Goal: Task Accomplishment & Management: Manage account settings

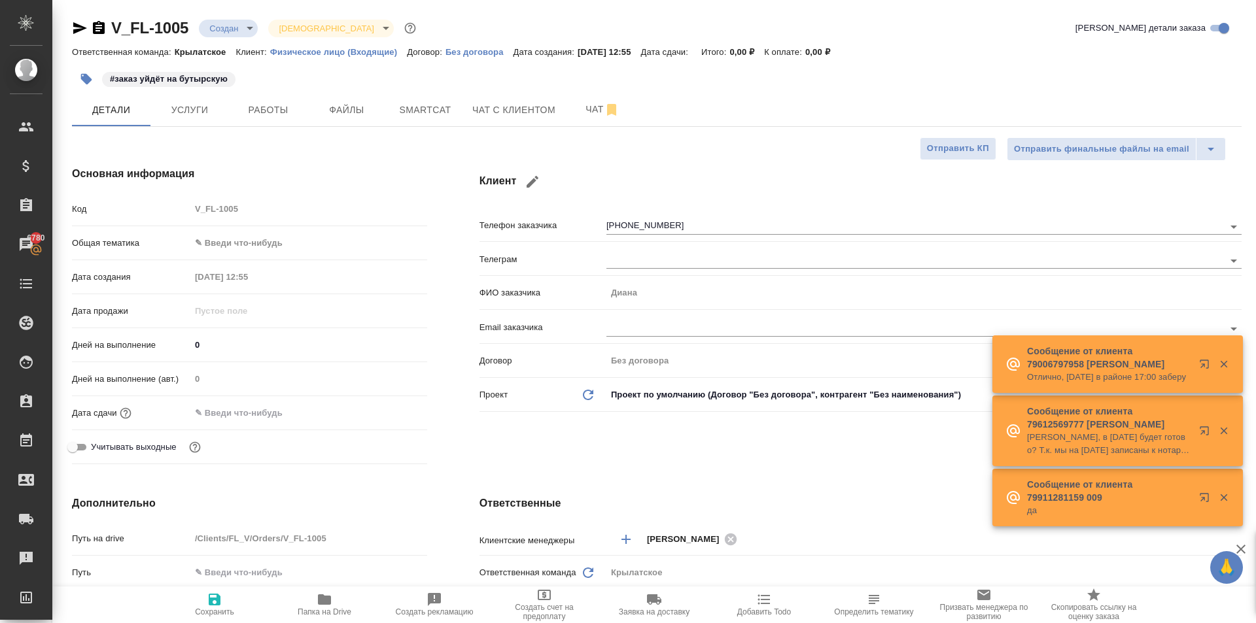
select select "RU"
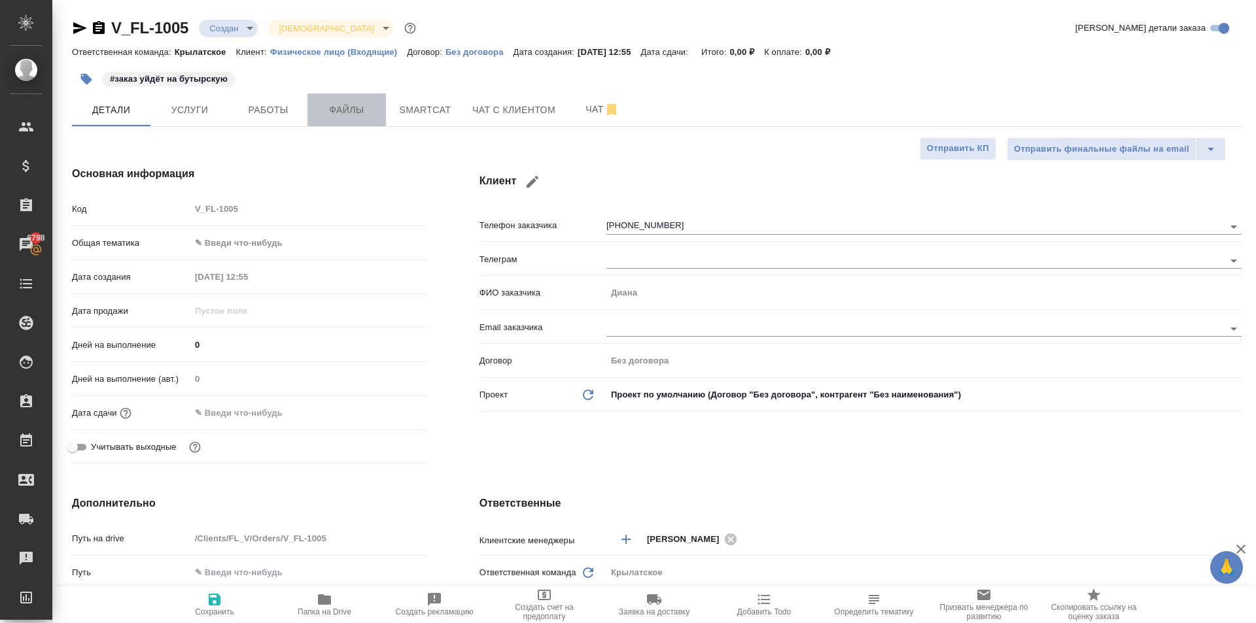
click at [352, 111] on span "Файлы" at bounding box center [346, 110] width 63 height 16
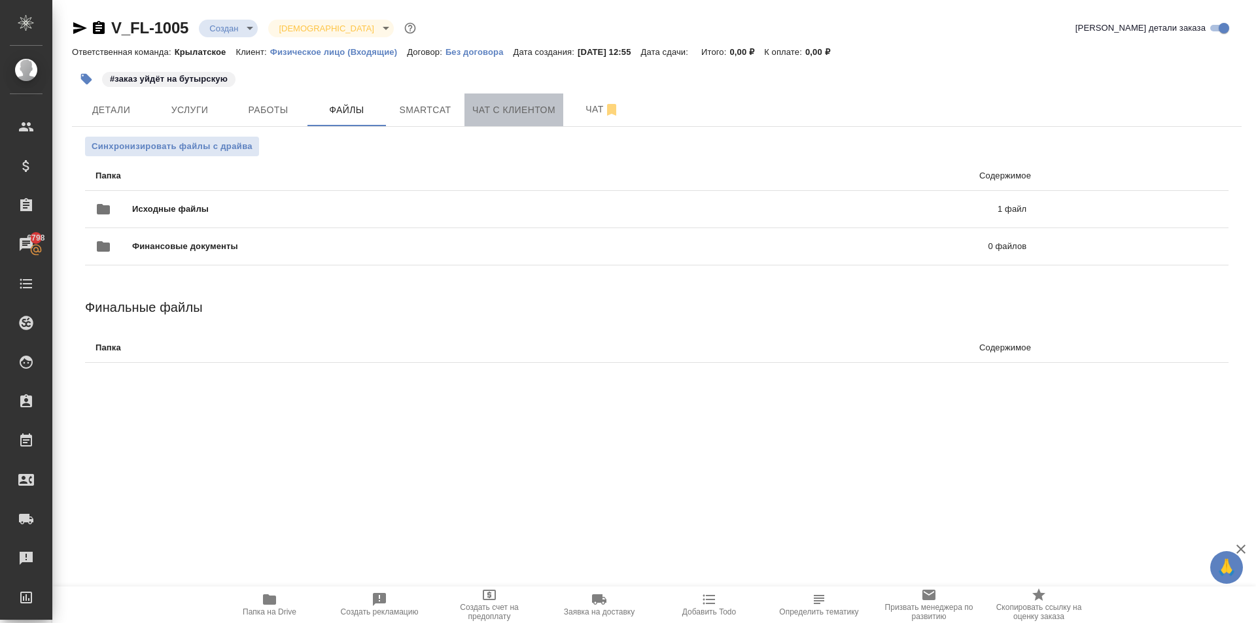
click at [497, 114] on span "Чат с клиентом" at bounding box center [513, 110] width 83 height 16
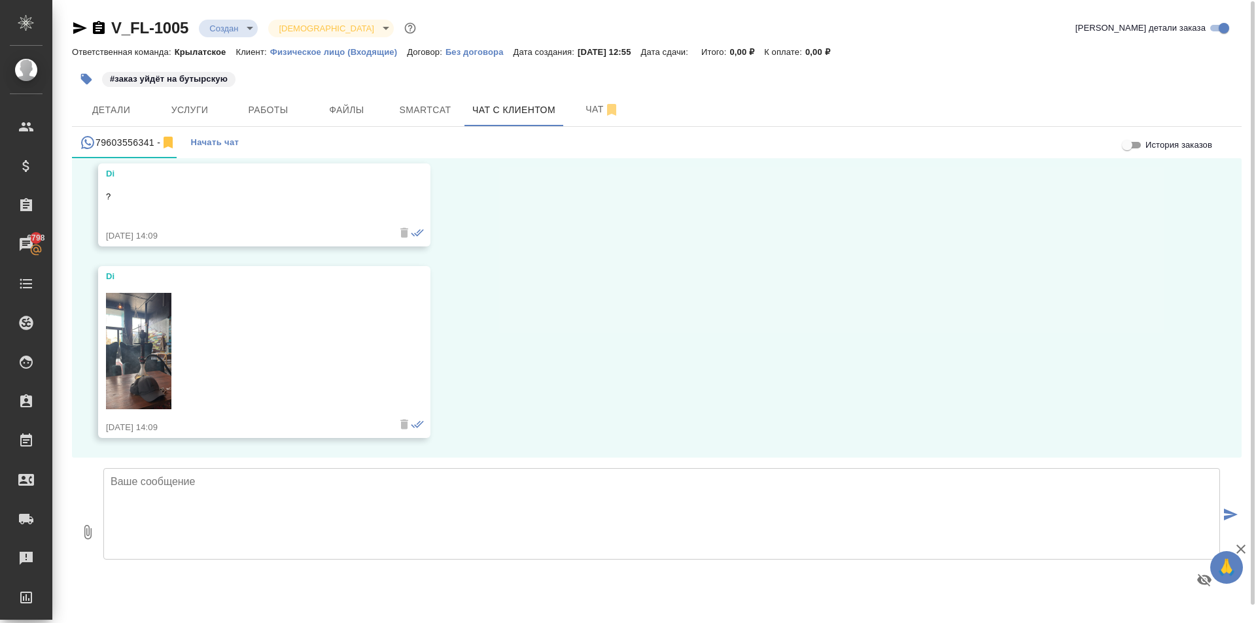
scroll to position [1, 0]
click at [144, 366] on img at bounding box center [138, 350] width 65 height 116
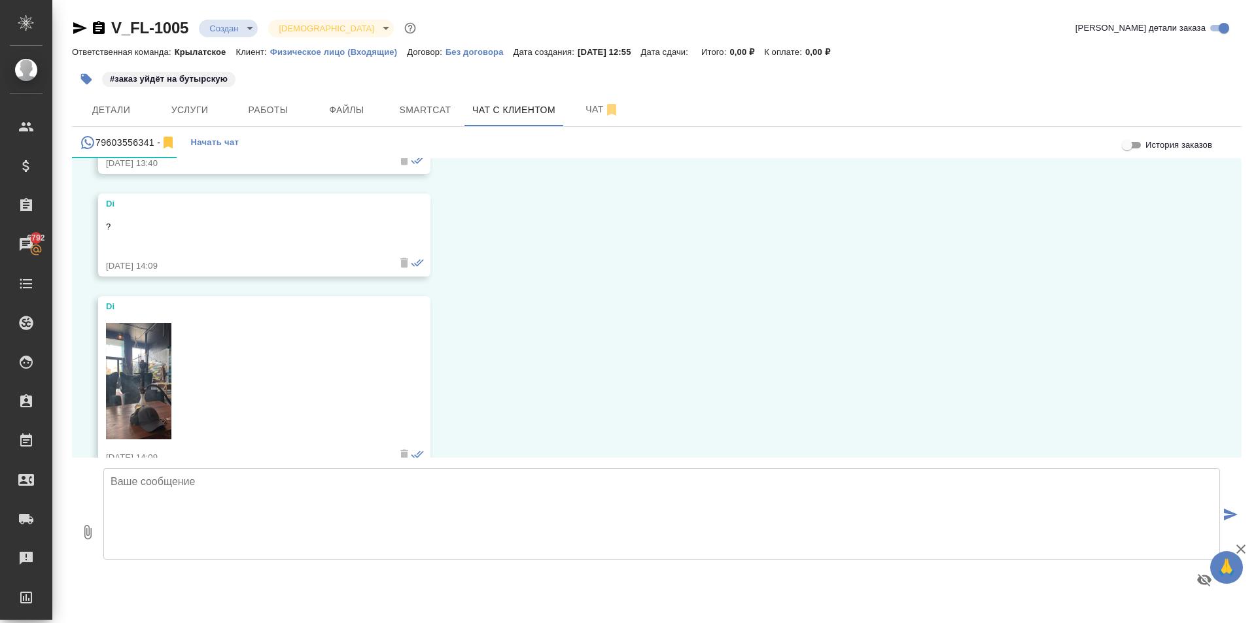
scroll to position [4202, 0]
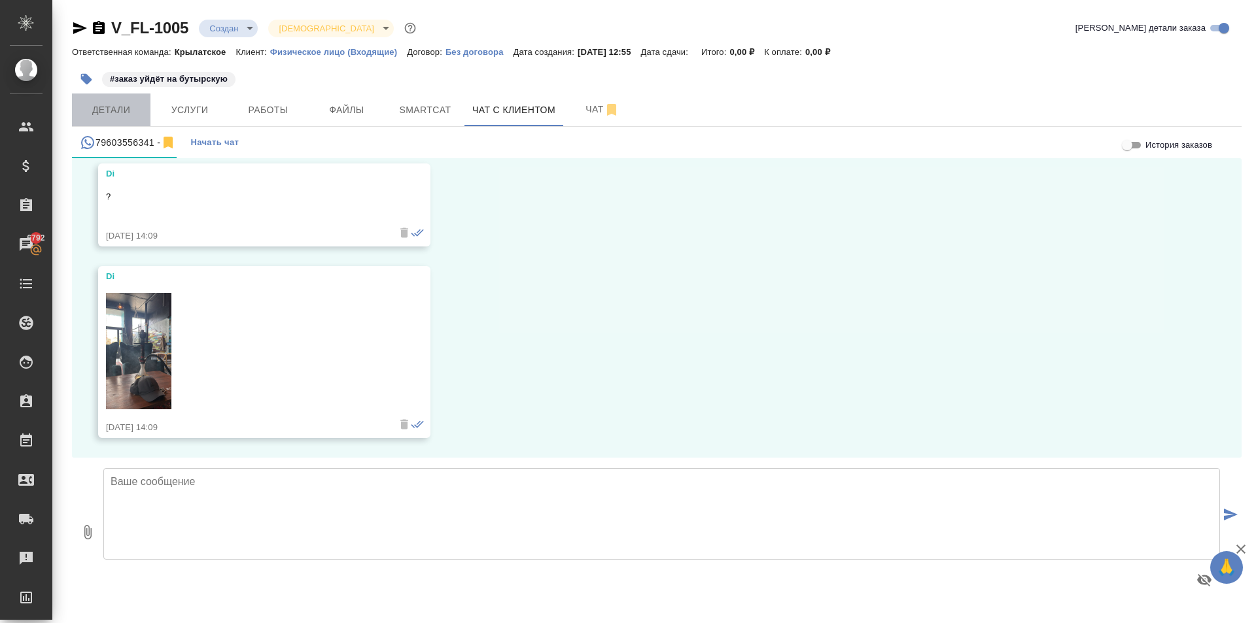
click at [128, 118] on span "Детали" at bounding box center [111, 110] width 63 height 16
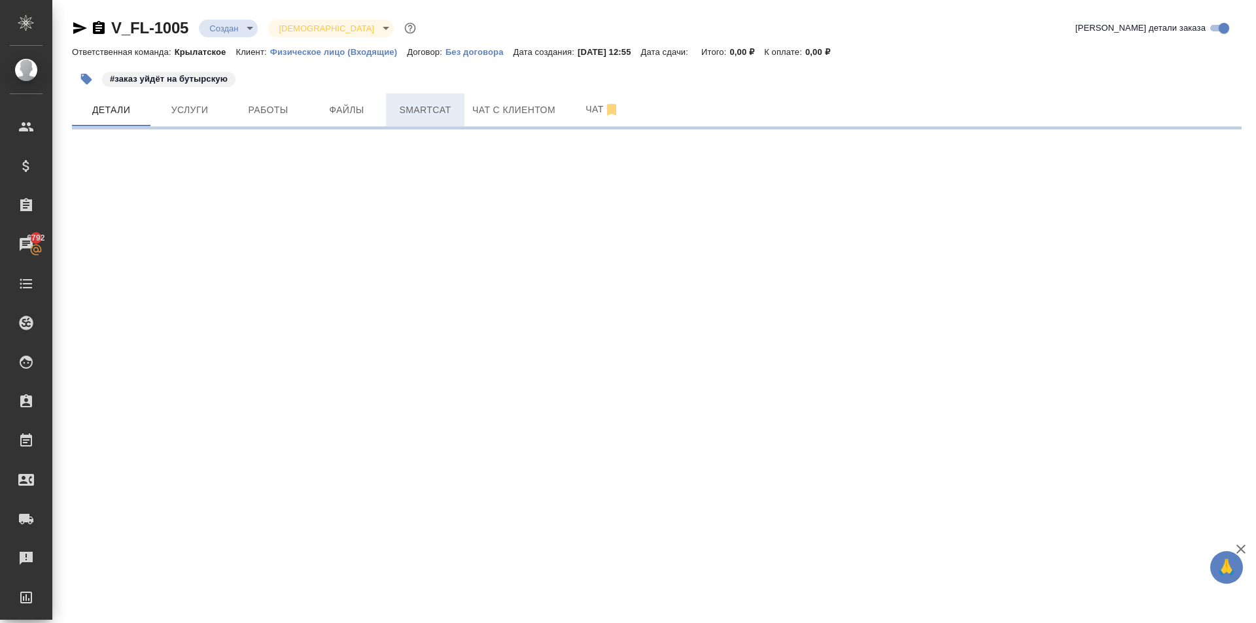
drag, startPoint x: 406, startPoint y: 92, endPoint x: 428, endPoint y: 95, distance: 22.4
click at [407, 92] on div "#заказ уйдёт на бутырскую" at bounding box center [462, 79] width 780 height 29
select select "RU"
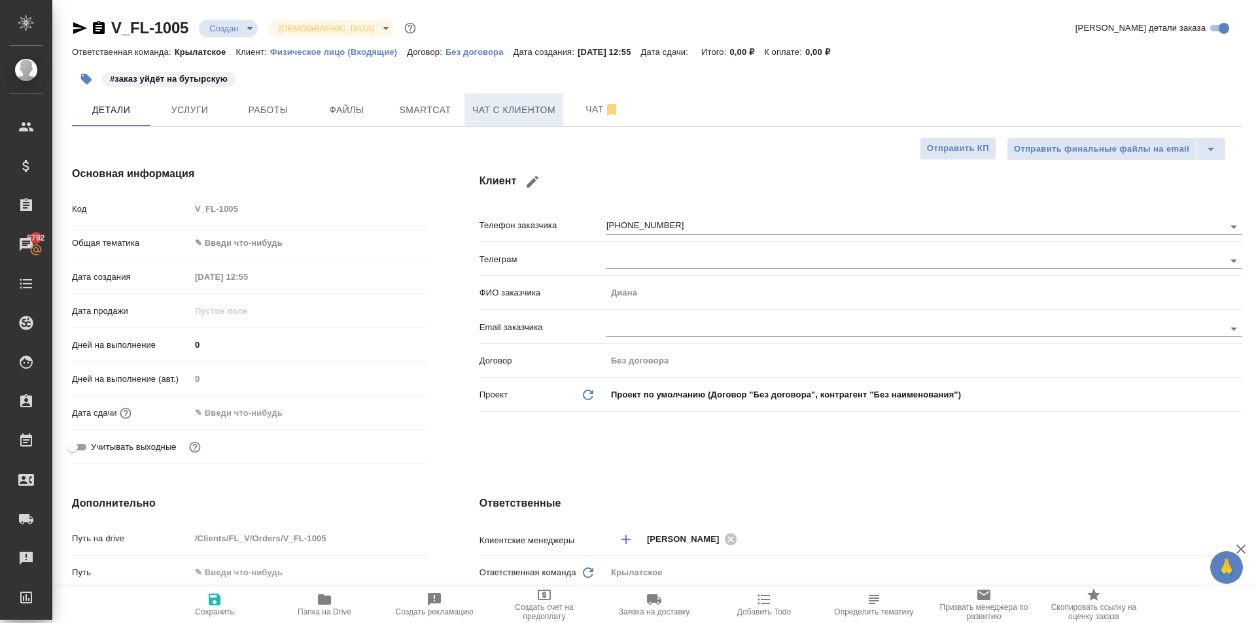
click at [517, 113] on span "Чат с клиентом" at bounding box center [513, 110] width 83 height 16
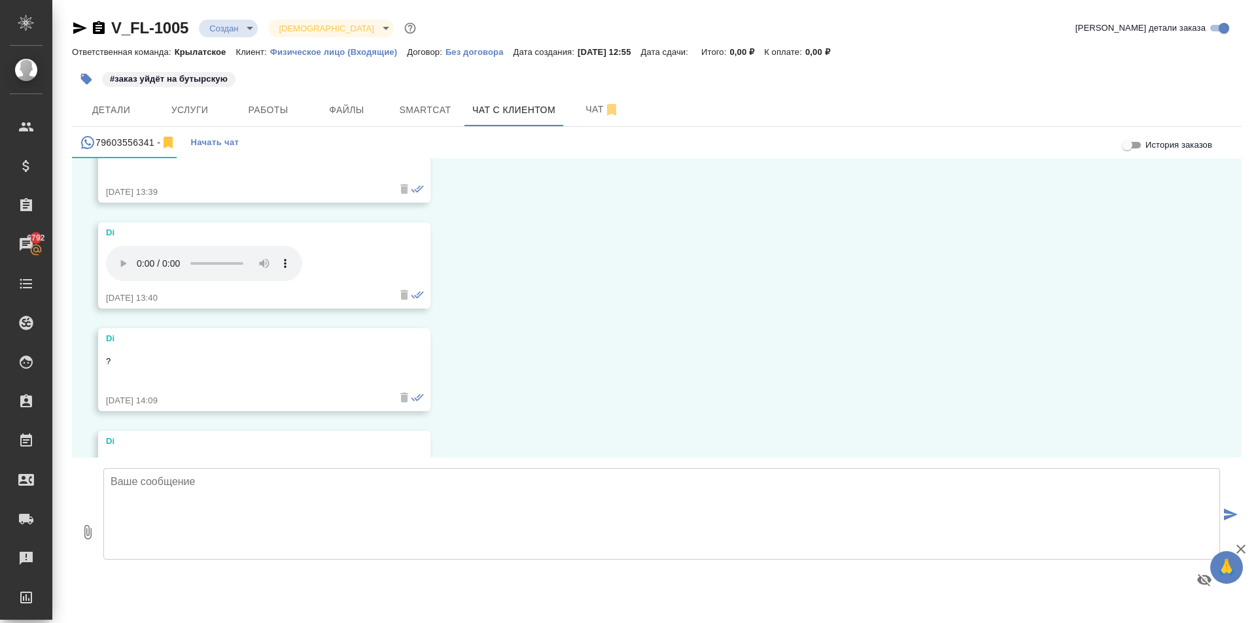
click at [81, 28] on icon "button" at bounding box center [80, 28] width 16 height 16
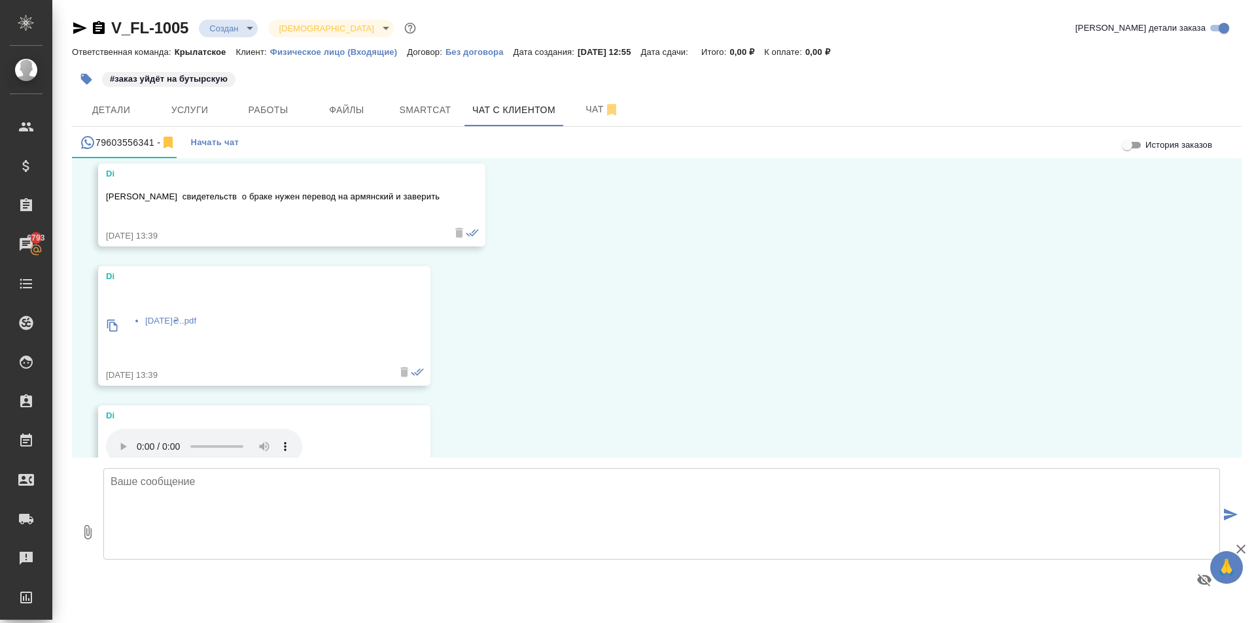
scroll to position [3875, 0]
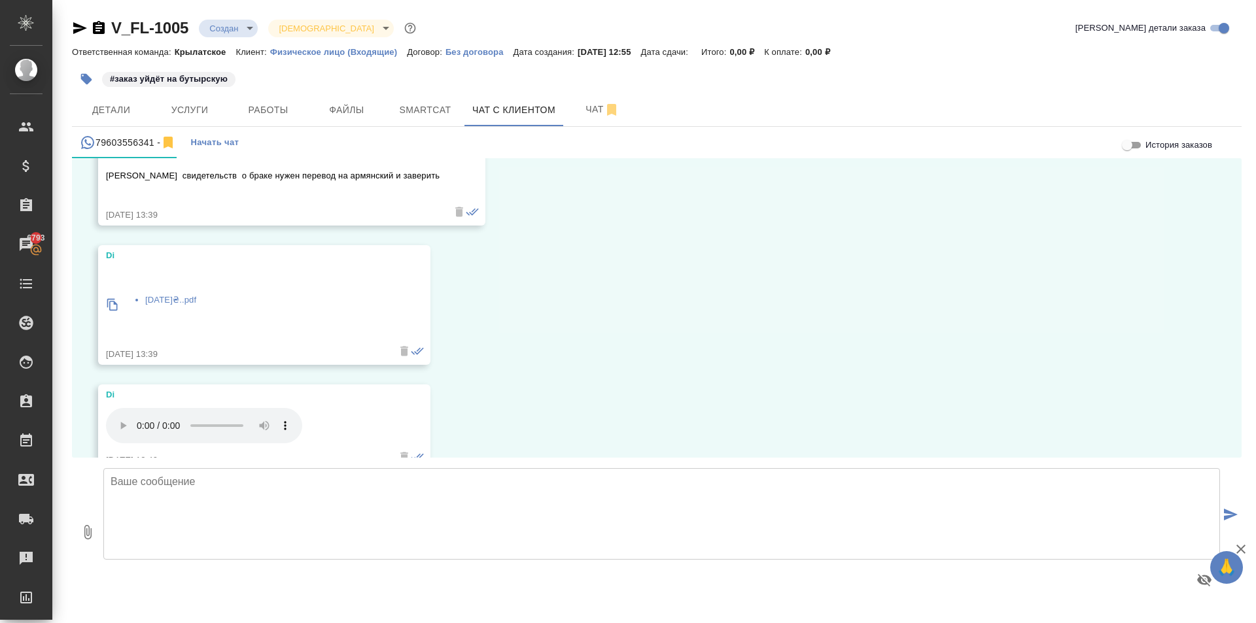
click at [169, 302] on li "мая 1064₴..pdf" at bounding box center [170, 300] width 51 height 13
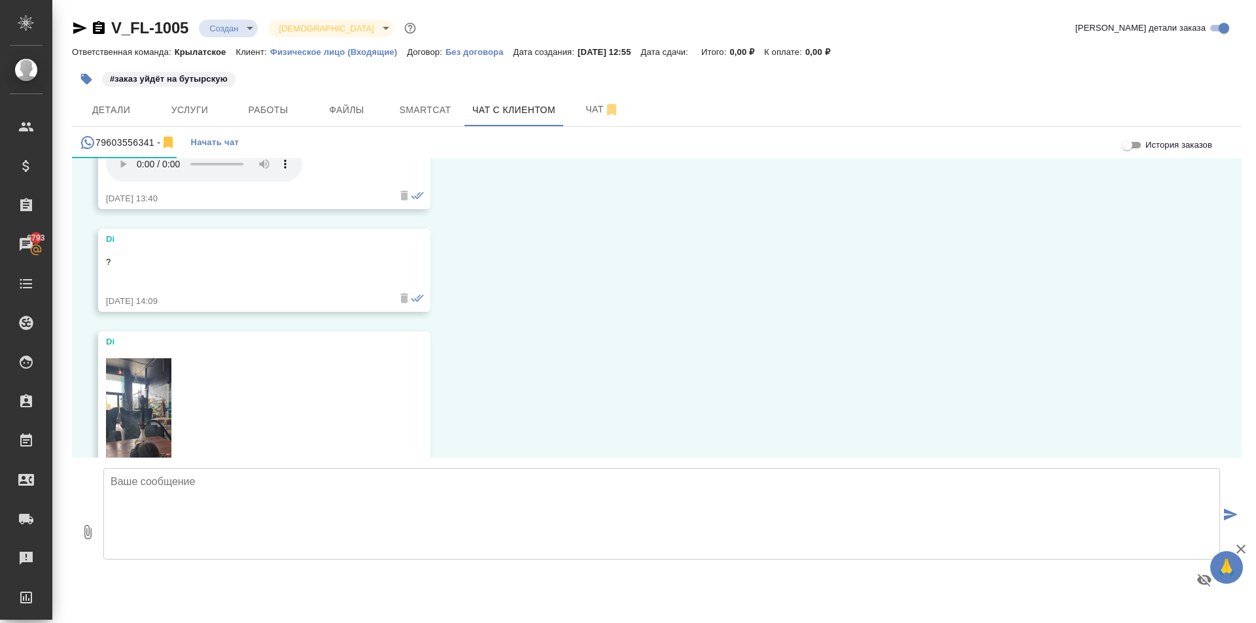
scroll to position [4202, 0]
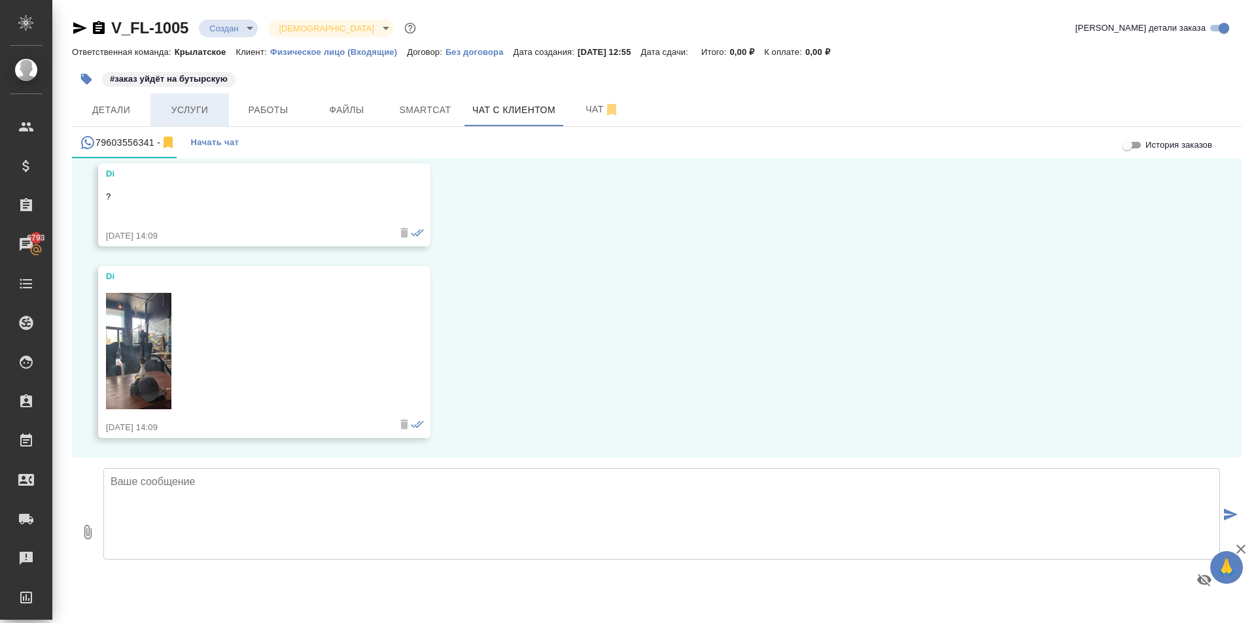
click at [203, 118] on span "Услуги" at bounding box center [189, 110] width 63 height 16
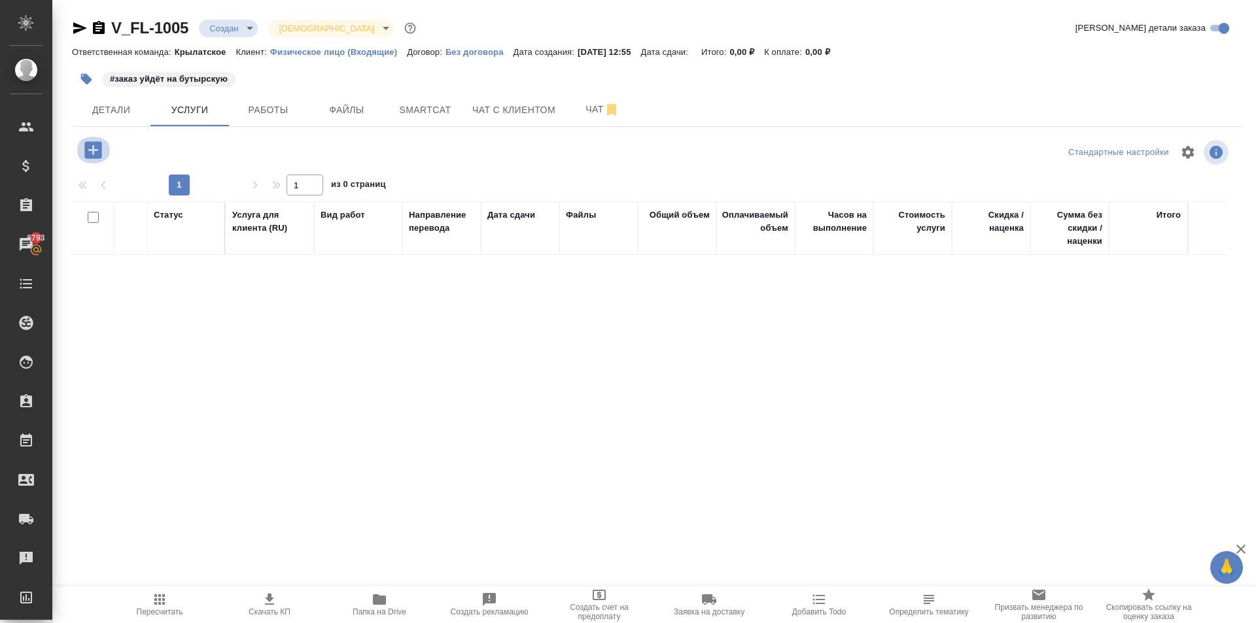
click at [103, 148] on icon "button" at bounding box center [93, 150] width 23 height 23
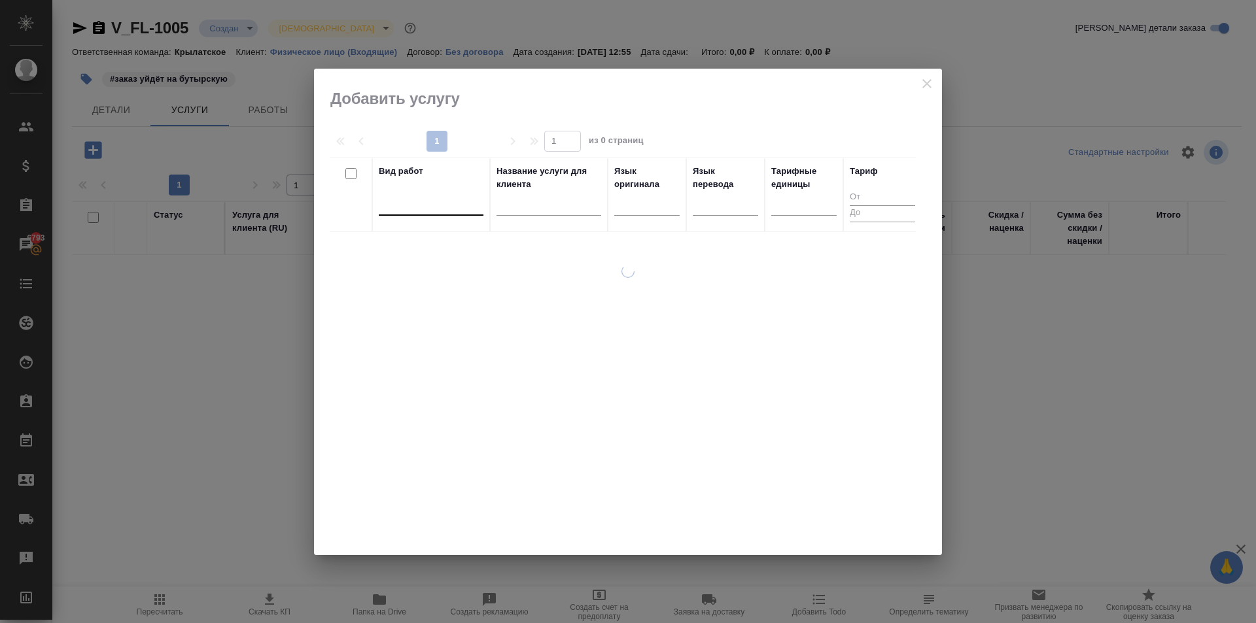
click at [436, 200] on div at bounding box center [431, 202] width 105 height 19
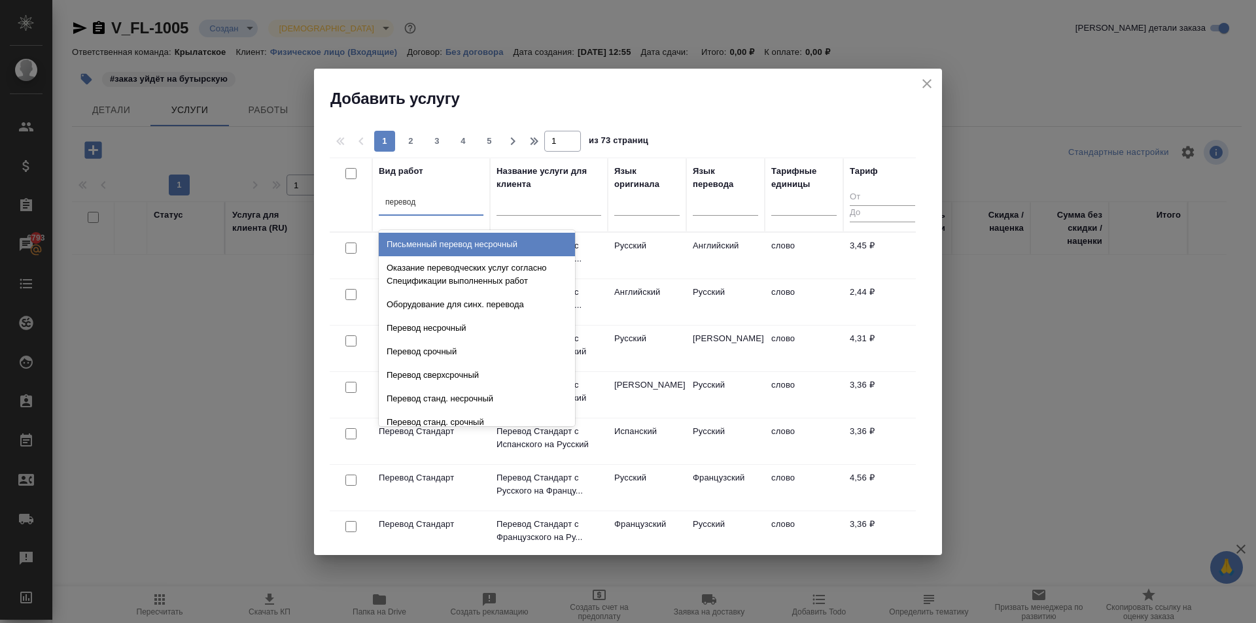
type input "перевод ст"
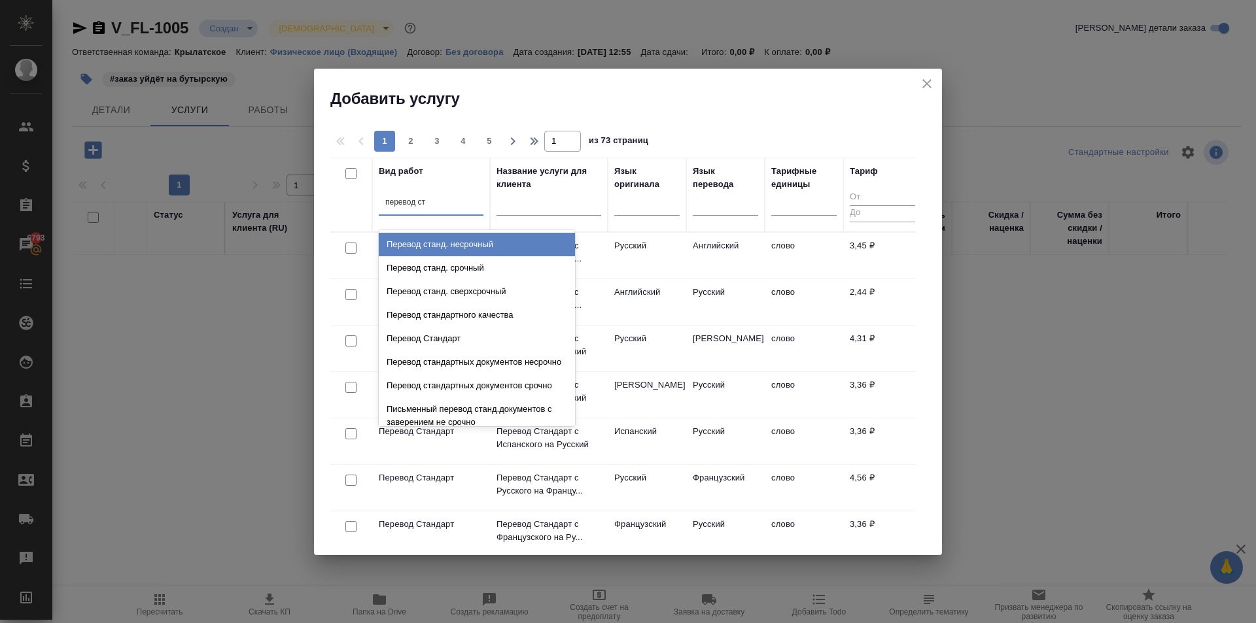
drag, startPoint x: 509, startPoint y: 237, endPoint x: 591, endPoint y: 241, distance: 81.9
click at [513, 239] on div "Перевод станд. несрочный" at bounding box center [477, 245] width 196 height 24
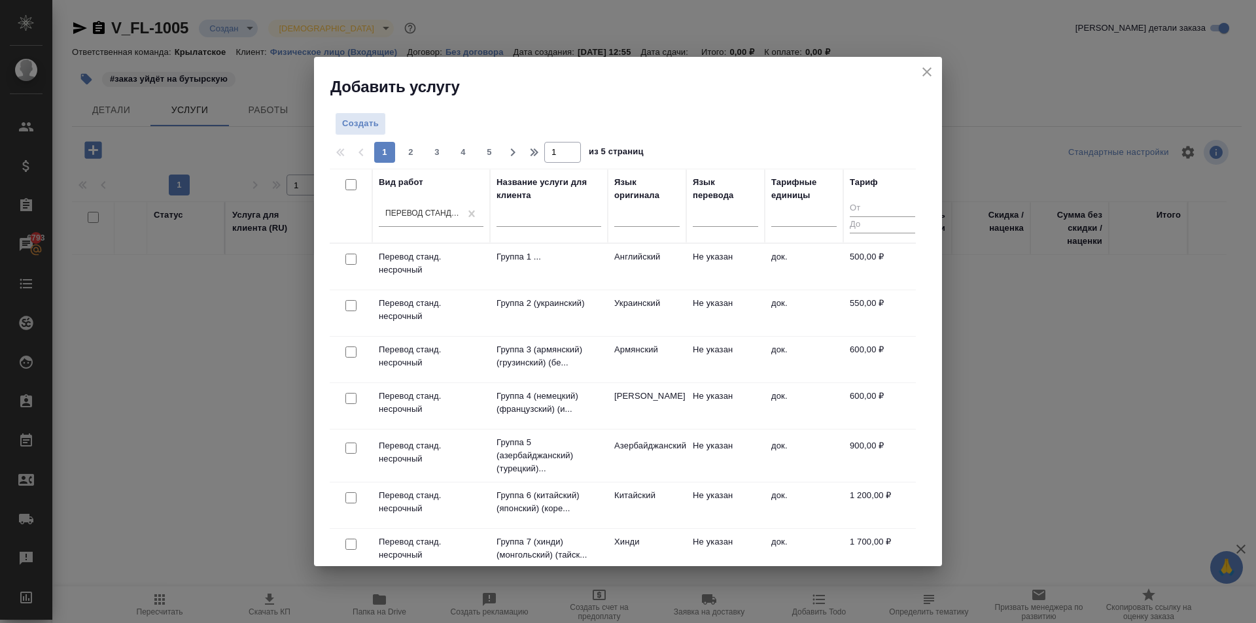
click at [611, 222] on th "Язык оригинала" at bounding box center [647, 206] width 78 height 75
click at [633, 216] on div at bounding box center [646, 213] width 65 height 19
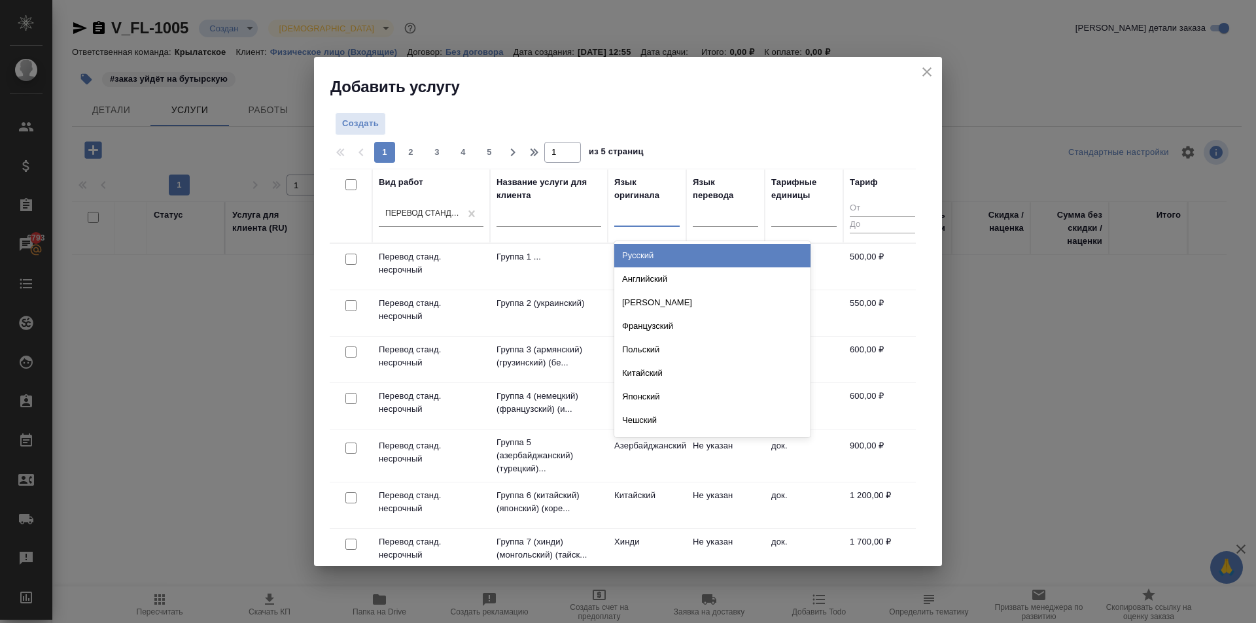
click at [646, 252] on div "Русский" at bounding box center [712, 256] width 196 height 24
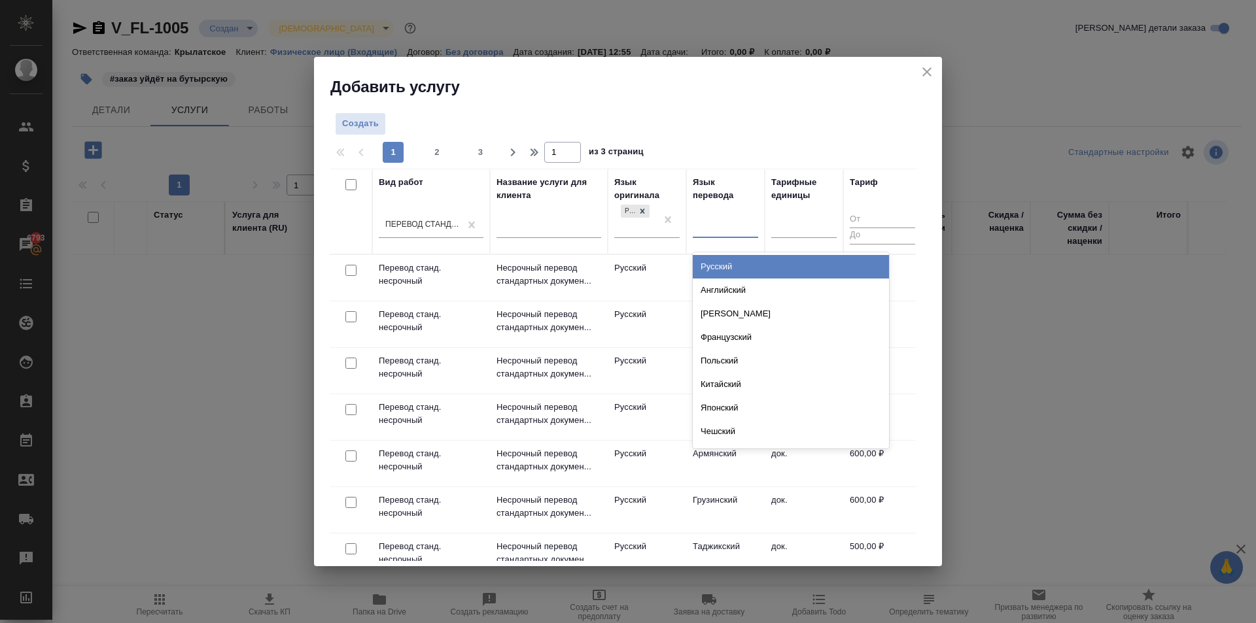
click at [747, 234] on div at bounding box center [725, 224] width 65 height 19
type input "арм"
click at [736, 268] on div "Армянский" at bounding box center [791, 267] width 196 height 24
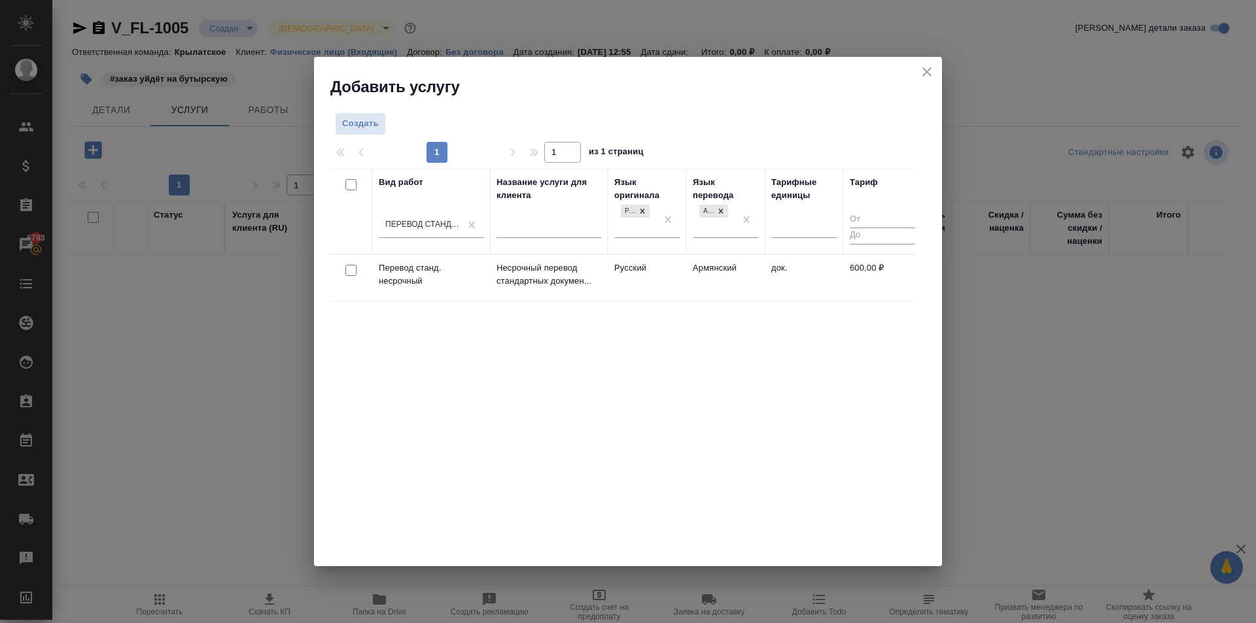
click at [738, 270] on td "Армянский" at bounding box center [725, 278] width 78 height 46
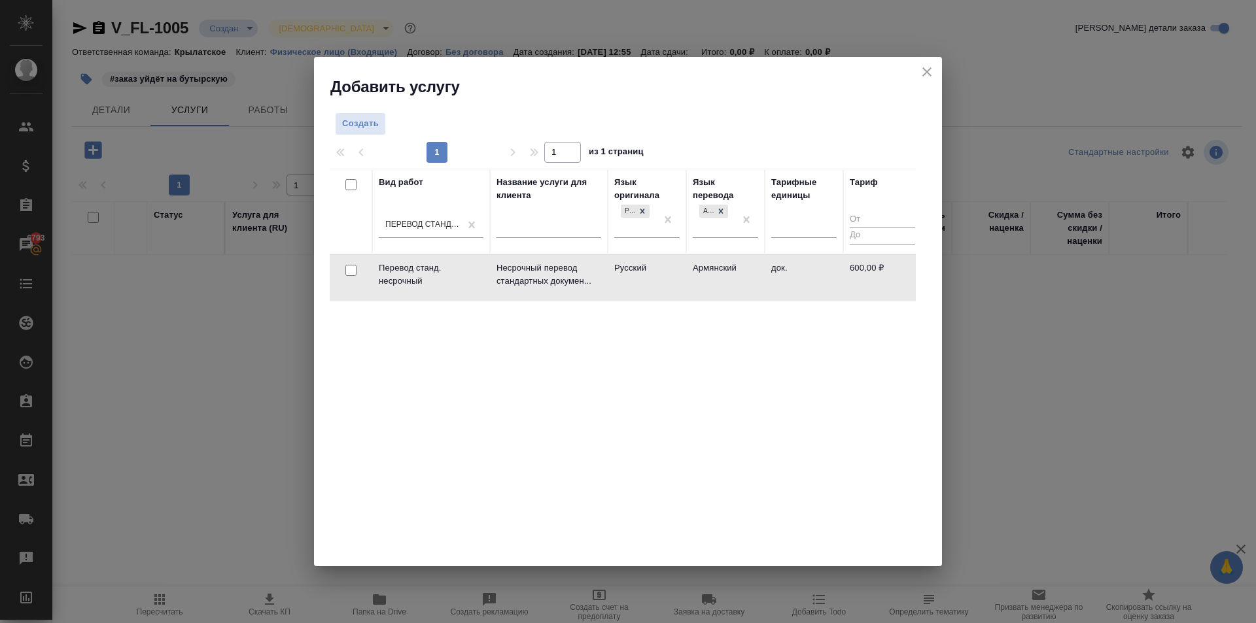
click at [740, 270] on td "Армянский" at bounding box center [725, 278] width 78 height 46
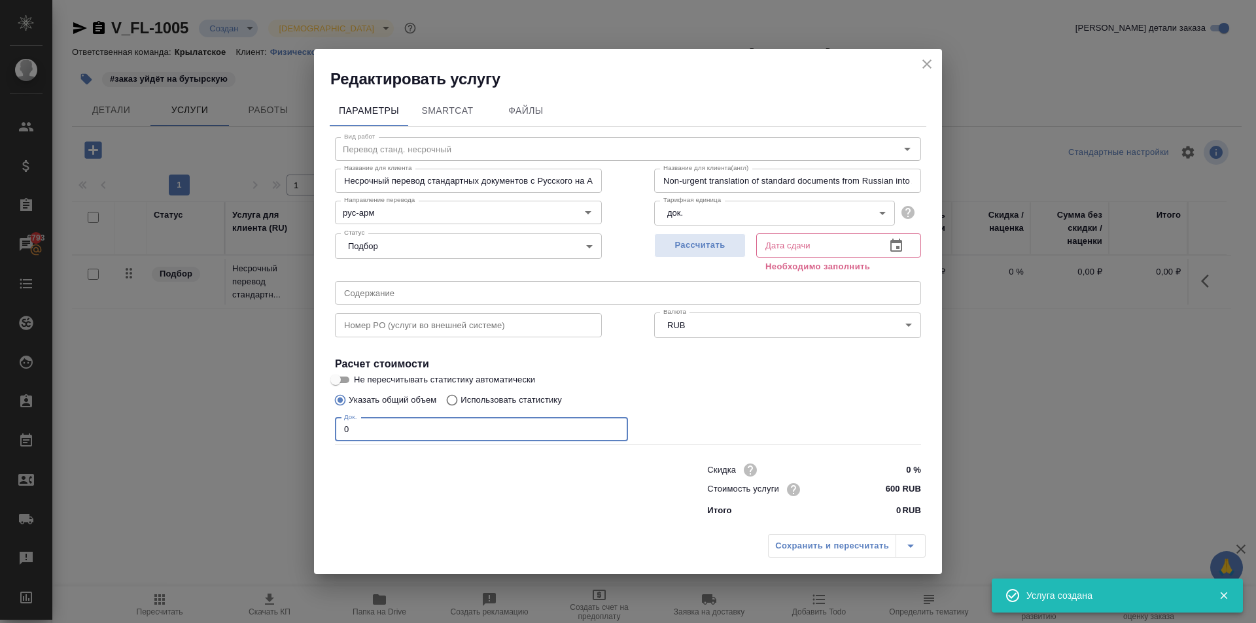
drag, startPoint x: 367, startPoint y: 434, endPoint x: 275, endPoint y: 418, distance: 93.0
click at [275, 418] on div "Редактировать услугу Параметры SmartCat Файлы Вид работ Перевод станд. несрочны…" at bounding box center [628, 311] width 1256 height 623
type input "1"
click at [706, 251] on span "Рассчитать" at bounding box center [699, 245] width 77 height 15
type input "09.10.2025 15:09"
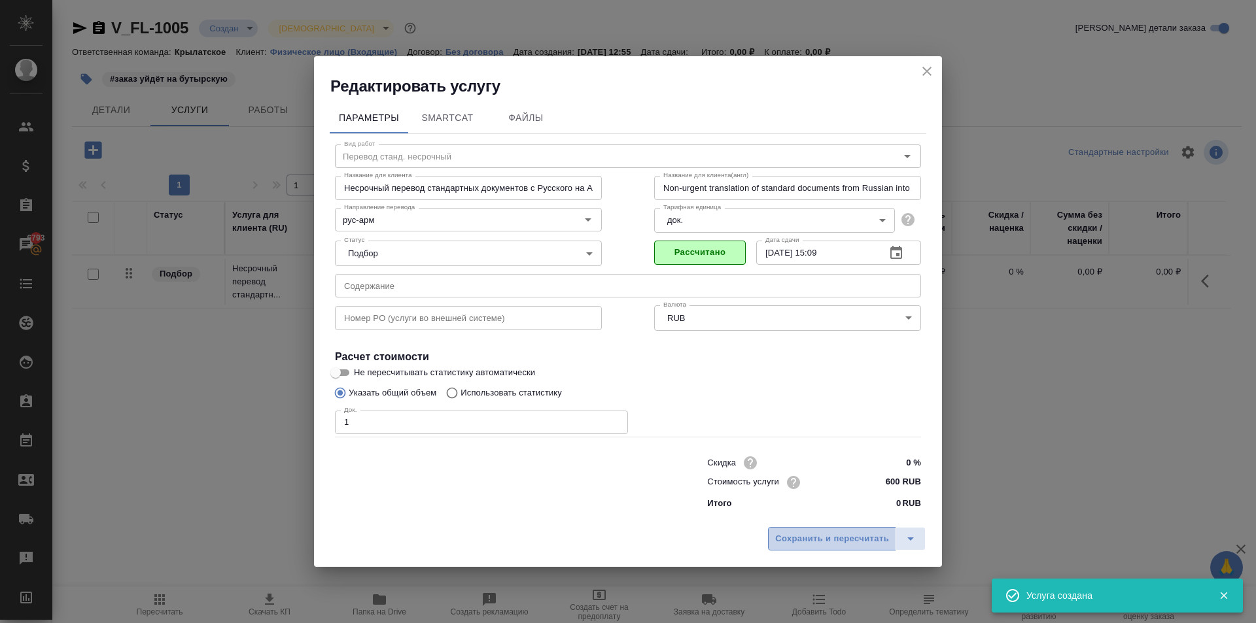
click at [803, 544] on span "Сохранить и пересчитать" at bounding box center [832, 539] width 114 height 15
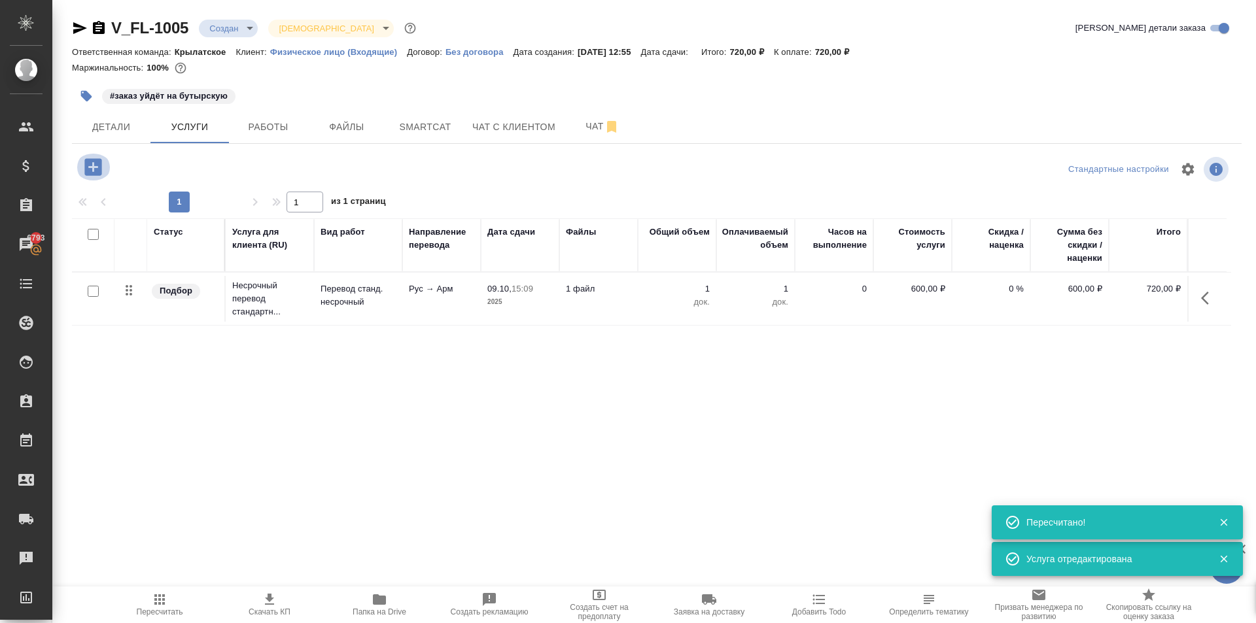
click at [101, 167] on button "button" at bounding box center [93, 167] width 36 height 27
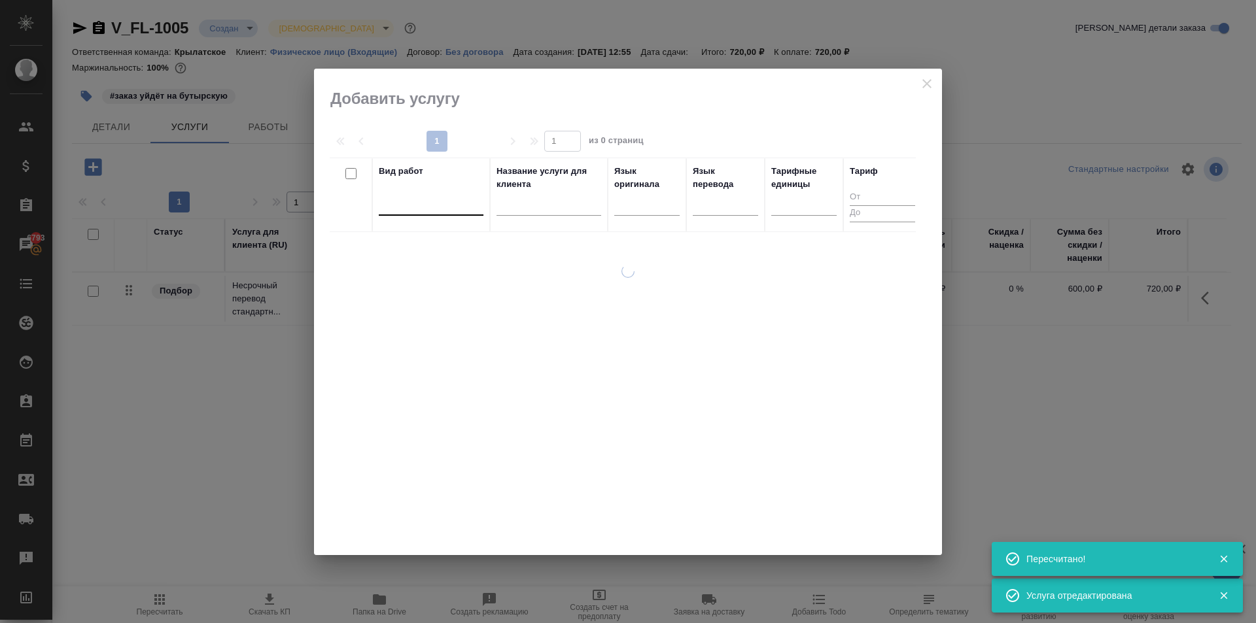
click at [430, 206] on div at bounding box center [431, 202] width 105 height 19
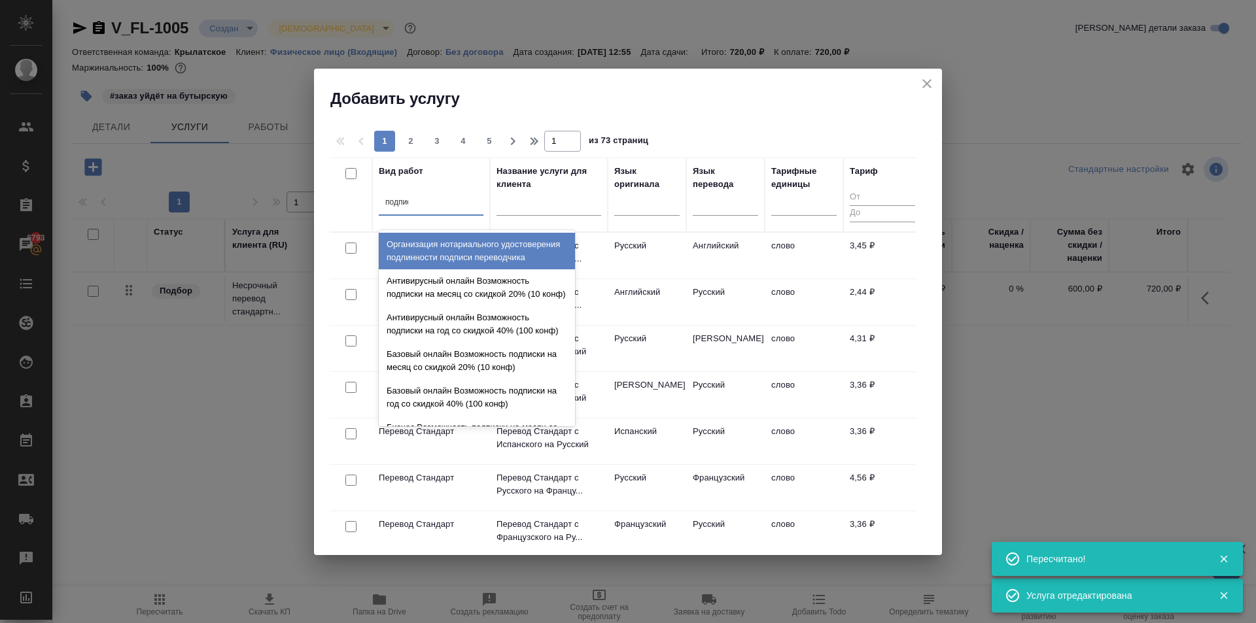
type input "подписи"
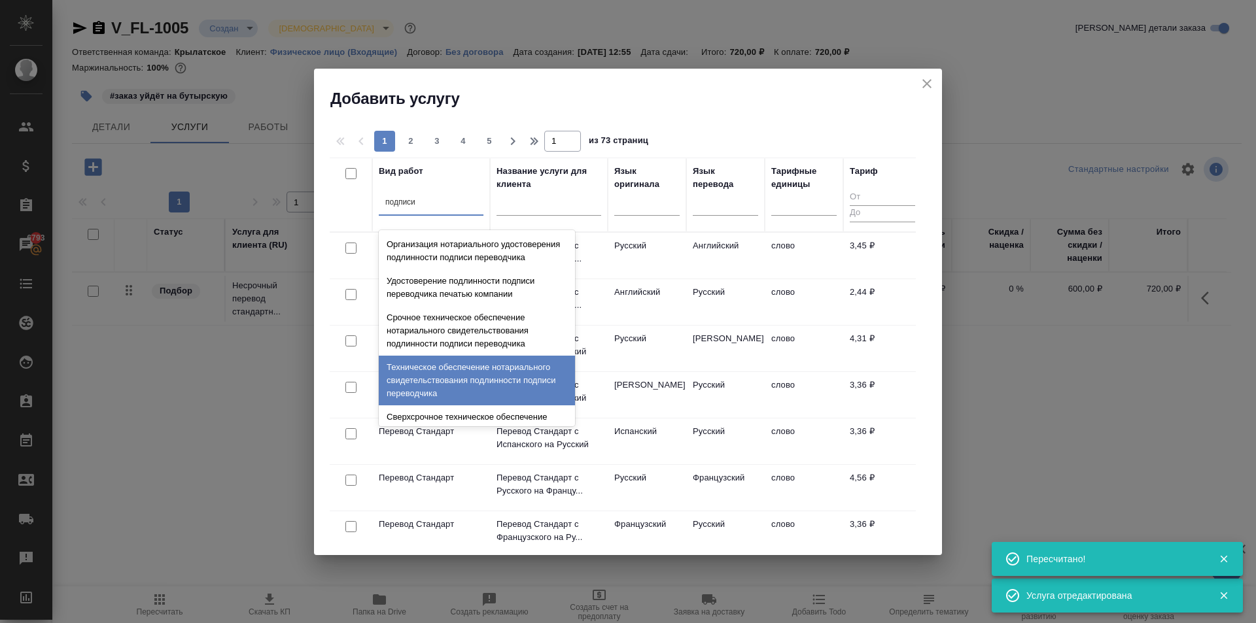
drag, startPoint x: 498, startPoint y: 371, endPoint x: 506, endPoint y: 332, distance: 39.5
click at [496, 369] on div "Техническое обеспечение нотариального свидетельствования подлинности подписи пе…" at bounding box center [477, 381] width 196 height 50
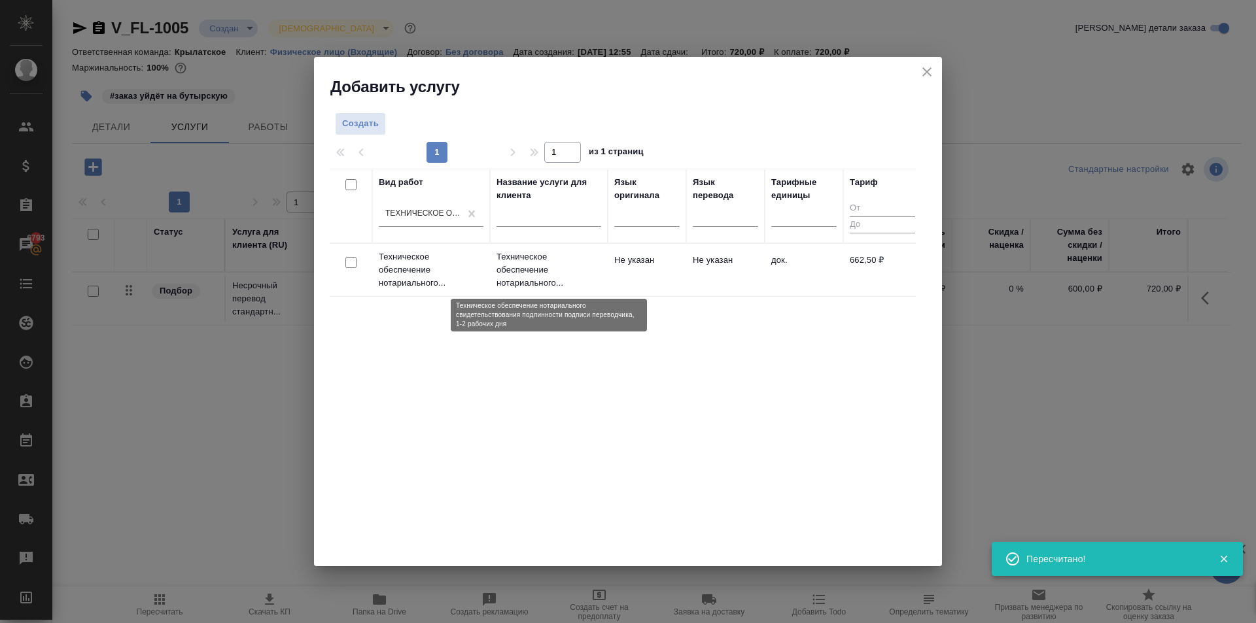
click at [524, 256] on p "Техническое обеспечение нотариального..." at bounding box center [548, 270] width 105 height 39
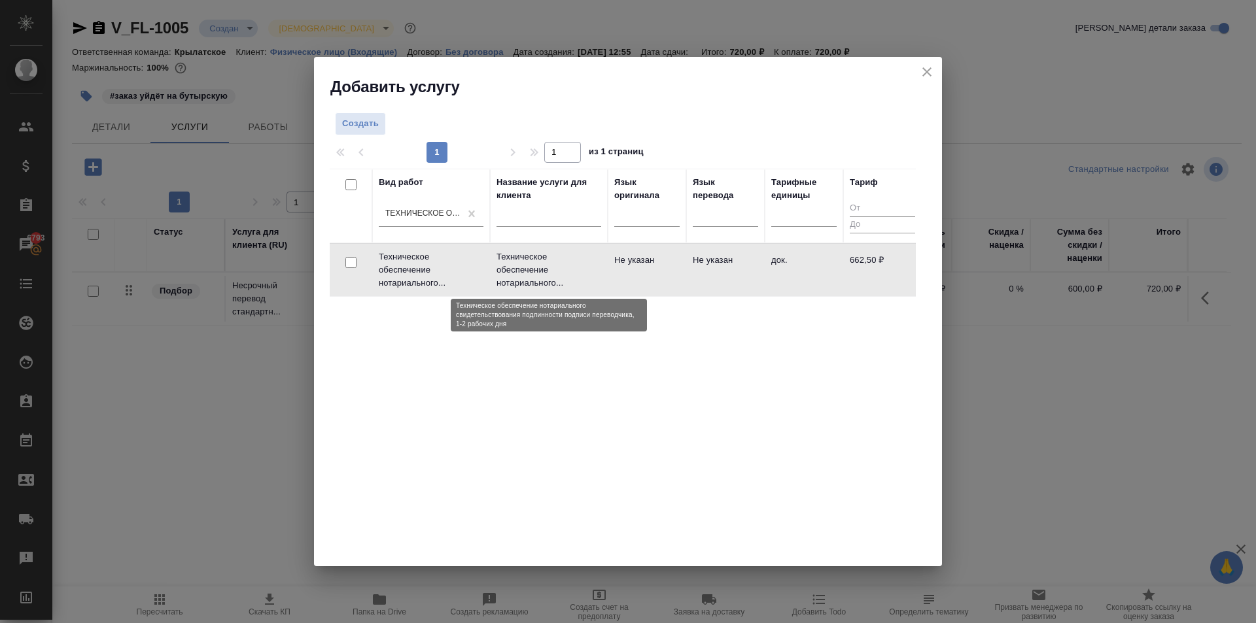
click at [553, 270] on p "Техническое обеспечение нотариального..." at bounding box center [548, 270] width 105 height 39
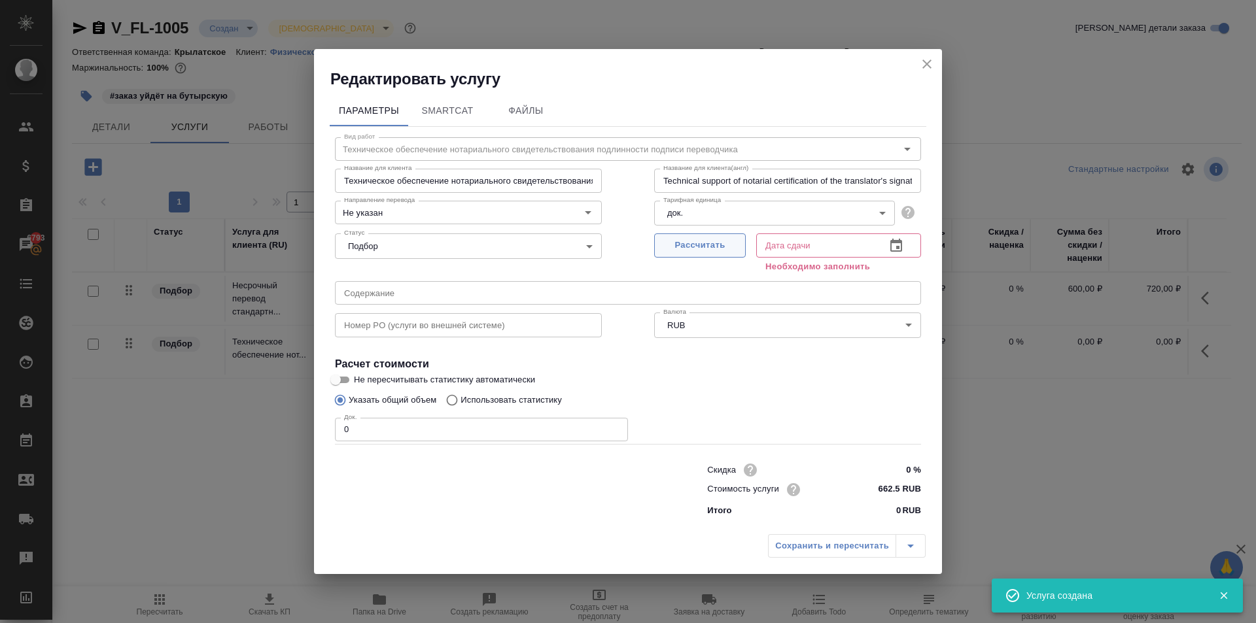
click at [723, 241] on span "Рассчитать" at bounding box center [699, 245] width 77 height 15
type input "09.10.2025 15:09"
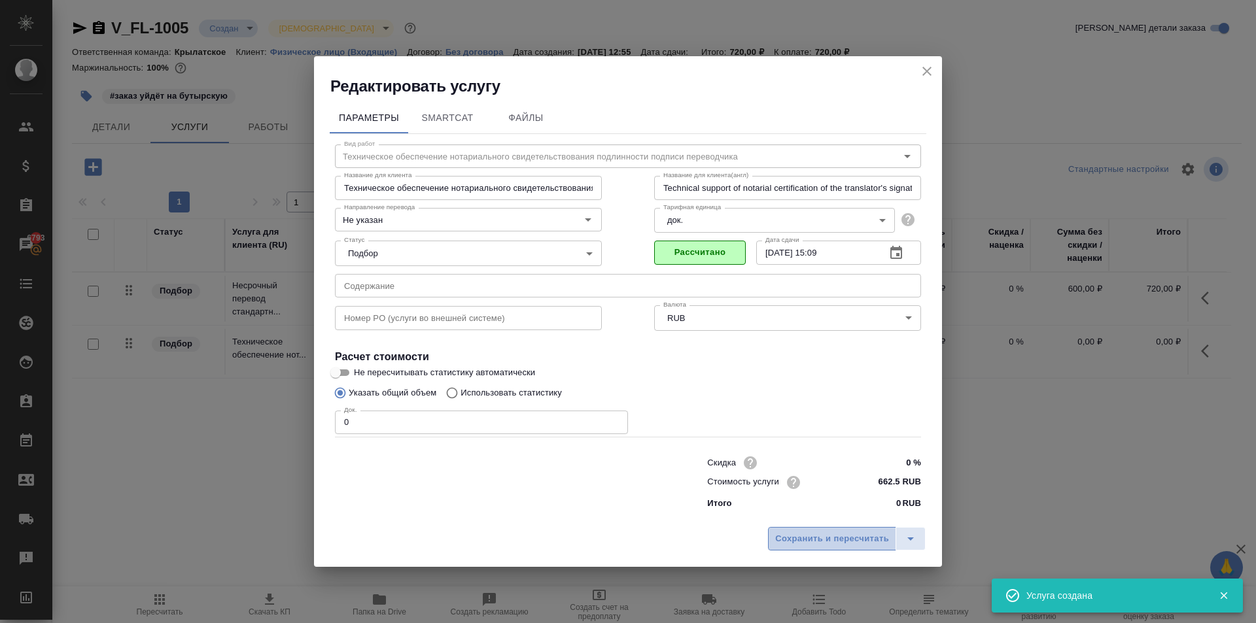
click at [844, 540] on span "Сохранить и пересчитать" at bounding box center [832, 539] width 114 height 15
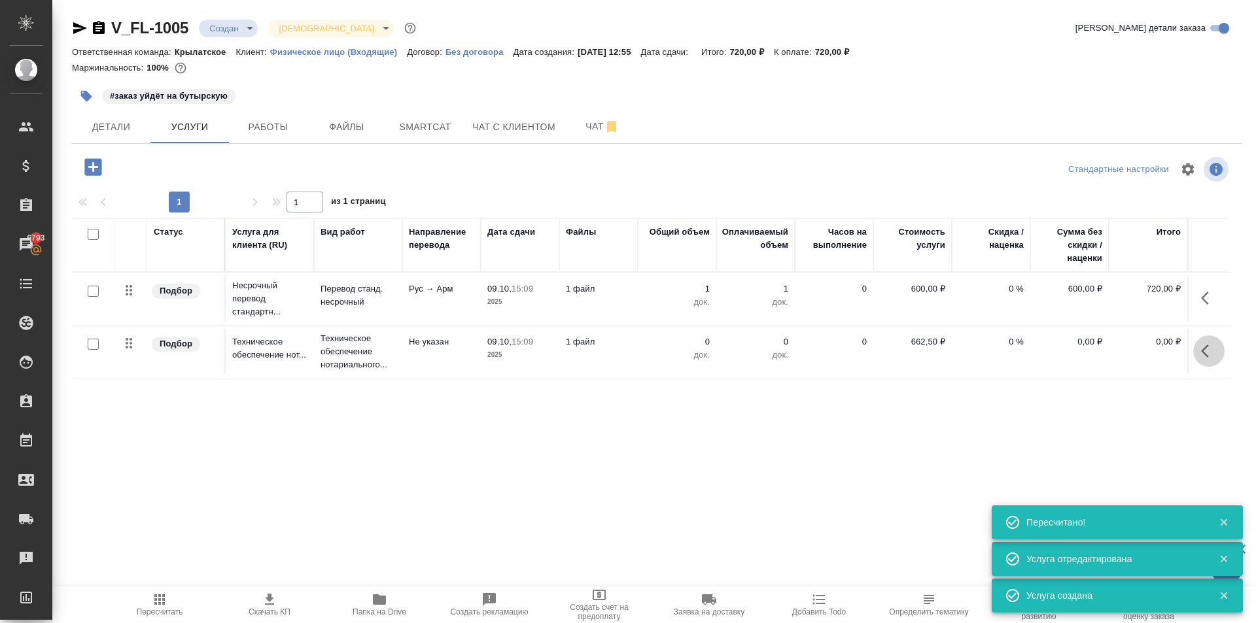
click at [1202, 353] on icon "button" at bounding box center [1209, 351] width 16 height 16
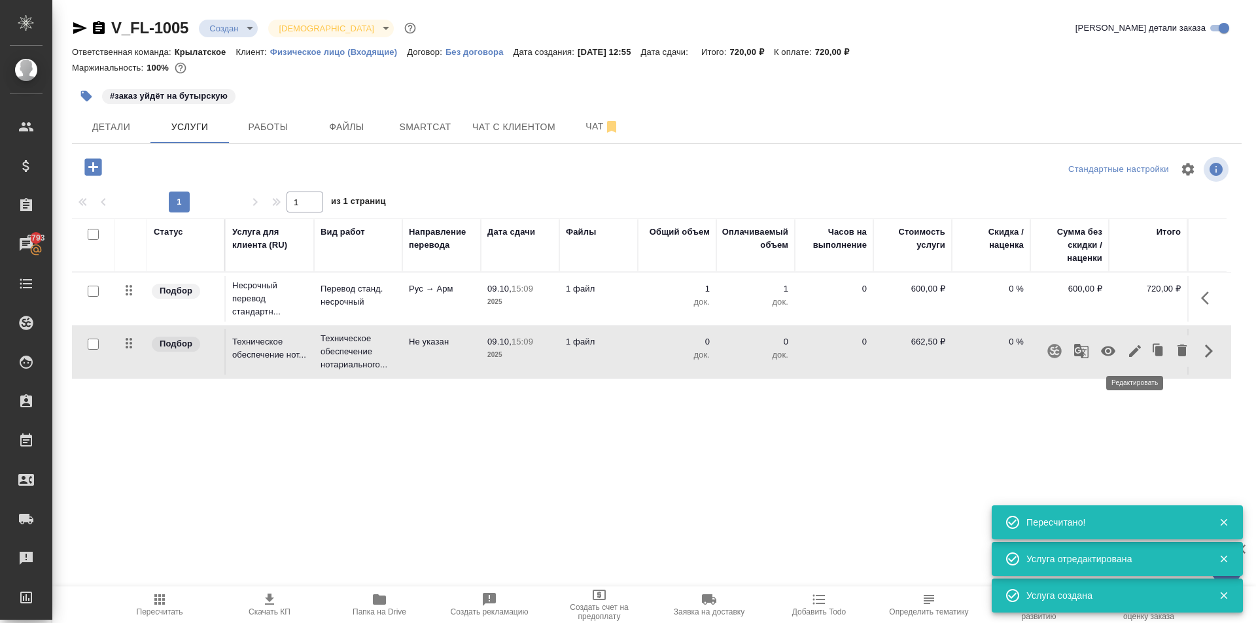
click at [1130, 345] on icon "button" at bounding box center [1135, 351] width 16 height 16
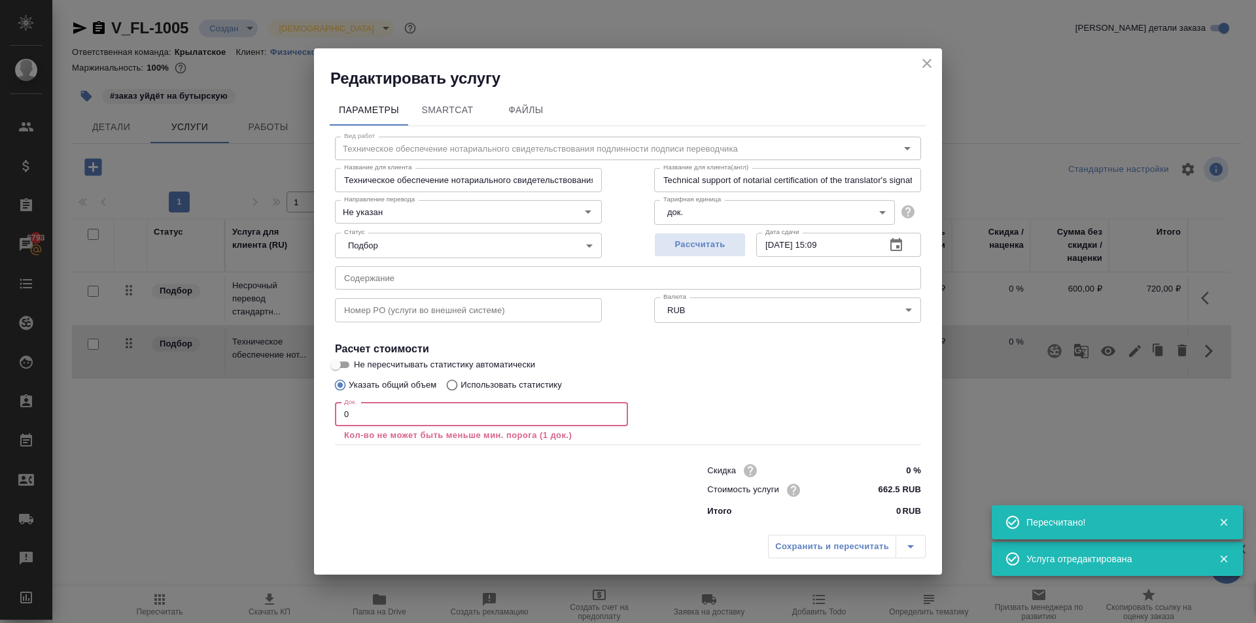
drag, startPoint x: 386, startPoint y: 408, endPoint x: 305, endPoint y: 423, distance: 82.5
click at [290, 418] on div "Редактировать услугу Параметры SmartCat Файлы Вид работ Техническое обеспечение…" at bounding box center [628, 311] width 1256 height 623
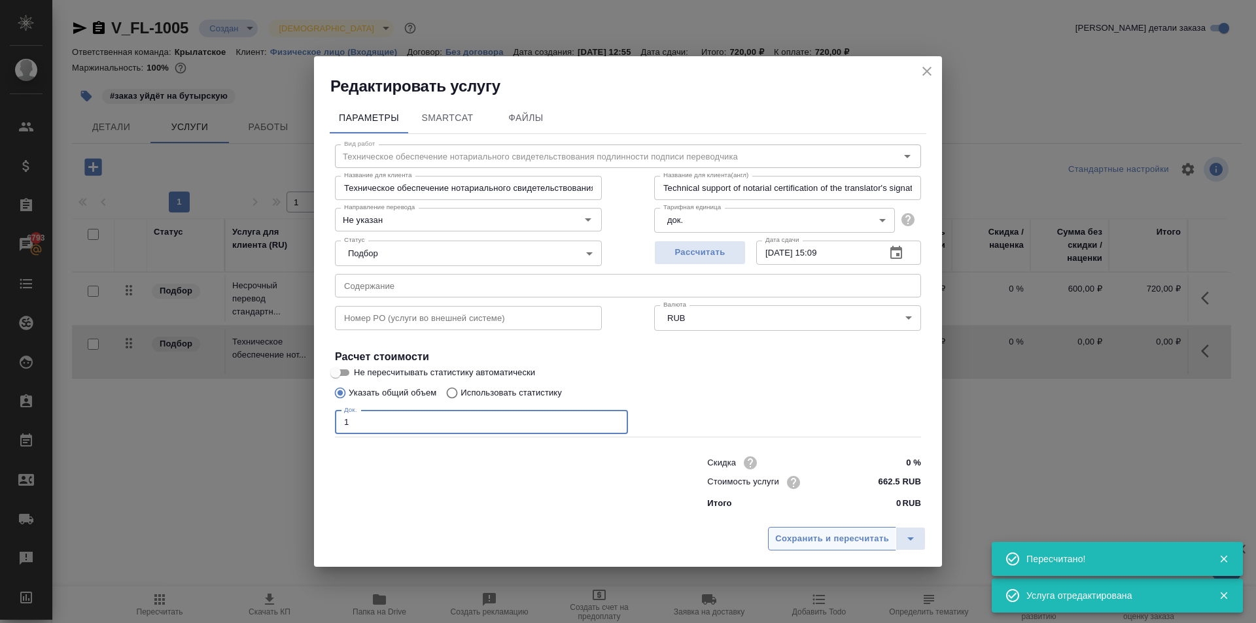
type input "1"
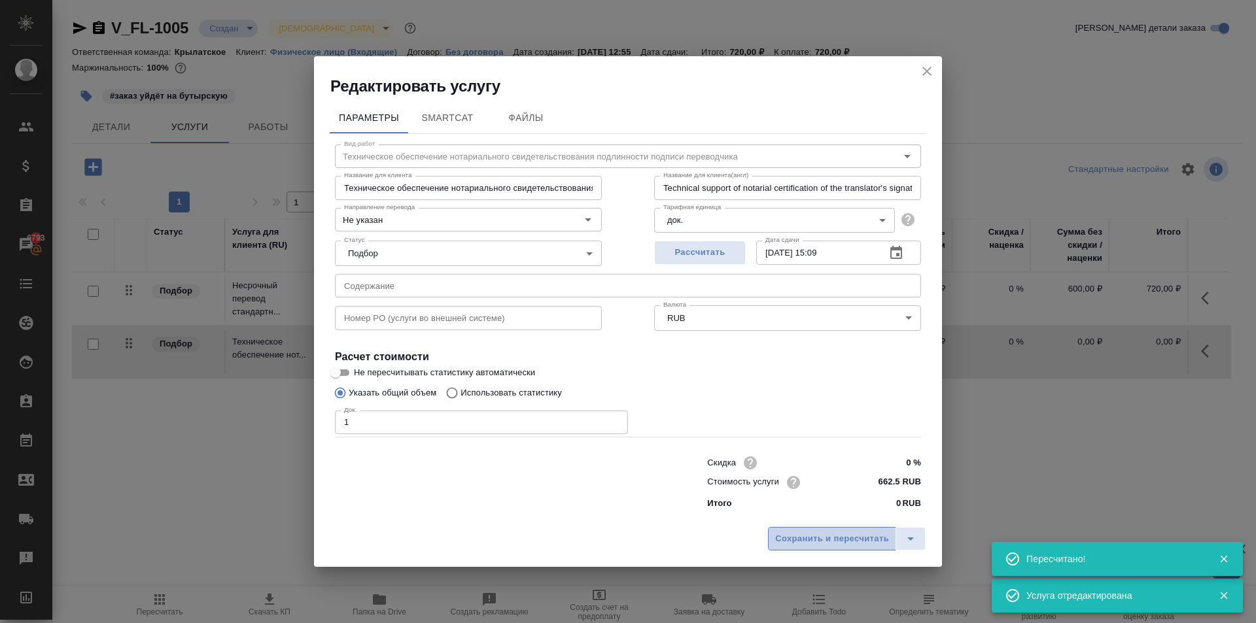
click at [839, 536] on span "Сохранить и пересчитать" at bounding box center [832, 539] width 114 height 15
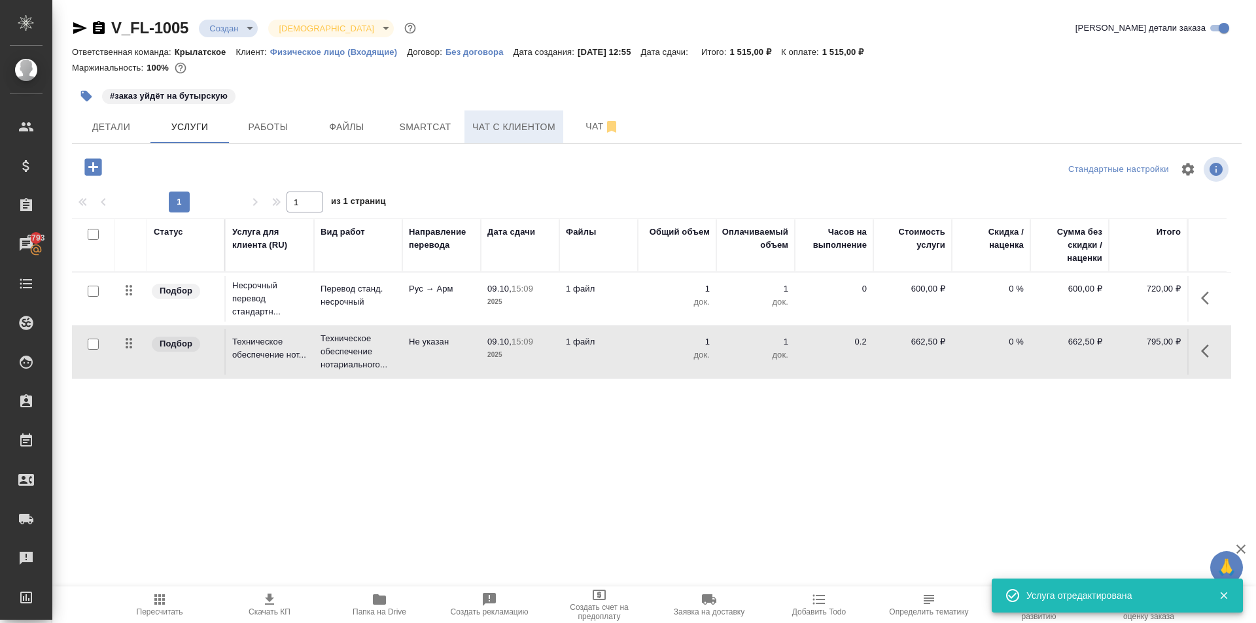
drag, startPoint x: 459, startPoint y: 137, endPoint x: 492, endPoint y: 131, distance: 33.2
click at [492, 131] on div "Детали Услуги Работы Файлы Smartcat Чат с клиентом Чат" at bounding box center [656, 127] width 1169 height 33
click at [491, 131] on span "Чат с клиентом" at bounding box center [513, 127] width 83 height 16
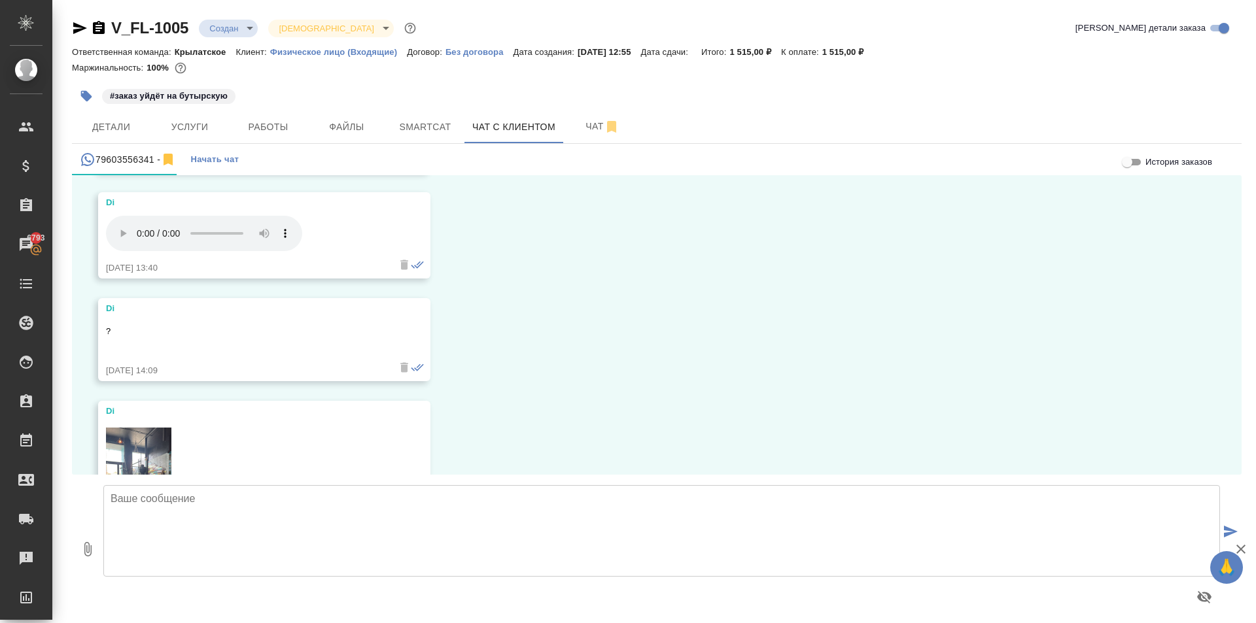
scroll to position [4072, 0]
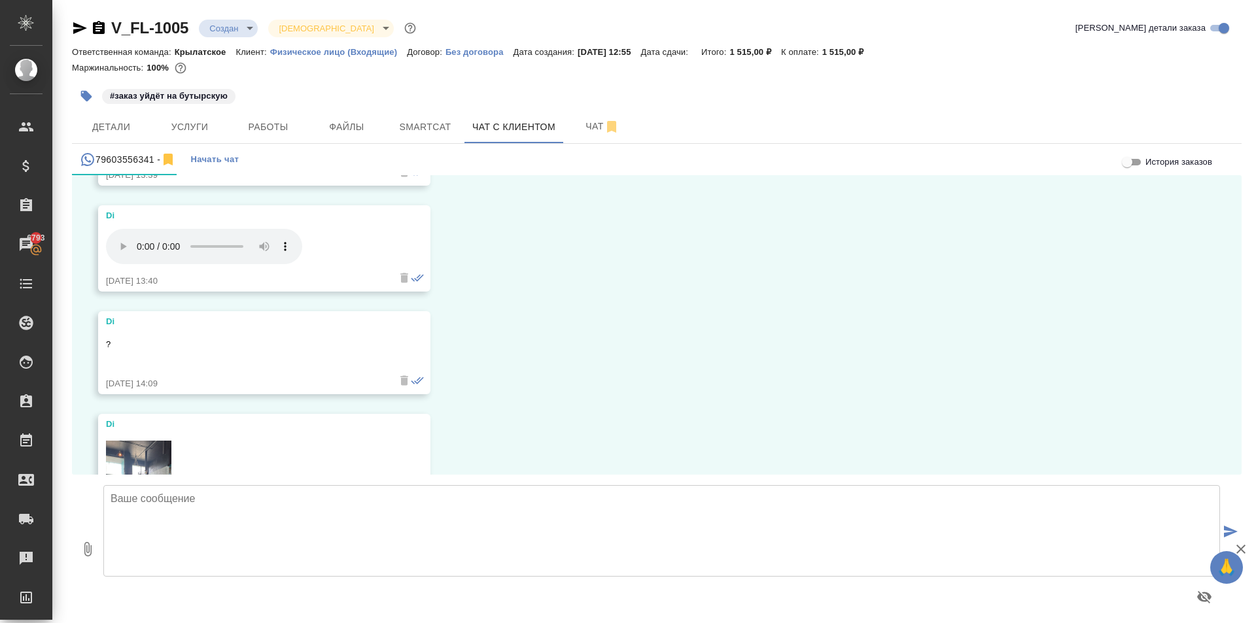
click at [849, 386] on div "08.10, среда Di Здравствуйте Нужно сделать перевод документа и заверить У вас п…" at bounding box center [656, 325] width 1169 height 300
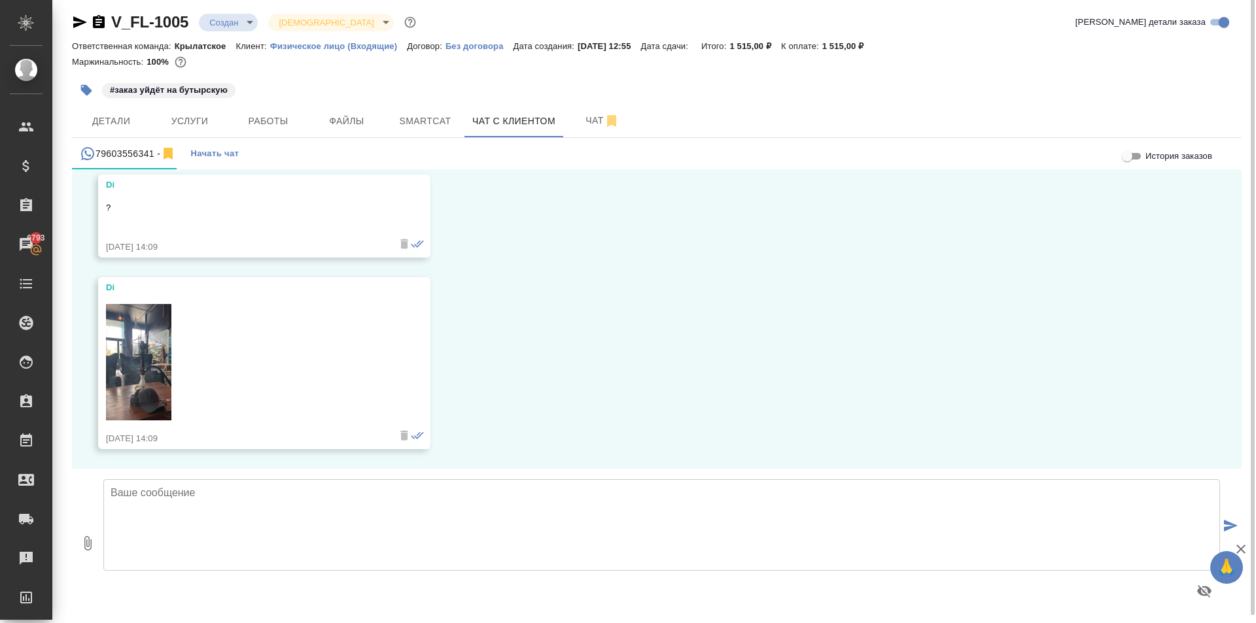
scroll to position [7, 0]
click at [287, 516] on textarea at bounding box center [661, 524] width 1117 height 92
type textarea "С"
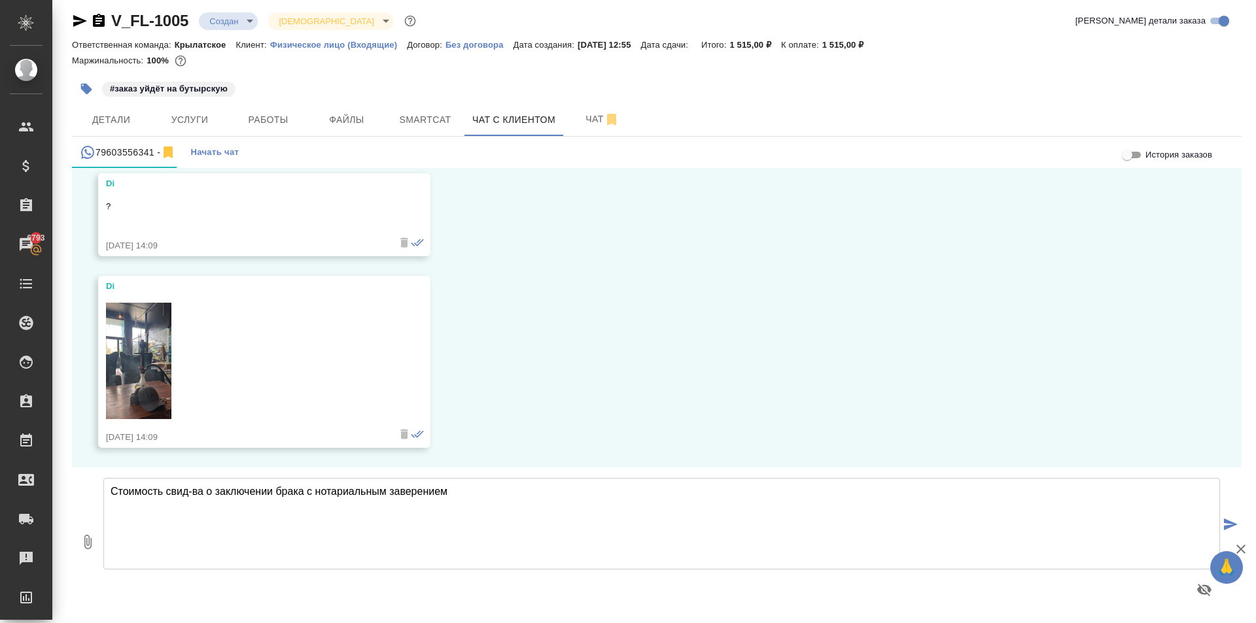
click at [167, 493] on textarea "Стоимость свид-ва о заключении брака с нотариальным заверением" at bounding box center [661, 524] width 1117 height 92
click at [520, 491] on textarea "Стоимость перевода свид-ва о заключении брака с нотариальным заверением" at bounding box center [661, 524] width 1117 height 92
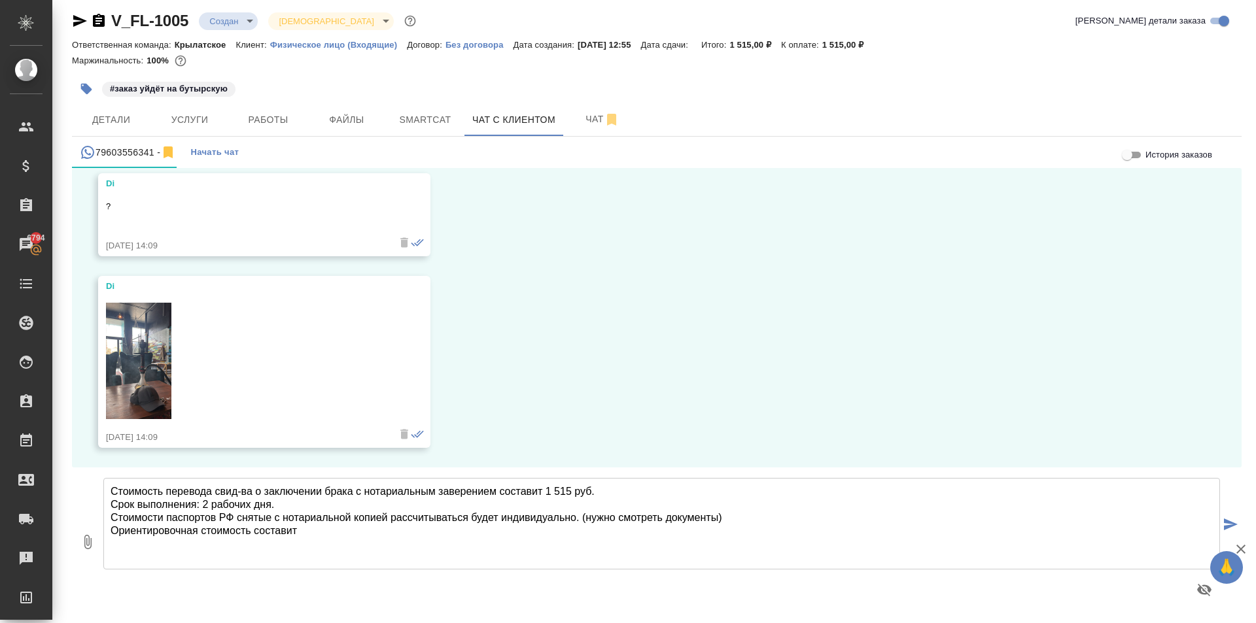
drag, startPoint x: 317, startPoint y: 532, endPoint x: 99, endPoint y: 475, distance: 225.3
click at [99, 475] on div "Стоимость перевода свид-ва о заключении брака с нотариальным заверением состави…" at bounding box center [661, 542] width 1127 height 138
type textarea "Стоимость перевода свид-ва о заключении брака с нотариальным заверением состави…"
click at [184, 126] on span "Услуги" at bounding box center [189, 120] width 63 height 16
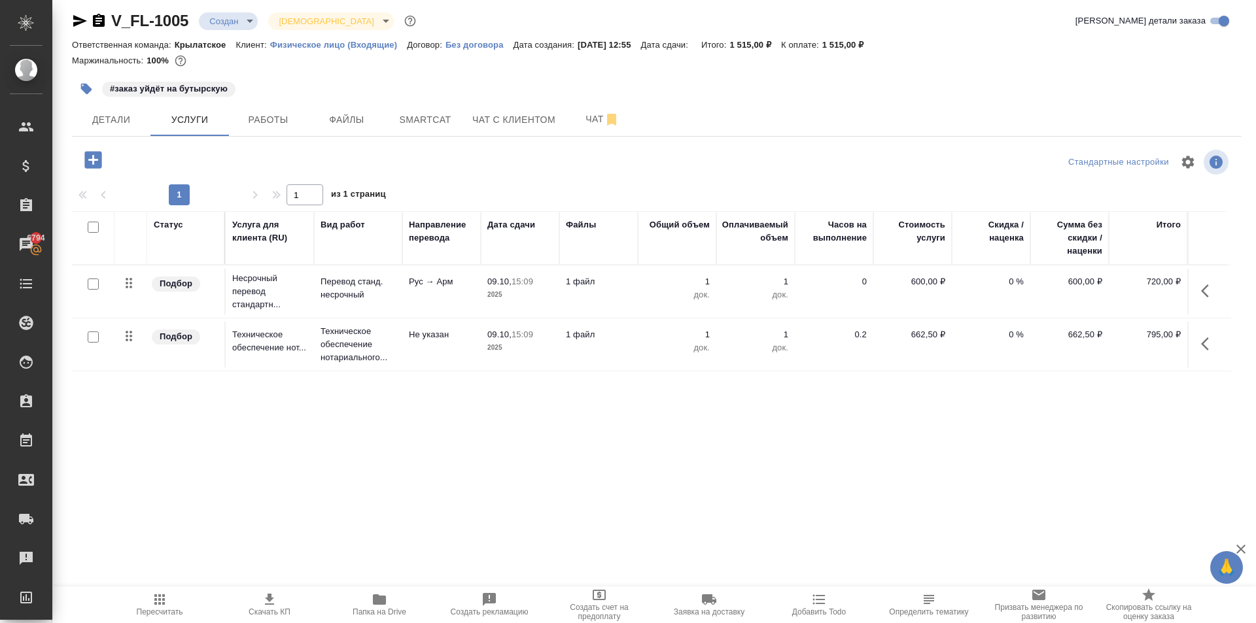
click at [1207, 294] on icon "button" at bounding box center [1209, 291] width 16 height 16
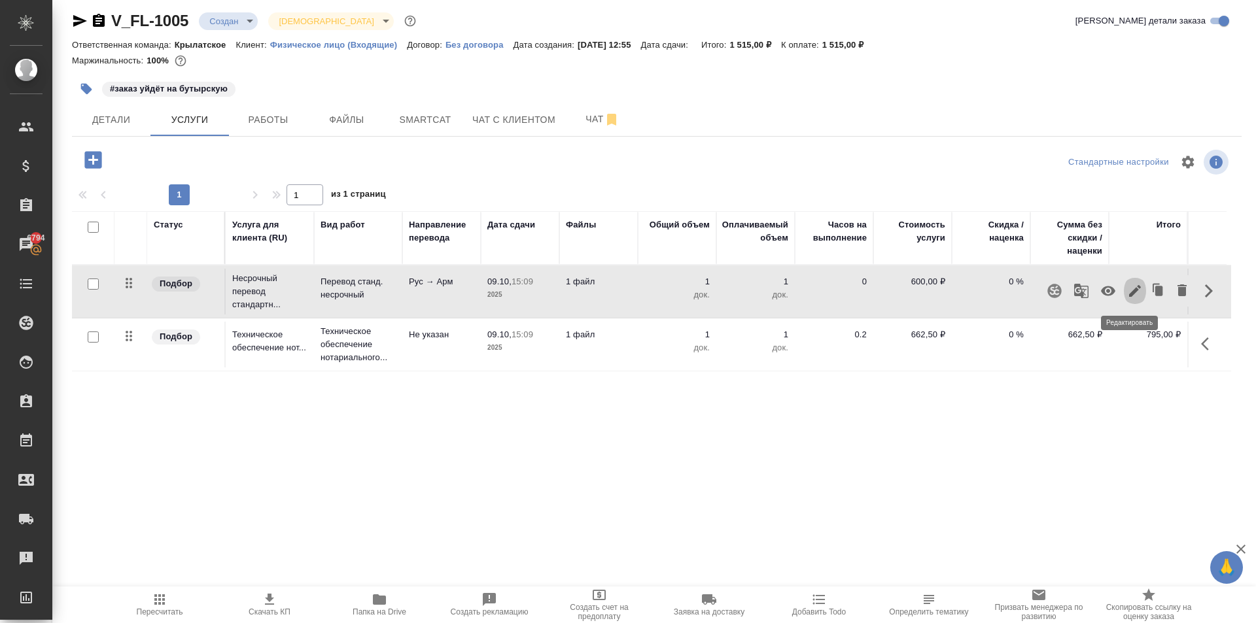
click at [1134, 295] on icon "button" at bounding box center [1135, 291] width 16 height 16
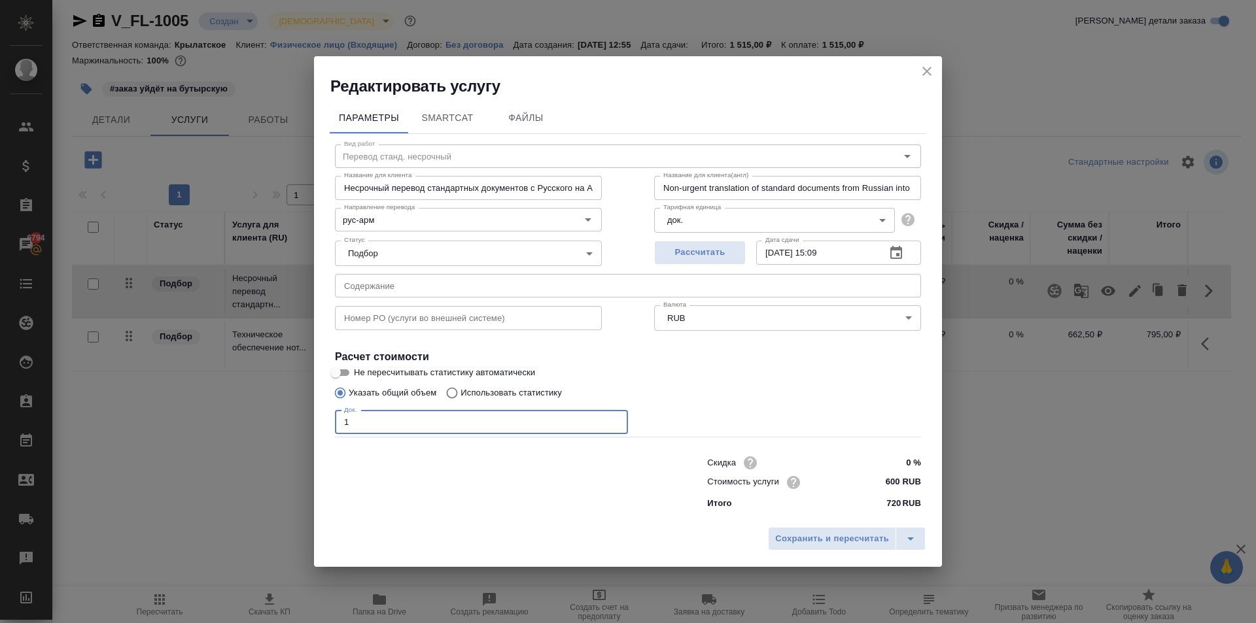
drag, startPoint x: 408, startPoint y: 418, endPoint x: 292, endPoint y: 405, distance: 117.2
click at [291, 406] on div "Редактировать услугу Параметры SmartCat Файлы Вид работ Перевод станд. несрочны…" at bounding box center [628, 311] width 1256 height 623
type input "2"
click at [798, 534] on span "Сохранить и пересчитать" at bounding box center [832, 539] width 114 height 15
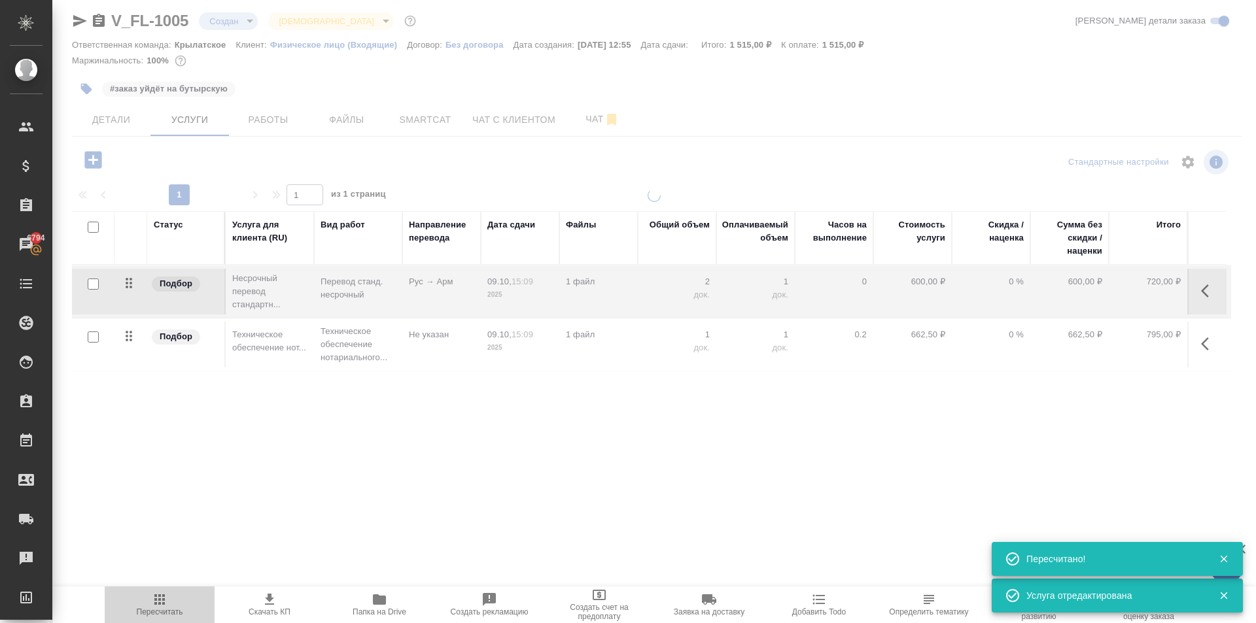
click at [160, 602] on icon "button" at bounding box center [160, 600] width 16 height 16
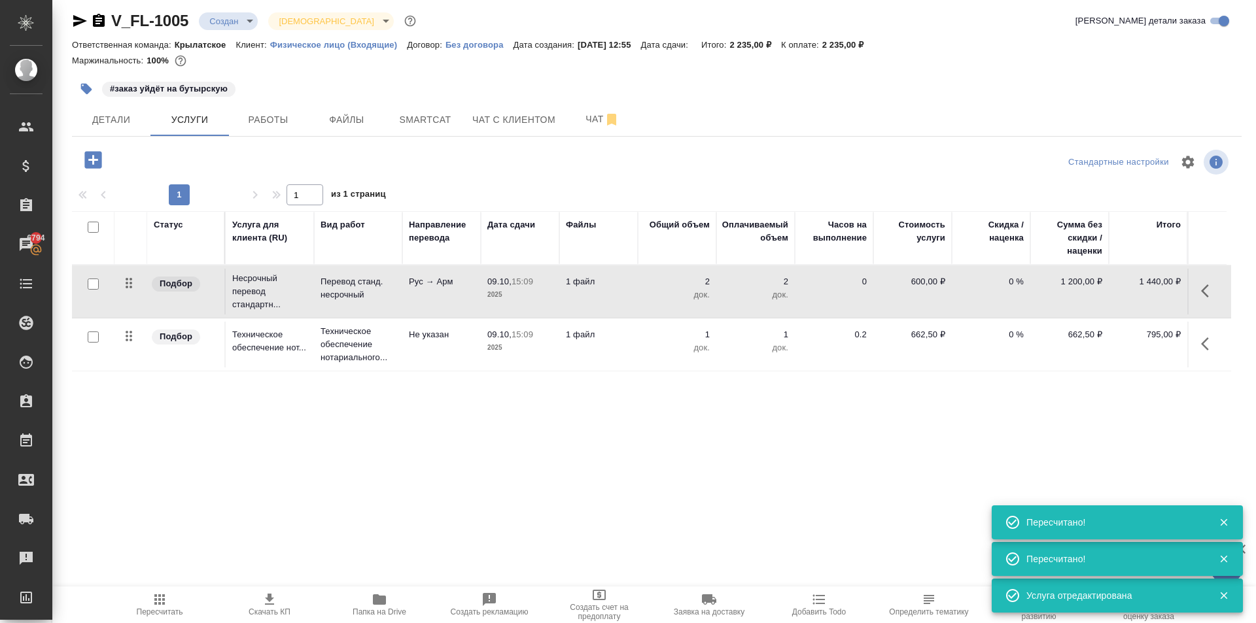
click at [147, 609] on span "Пересчитать" at bounding box center [160, 612] width 46 height 9
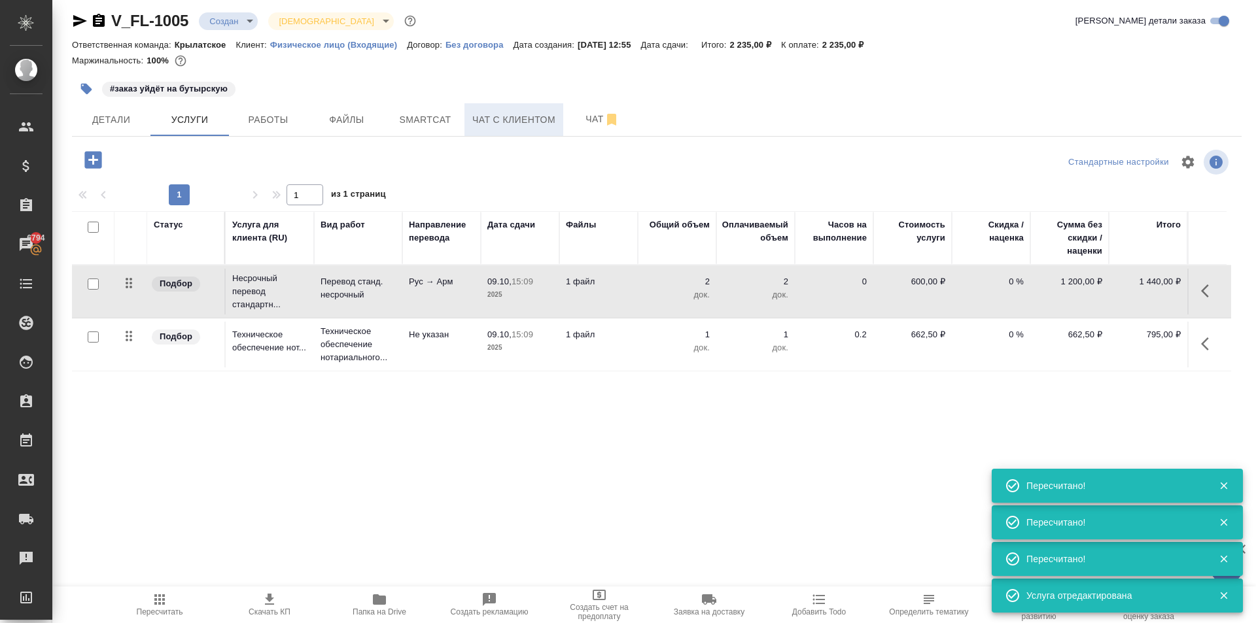
click at [498, 122] on span "Чат с клиентом" at bounding box center [513, 120] width 83 height 16
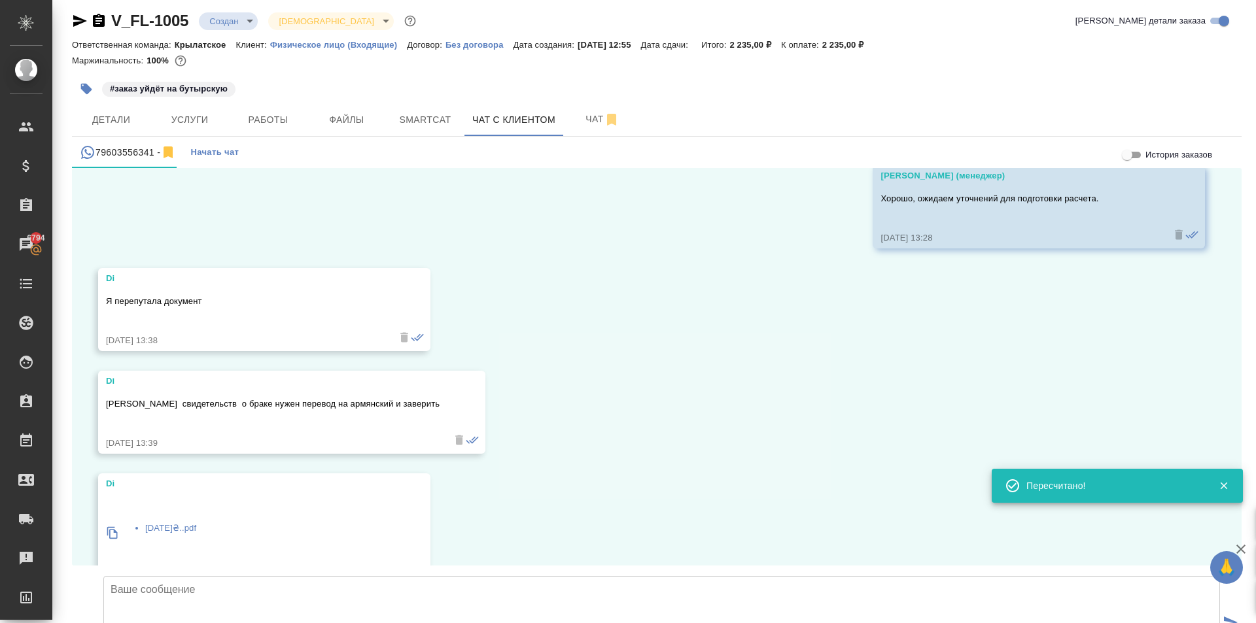
click at [205, 576] on textarea at bounding box center [661, 622] width 1117 height 92
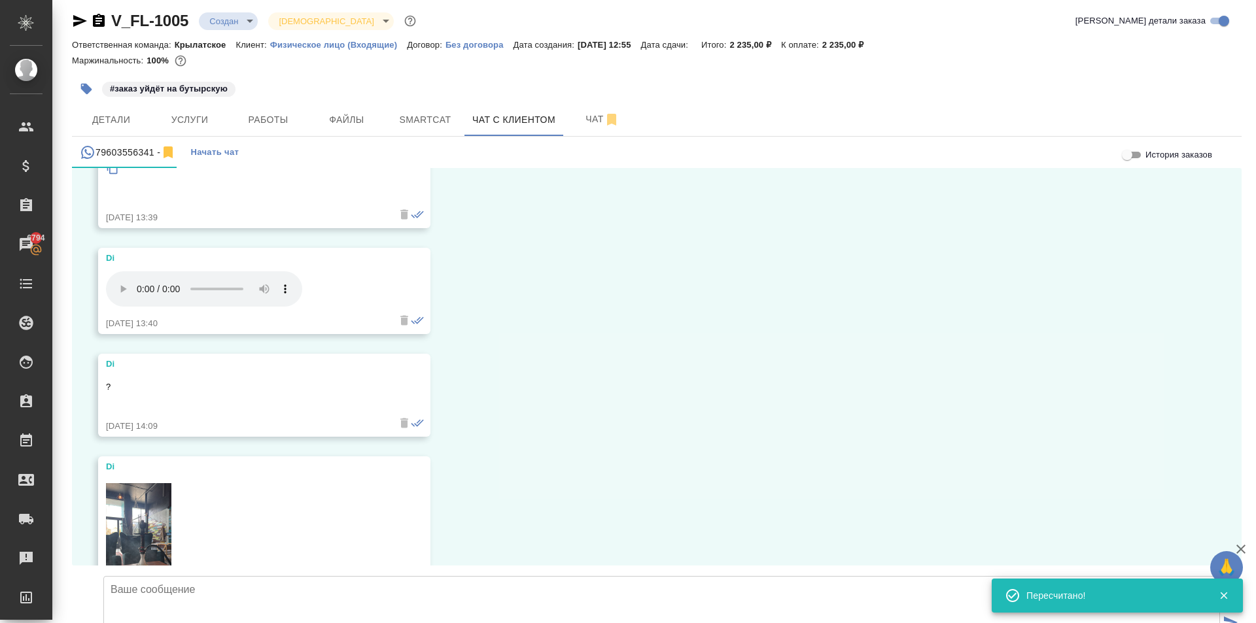
paste textarea "Стоимость перевода свид-ва о заключении брака с нотариальным заверением состави…"
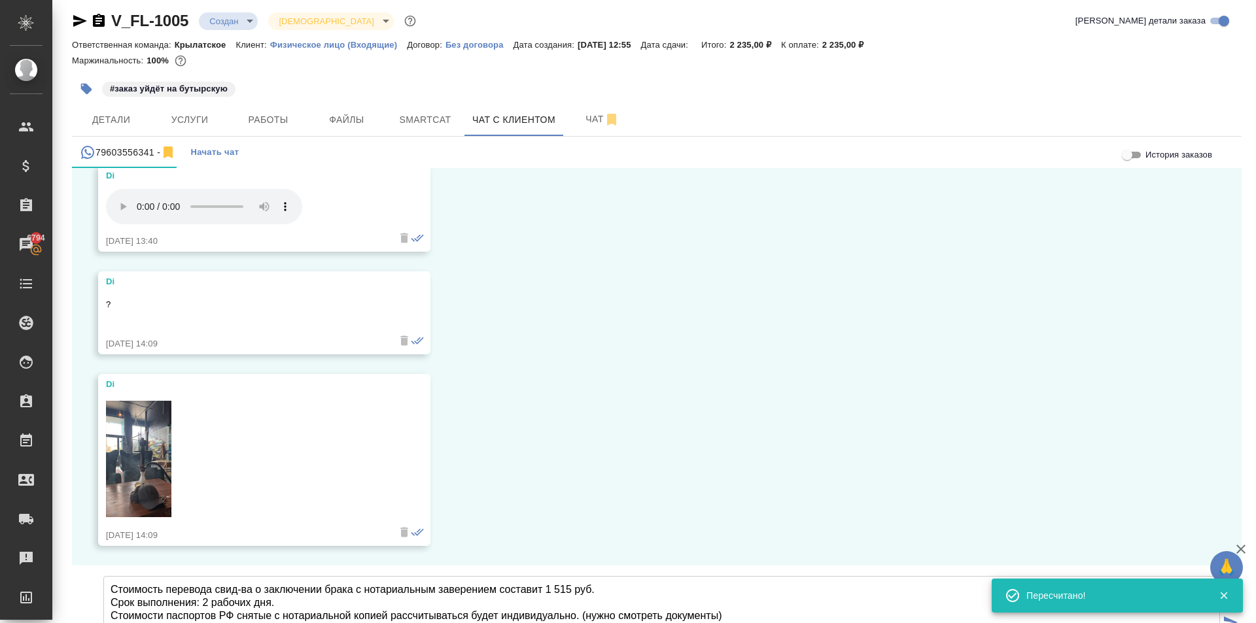
scroll to position [4202, 0]
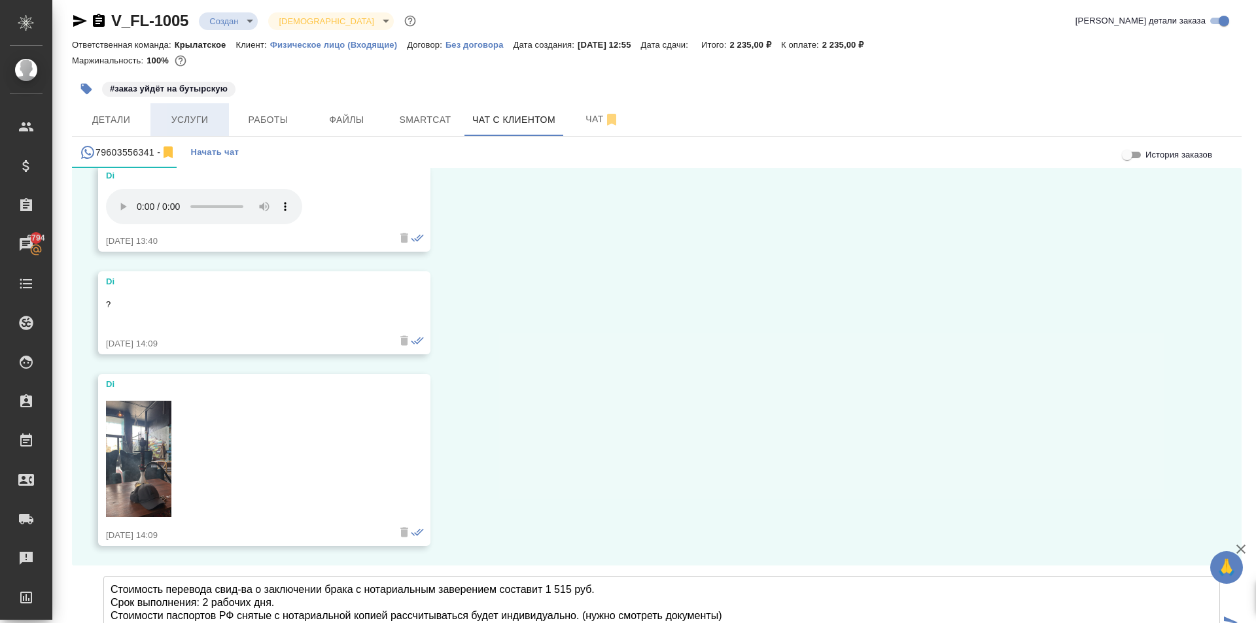
type textarea "Стоимость перевода свид-ва о заключении брака с нотариальным заверением состави…"
click at [218, 116] on span "Услуги" at bounding box center [189, 120] width 63 height 16
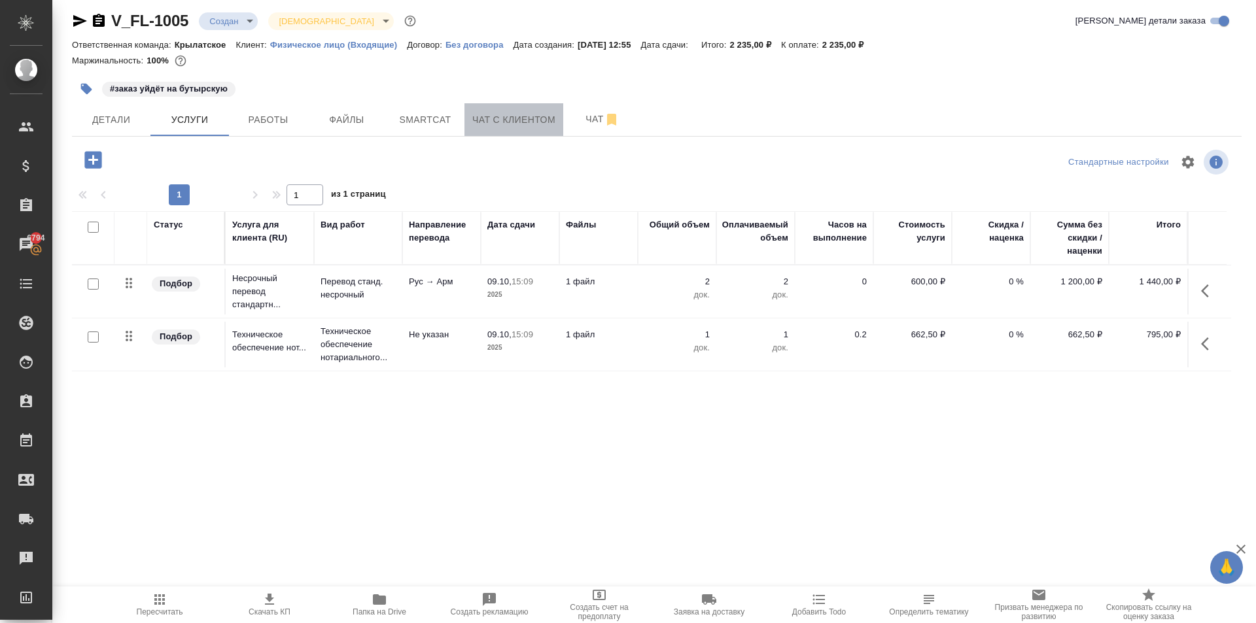
click at [481, 122] on span "Чат с клиентом" at bounding box center [513, 120] width 83 height 16
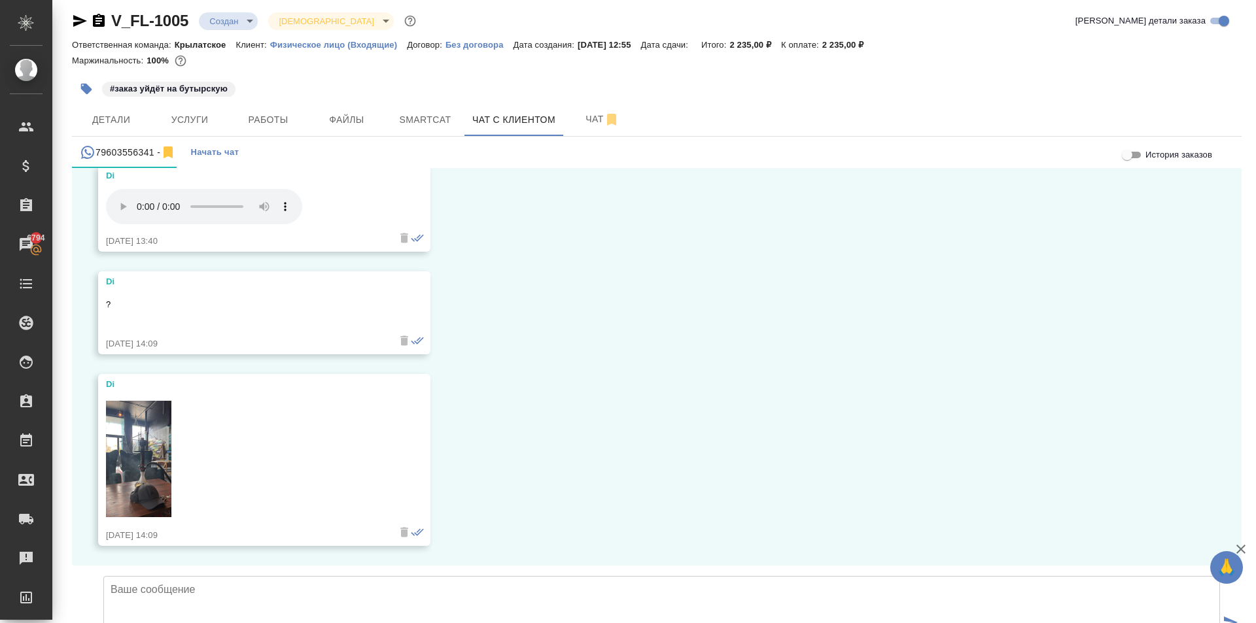
scroll to position [4202, 0]
click at [152, 576] on textarea at bounding box center [661, 622] width 1117 height 92
paste textarea "Стоимость перевода свид-ва о заключении брака с нотариальным заверением состави…"
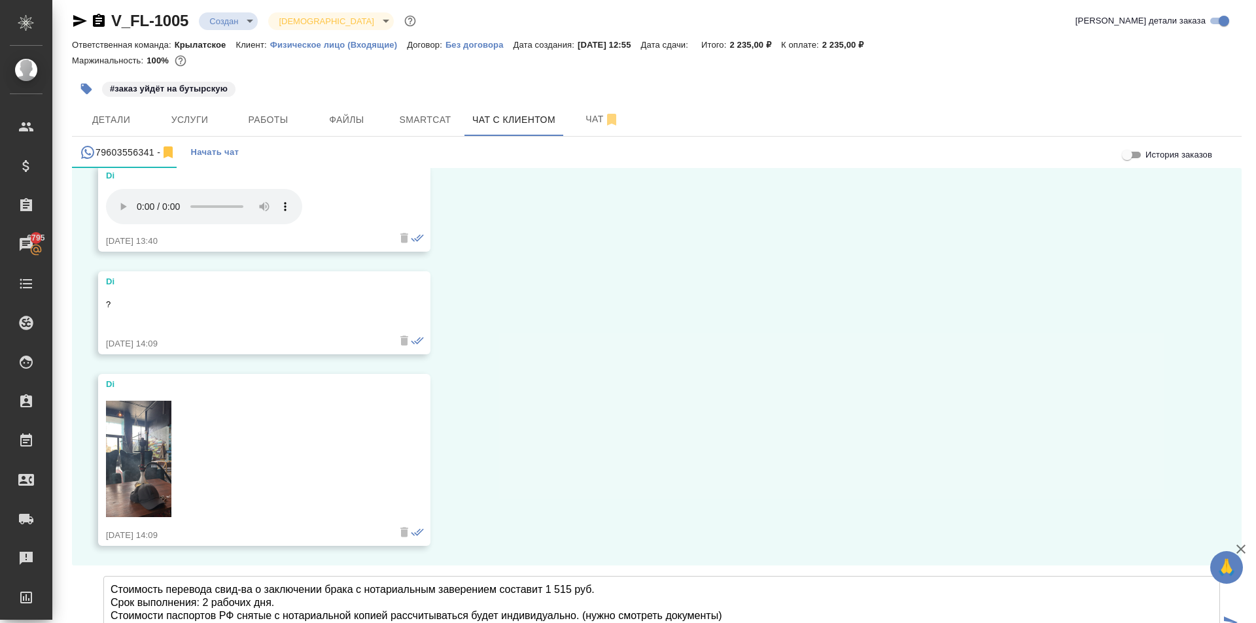
click at [319, 576] on textarea "Стоимость перевода свид-ва о заключении брака с нотариальным заверением состави…" at bounding box center [661, 622] width 1117 height 92
click at [440, 576] on textarea "Стоимость перевода свид-ва о заключении брака с нотариальным заверением состави…" at bounding box center [661, 622] width 1117 height 92
type textarea "Стоимость перевода свид-ва о заключении брака с нотариальным заверением состави…"
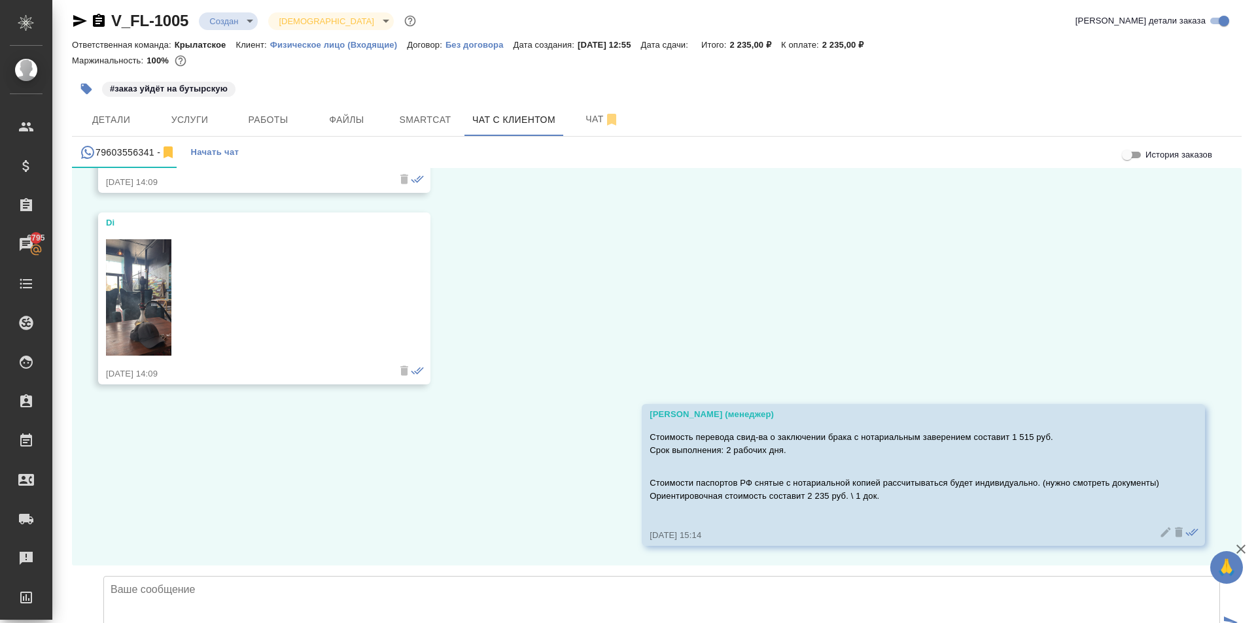
scroll to position [4364, 0]
click at [251, 16] on body "🙏 .cls-1 fill:#fff; AWATERA Kasymov Timur Клиенты Спецификации Заказы 6795 Чаты…" at bounding box center [628, 311] width 1256 height 623
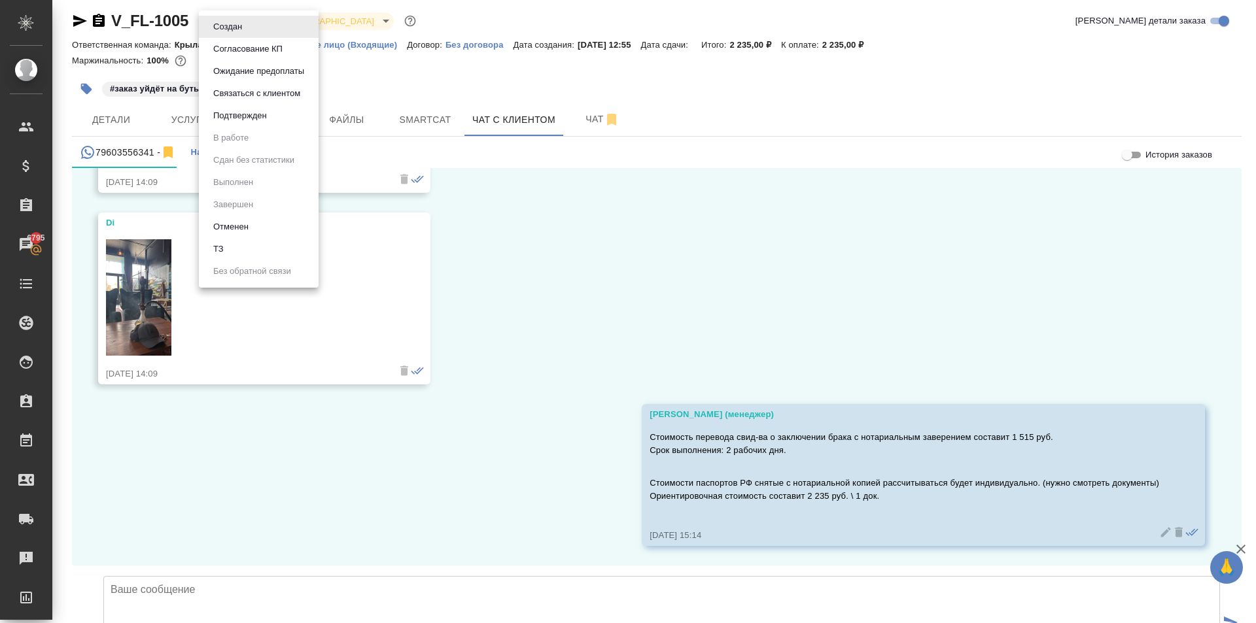
click at [255, 41] on li "Согласование КП" at bounding box center [259, 49] width 120 height 22
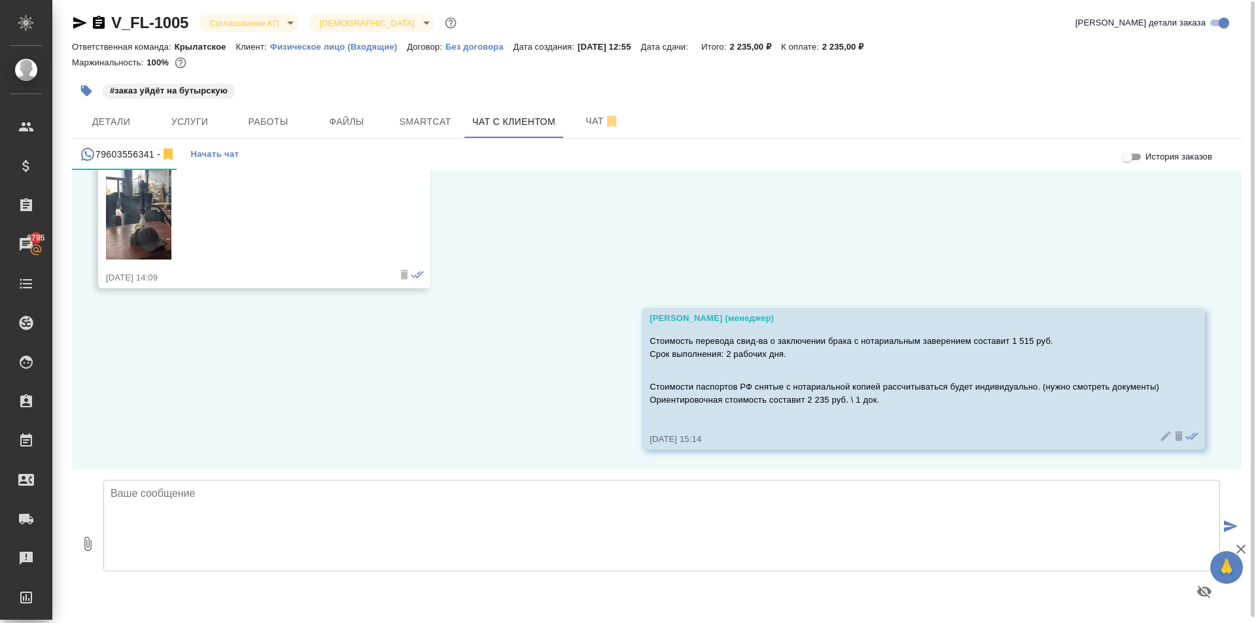
scroll to position [7, 0]
click at [342, 126] on span "Файлы" at bounding box center [346, 120] width 63 height 16
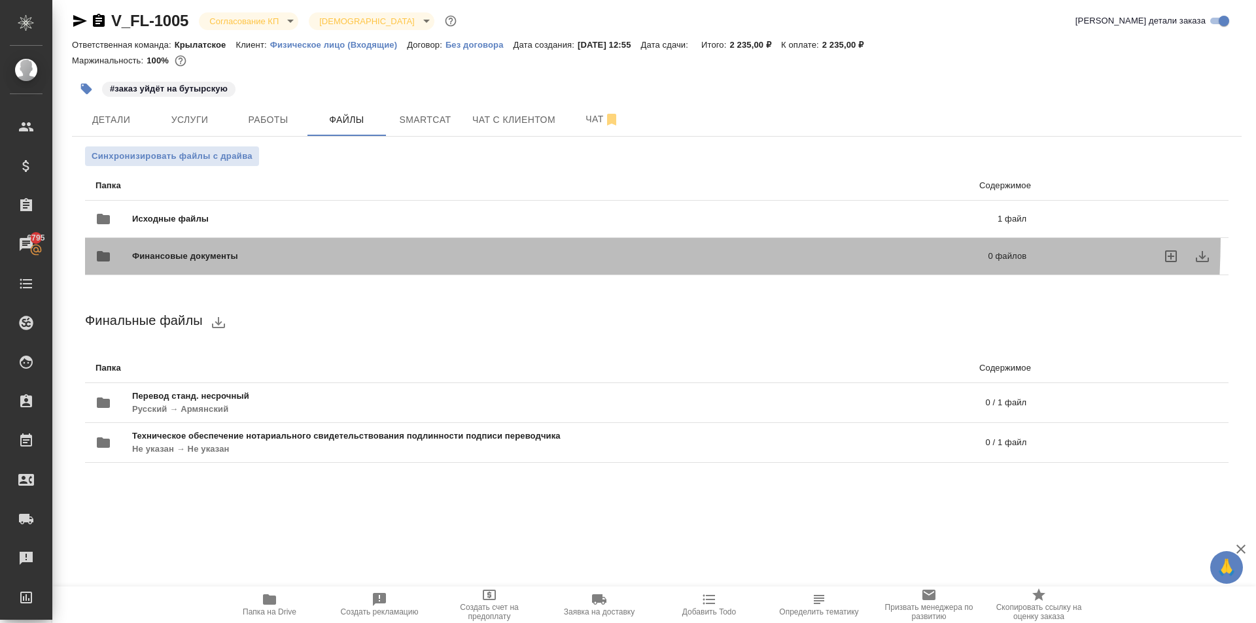
click at [272, 231] on div "Финансовые документы 0 файлов" at bounding box center [560, 257] width 957 height 58
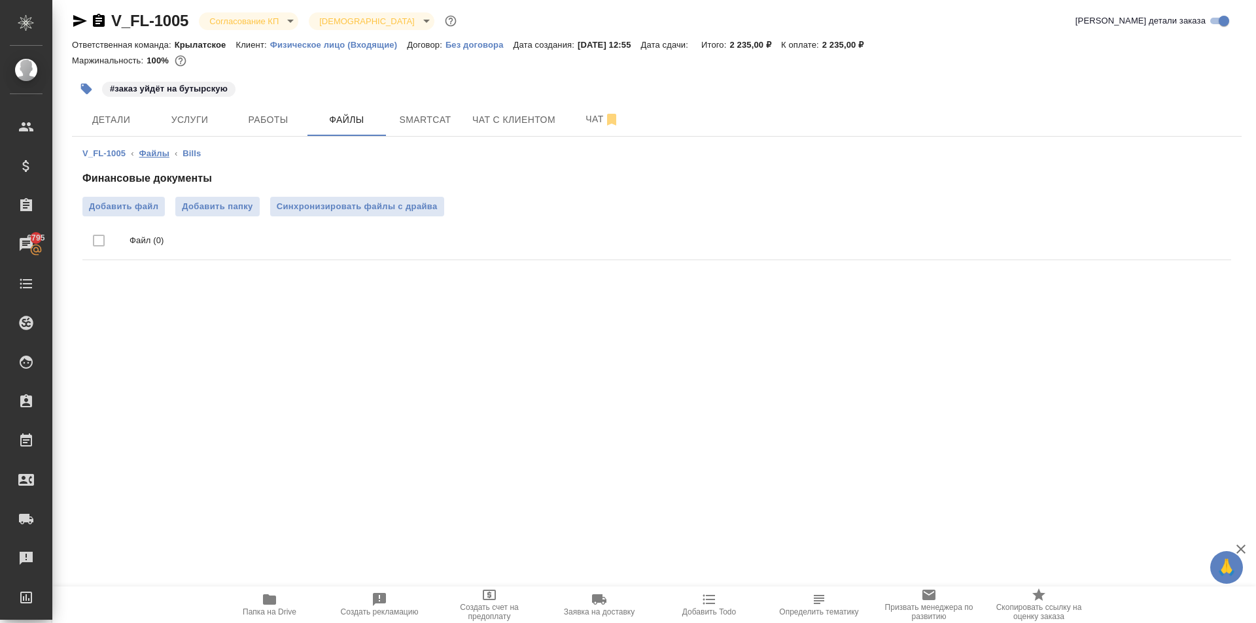
click at [152, 149] on link "Файлы" at bounding box center [154, 153] width 30 height 10
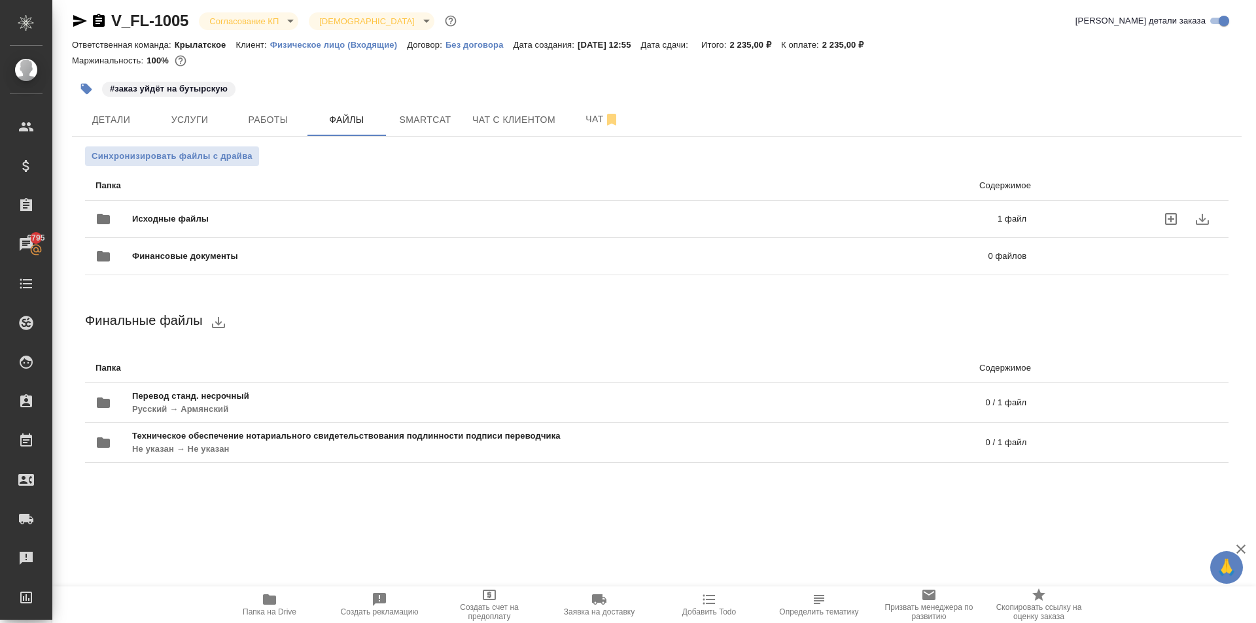
click at [274, 224] on span "Исходные файлы" at bounding box center [367, 219] width 471 height 13
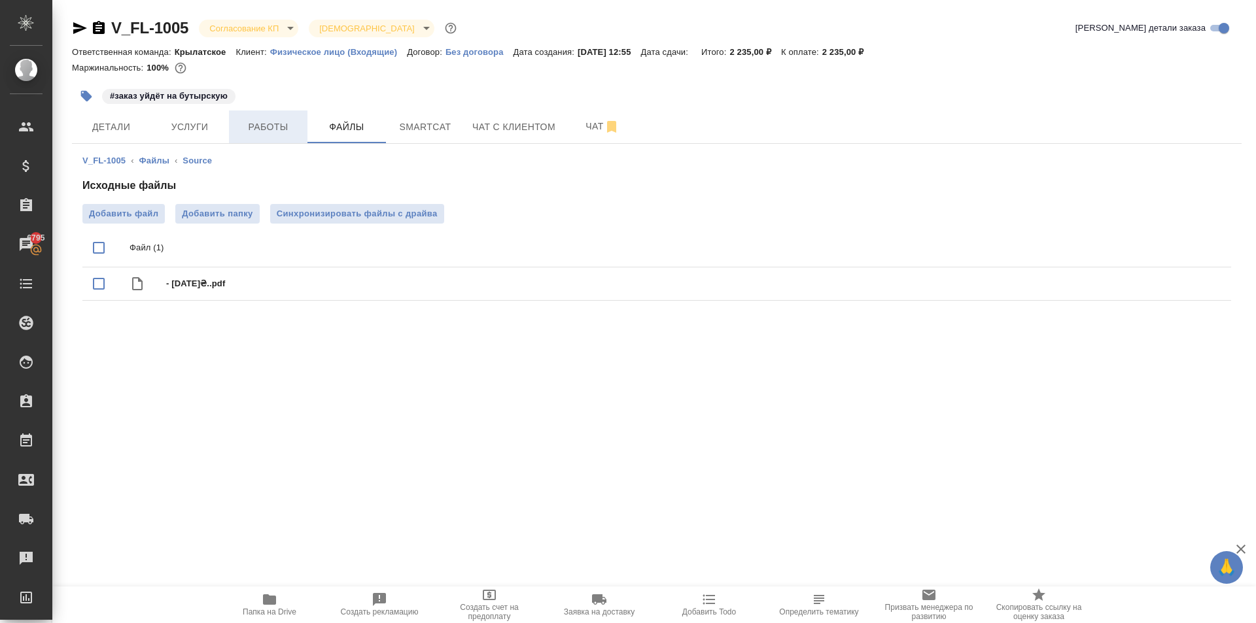
click at [301, 135] on button "Работы" at bounding box center [268, 127] width 78 height 33
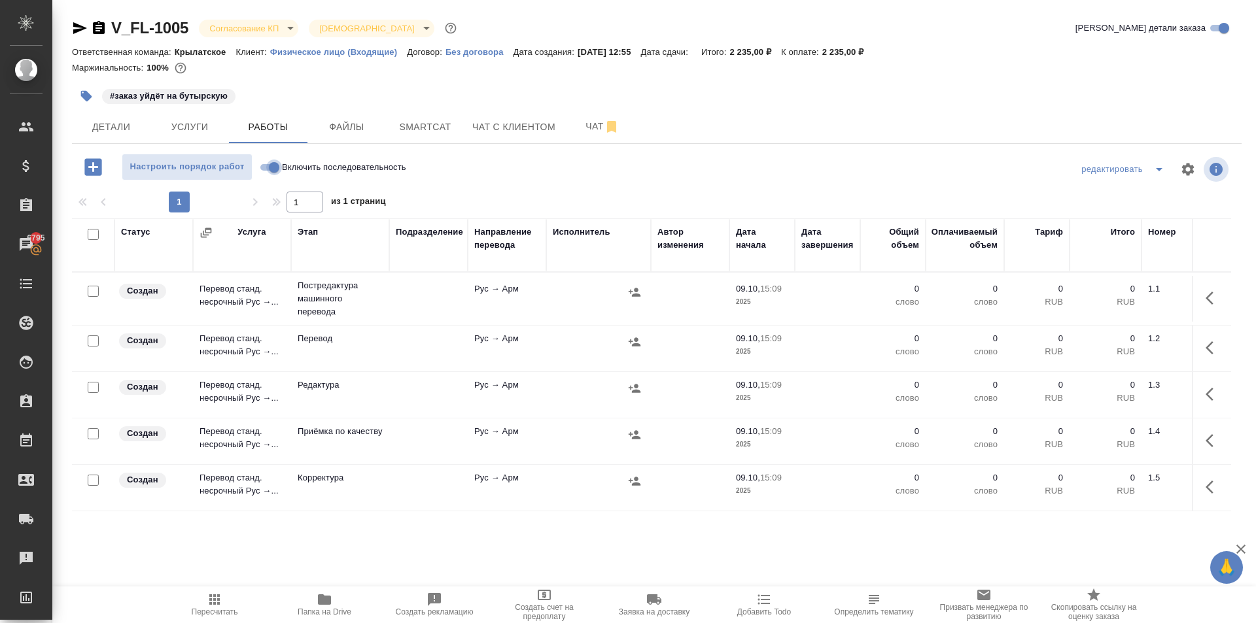
click at [280, 169] on input "Включить последовательность" at bounding box center [274, 168] width 47 height 16
checkbox input "true"
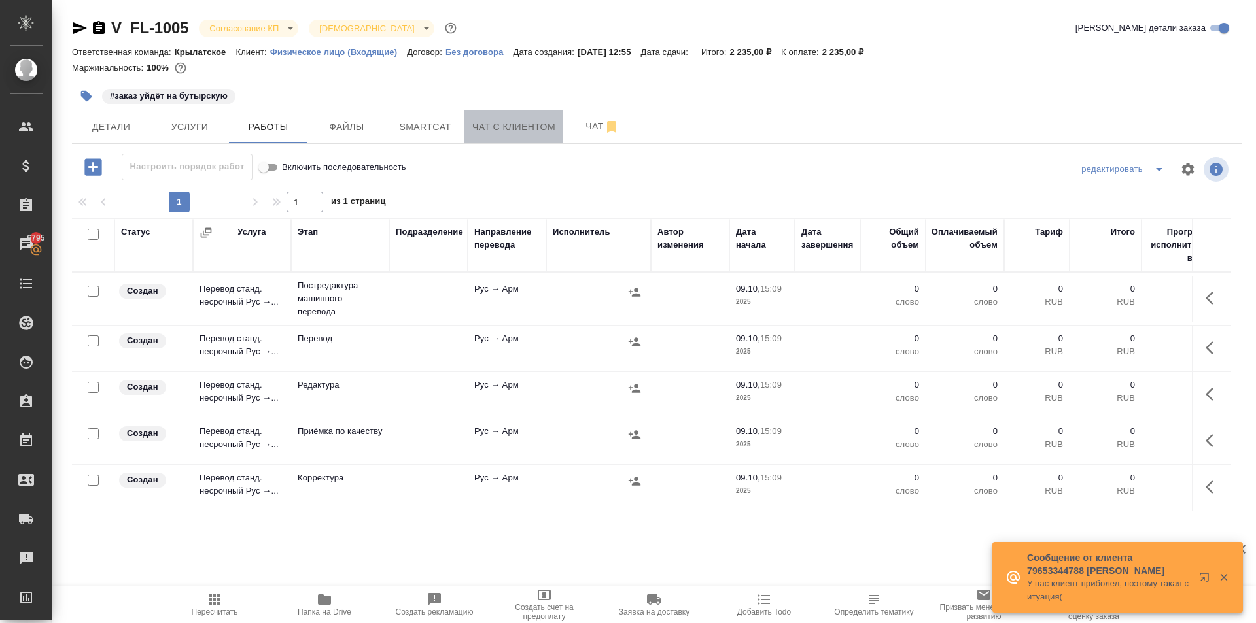
click at [473, 129] on span "Чат с клиентом" at bounding box center [513, 127] width 83 height 16
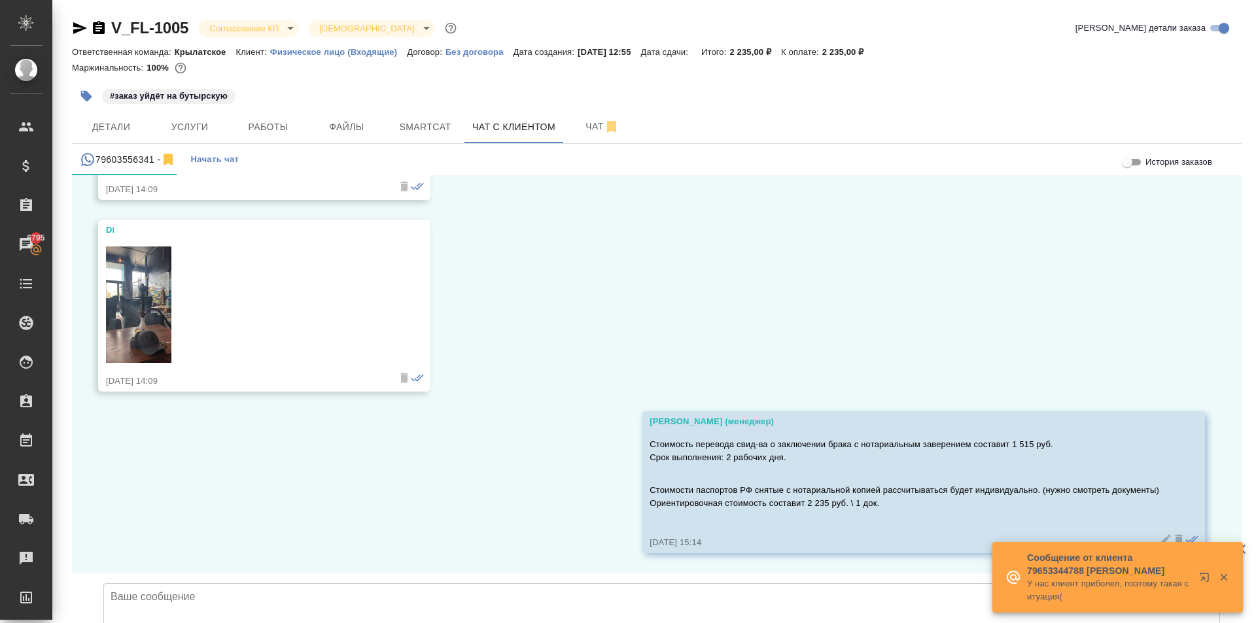
scroll to position [7, 0]
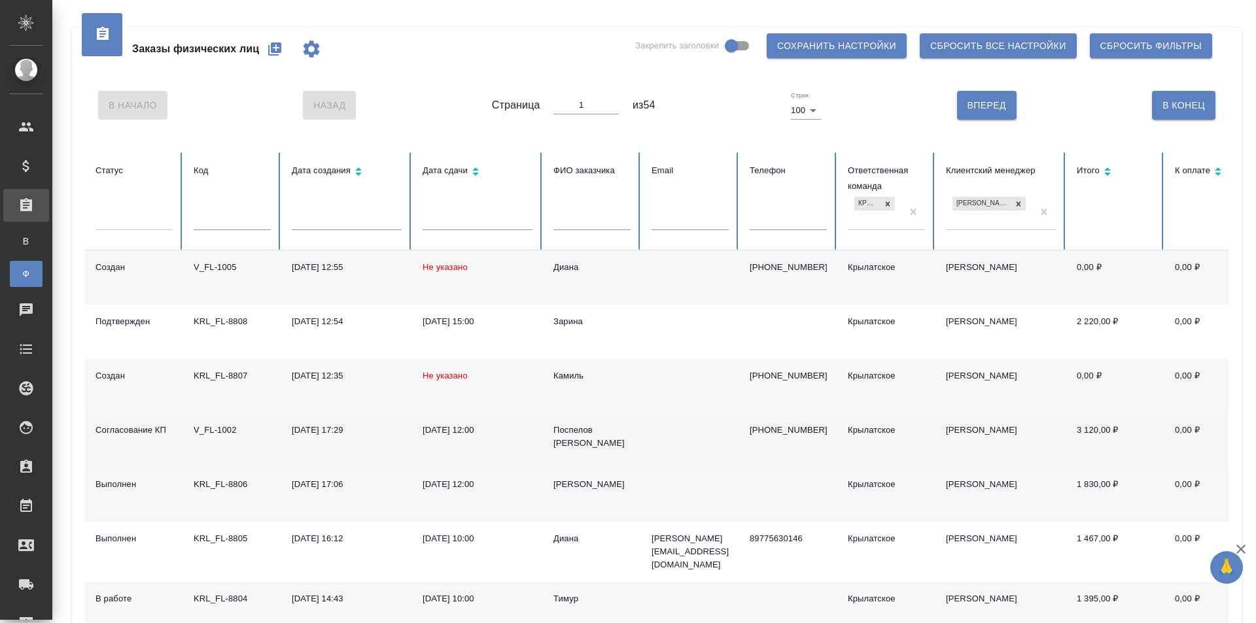
click at [614, 433] on div "Поспелов Алексей" at bounding box center [591, 437] width 77 height 26
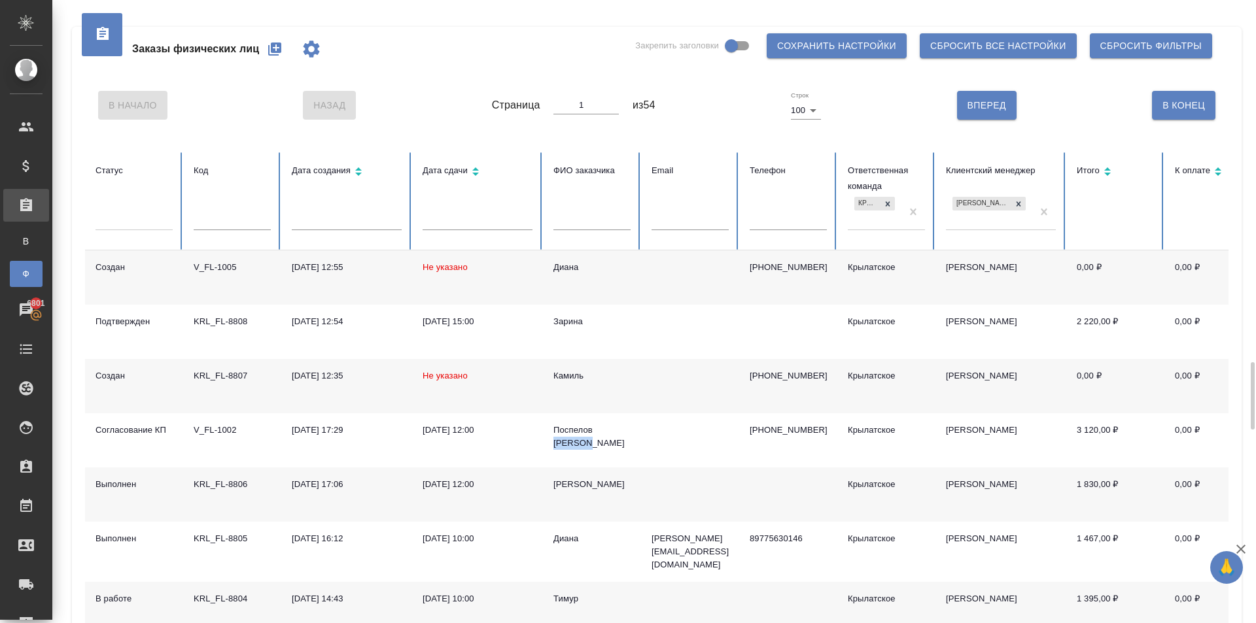
scroll to position [327, 0]
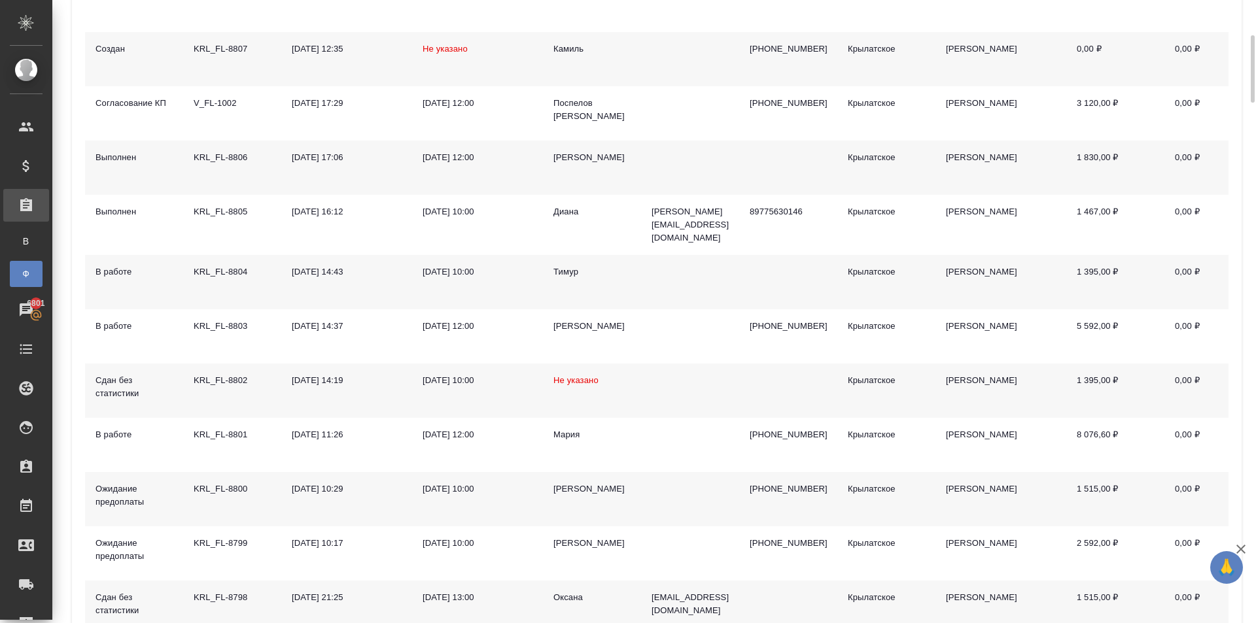
click at [584, 484] on div "[PERSON_NAME]" at bounding box center [591, 489] width 77 height 13
click at [584, 484] on div "Елена" at bounding box center [591, 489] width 77 height 13
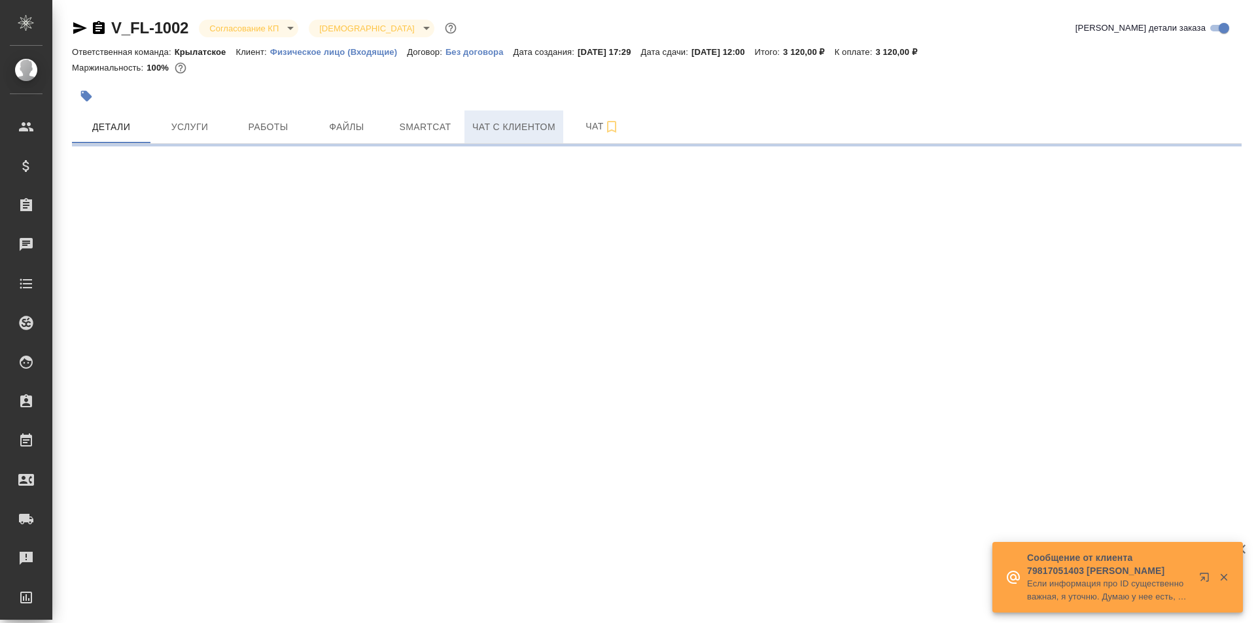
select select "RU"
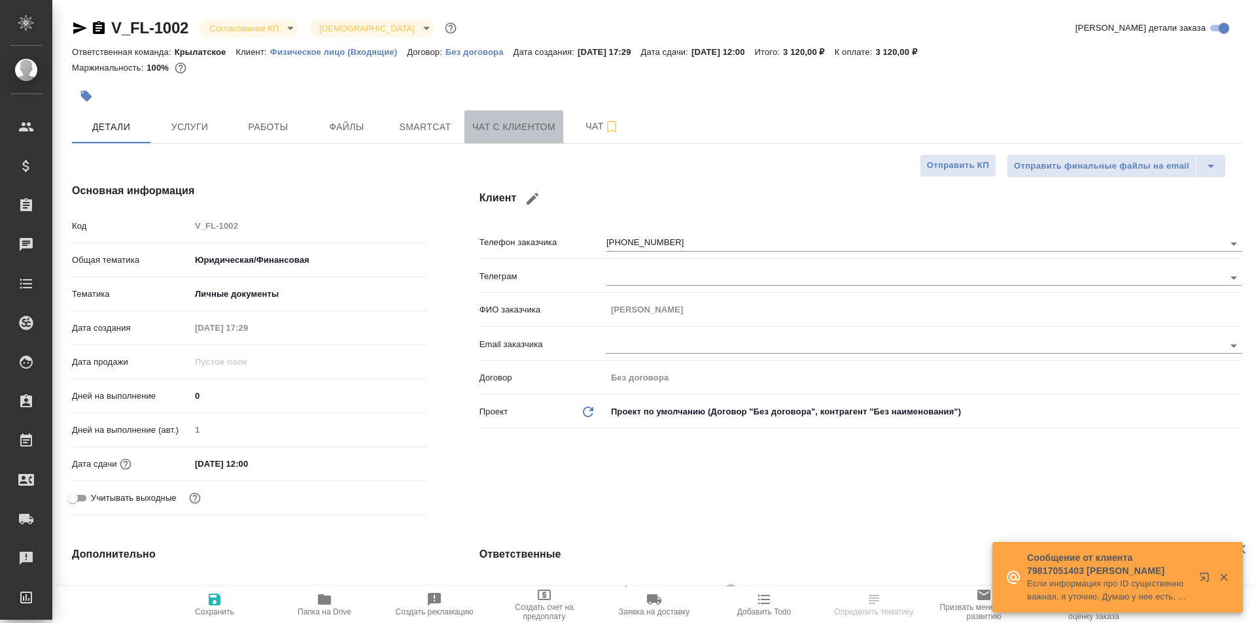
click at [505, 127] on span "Чат с клиентом" at bounding box center [513, 127] width 83 height 16
type textarea "x"
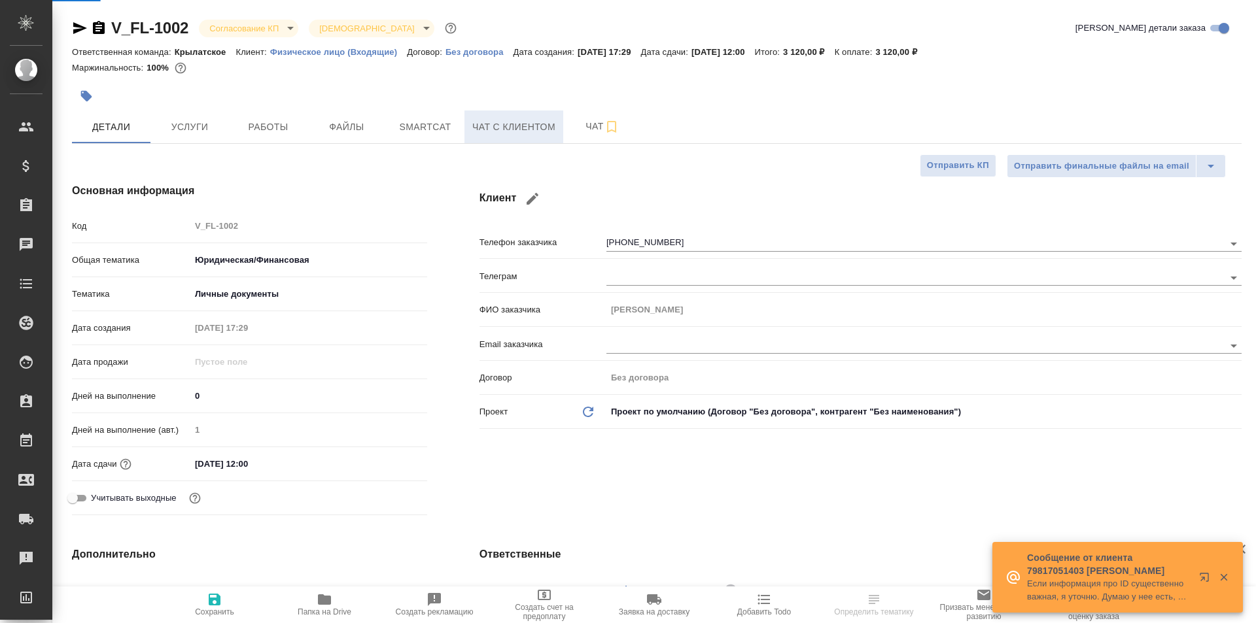
type textarea "x"
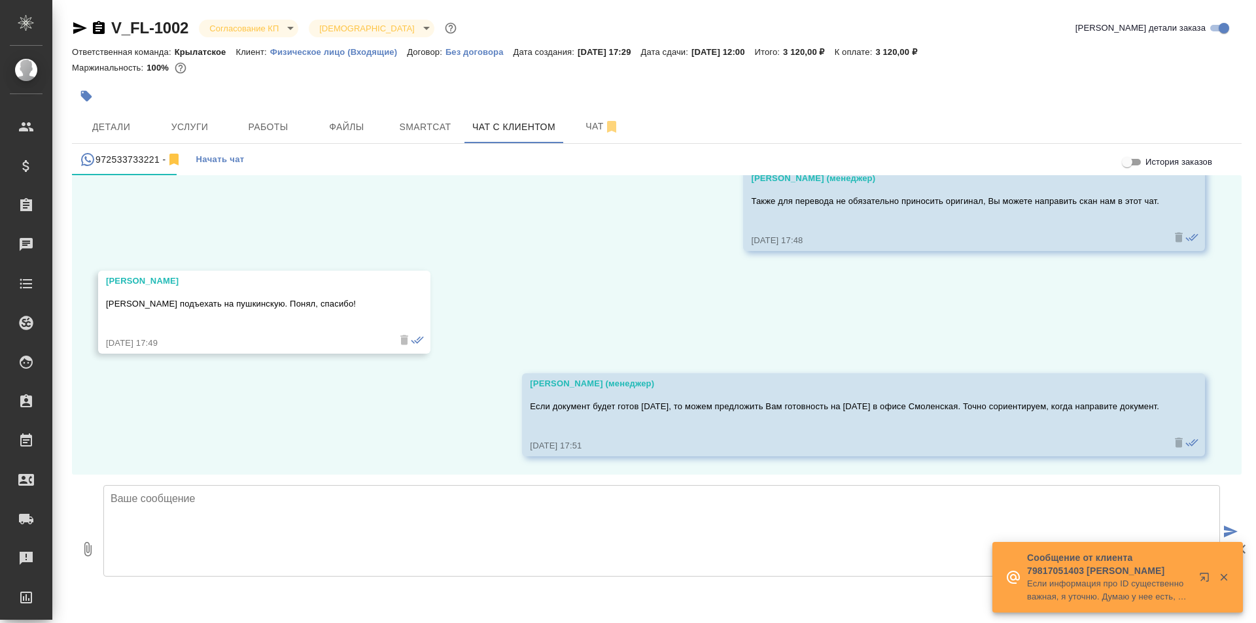
scroll to position [1601, 0]
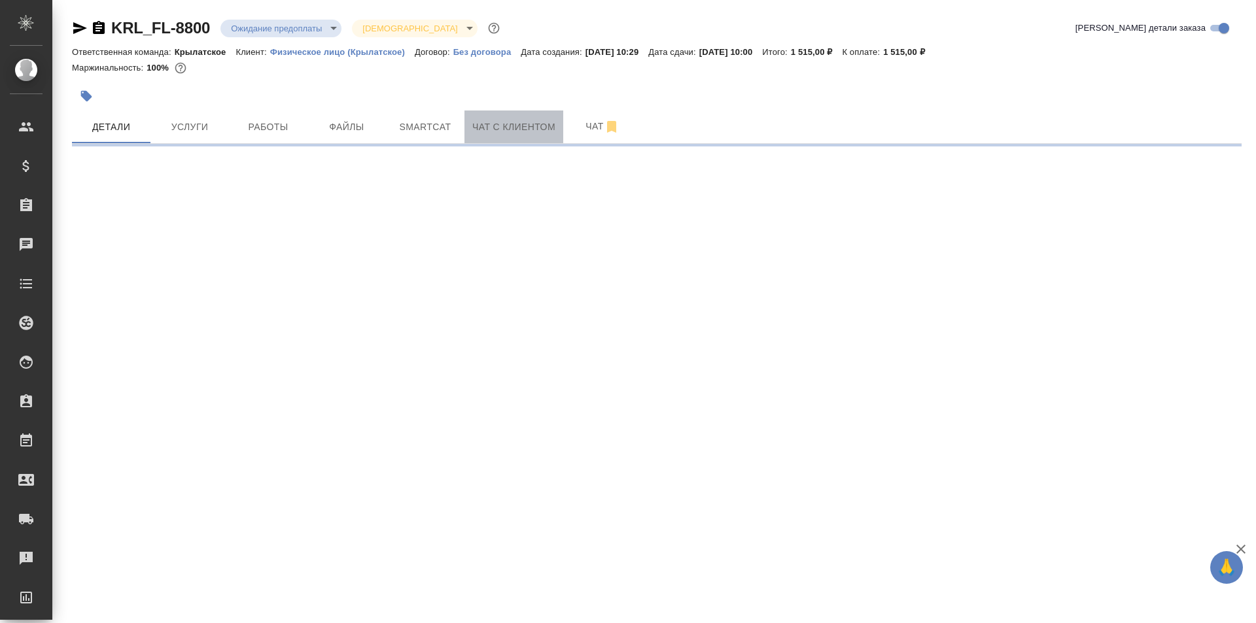
click at [491, 112] on button "Чат с клиентом" at bounding box center [513, 127] width 99 height 33
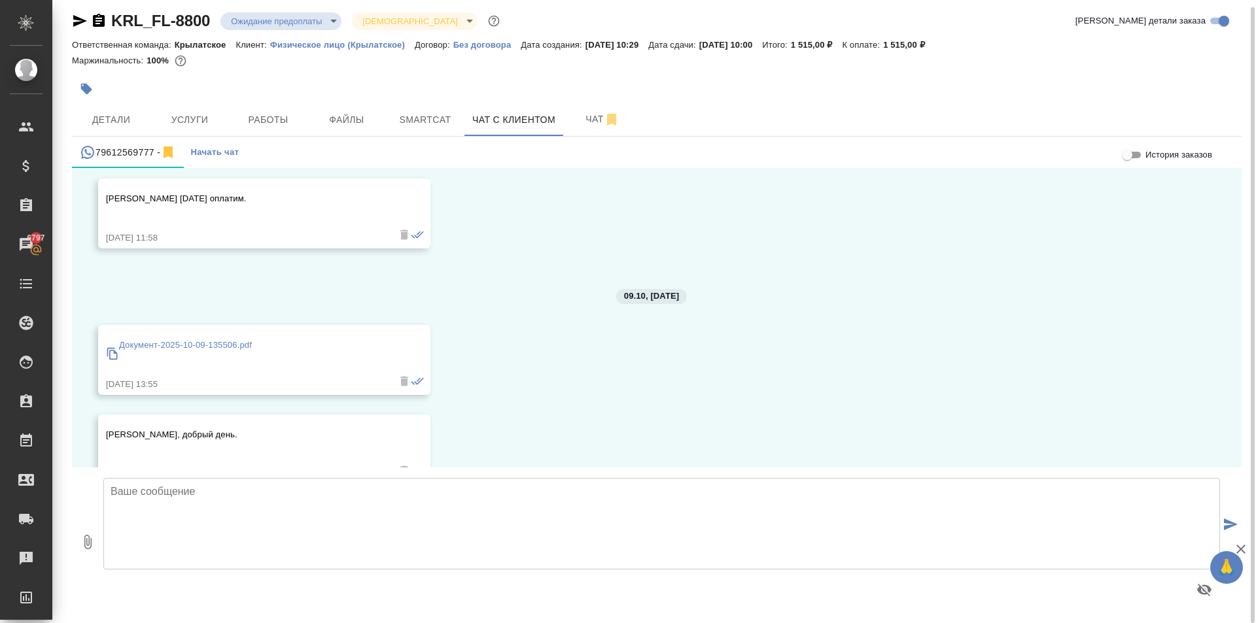
scroll to position [1663, 0]
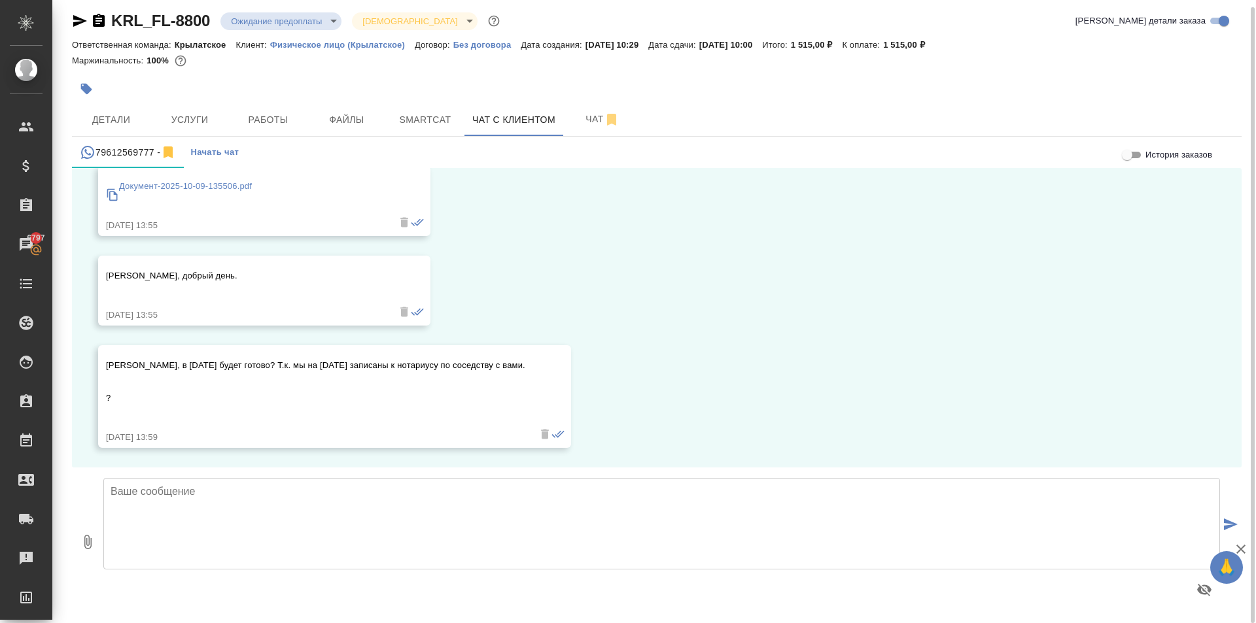
click at [224, 510] on textarea at bounding box center [661, 524] width 1117 height 92
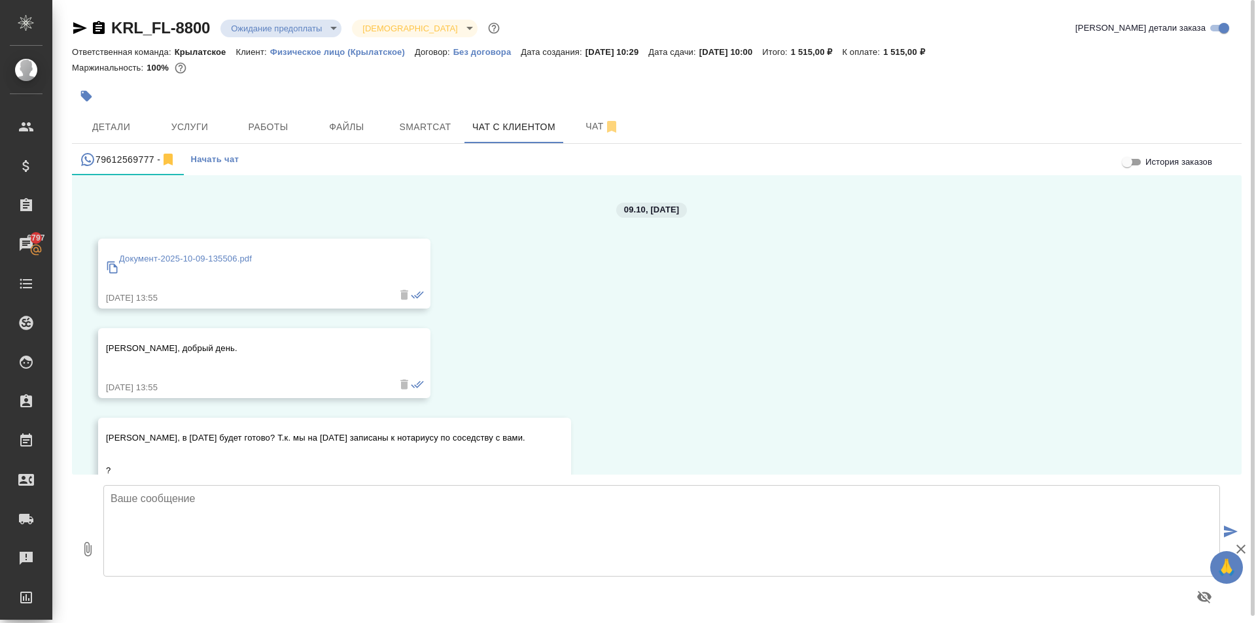
click at [210, 237] on div "08.10, среда Касымов Тимур (менеджер) Добрый день, Елена! Ожидаем скан паспорта…" at bounding box center [656, 325] width 1169 height 300
click at [226, 268] on div "Документ-2025-10-09-135506.pdf" at bounding box center [185, 267] width 133 height 36
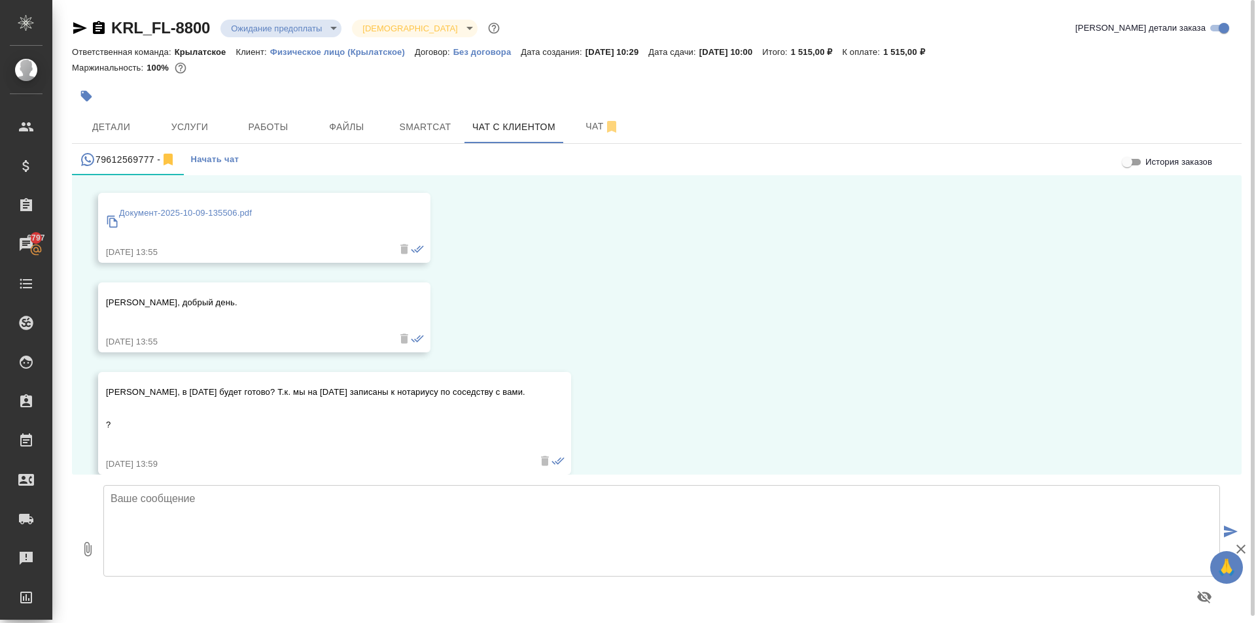
scroll to position [1663, 0]
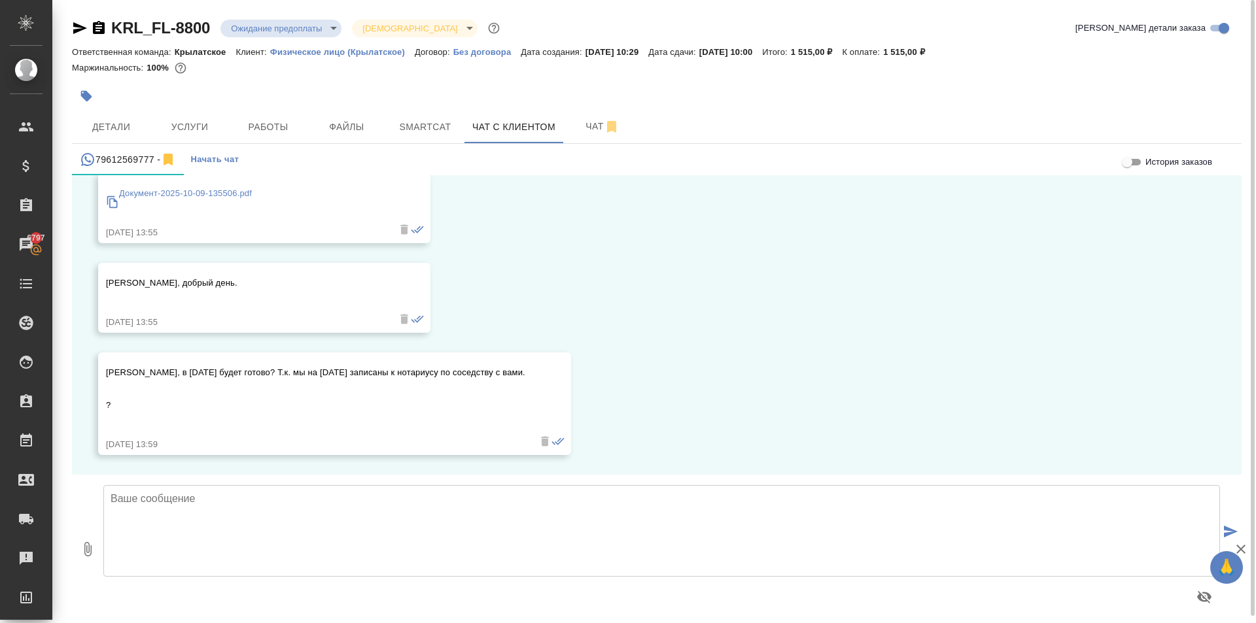
click at [247, 524] on textarea at bounding box center [661, 531] width 1117 height 92
type textarea "Добрый день!"
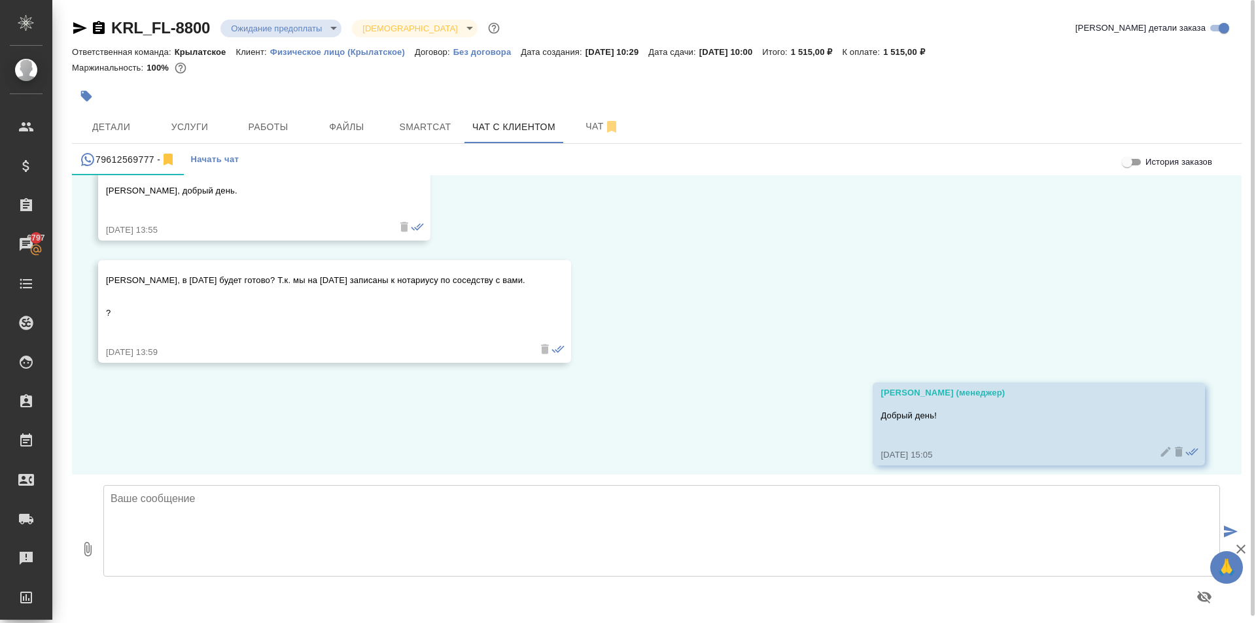
scroll to position [1766, 0]
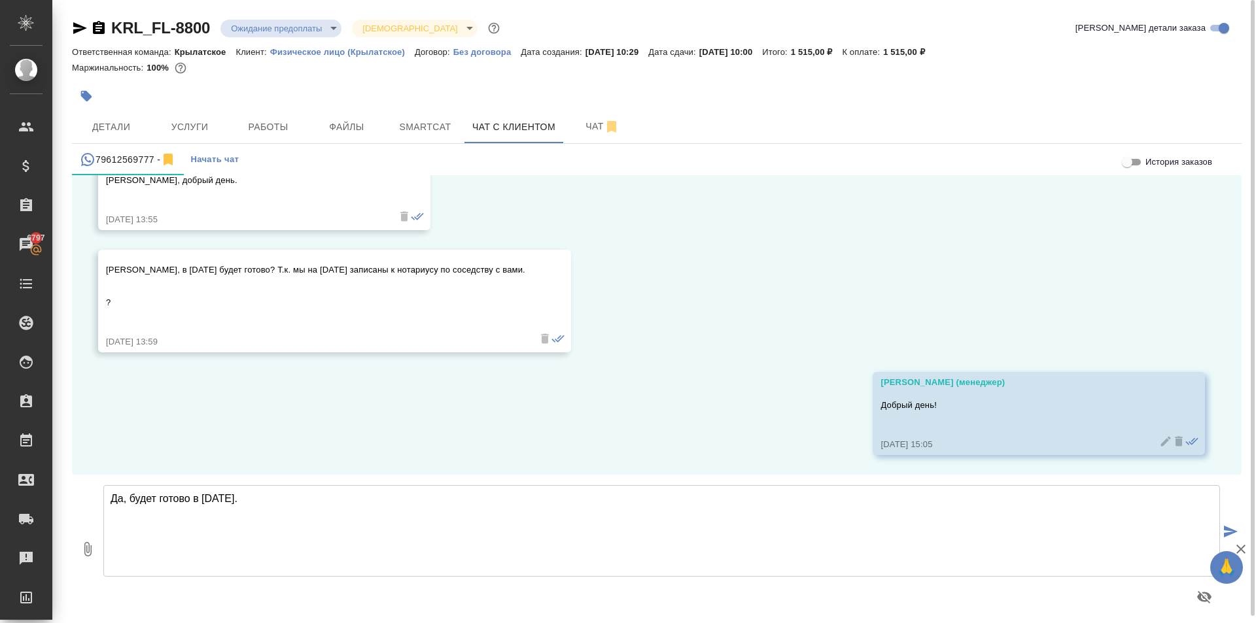
type textarea "Да, будет готово в понедельник."
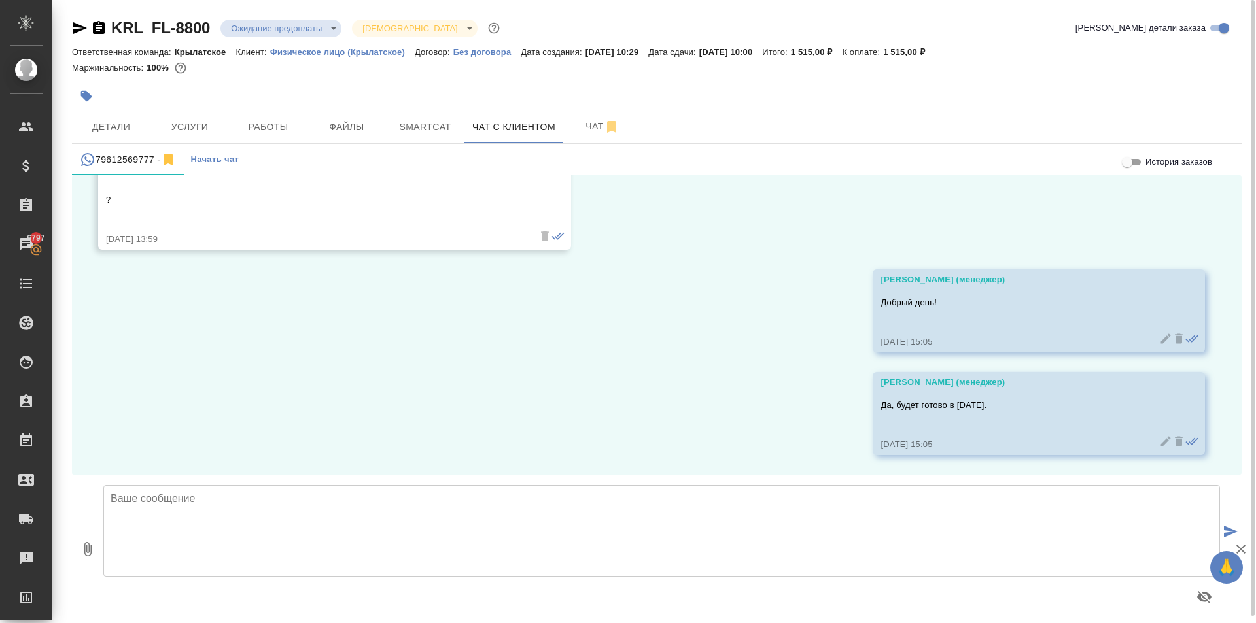
scroll to position [7, 0]
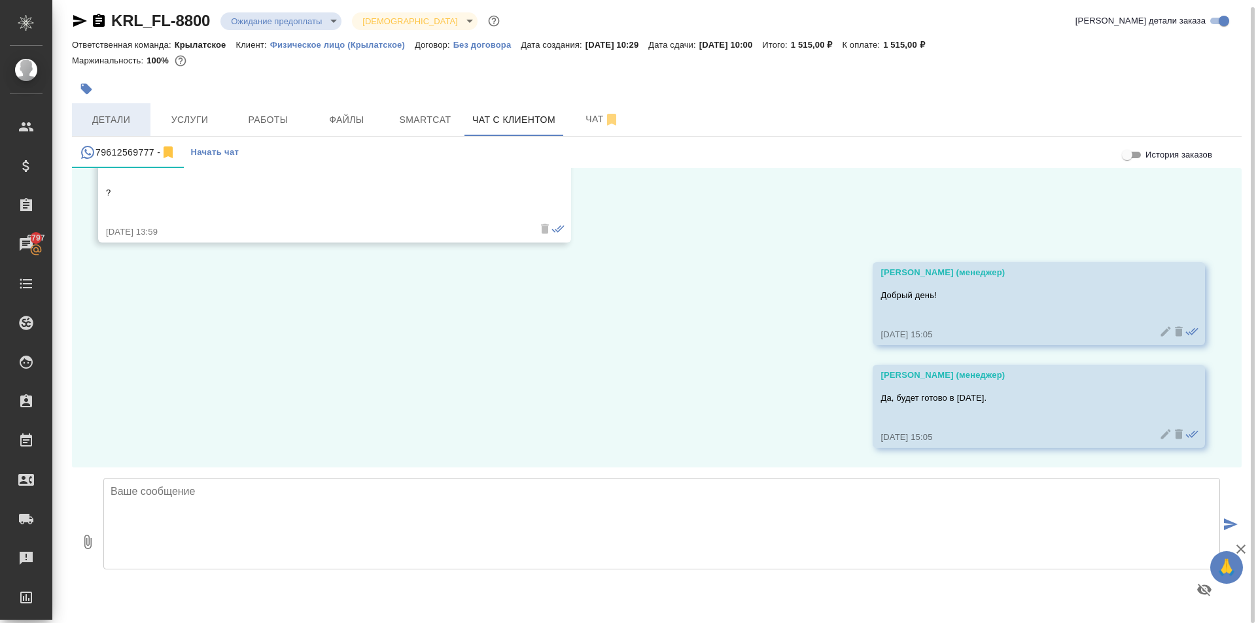
drag, startPoint x: 139, startPoint y: 90, endPoint x: 139, endPoint y: 112, distance: 21.6
click at [139, 107] on div "KRL_FL-8800 Ожидание предоплаты waitingForPrepayment Святая троица holyTrinity …" at bounding box center [657, 308] width 1184 height 631
click at [136, 118] on span "Детали" at bounding box center [111, 120] width 63 height 16
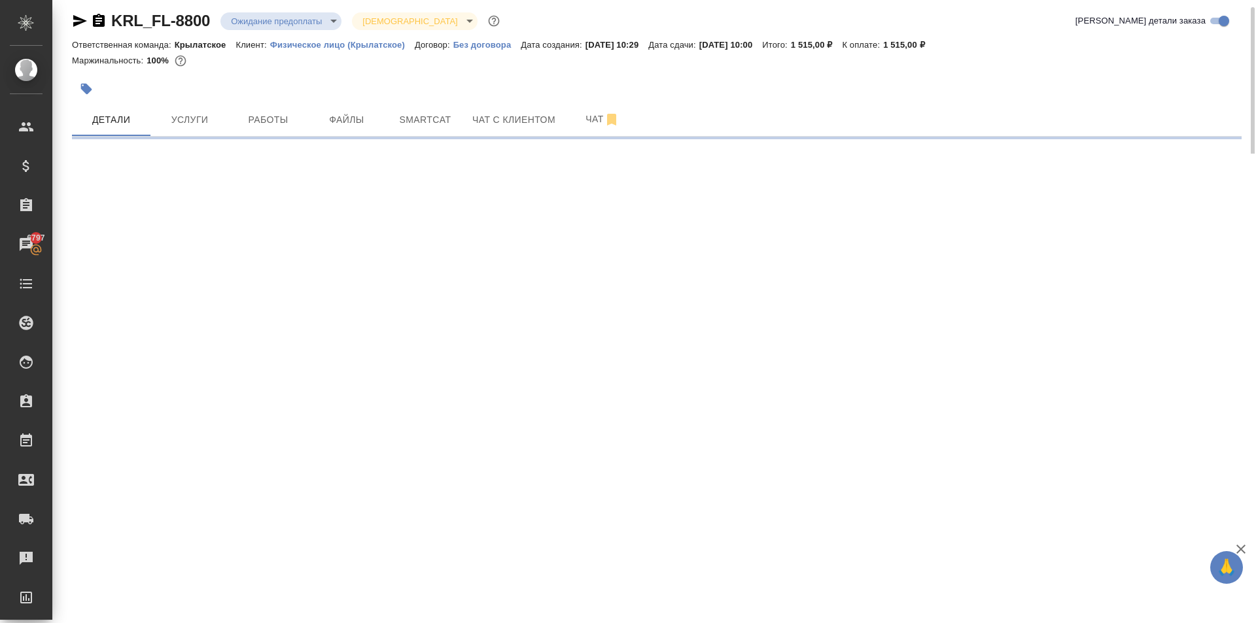
select select "RU"
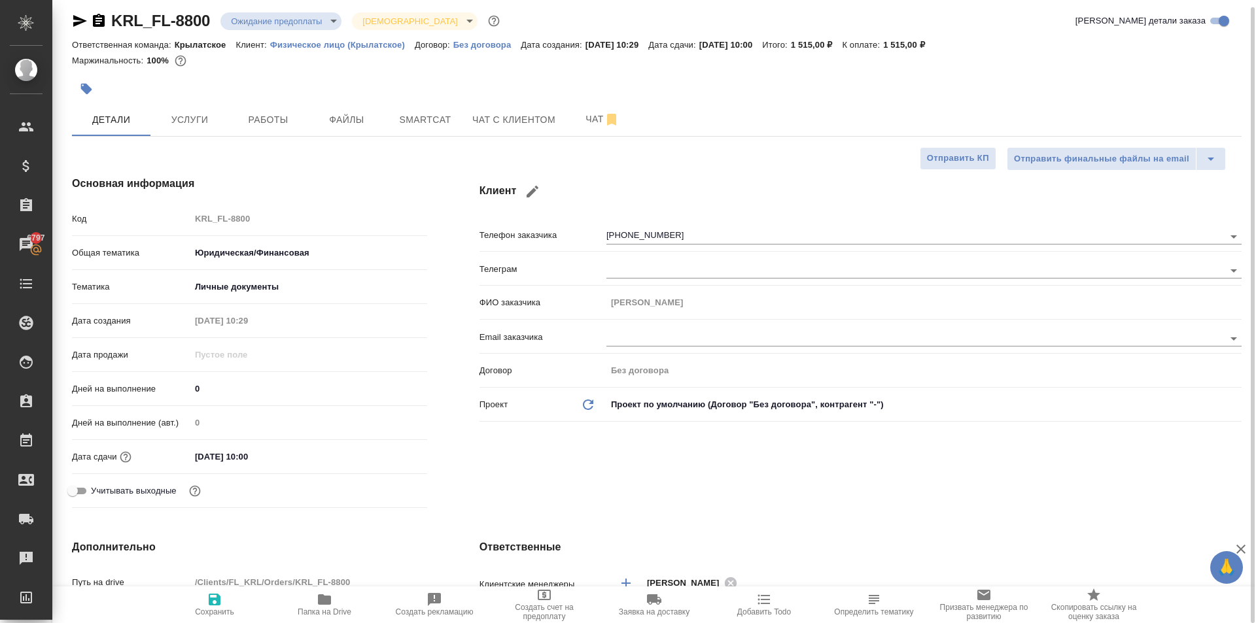
type textarea "x"
click at [304, 21] on body "🙏 .cls-1 fill:#fff; AWATERA Kasymov Timur Клиенты Спецификации Заказы 6797 Чаты…" at bounding box center [628, 311] width 1256 height 623
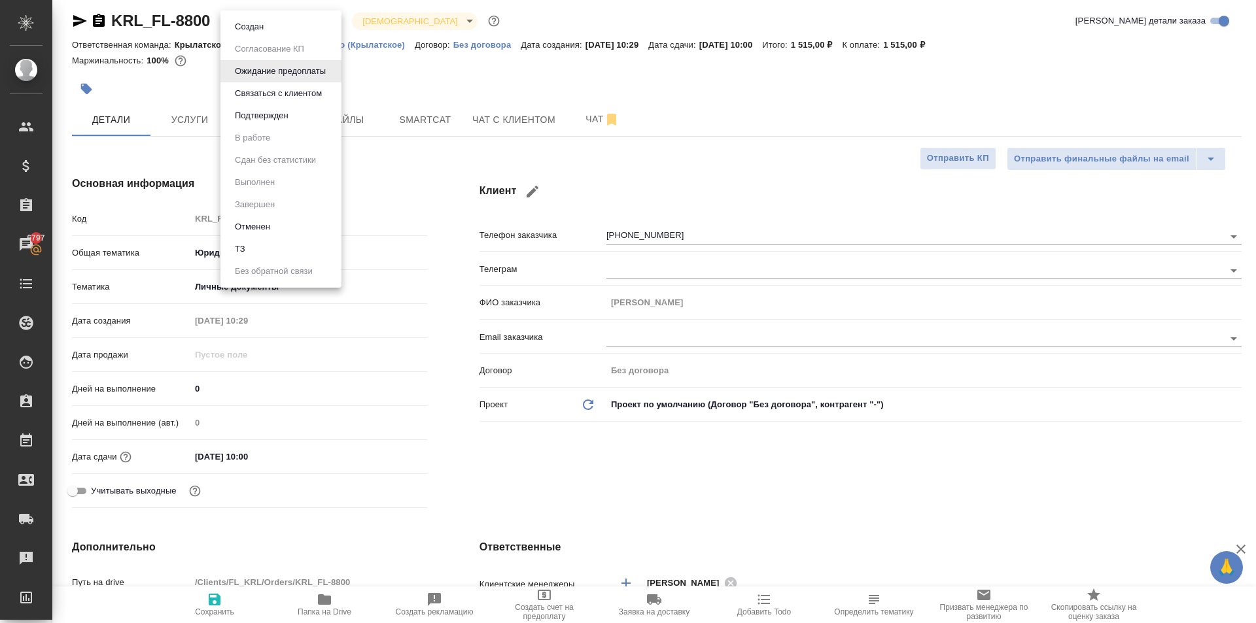
click at [263, 24] on button "Создан" at bounding box center [249, 27] width 37 height 14
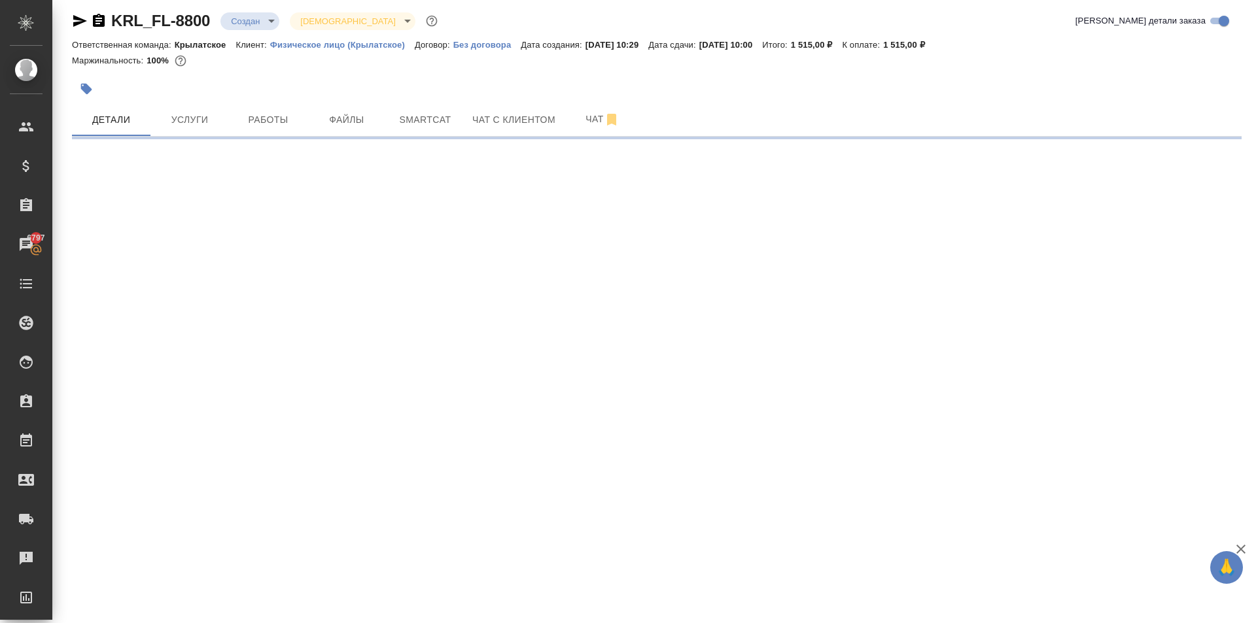
select select "RU"
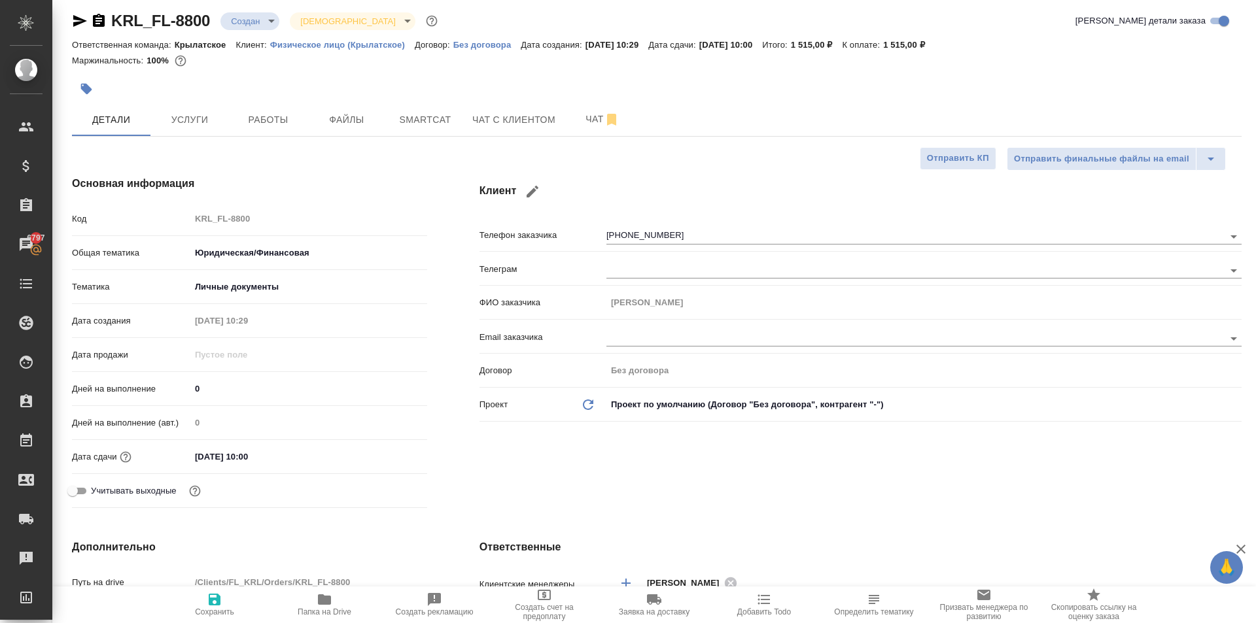
type textarea "x"
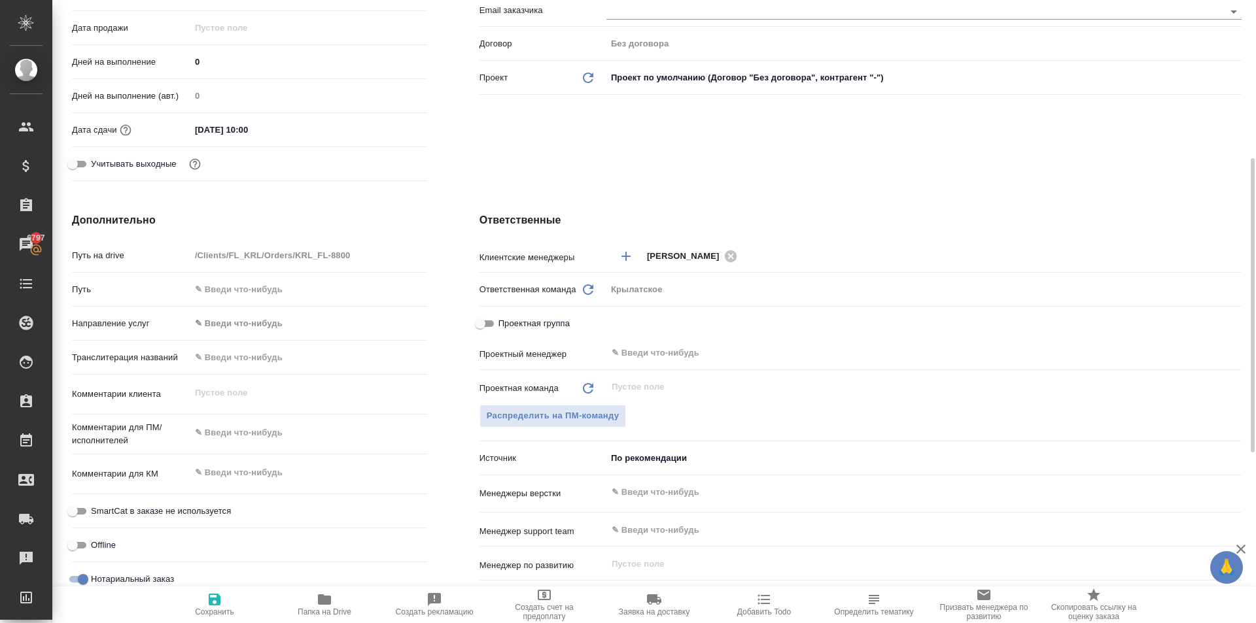
click at [229, 136] on input "09.10.2025 10:00" at bounding box center [247, 129] width 114 height 19
click at [385, 134] on icon "button" at bounding box center [389, 128] width 12 height 13
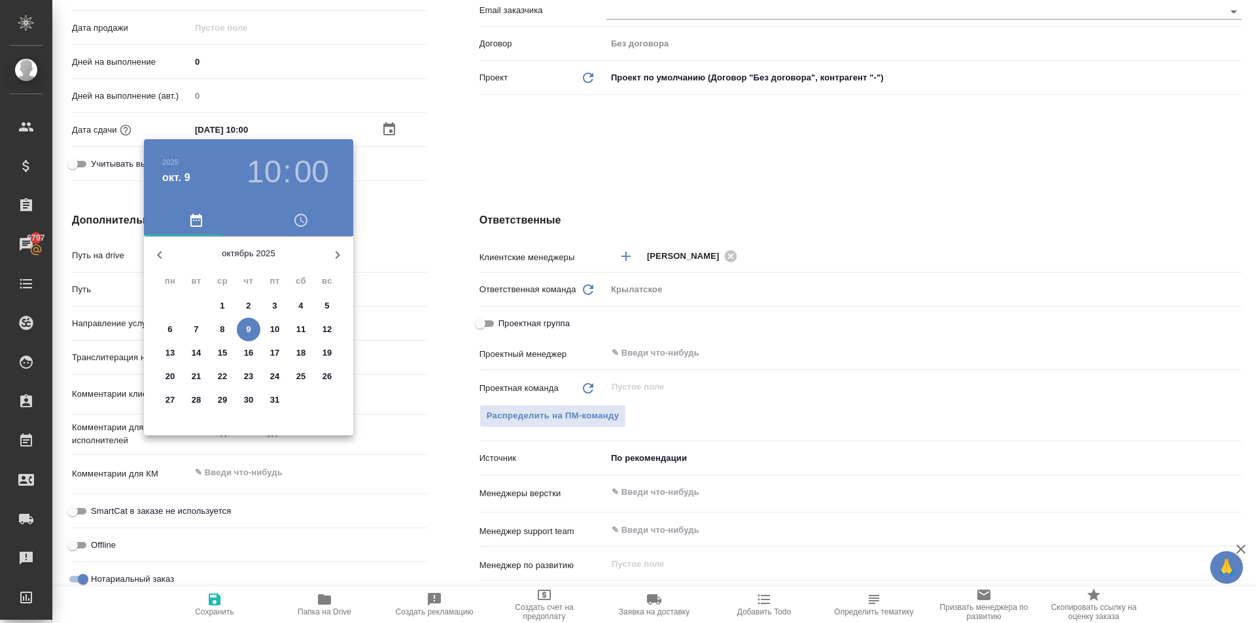
click at [268, 332] on span "10" at bounding box center [275, 329] width 24 height 13
type input "10.10.2025 10:00"
type textarea "x"
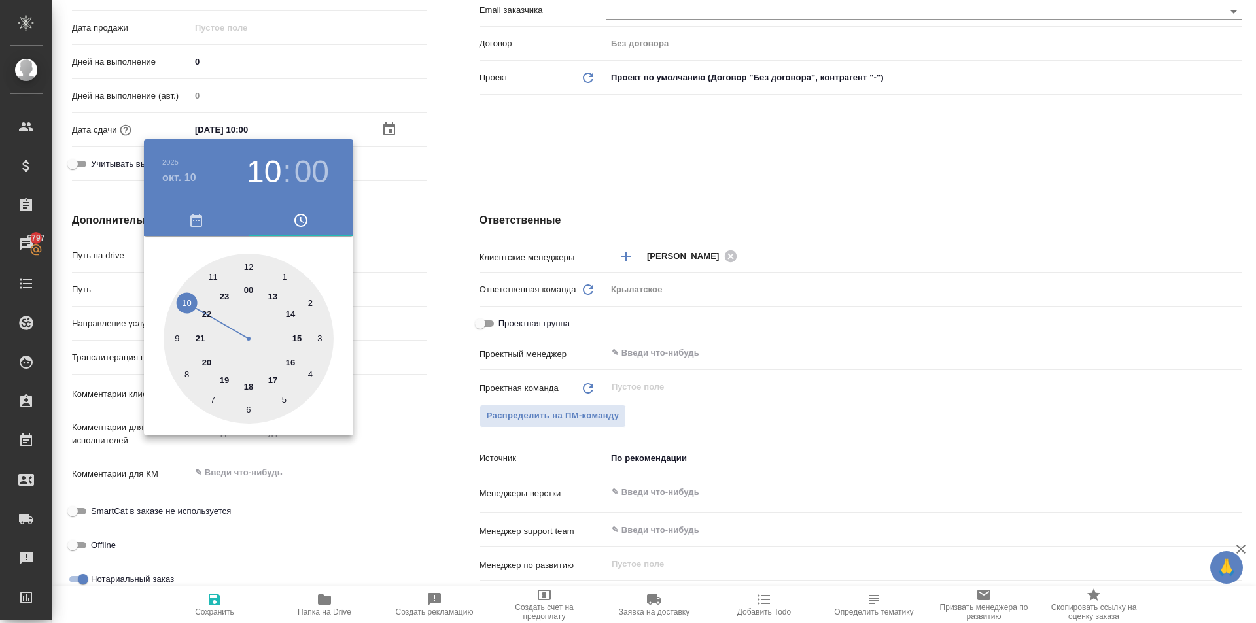
click at [189, 303] on div at bounding box center [249, 339] width 170 height 170
type textarea "x"
drag, startPoint x: 248, startPoint y: 267, endPoint x: 254, endPoint y: 270, distance: 6.7
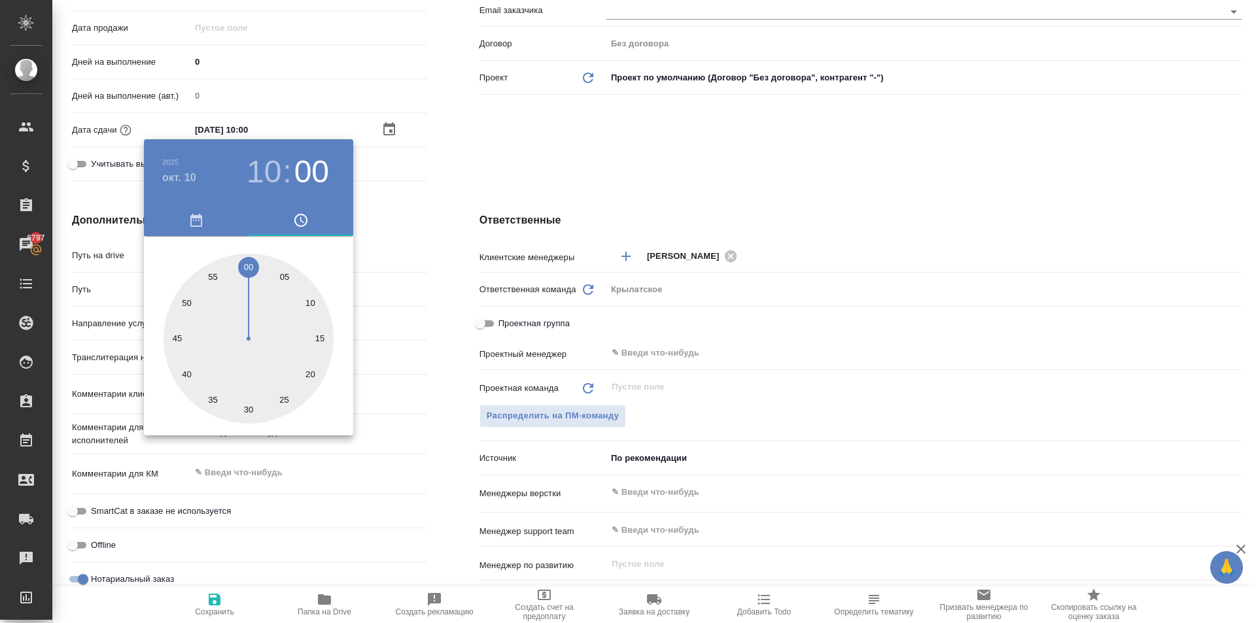
click at [251, 268] on div at bounding box center [249, 339] width 170 height 170
type textarea "x"
click at [516, 282] on div at bounding box center [628, 311] width 1256 height 623
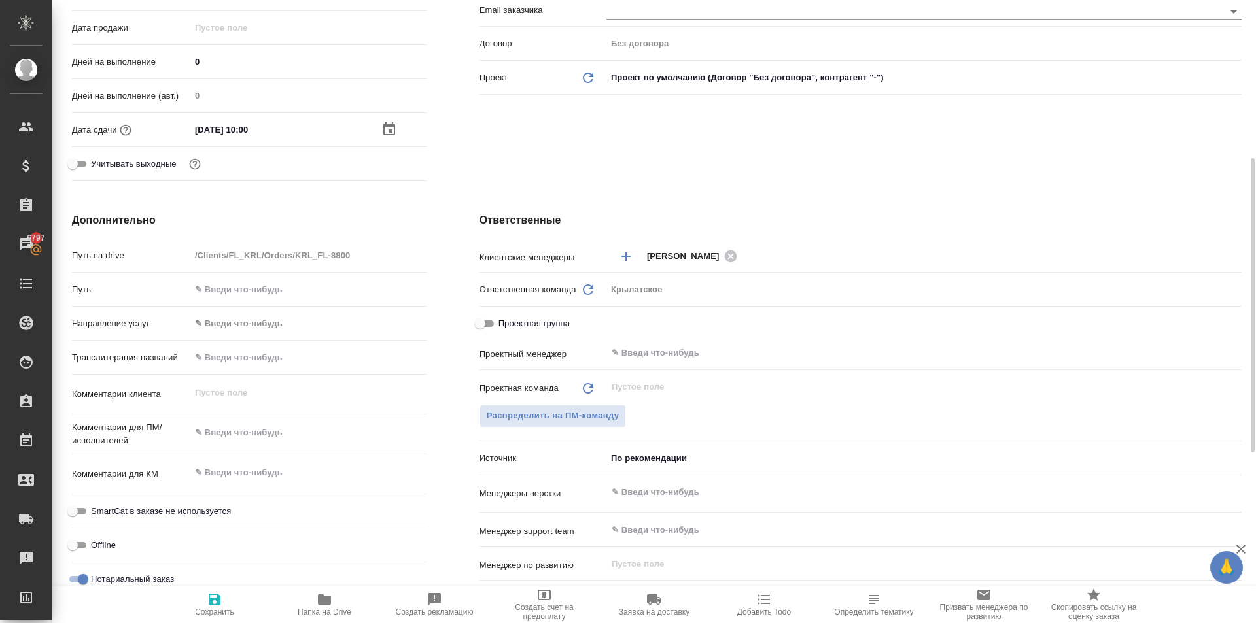
drag, startPoint x: 241, startPoint y: 598, endPoint x: 251, endPoint y: 592, distance: 11.4
click at [238, 595] on span "Сохранить" at bounding box center [214, 604] width 94 height 25
type textarea "x"
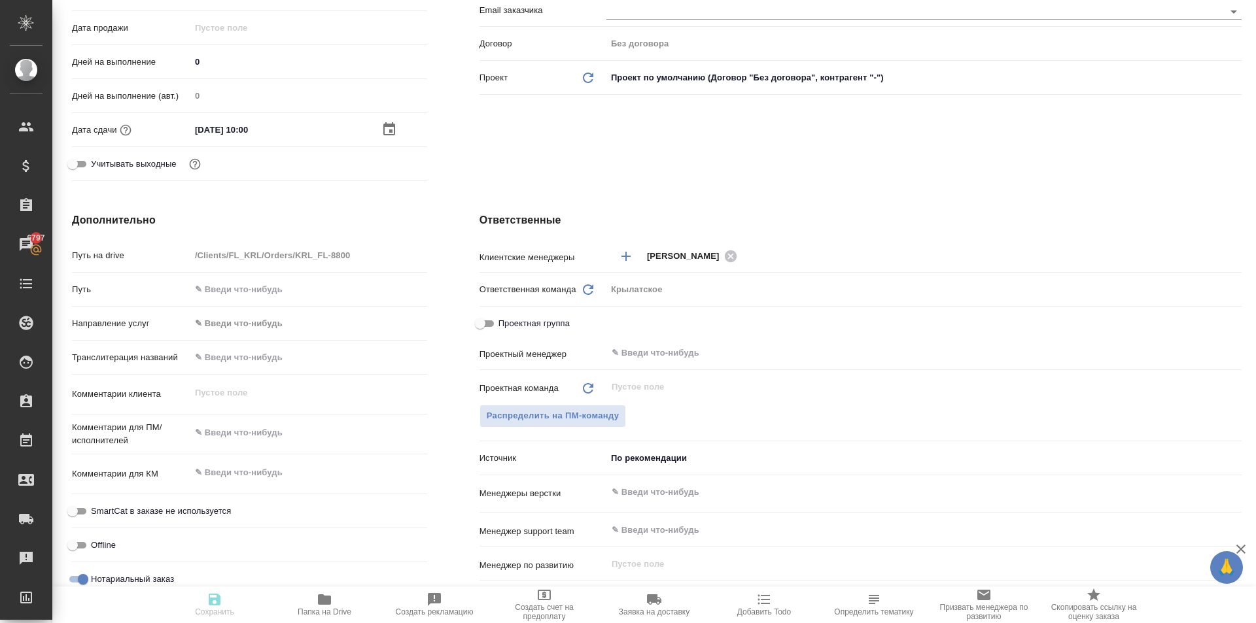
type textarea "x"
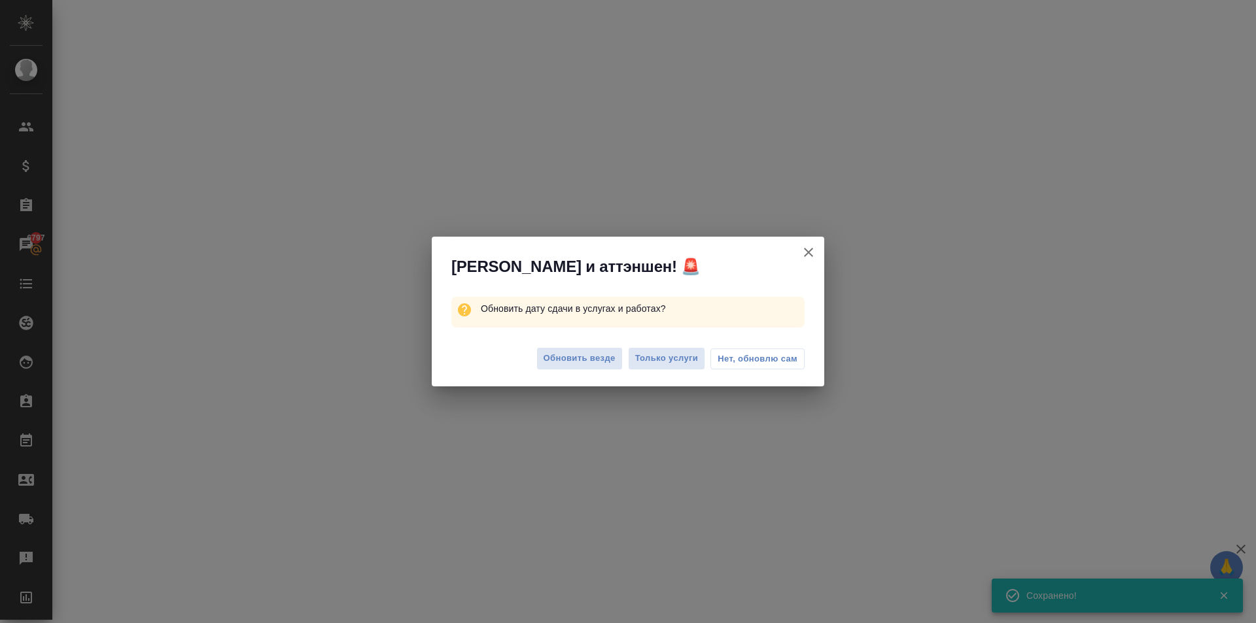
select select "RU"
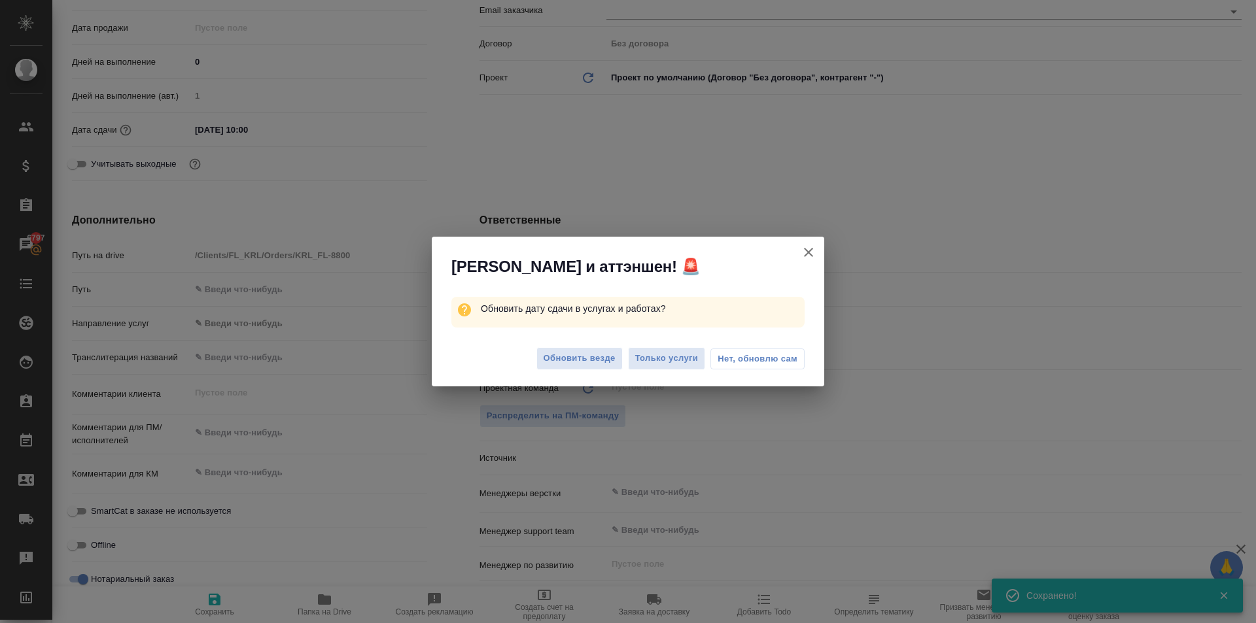
type textarea "x"
click at [569, 359] on span "Обновить везде" at bounding box center [580, 358] width 72 height 15
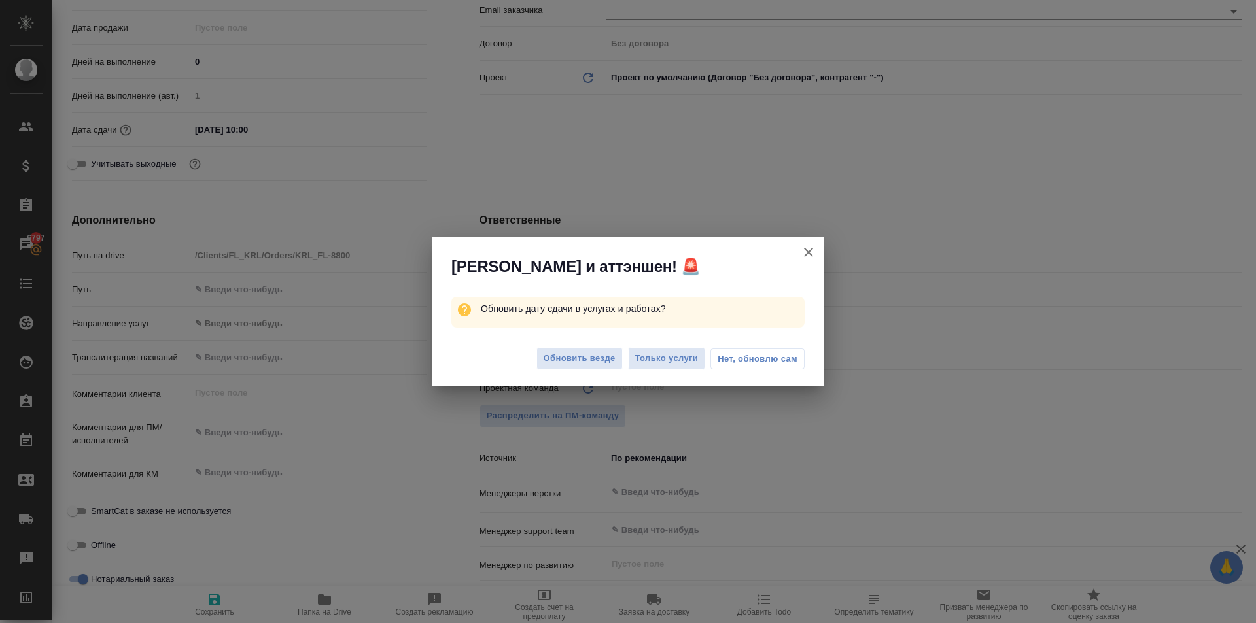
type textarea "x"
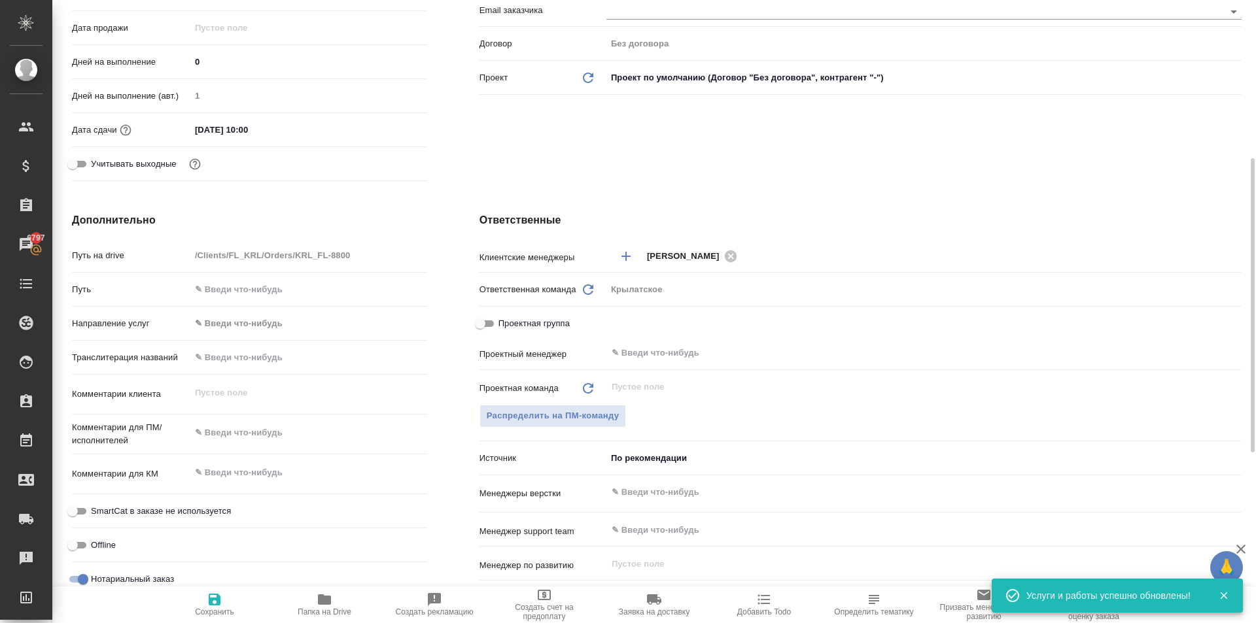
click at [228, 327] on body "🙏 .cls-1 fill:#fff; AWATERA Kasymov Timur Клиенты Спецификации Заказы 6797 Чаты…" at bounding box center [628, 311] width 1256 height 623
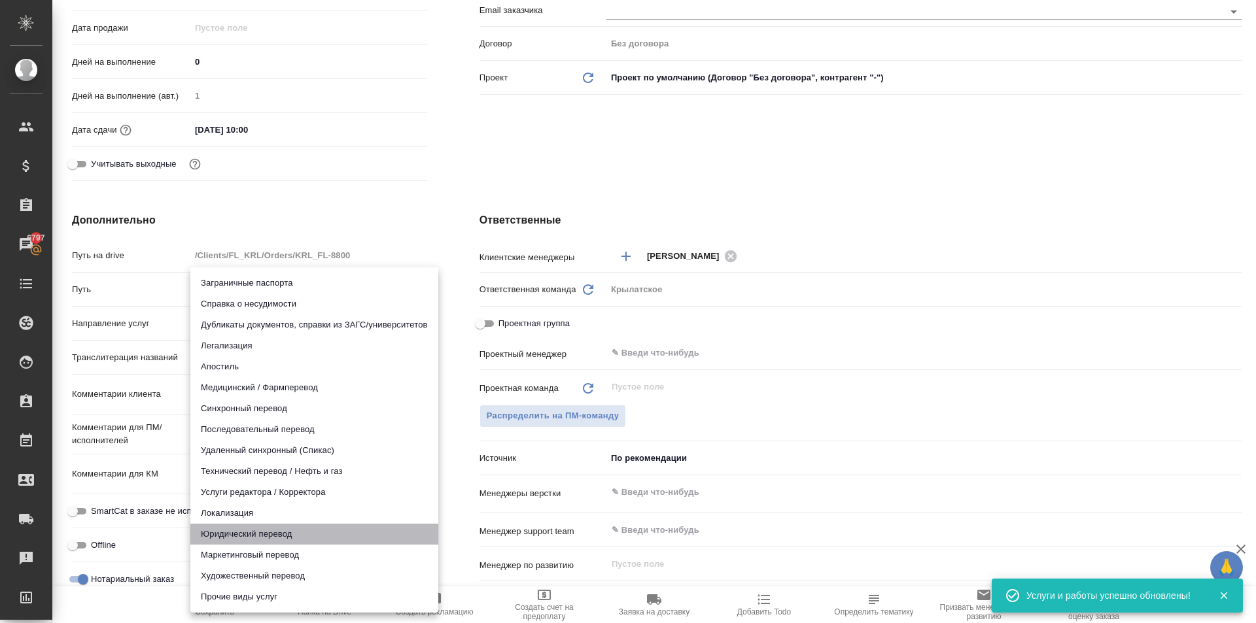
click at [249, 534] on li "Юридический перевод" at bounding box center [314, 534] width 248 height 21
type input "legalTranslation"
type textarea "x"
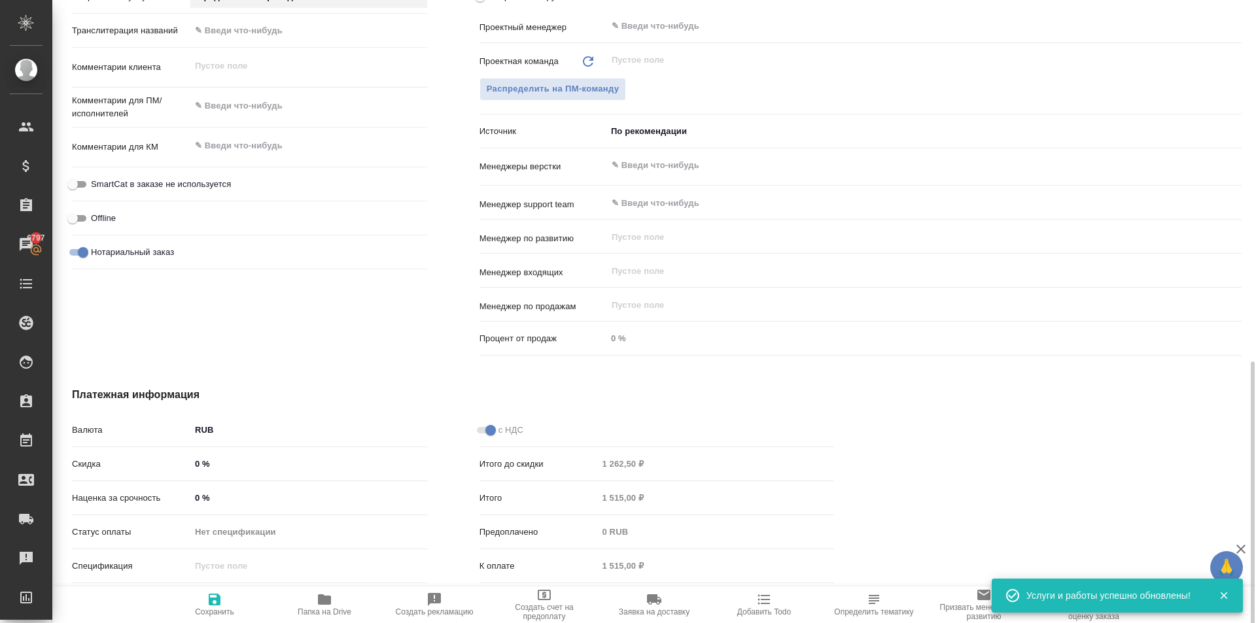
scroll to position [694, 0]
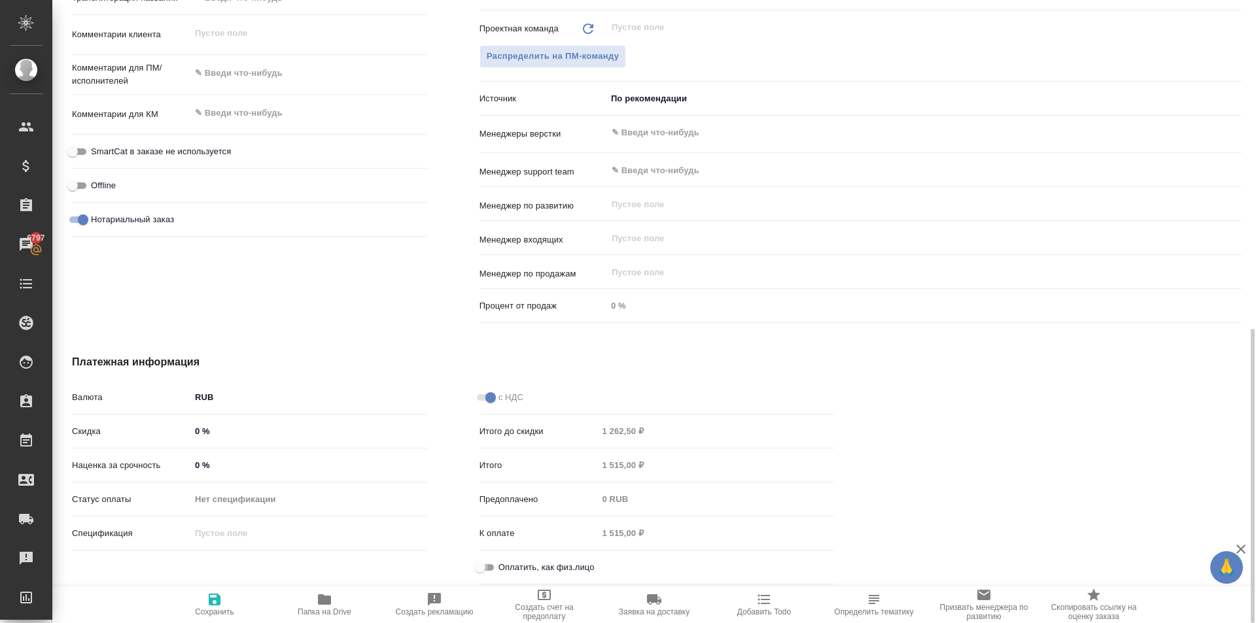
click at [484, 568] on input "Оплатить, как физ.лицо" at bounding box center [480, 568] width 47 height 16
checkbox input "true"
type textarea "x"
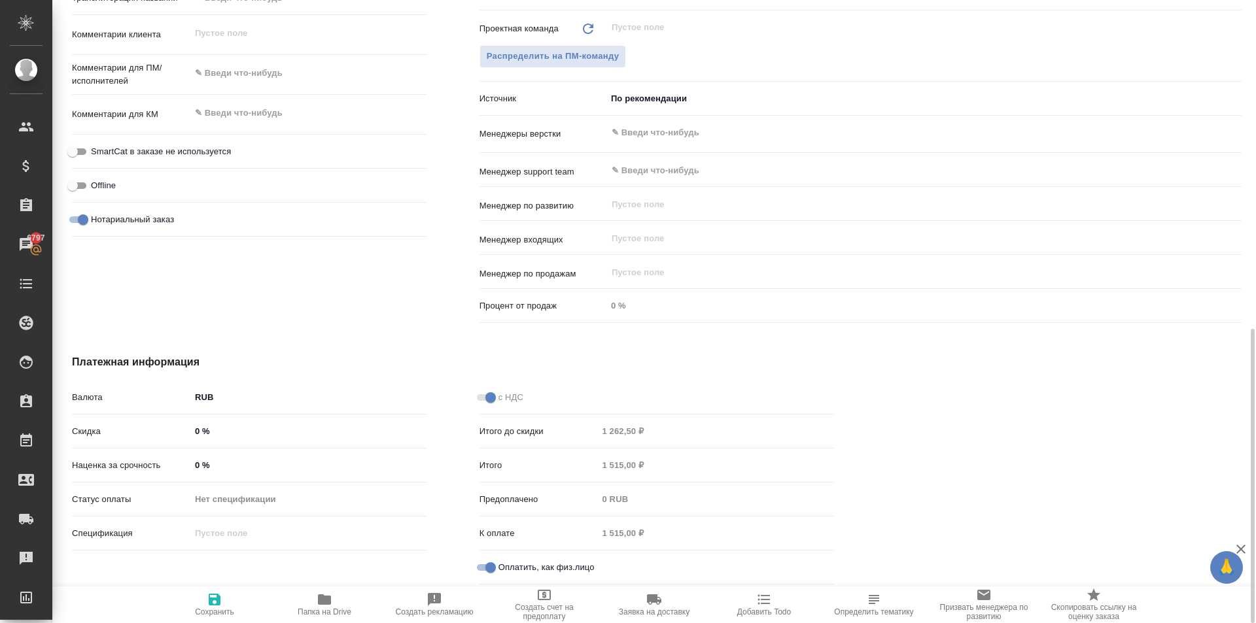
click at [122, 156] on span "SmartCat в заказе не используется" at bounding box center [161, 151] width 140 height 13
click at [96, 156] on input "SmartCat в заказе не используется" at bounding box center [72, 152] width 47 height 16
checkbox input "true"
type textarea "x"
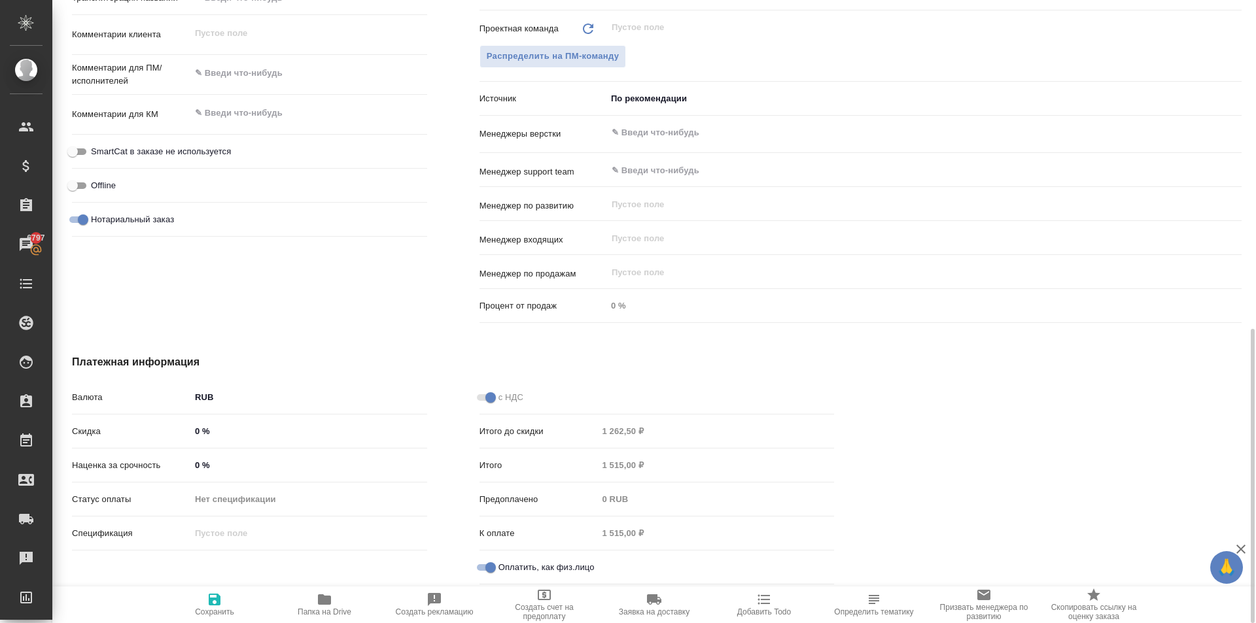
type textarea "x"
click at [211, 614] on span "Сохранить" at bounding box center [214, 612] width 39 height 9
type textarea "x"
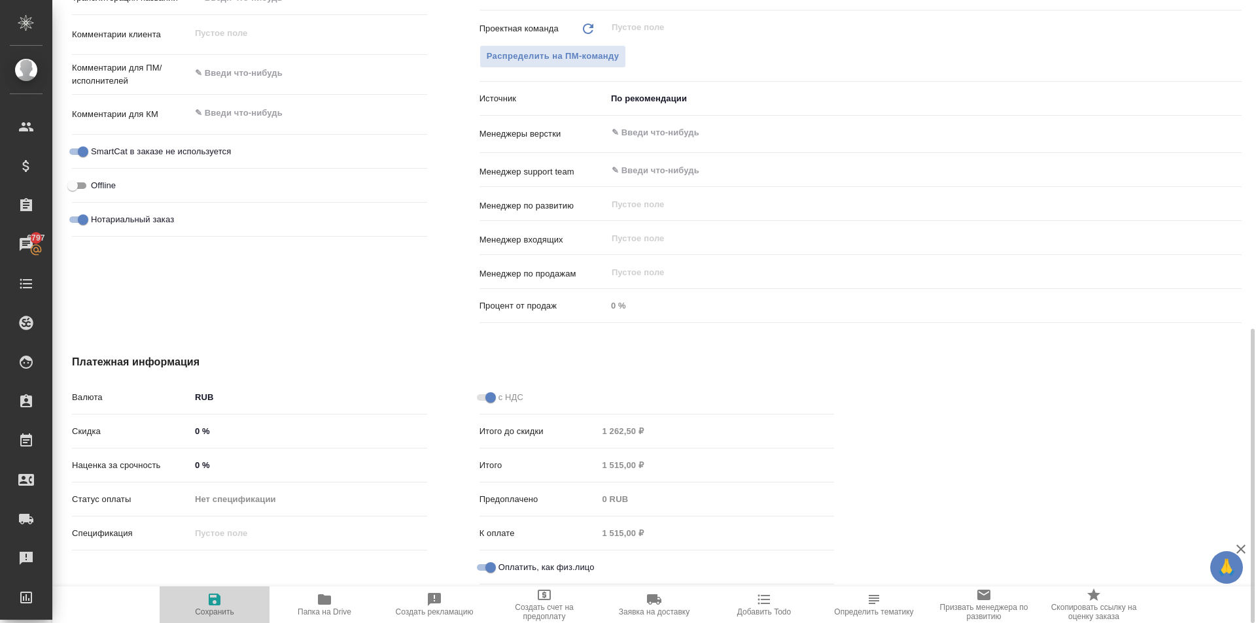
type textarea "x"
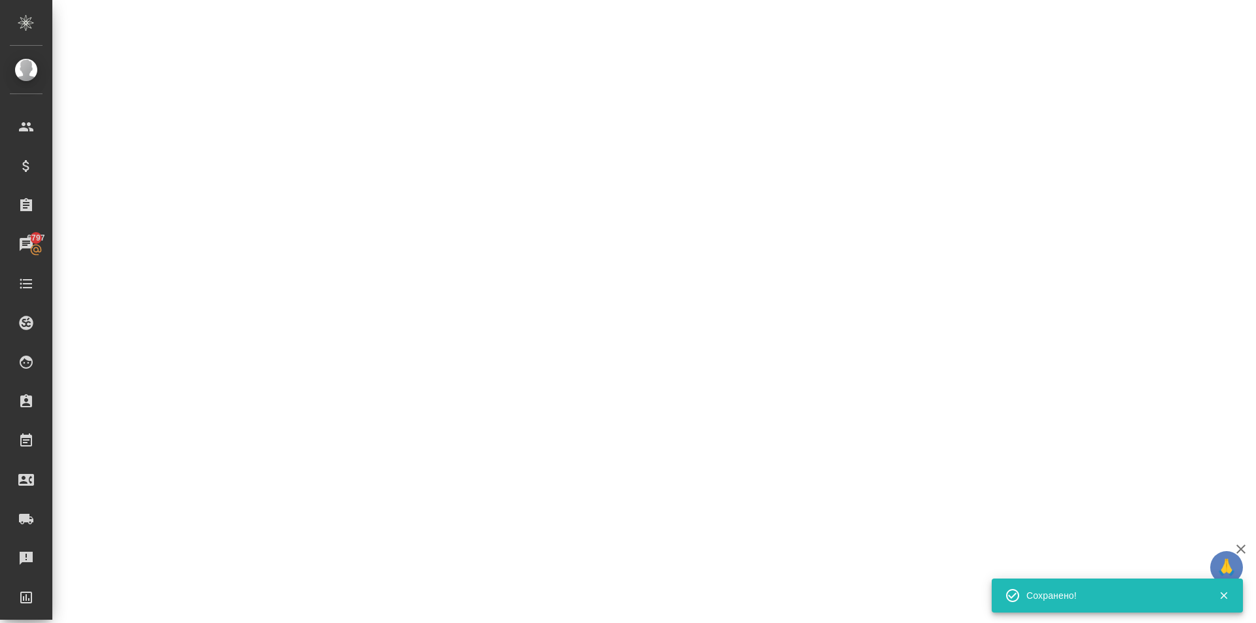
scroll to position [498, 0]
select select "RU"
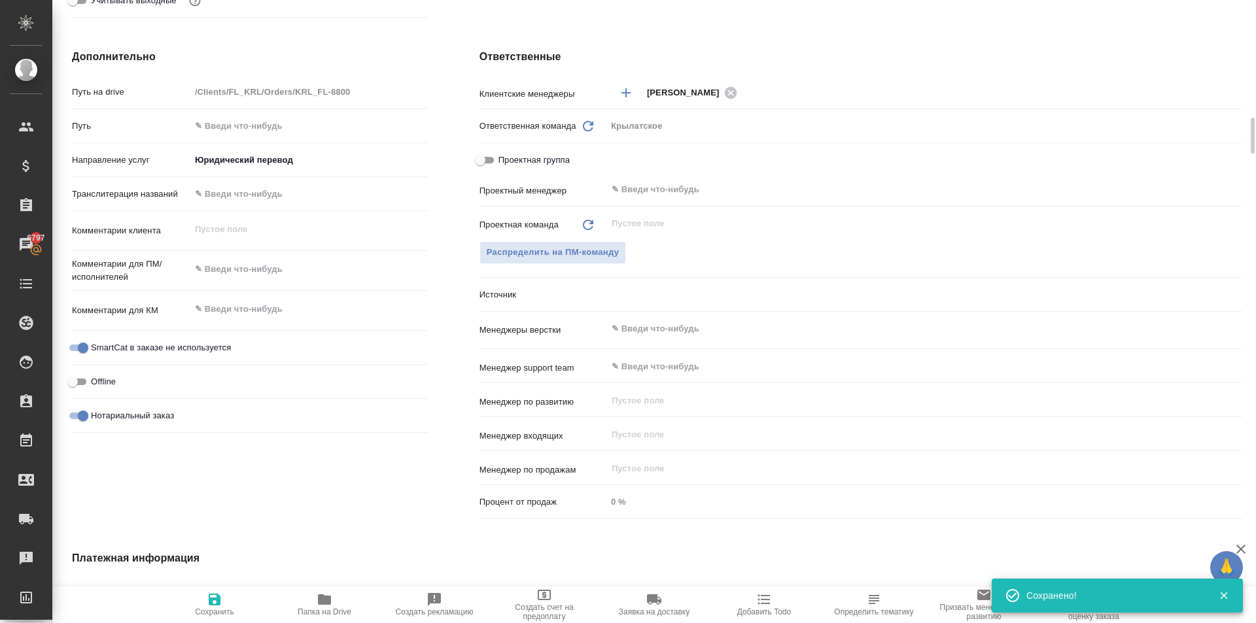
type textarea "x"
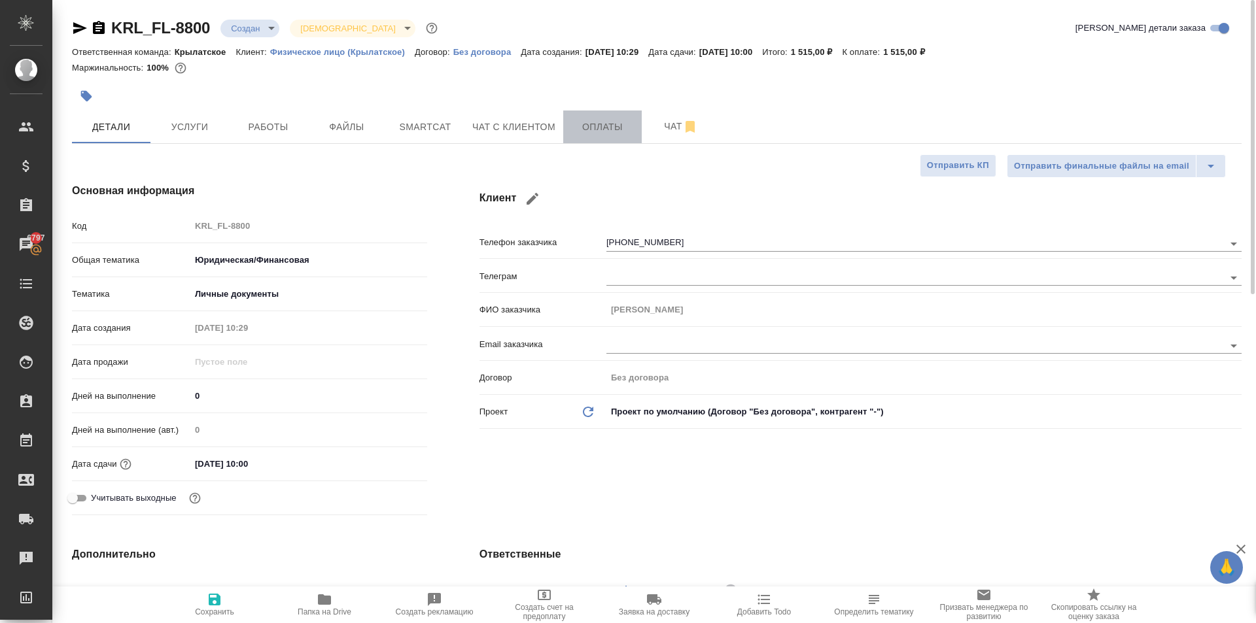
click at [588, 133] on button "Оплаты" at bounding box center [602, 127] width 78 height 33
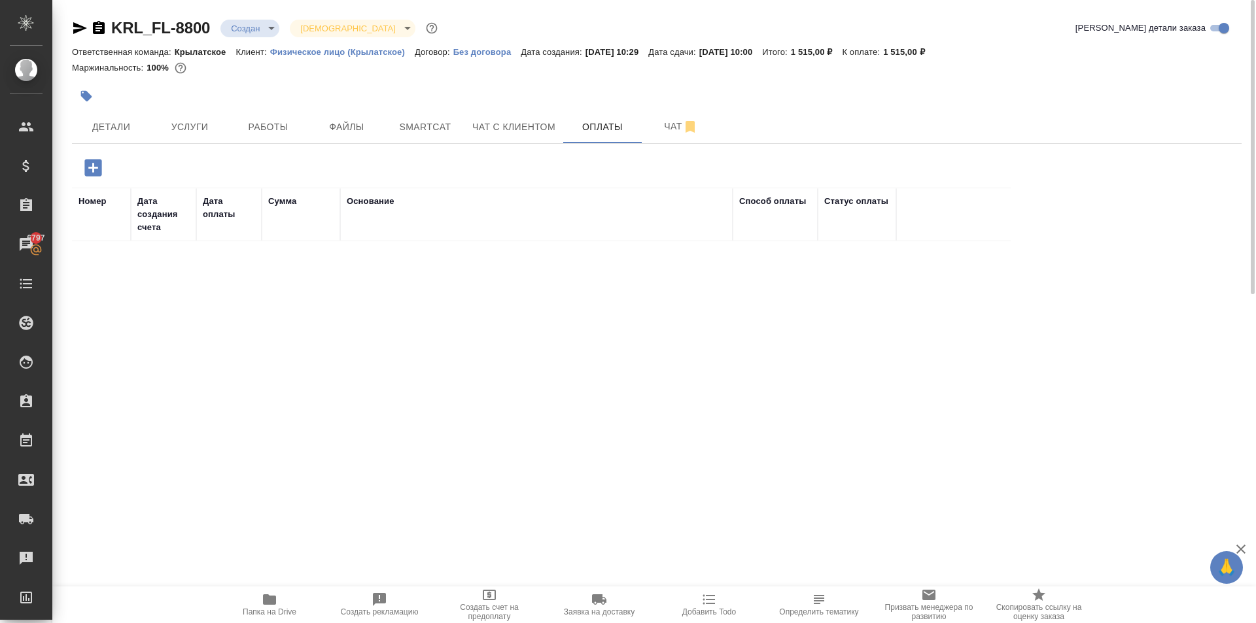
click at [99, 164] on icon "button" at bounding box center [92, 167] width 17 height 17
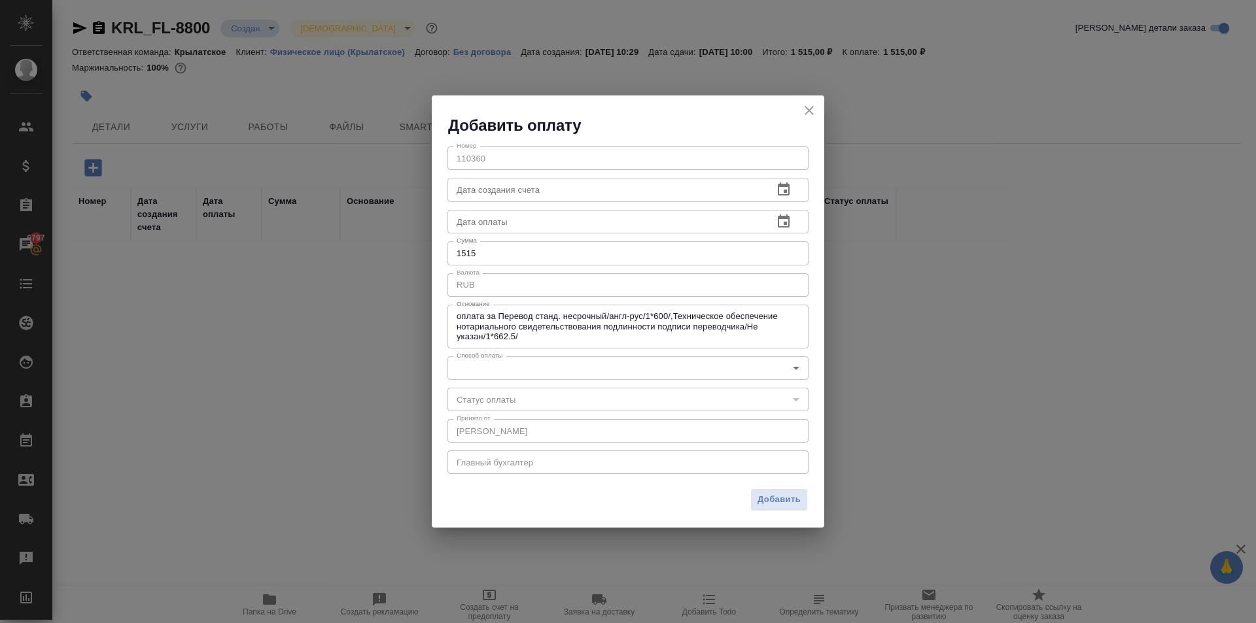
click at [487, 381] on div "Номер 110360 Номер Дата создания счета Дата создания счета Дата оплаты Дата опл…" at bounding box center [628, 309] width 392 height 347
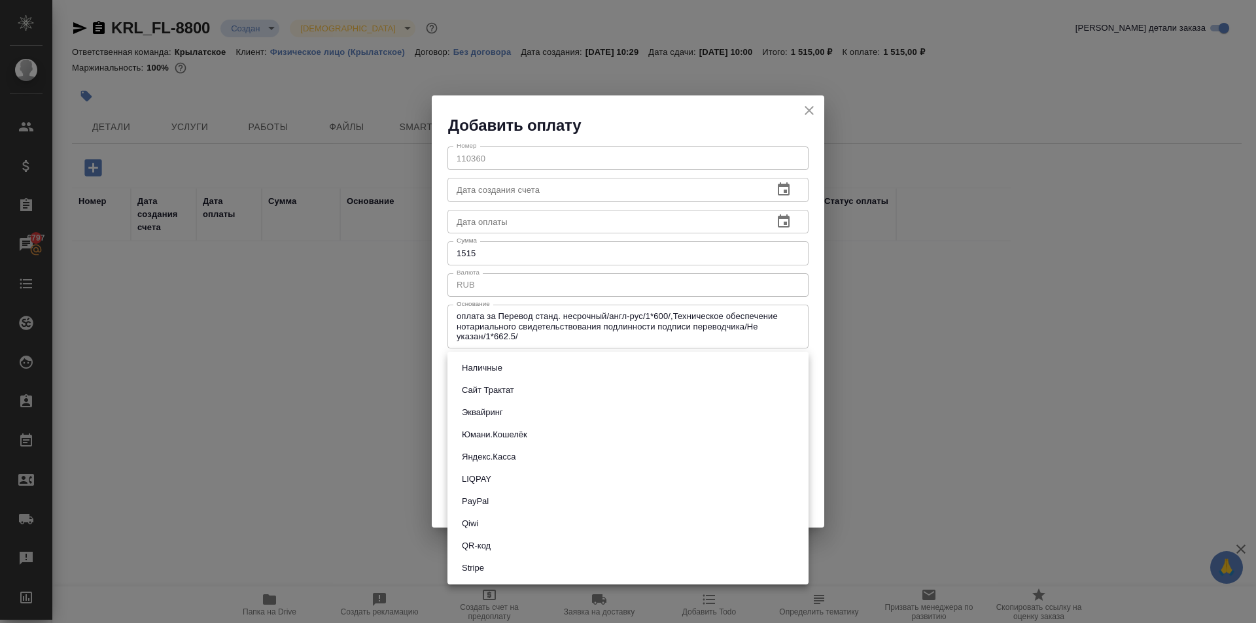
drag, startPoint x: 477, startPoint y: 368, endPoint x: 483, endPoint y: 397, distance: 30.0
click at [476, 368] on body "🙏 .cls-1 fill:#fff; AWATERA Kasymov Timur Клиенты Спецификации Заказы 6797 Чаты…" at bounding box center [628, 311] width 1256 height 623
click at [479, 411] on button "Эквайринг" at bounding box center [482, 413] width 49 height 14
type input "acquiring"
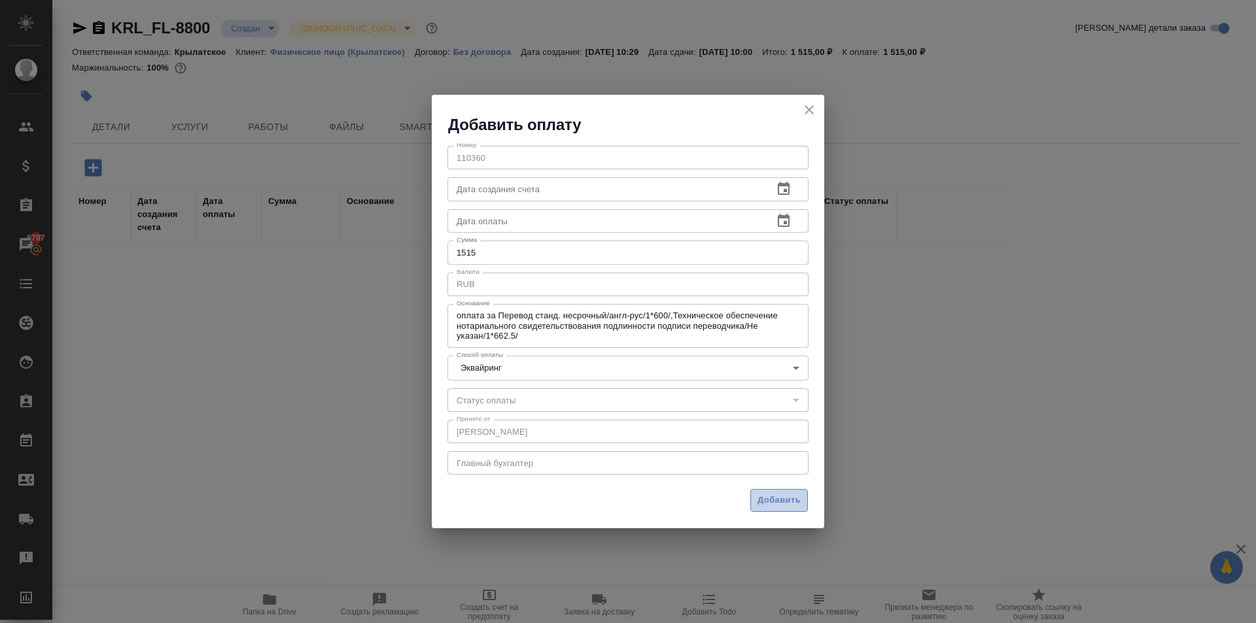
click at [786, 494] on span "Добавить" at bounding box center [778, 500] width 43 height 15
type input "0"
type input "auto-kassa"
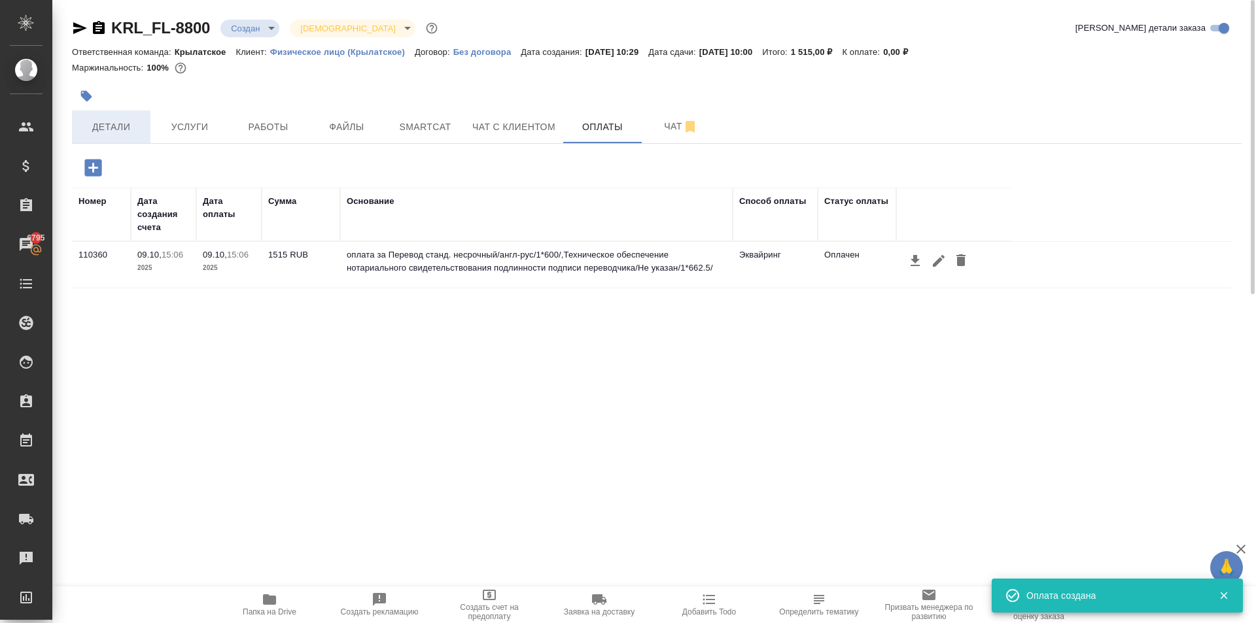
click at [125, 141] on button "Детали" at bounding box center [111, 127] width 78 height 33
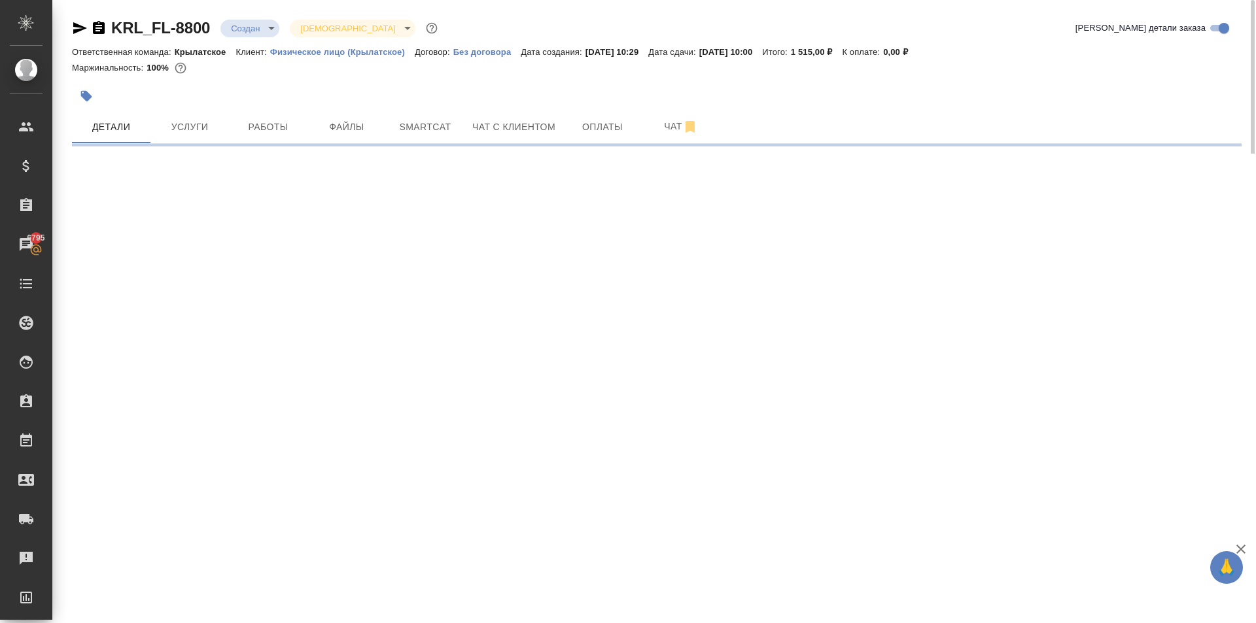
select select "RU"
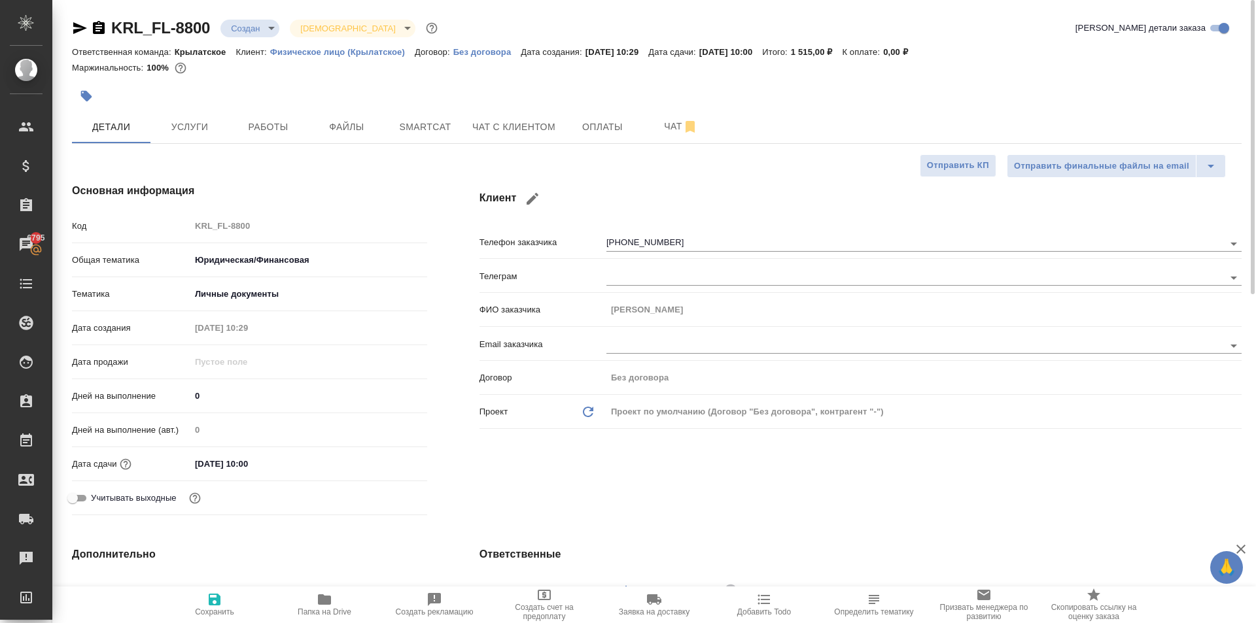
type textarea "x"
click at [188, 114] on button "Услуги" at bounding box center [189, 127] width 78 height 33
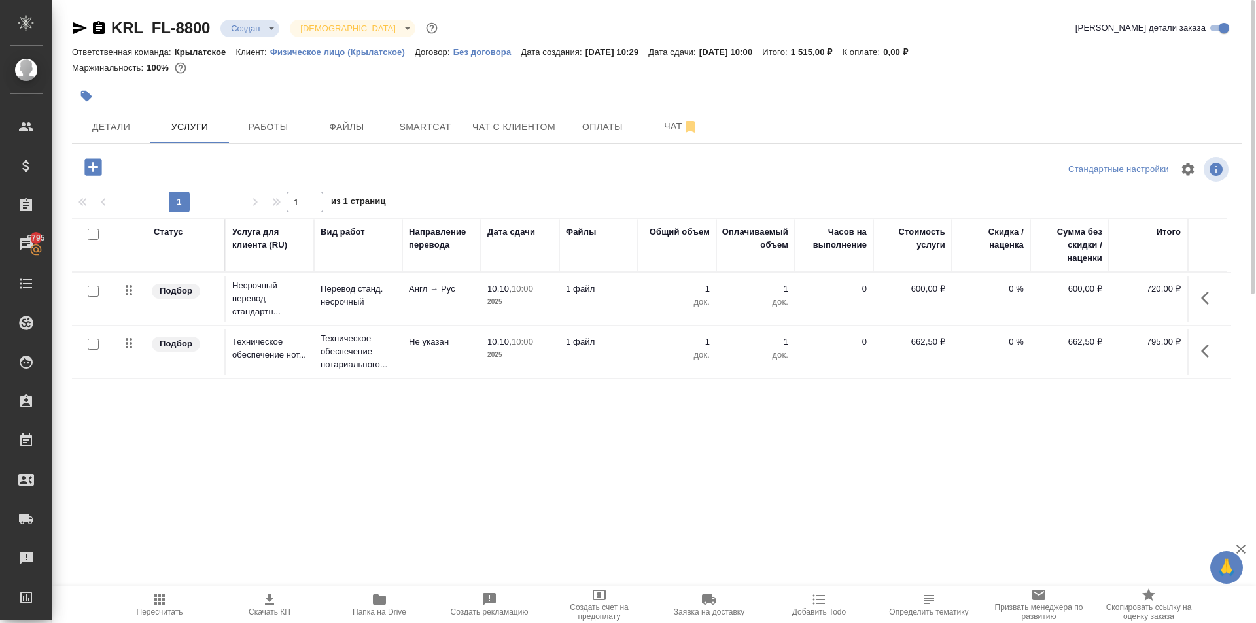
click at [516, 145] on div "KRL_FL-8800 Создан new Святая троица holyTrinity Кратко детали заказа Ответстве…" at bounding box center [657, 266] width 1184 height 533
click at [509, 120] on span "Чат с клиентом" at bounding box center [513, 127] width 83 height 16
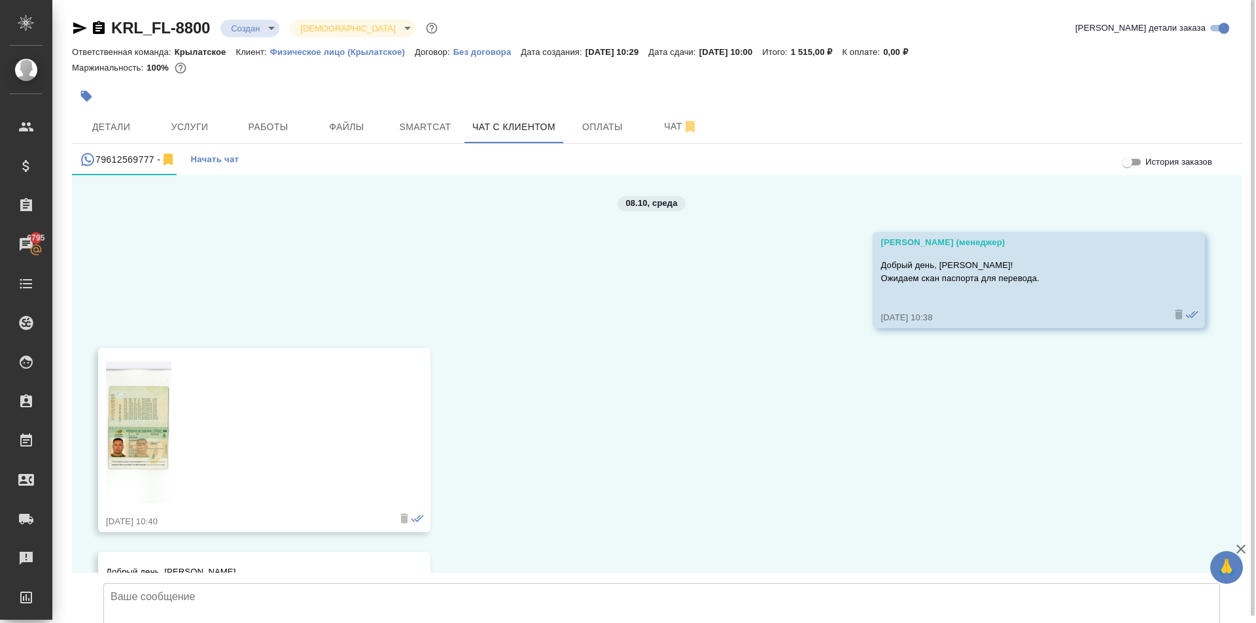
click at [119, 423] on img at bounding box center [138, 433] width 65 height 142
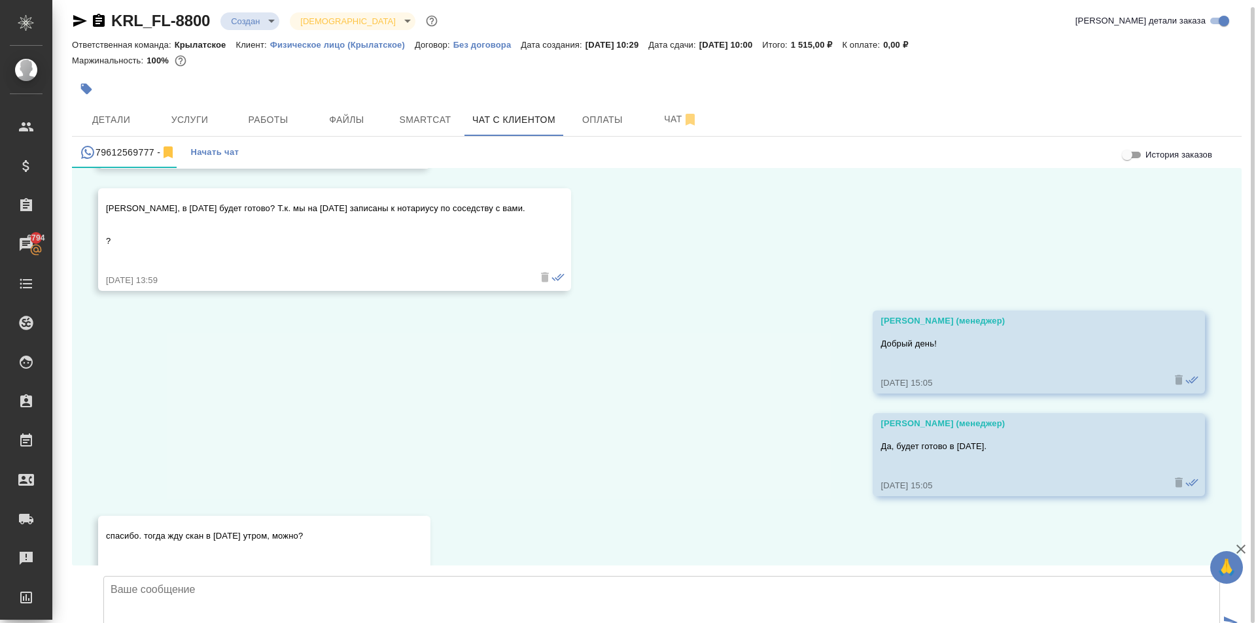
scroll to position [1958, 0]
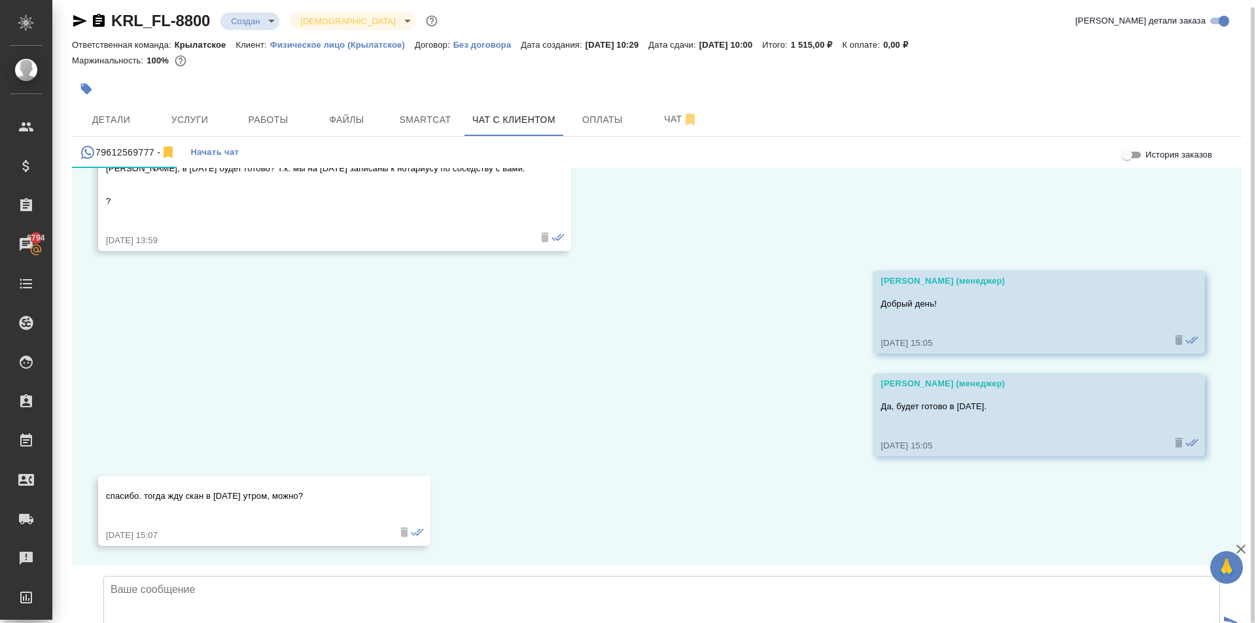
click at [404, 576] on textarea at bounding box center [661, 622] width 1117 height 92
type textarea "п"
type textarea "Постараемся утром. Пока неизвестно будет готово во сколько."
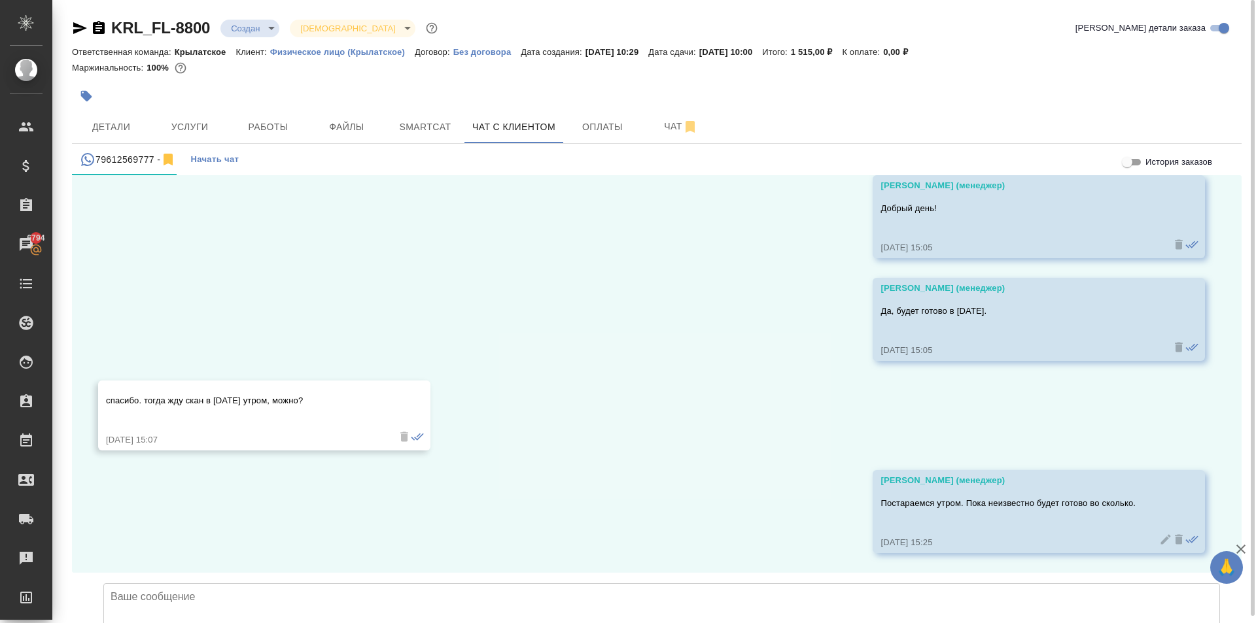
scroll to position [2061, 0]
click at [346, 119] on span "Файлы" at bounding box center [346, 127] width 63 height 16
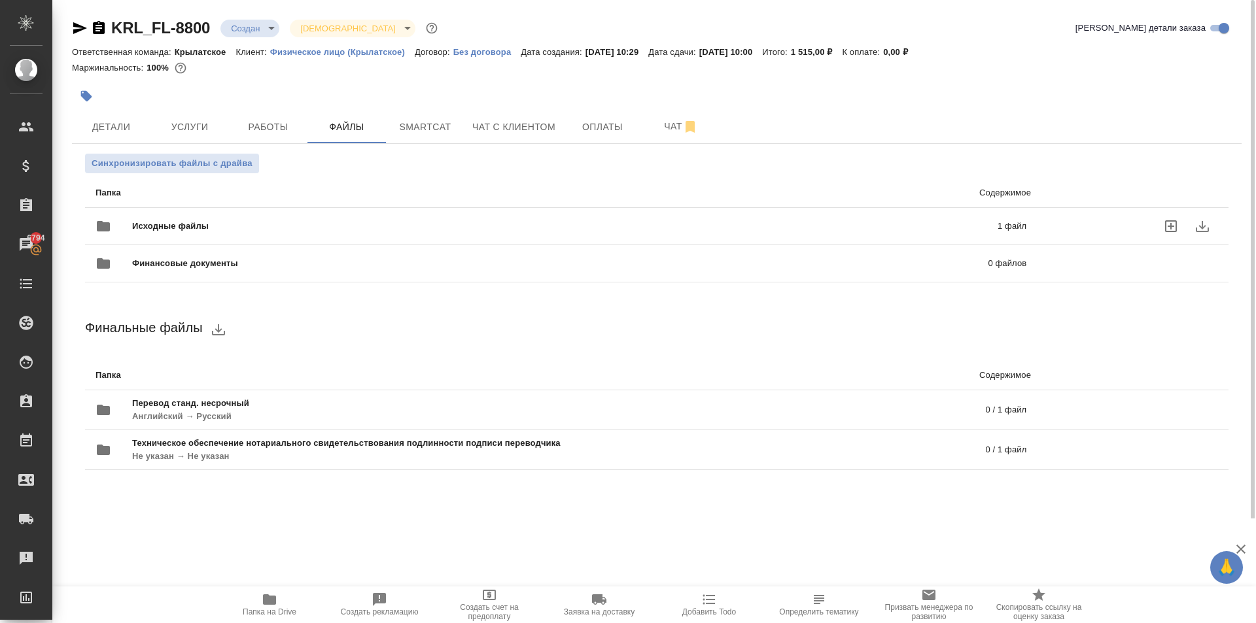
click at [273, 209] on div "Исходные файлы 1 файл" at bounding box center [560, 227] width 957 height 58
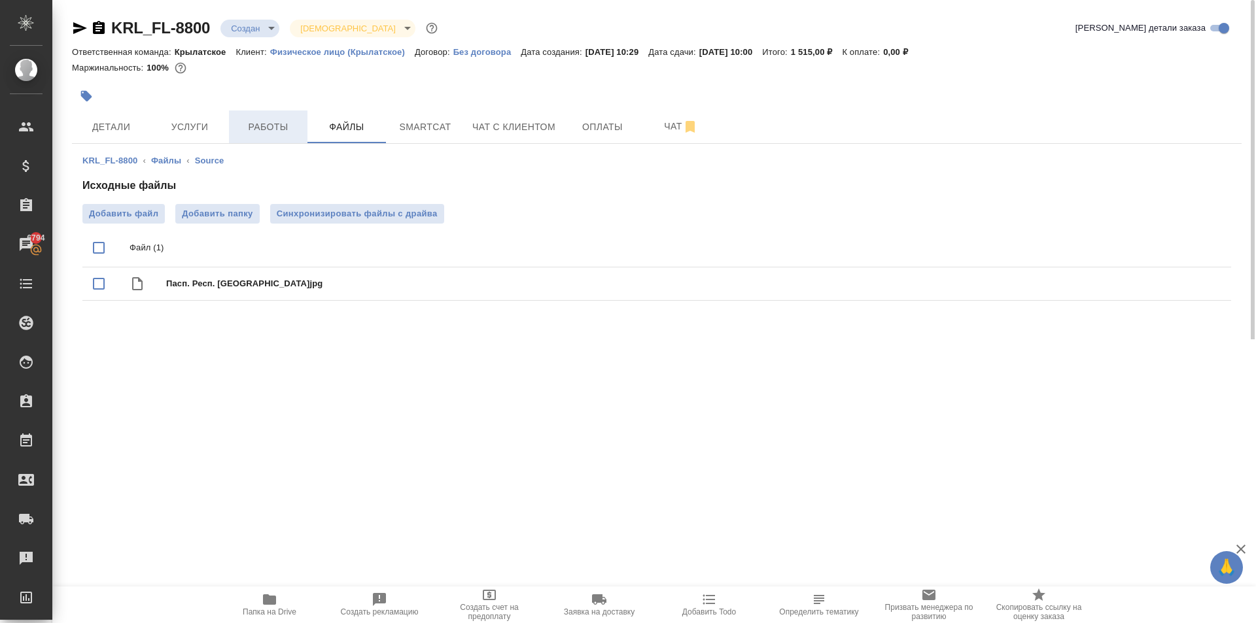
drag, startPoint x: 275, startPoint y: 150, endPoint x: 276, endPoint y: 124, distance: 26.8
click at [277, 133] on div "KRL_FL-8800 Создан new Святая троица holyTrinity Кратко детали заказа Ответстве…" at bounding box center [657, 169] width 1184 height 339
click at [276, 123] on span "Работы" at bounding box center [268, 127] width 63 height 16
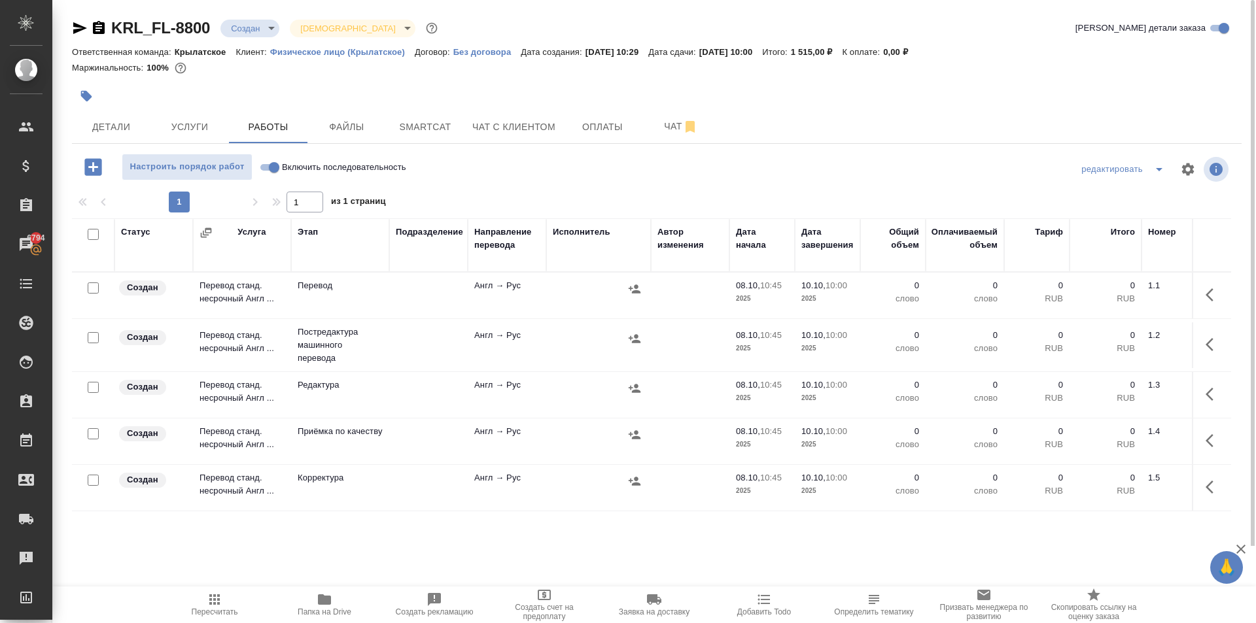
drag, startPoint x: 268, startPoint y: 166, endPoint x: 260, endPoint y: 180, distance: 15.8
click at [268, 167] on input "Включить последовательность" at bounding box center [274, 168] width 47 height 16
checkbox input "true"
click at [94, 236] on input "checkbox" at bounding box center [93, 234] width 11 height 11
checkbox input "true"
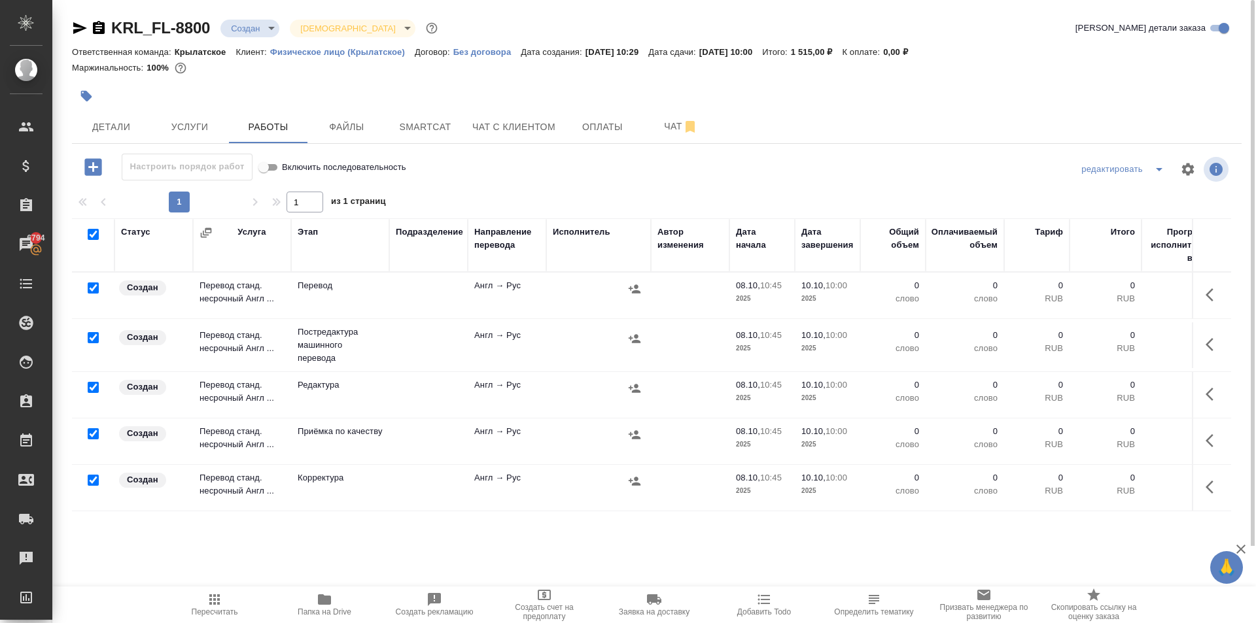
checkbox input "true"
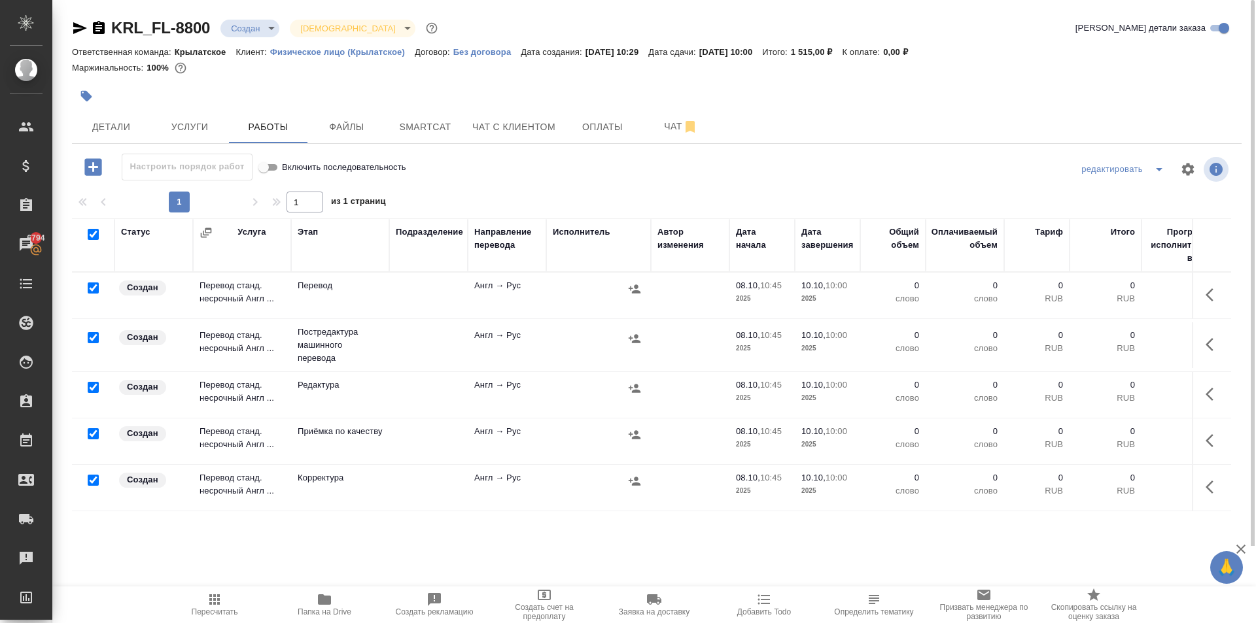
checkbox input "true"
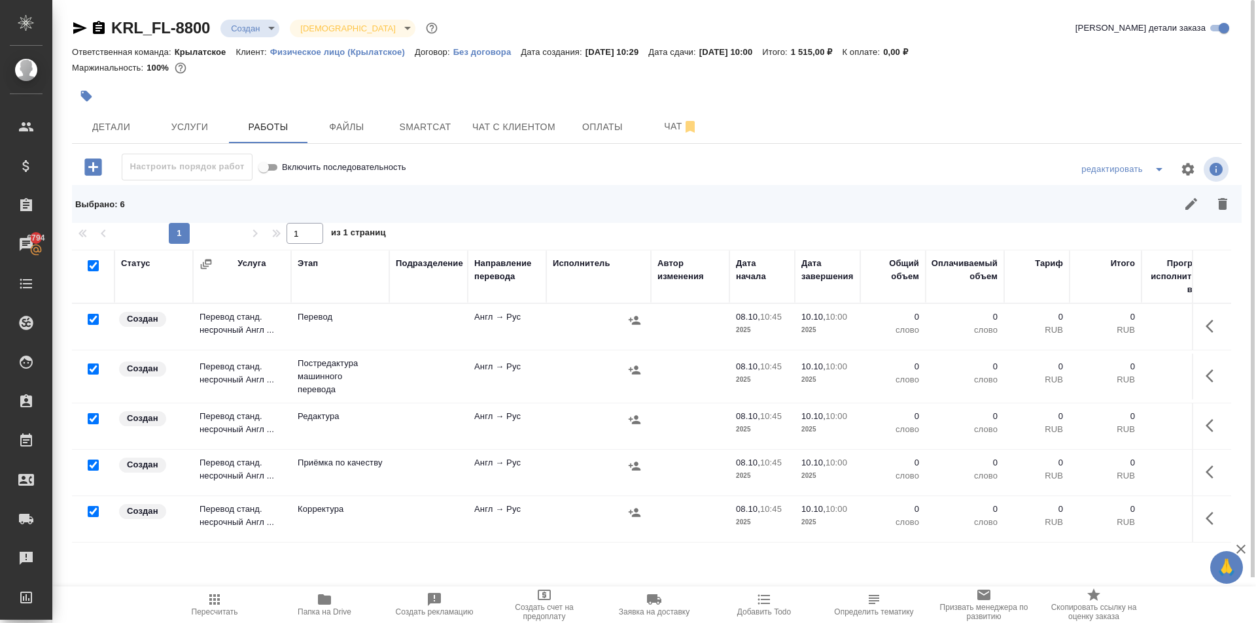
click at [94, 322] on input "checkbox" at bounding box center [93, 319] width 11 height 11
checkbox input "false"
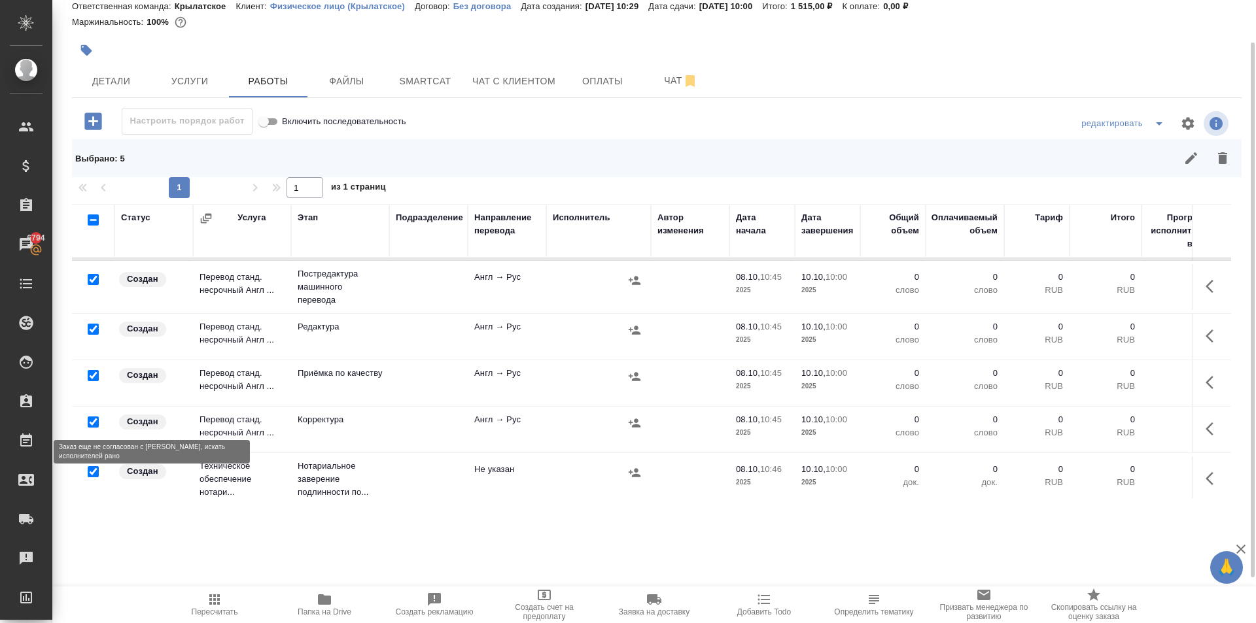
scroll to position [61, 0]
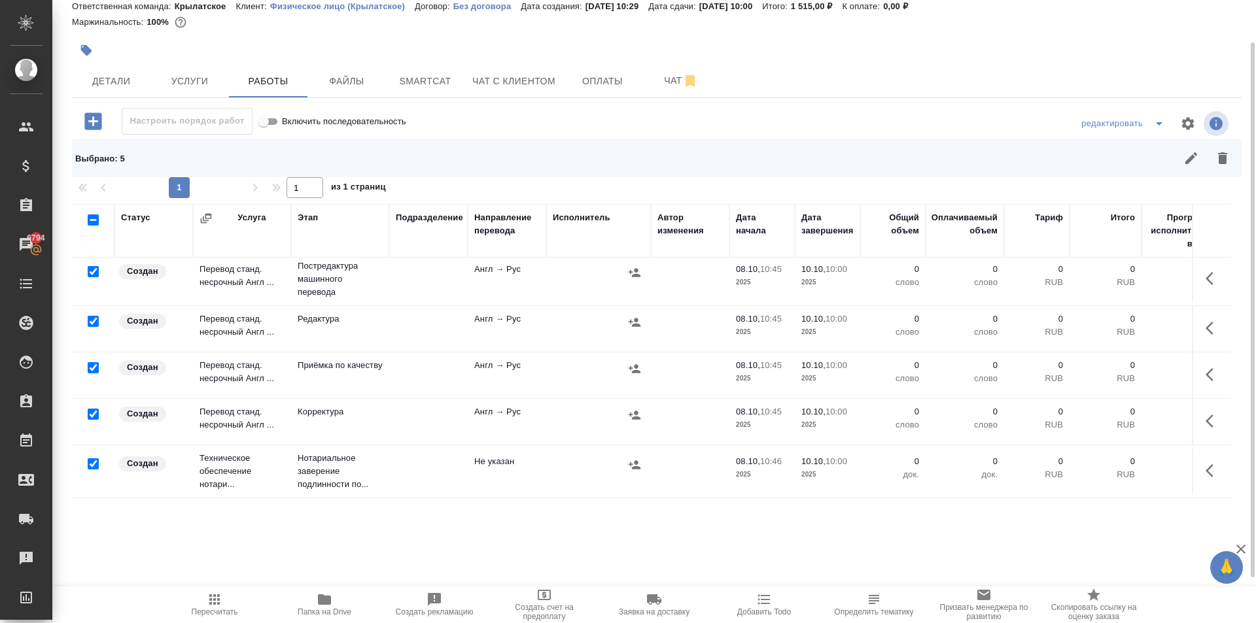
click at [92, 459] on input "checkbox" at bounding box center [93, 464] width 11 height 11
checkbox input "false"
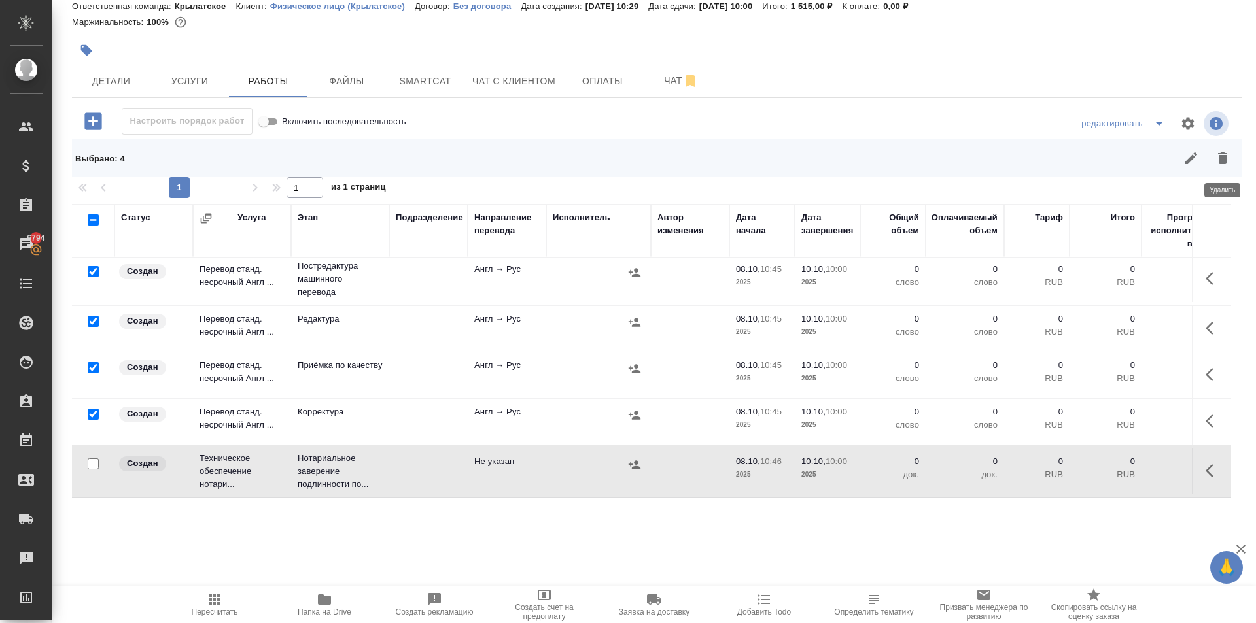
click at [1224, 159] on icon "button" at bounding box center [1223, 158] width 16 height 16
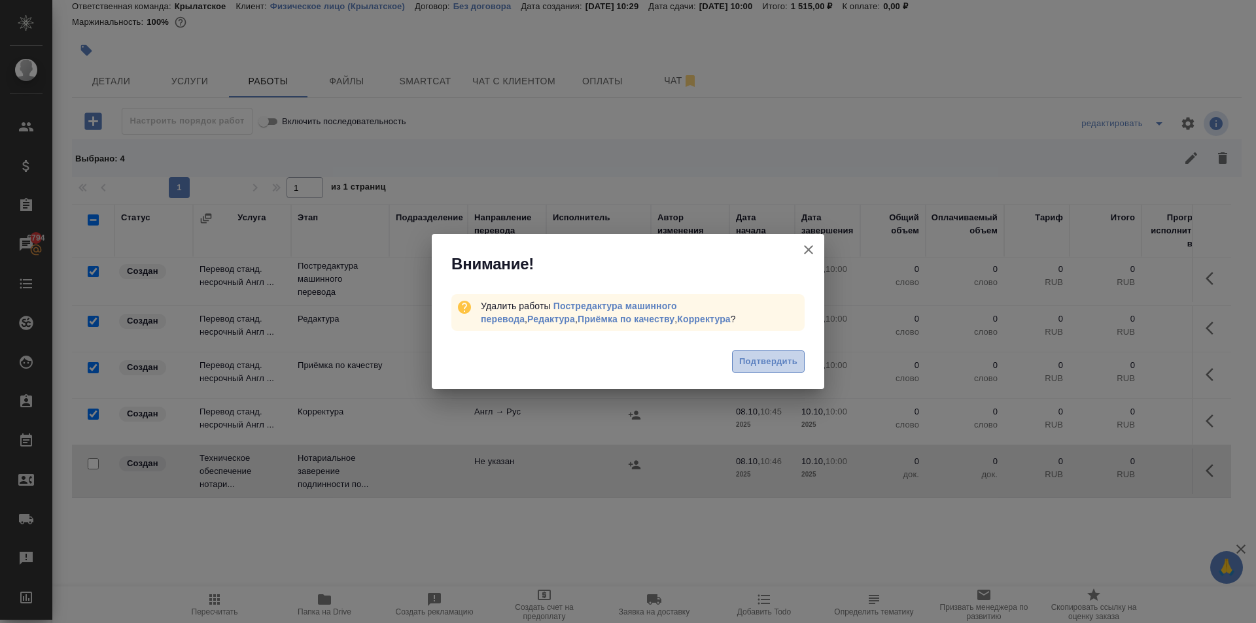
click at [767, 354] on button "Подтвердить" at bounding box center [768, 362] width 73 height 23
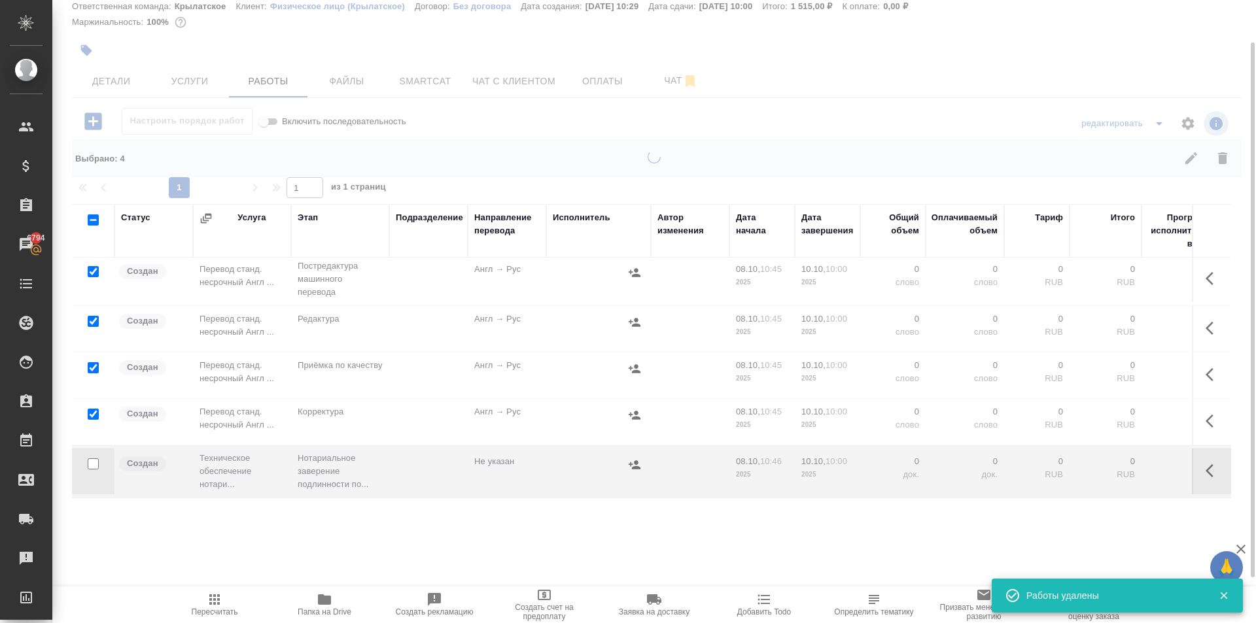
scroll to position [0, 0]
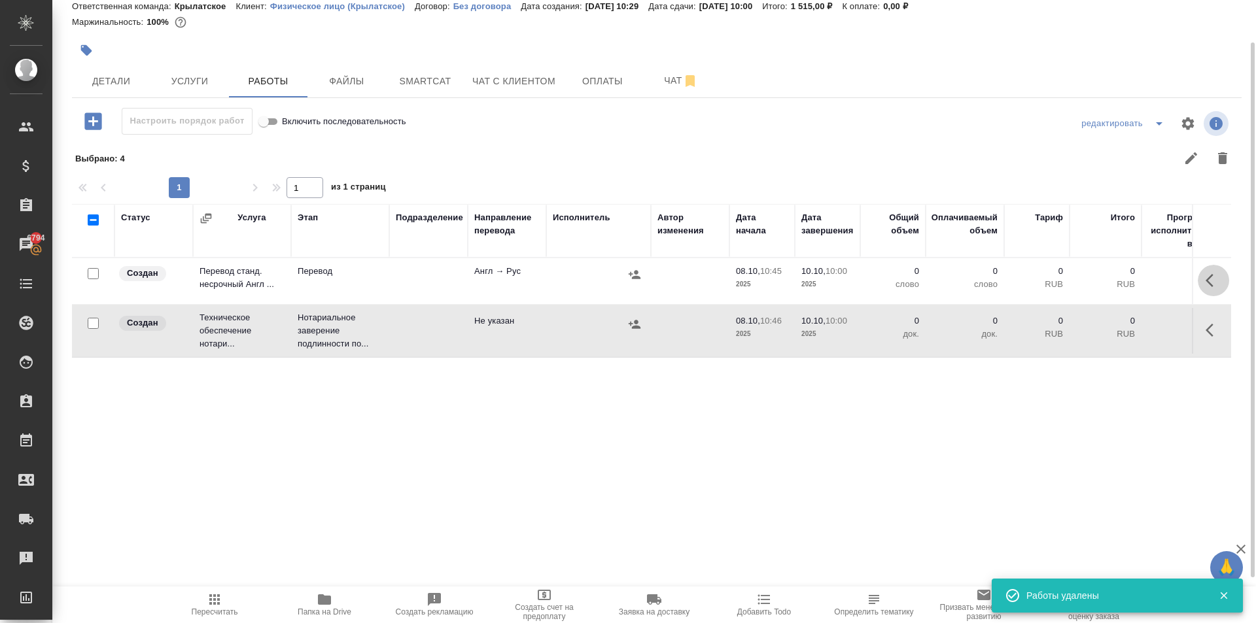
drag, startPoint x: 1226, startPoint y: 282, endPoint x: 1221, endPoint y: 287, distance: 7.4
click at [1221, 287] on button "button" at bounding box center [1213, 280] width 31 height 31
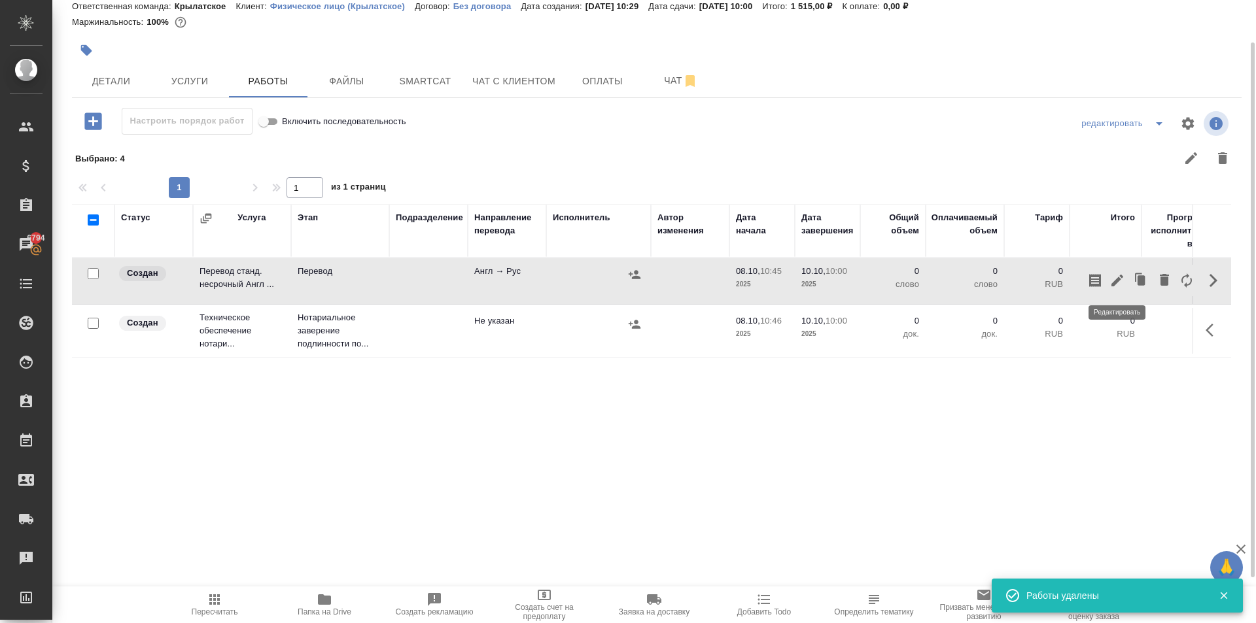
click at [1118, 279] on icon "button" at bounding box center [1117, 281] width 16 height 16
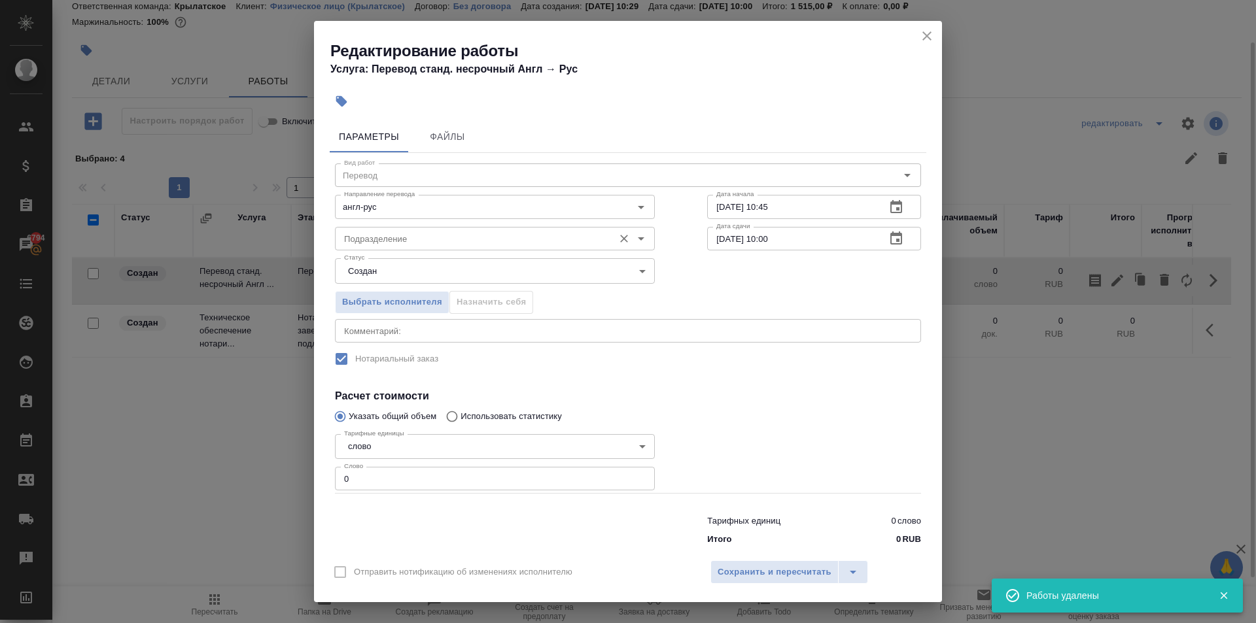
click at [381, 245] on input "Подразделение" at bounding box center [473, 239] width 268 height 16
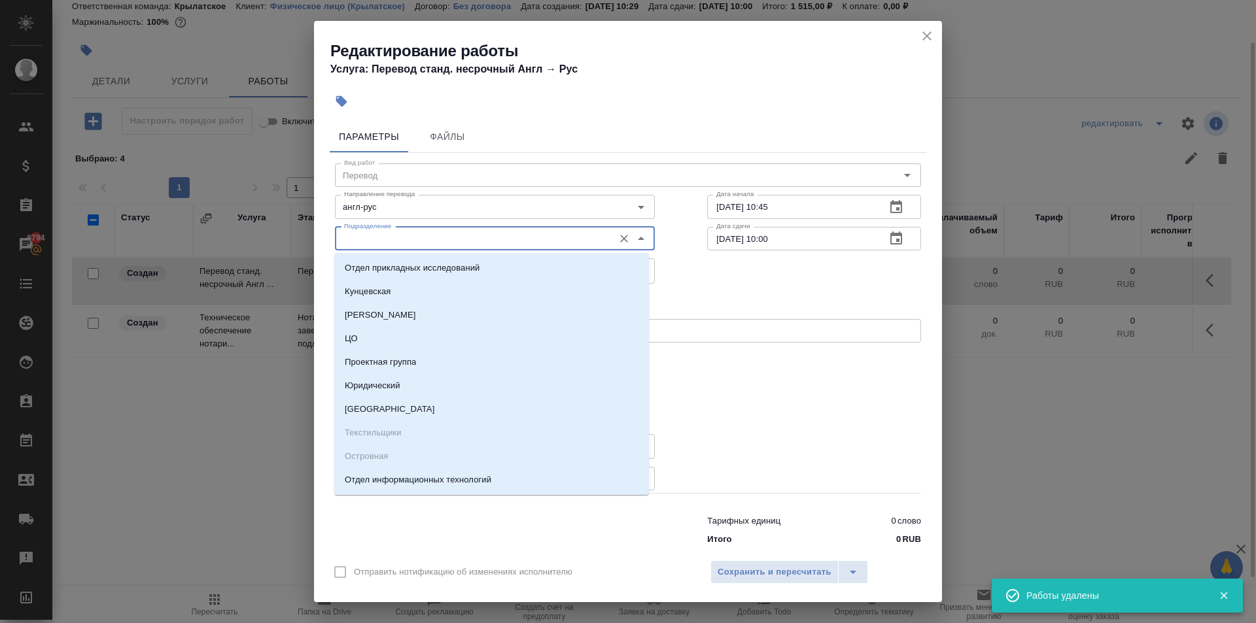
type input "а"
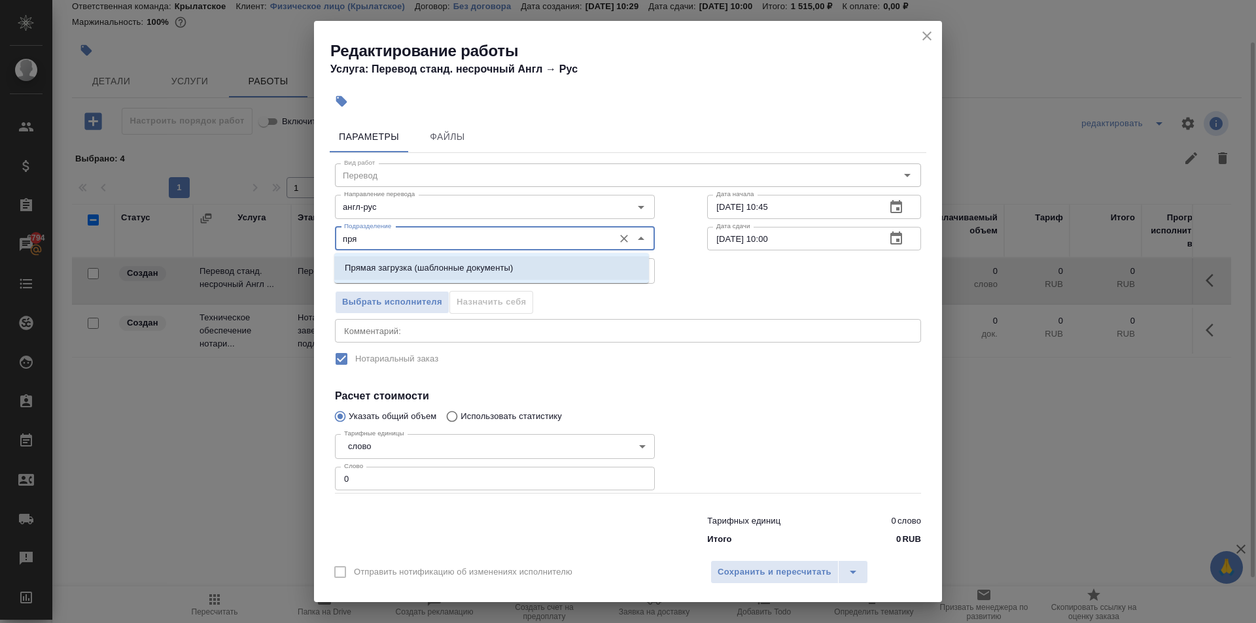
click at [390, 279] on li "Прямая загрузка (шаблонные документы)" at bounding box center [491, 268] width 315 height 24
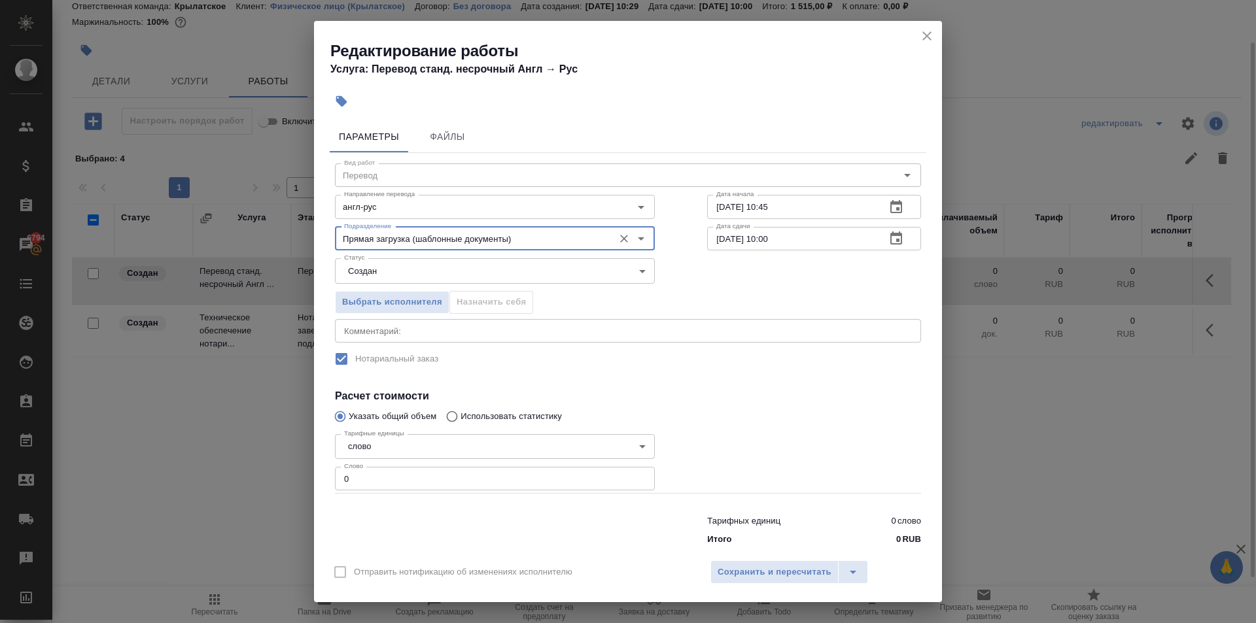
type input "Прямая загрузка (шаблонные документы)"
drag, startPoint x: 336, startPoint y: 487, endPoint x: 229, endPoint y: 496, distance: 107.7
click at [229, 496] on div "Редактирование работы Услуга: Перевод станд. несрочный Англ → Рус Параметры Фай…" at bounding box center [628, 311] width 1256 height 623
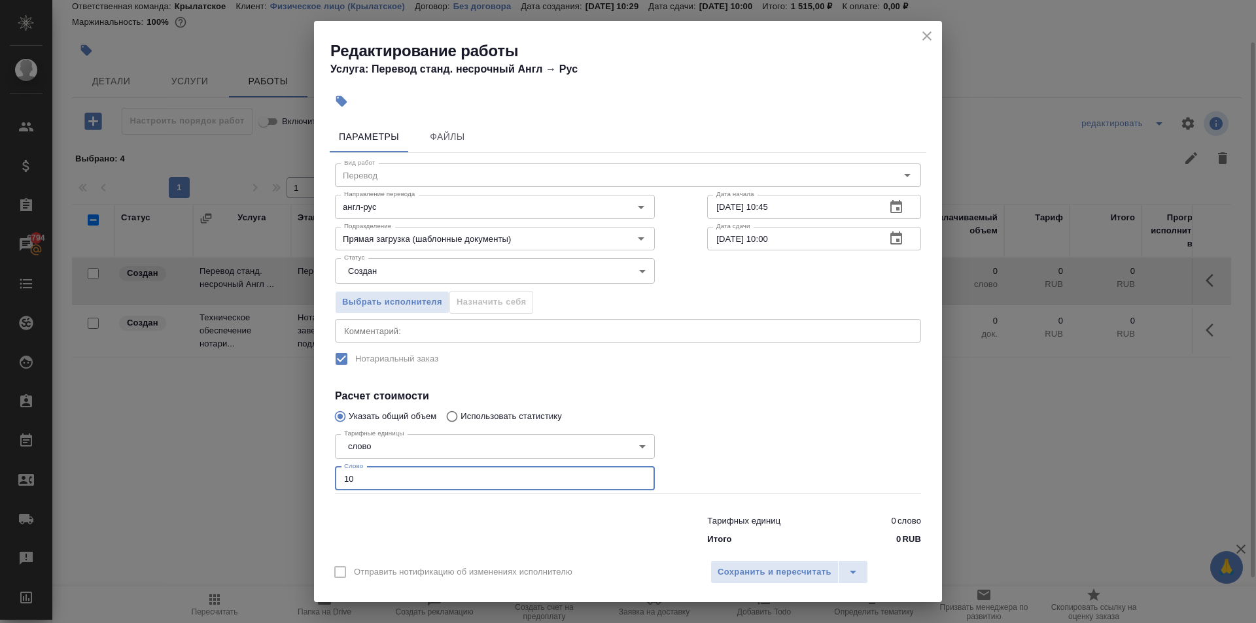
type input "10"
click at [356, 277] on body "🙏 .cls-1 fill:#fff; AWATERA Kasymov Timur Клиенты Спецификации Заказы 6794 Чаты…" at bounding box center [628, 311] width 1256 height 623
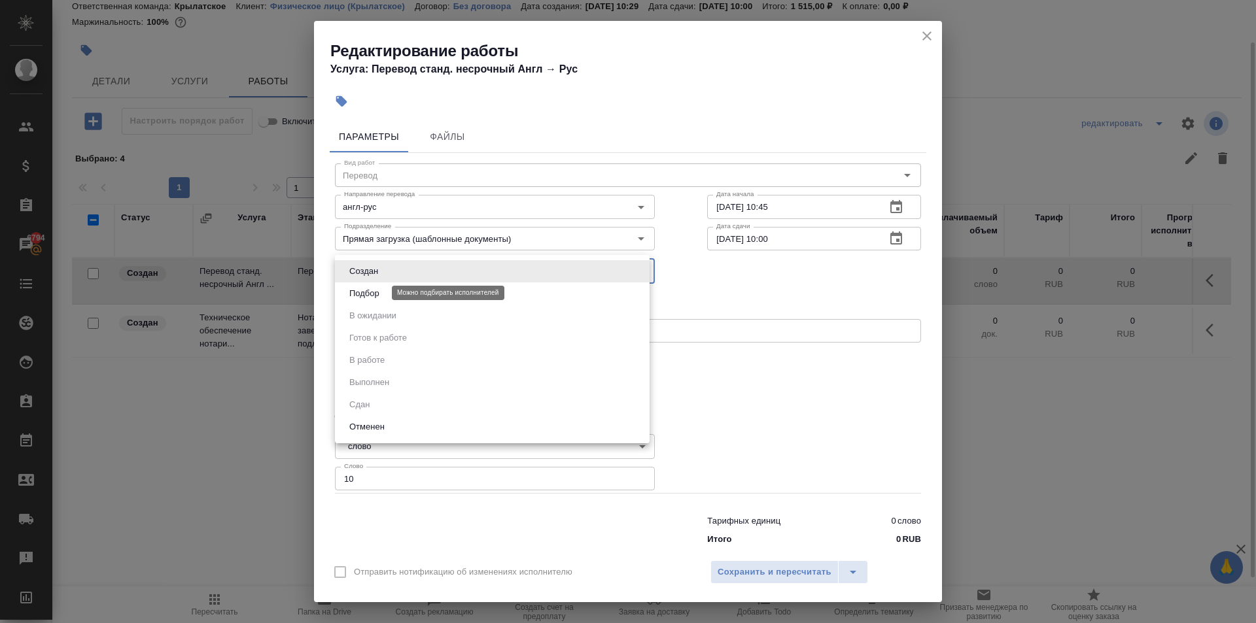
click at [356, 290] on button "Подбор" at bounding box center [364, 293] width 38 height 14
type input "recruiting"
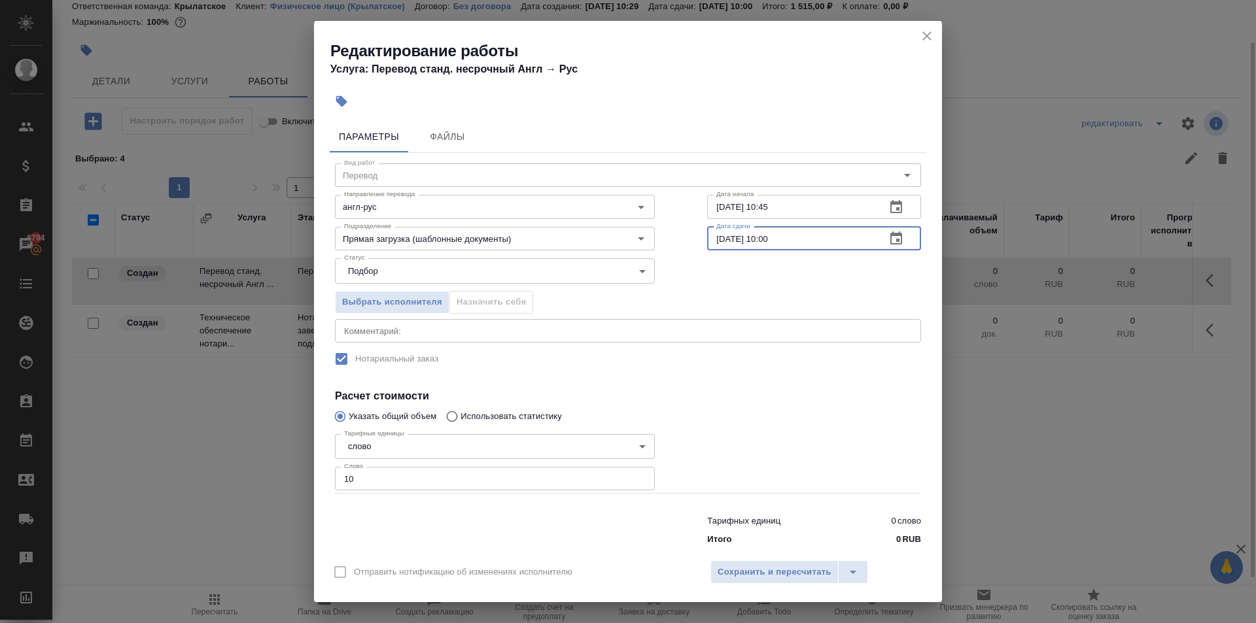
click at [810, 239] on input "10.10.2025 10:00" at bounding box center [791, 239] width 168 height 24
click at [766, 576] on span "Сохранить и пересчитать" at bounding box center [775, 572] width 114 height 15
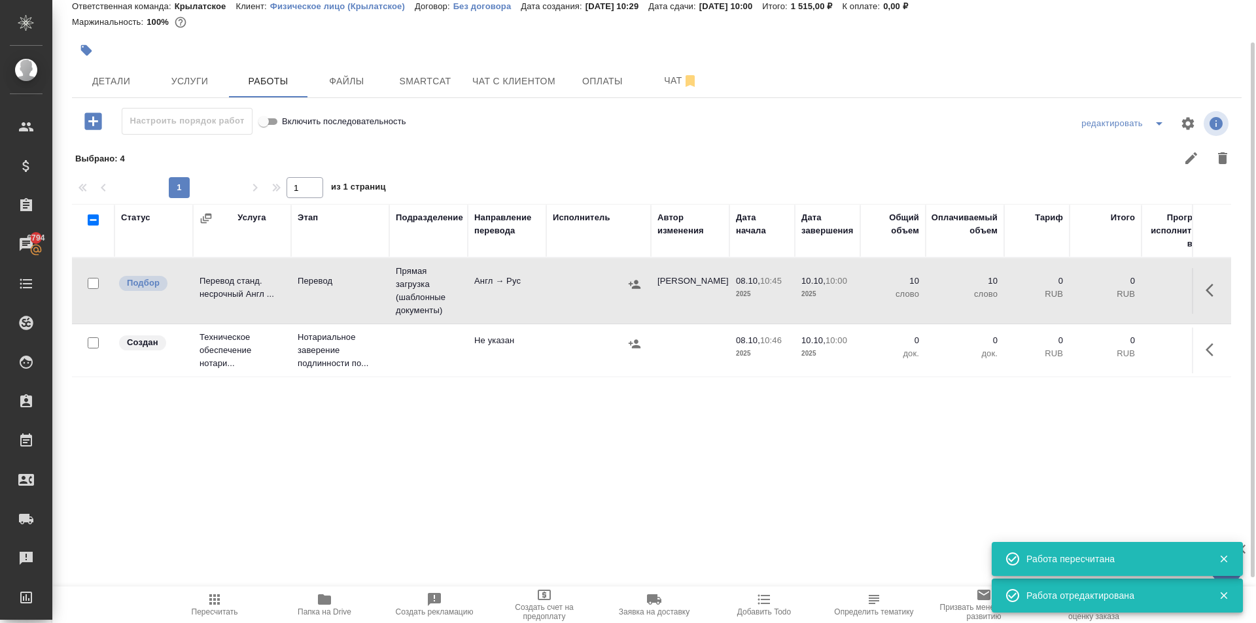
click at [1204, 358] on button "button" at bounding box center [1213, 349] width 31 height 31
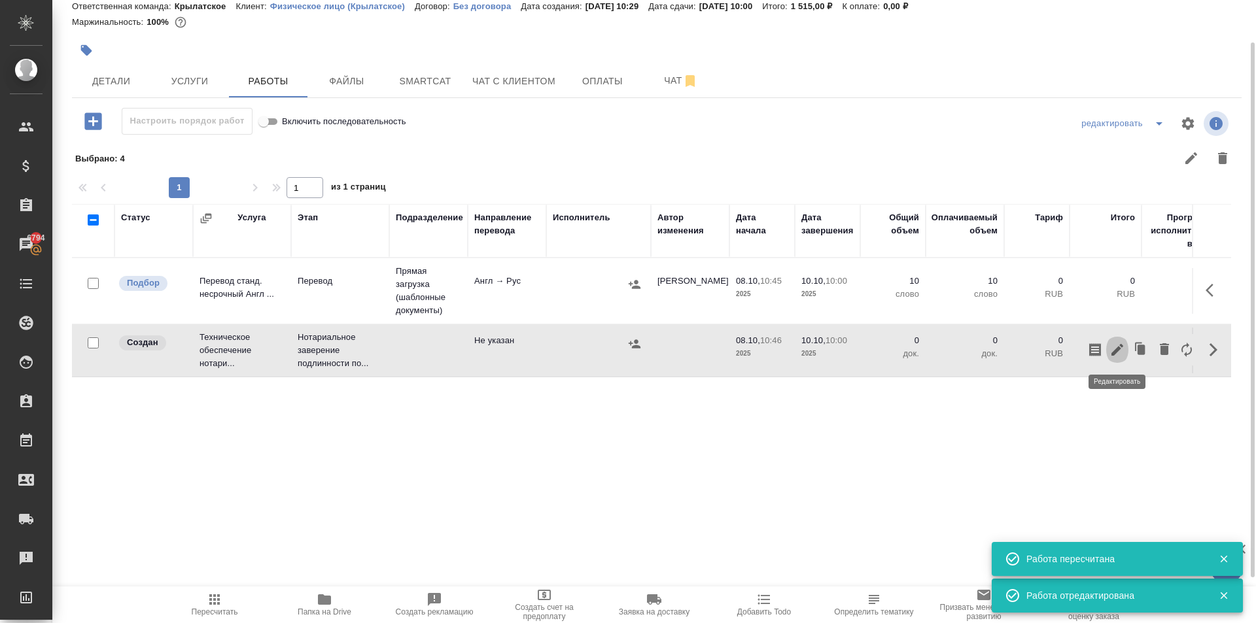
click at [1114, 355] on button "button" at bounding box center [1117, 349] width 22 height 31
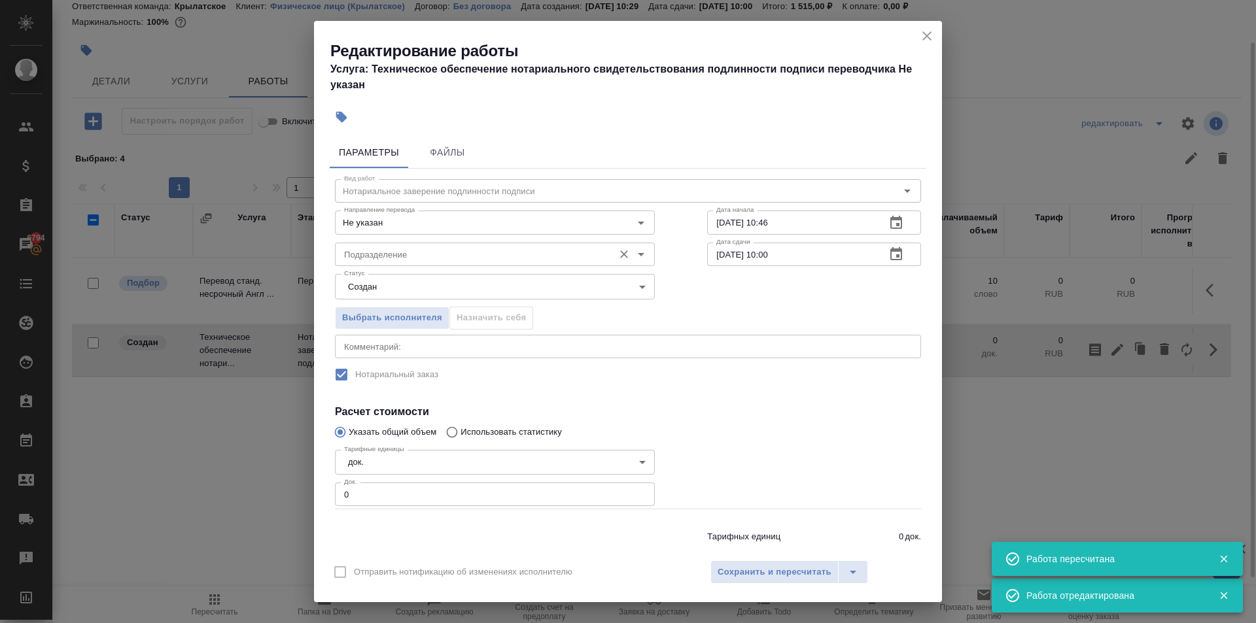
click at [366, 243] on div "Подразделение" at bounding box center [495, 255] width 320 height 24
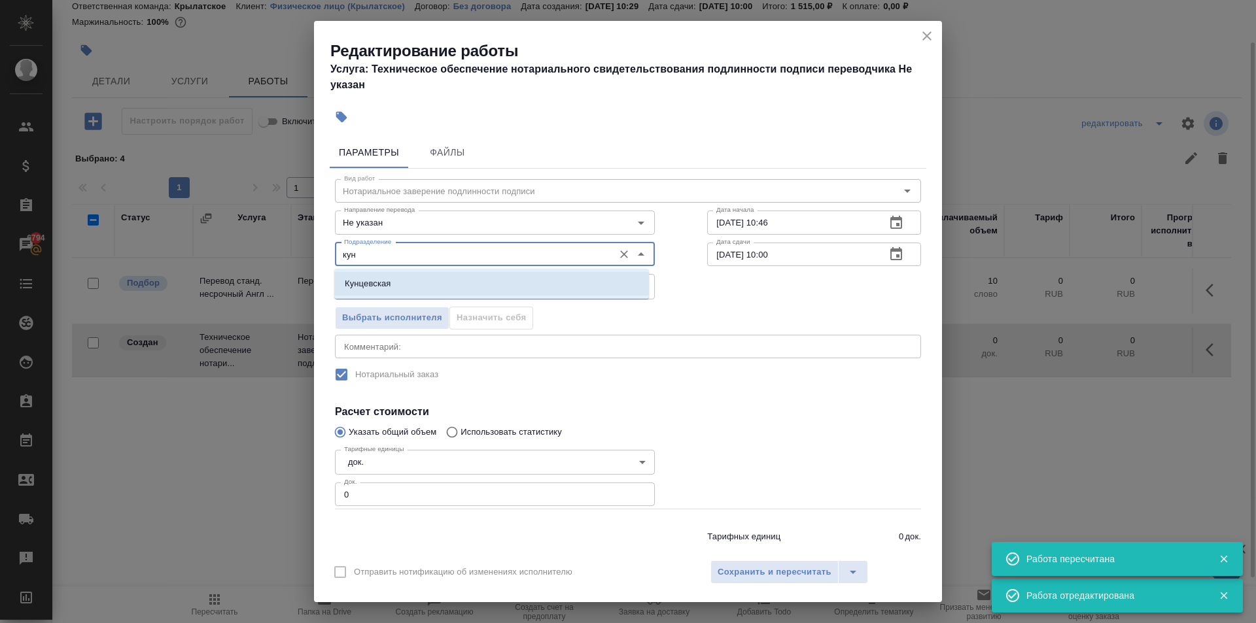
click at [367, 283] on p "Кунцевская" at bounding box center [368, 283] width 46 height 13
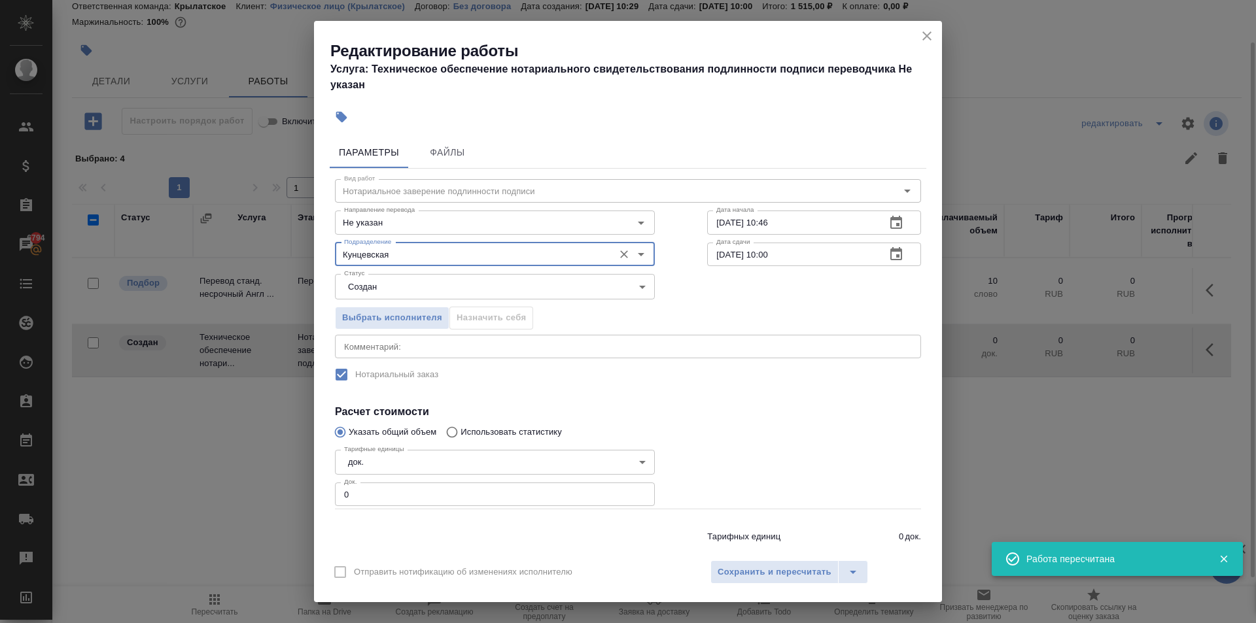
type input "Кунцевская"
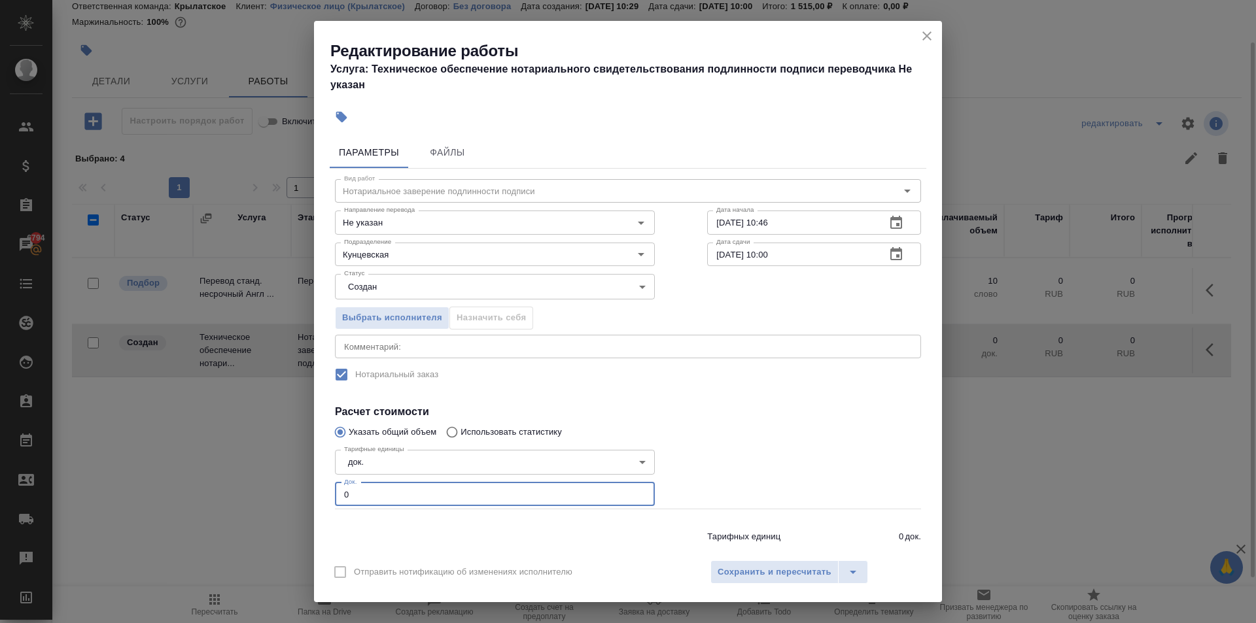
drag, startPoint x: 360, startPoint y: 498, endPoint x: 300, endPoint y: 506, distance: 60.7
click at [300, 506] on div "Редактирование работы Услуга: Техническое обеспечение нотариального свидетельст…" at bounding box center [628, 311] width 1256 height 623
type input "1"
click at [811, 572] on span "Сохранить и пересчитать" at bounding box center [775, 572] width 114 height 15
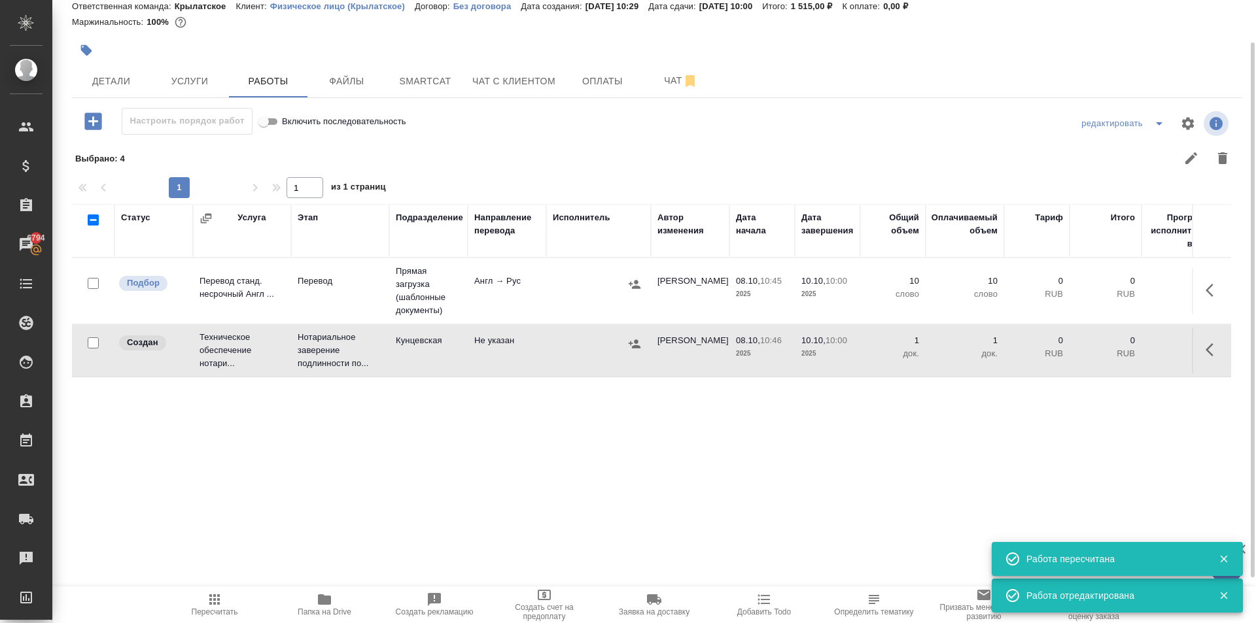
click at [638, 340] on icon "button" at bounding box center [634, 344] width 13 height 13
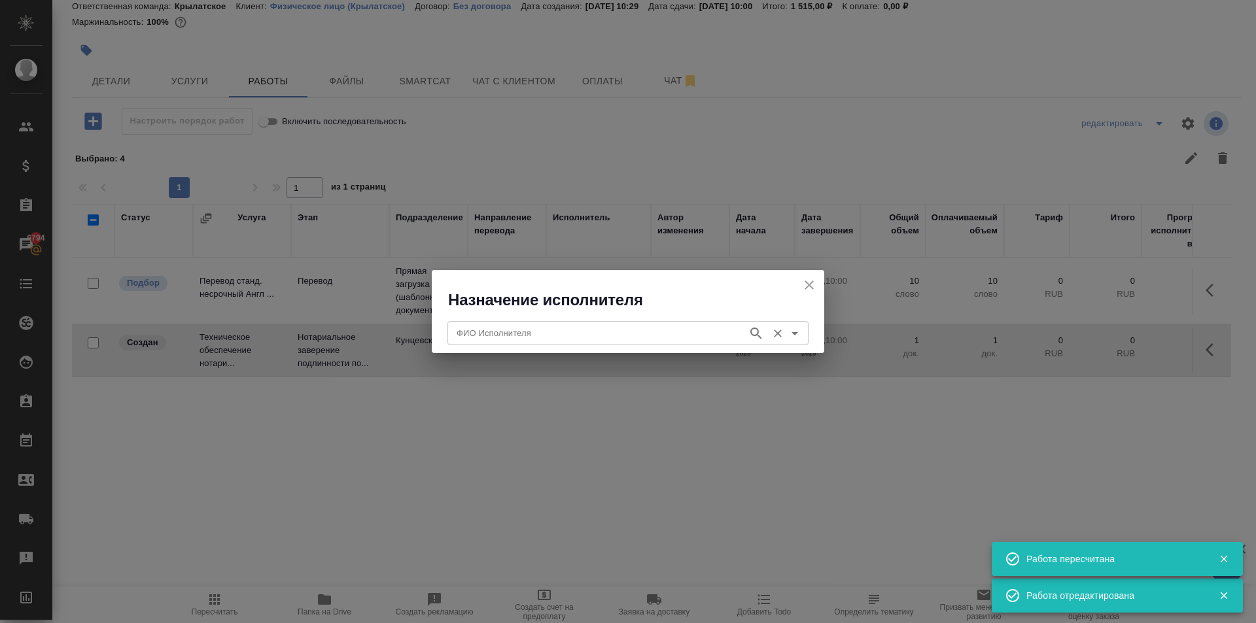
click at [556, 327] on input "ФИО Исполнителя" at bounding box center [596, 333] width 290 height 16
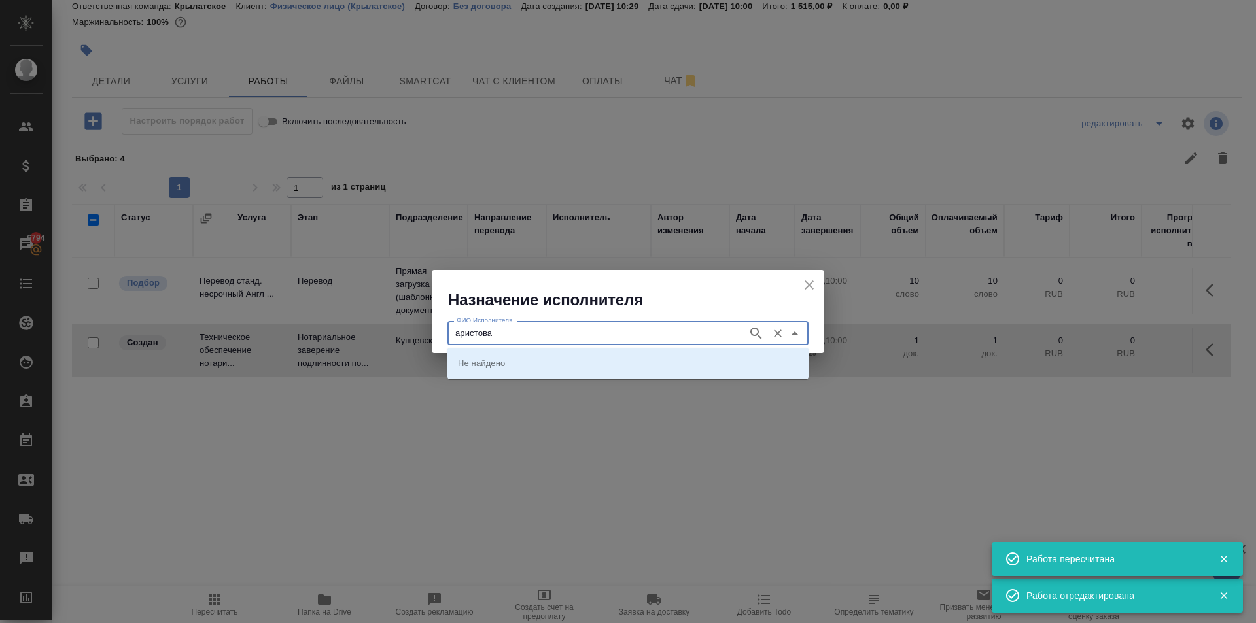
type input "аристова"
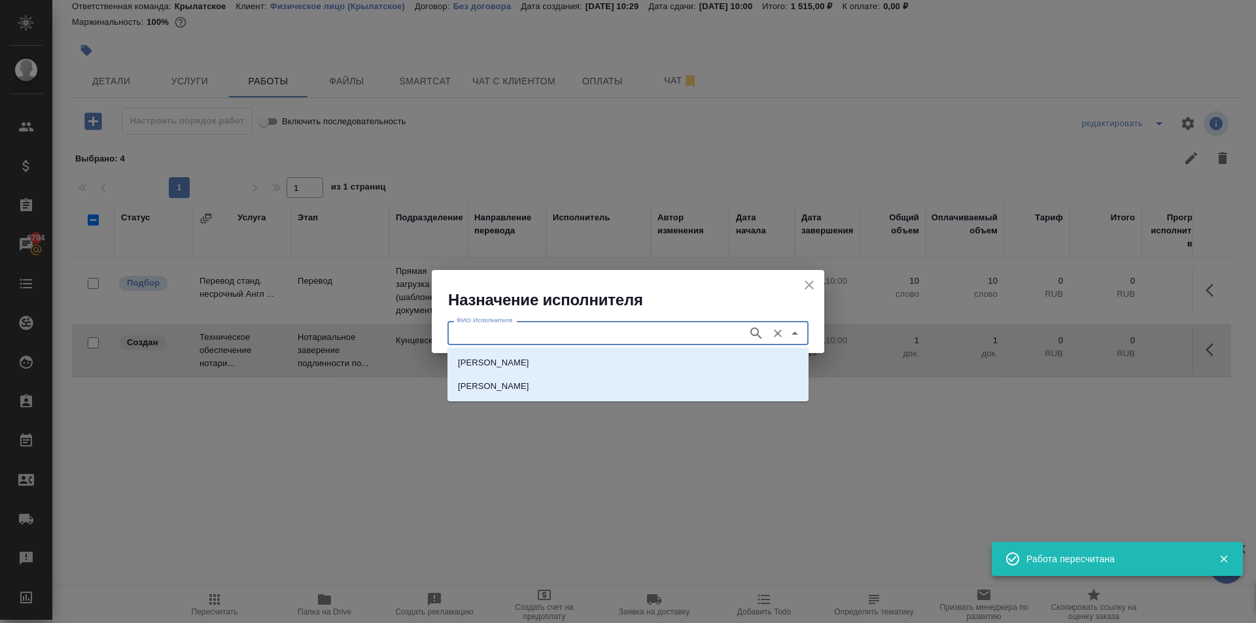
click at [538, 355] on li "НОТАРИУС Аристова Анна Дмитриевна" at bounding box center [627, 363] width 361 height 24
type input "НОТАРИУС Аристова Анна Дмитриевна"
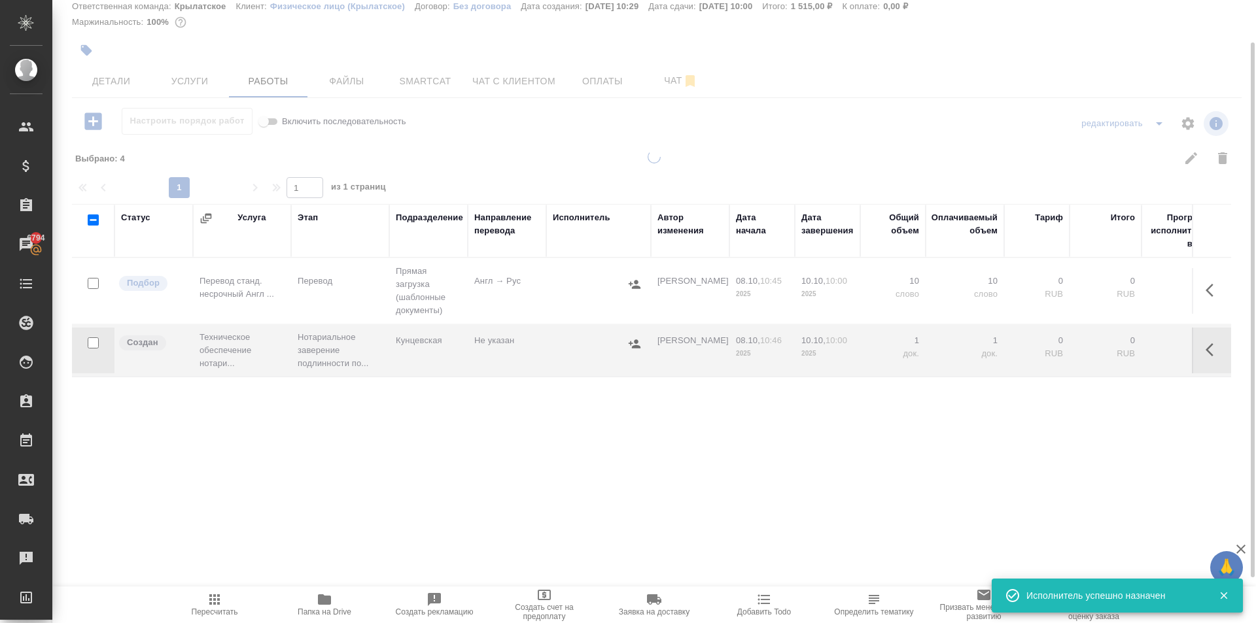
click at [244, 616] on span "Пересчитать" at bounding box center [214, 604] width 94 height 25
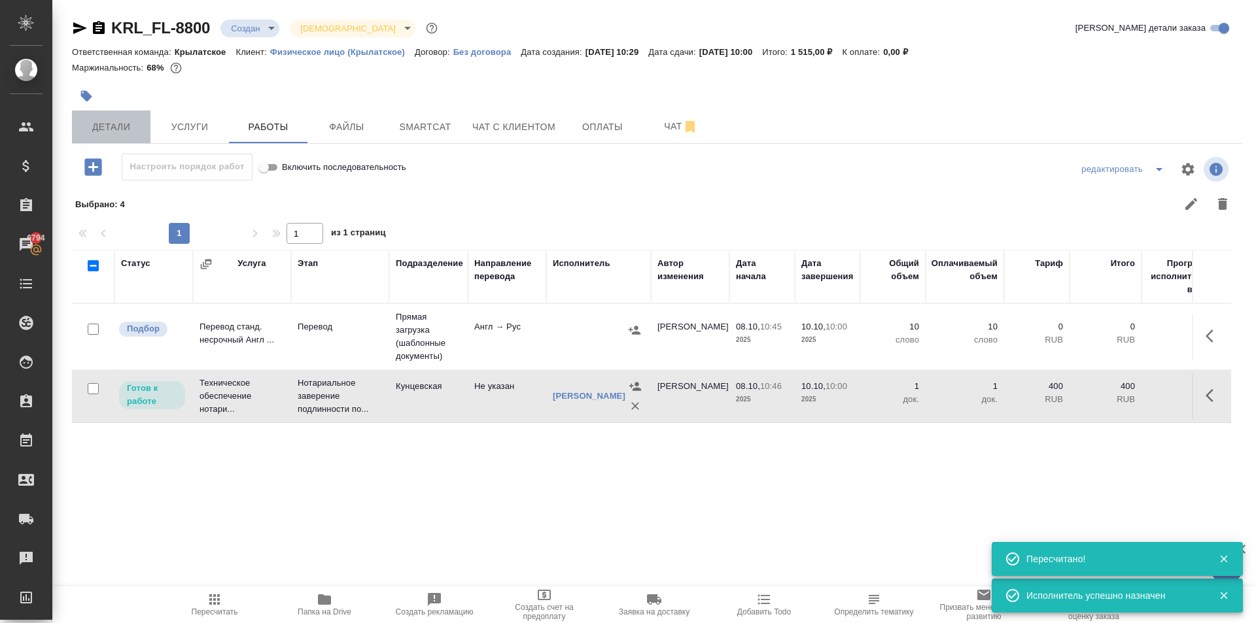
click at [142, 120] on span "Детали" at bounding box center [111, 127] width 63 height 16
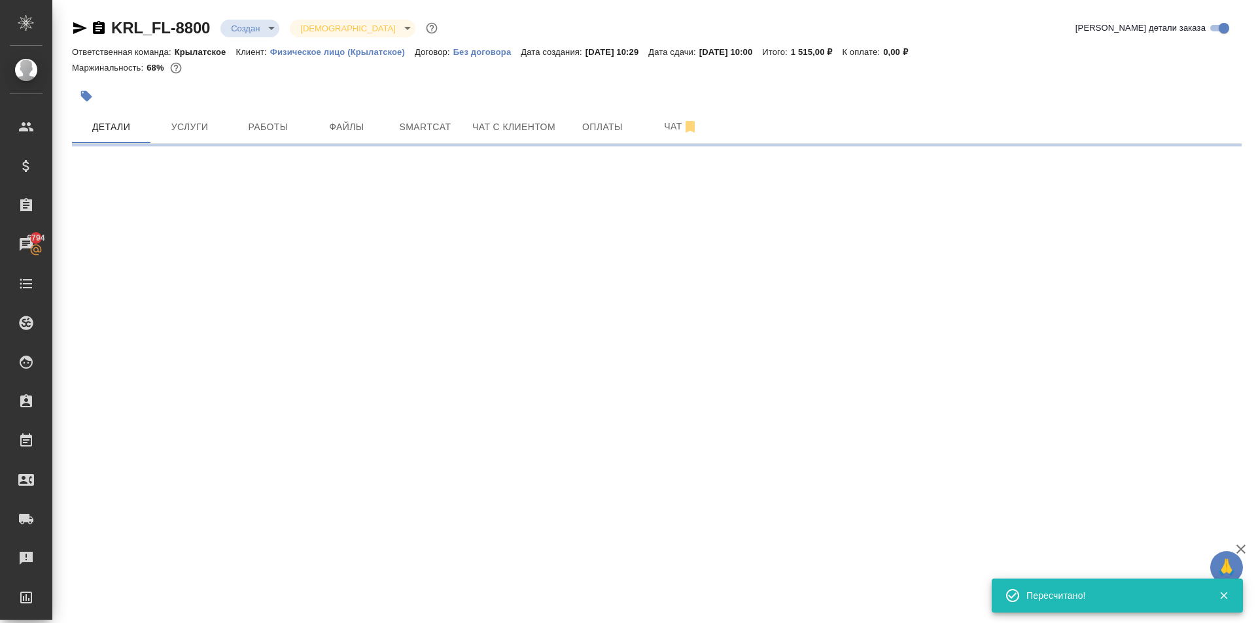
select select "RU"
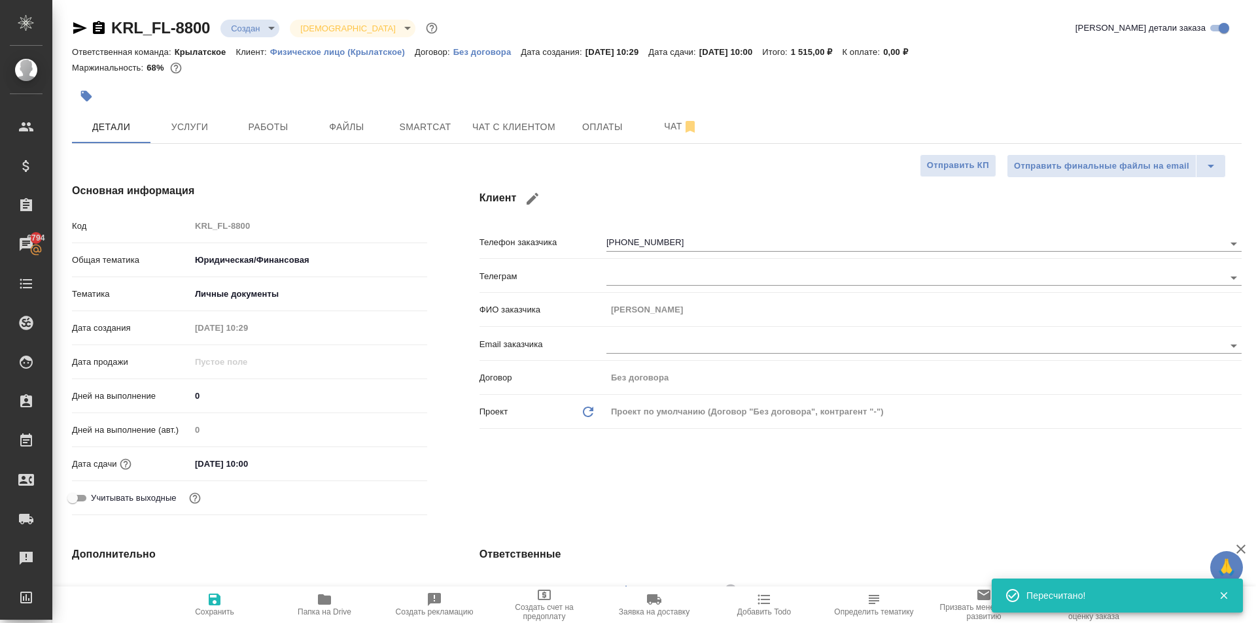
type textarea "x"
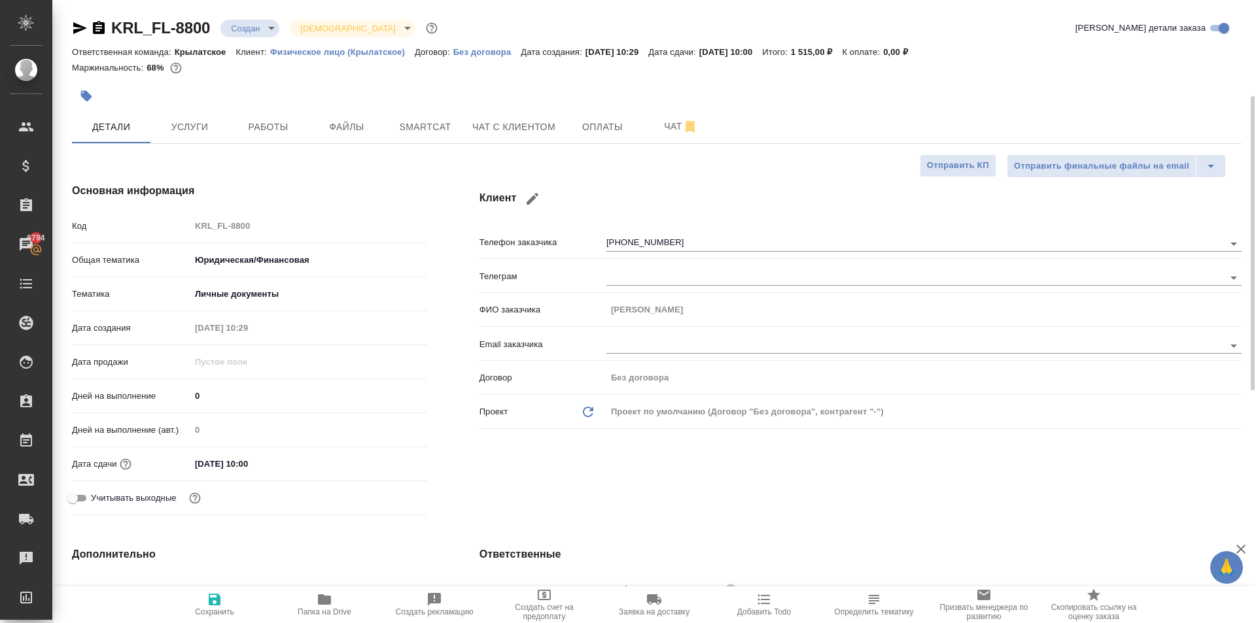
scroll to position [327, 0]
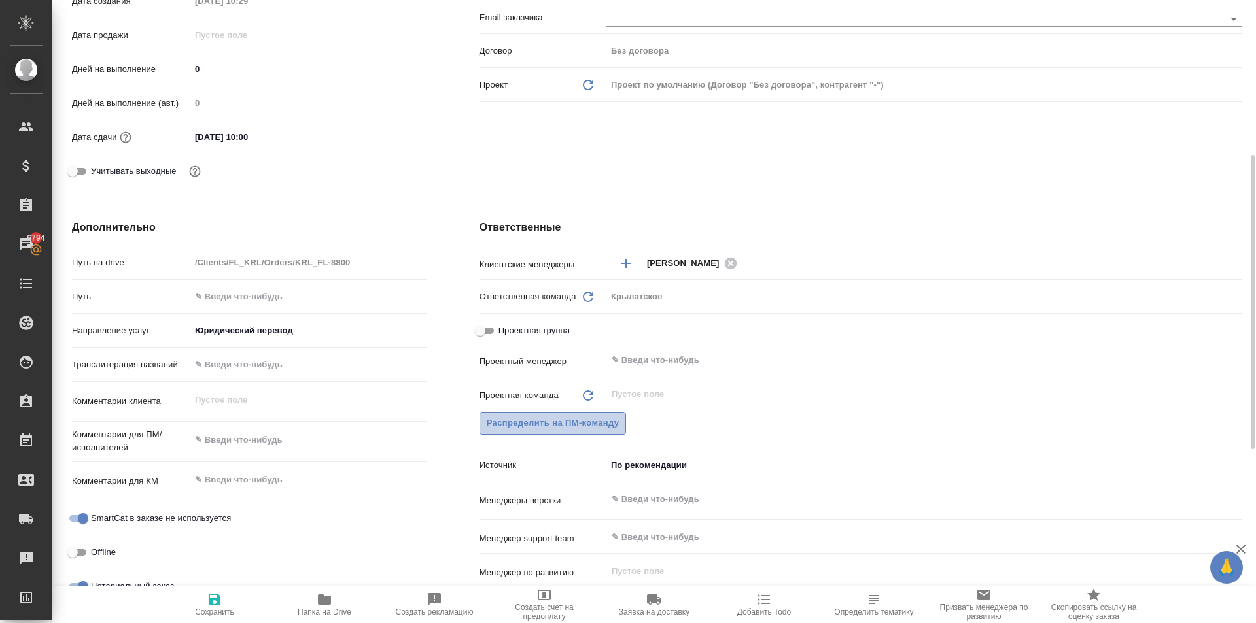
click at [593, 424] on span "Распределить на ПМ-команду" at bounding box center [553, 423] width 133 height 15
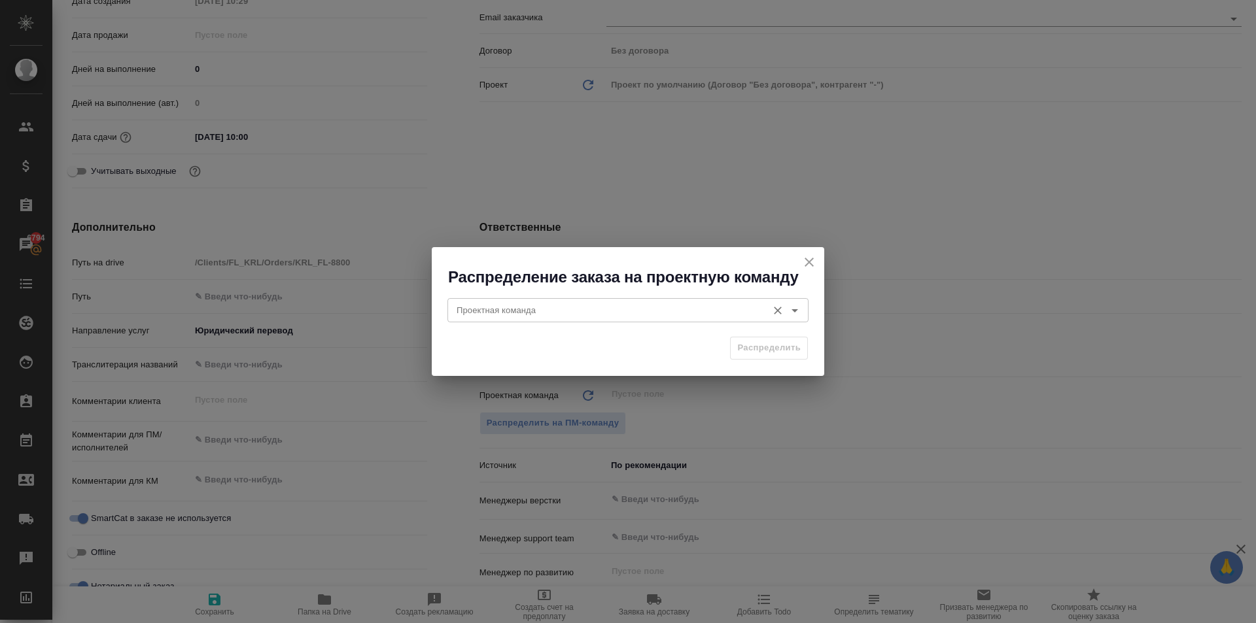
click at [452, 316] on input "Проектная команда" at bounding box center [605, 310] width 309 height 16
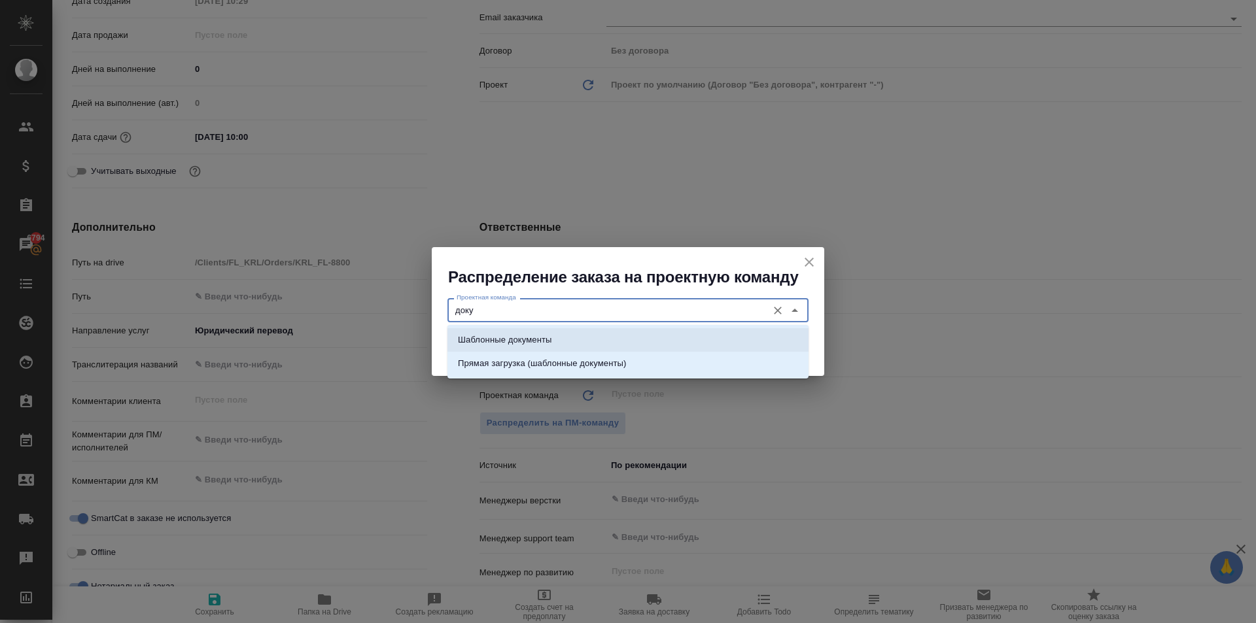
click at [504, 345] on p "Шаблонные документы" at bounding box center [505, 340] width 94 height 13
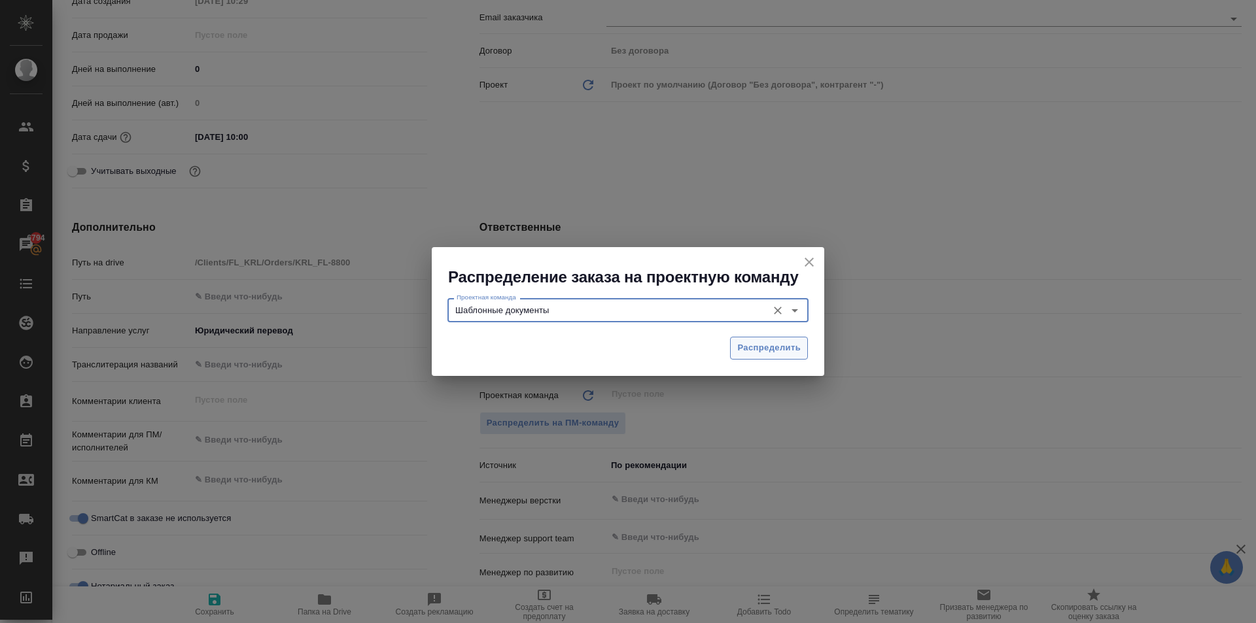
type input "Шаблонные документы"
click at [733, 345] on button "Распределить" at bounding box center [769, 348] width 78 height 23
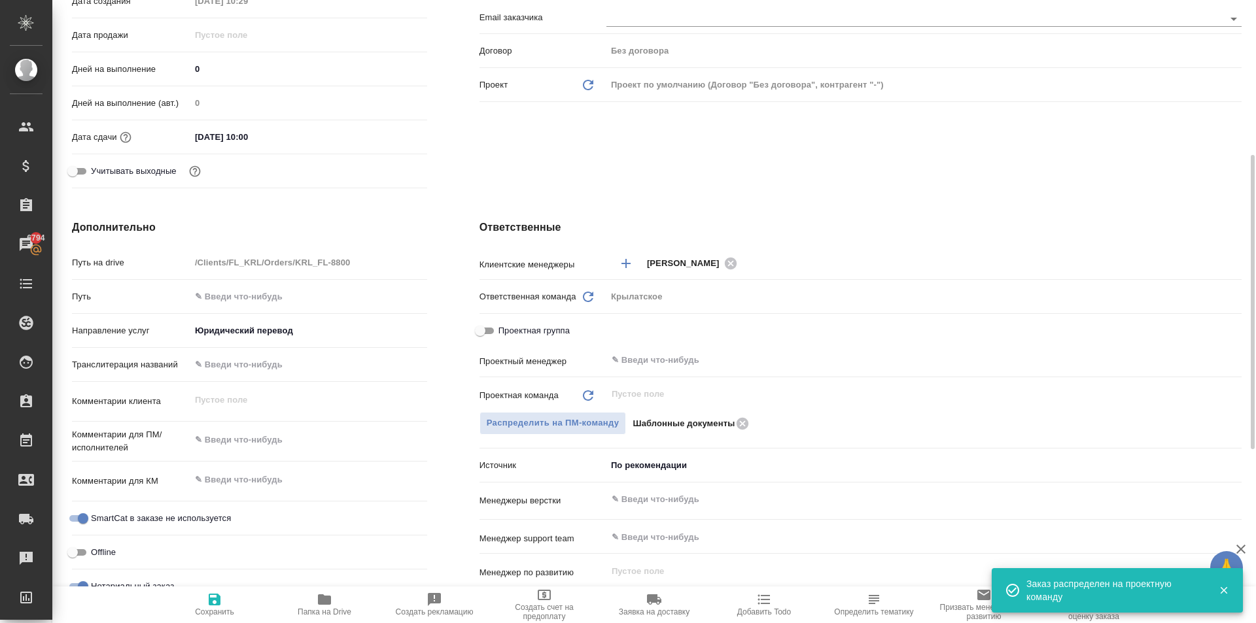
type textarea "x"
drag, startPoint x: 230, startPoint y: 593, endPoint x: 213, endPoint y: 491, distance: 104.2
click at [229, 593] on span "Сохранить" at bounding box center [214, 604] width 94 height 25
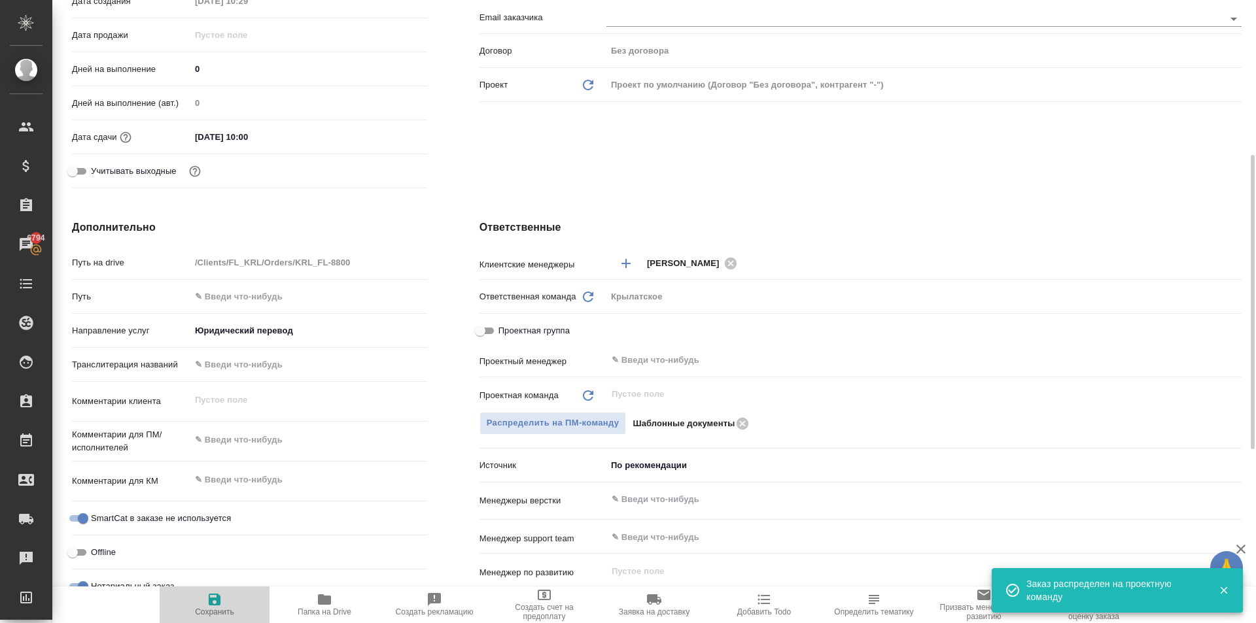
type textarea "x"
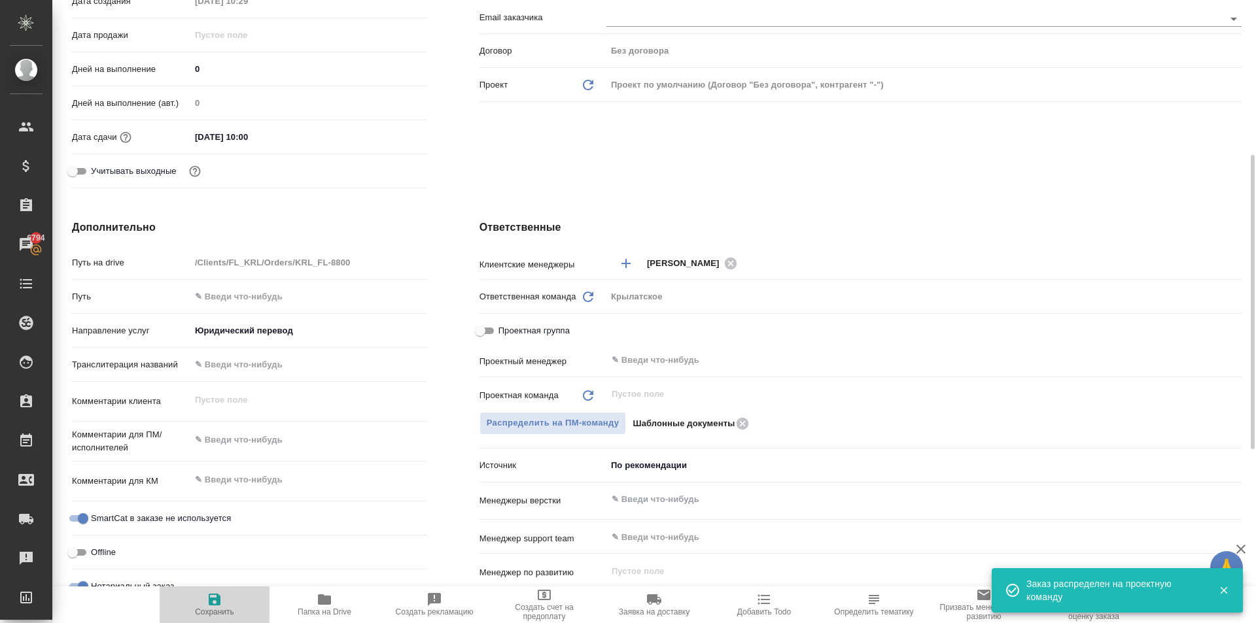
type textarea "x"
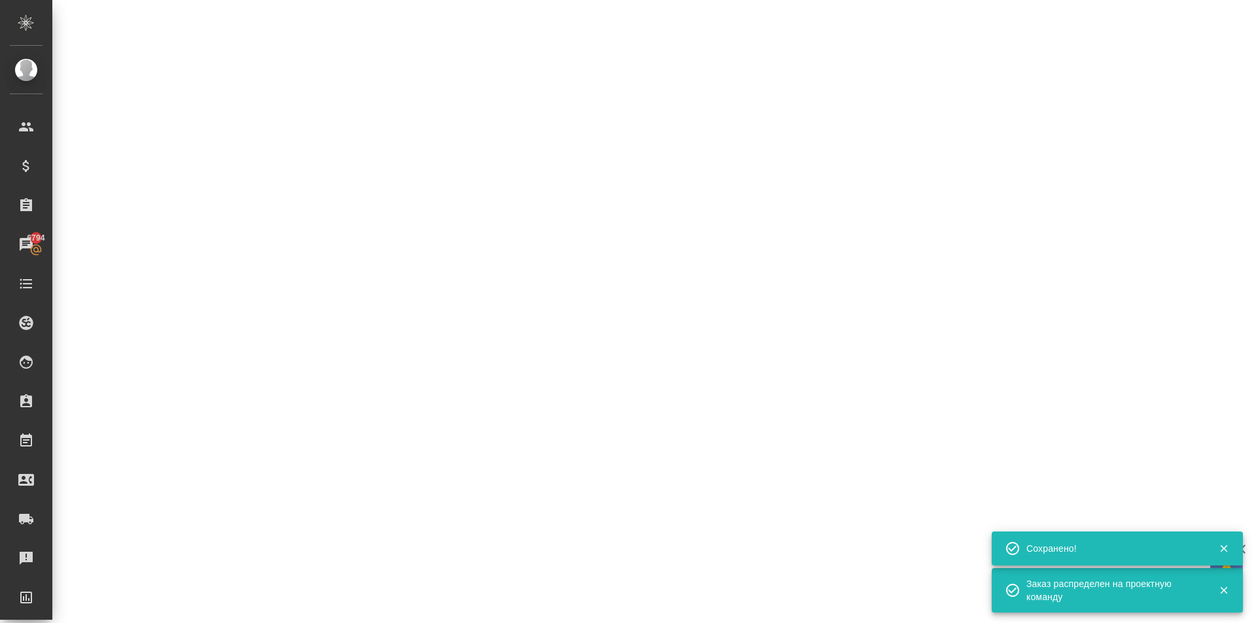
scroll to position [0, 0]
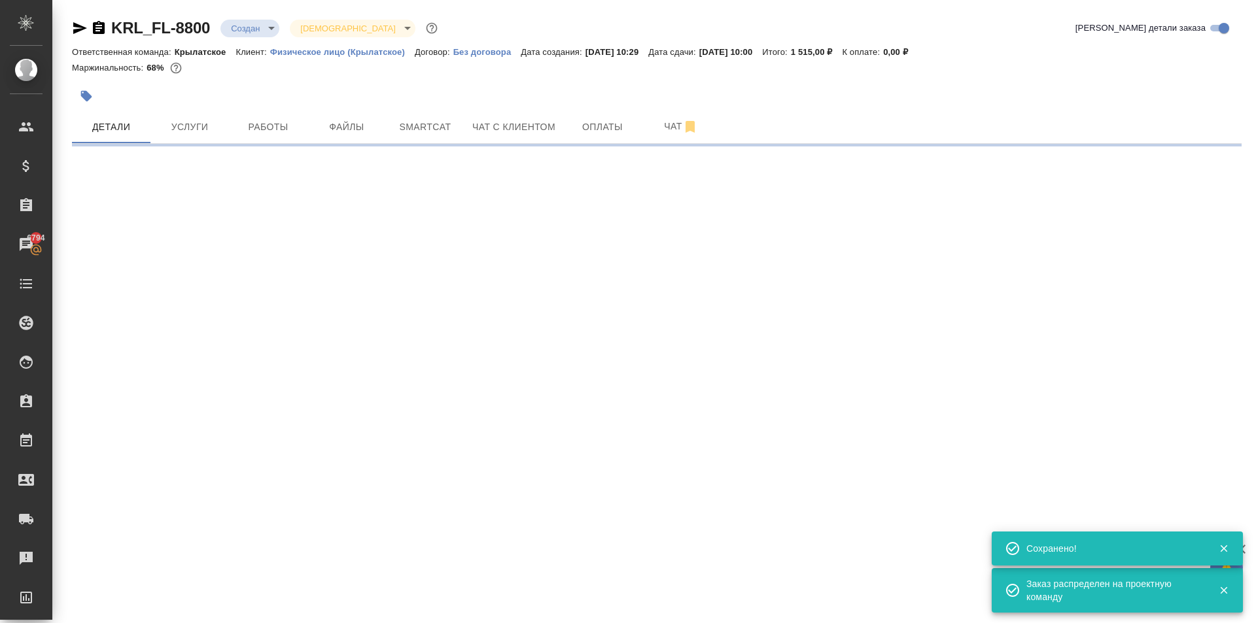
drag, startPoint x: 253, startPoint y: 14, endPoint x: 261, endPoint y: 26, distance: 14.7
click at [256, 16] on div "KRL_FL-8800 Создан new Святая троица holyTrinity Кратко детали заказа Ответстве…" at bounding box center [657, 77] width 1184 height 154
click at [263, 29] on body "🙏 .cls-1 fill:#fff; AWATERA Kasymov Timur Клиенты Спецификации Заказы 6794 Чаты…" at bounding box center [628, 311] width 1256 height 623
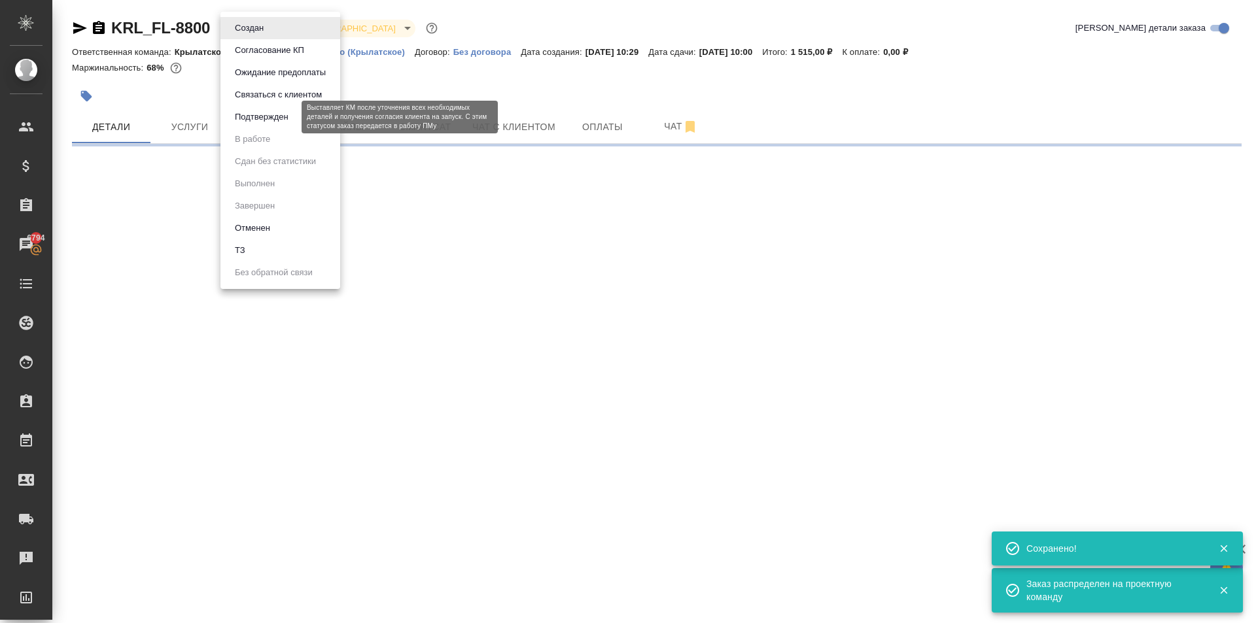
click at [258, 115] on button "Подтвержден" at bounding box center [261, 117] width 61 height 14
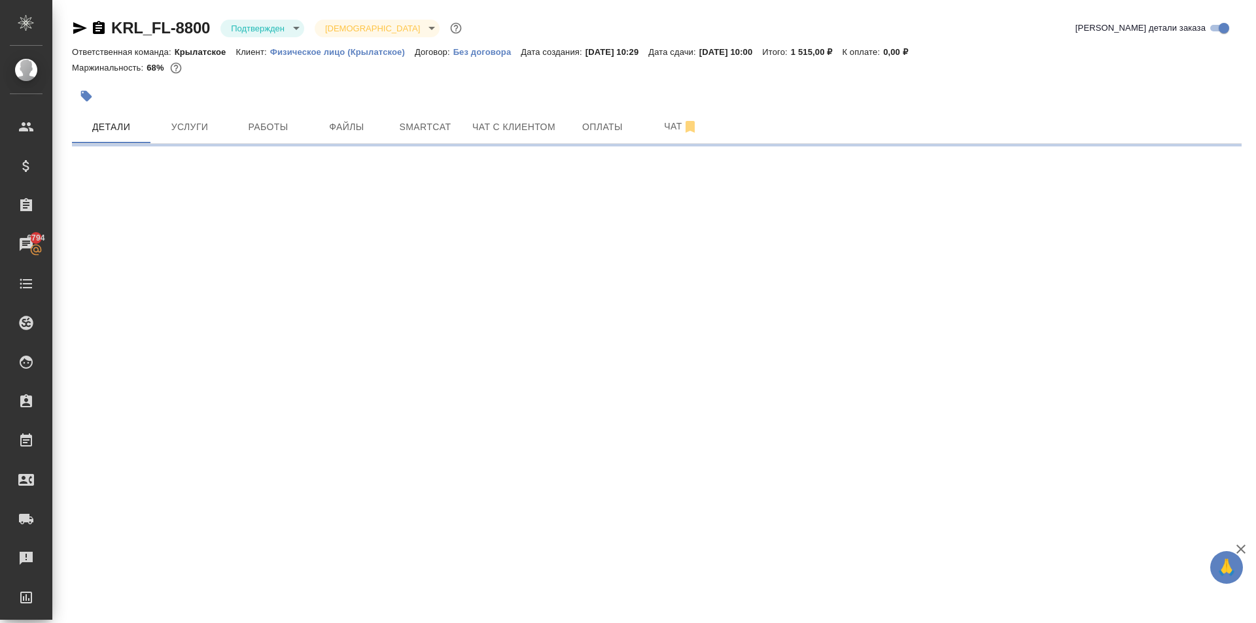
select select "RU"
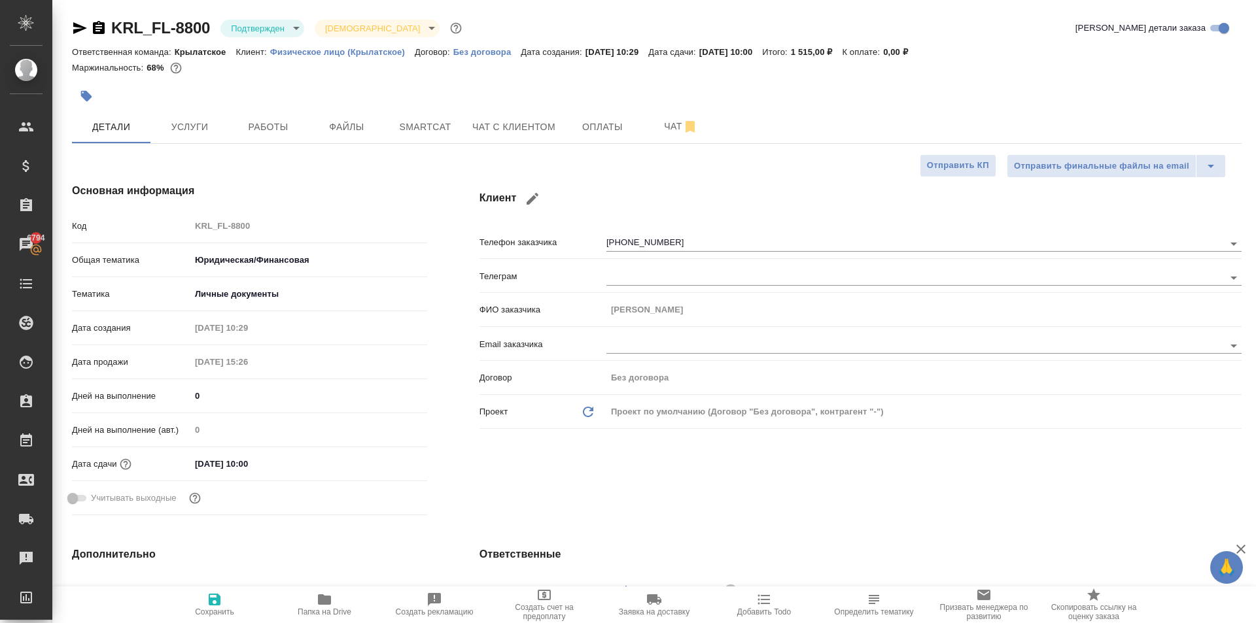
type textarea "x"
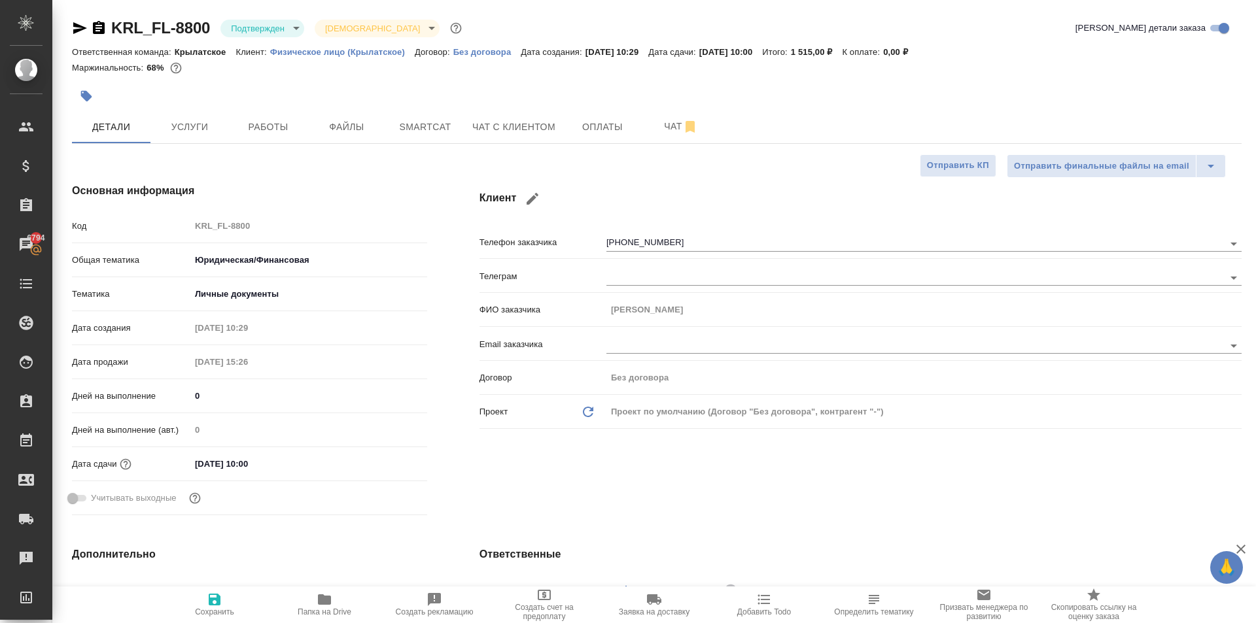
type textarea "x"
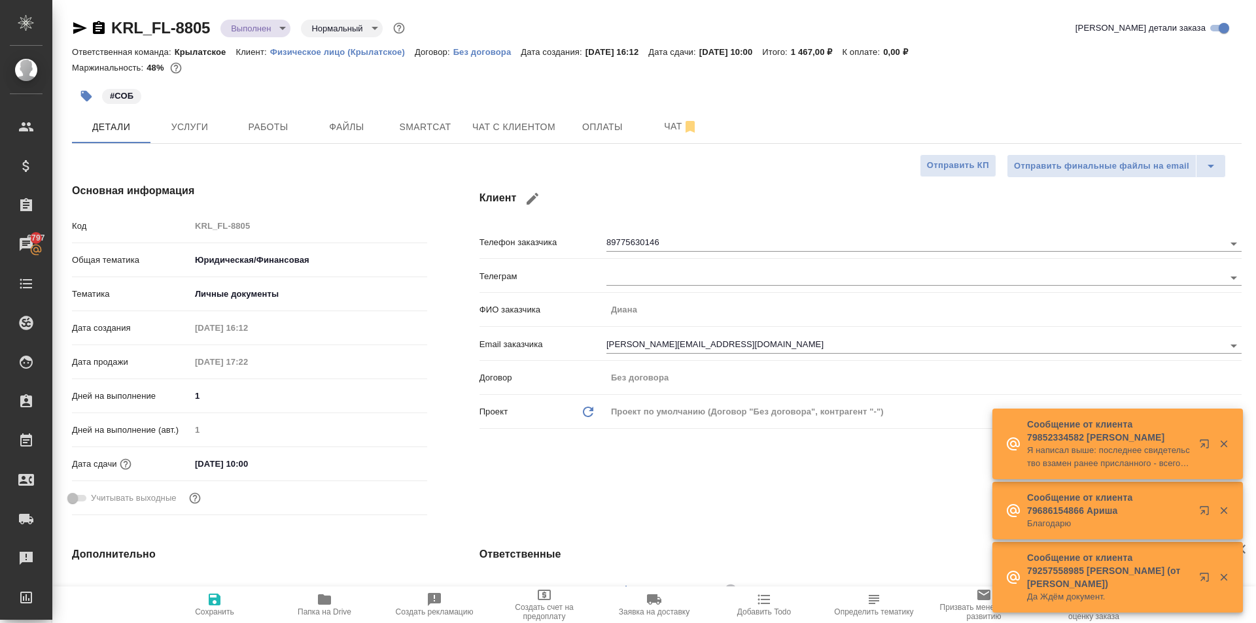
select select "RU"
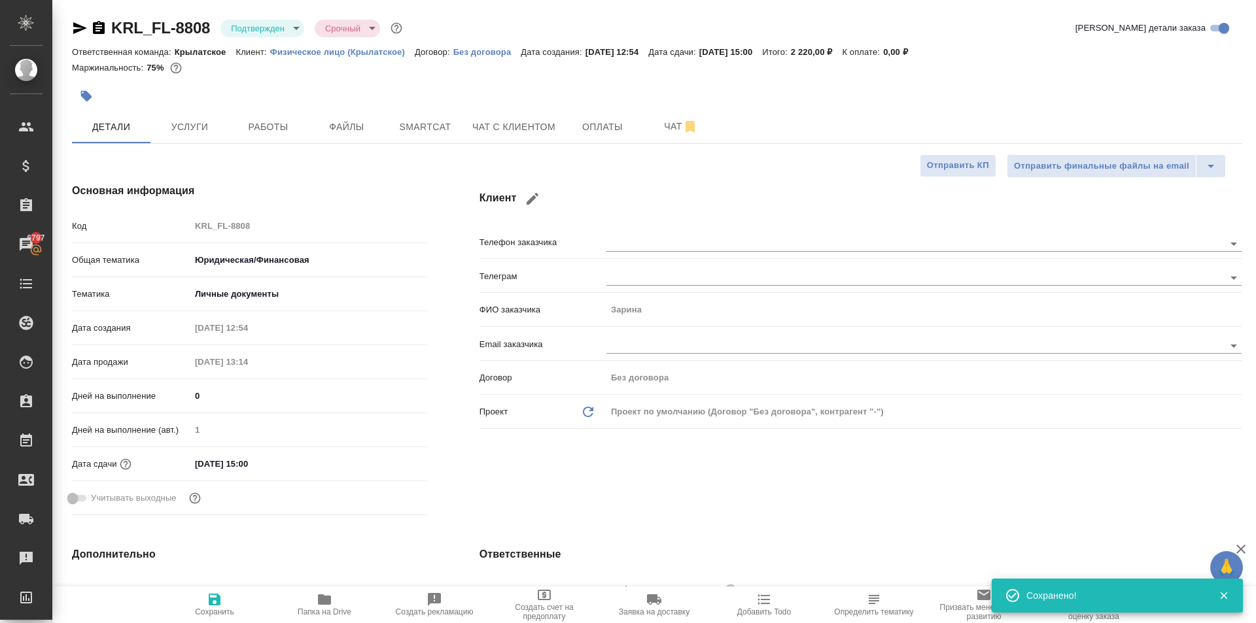
select select "RU"
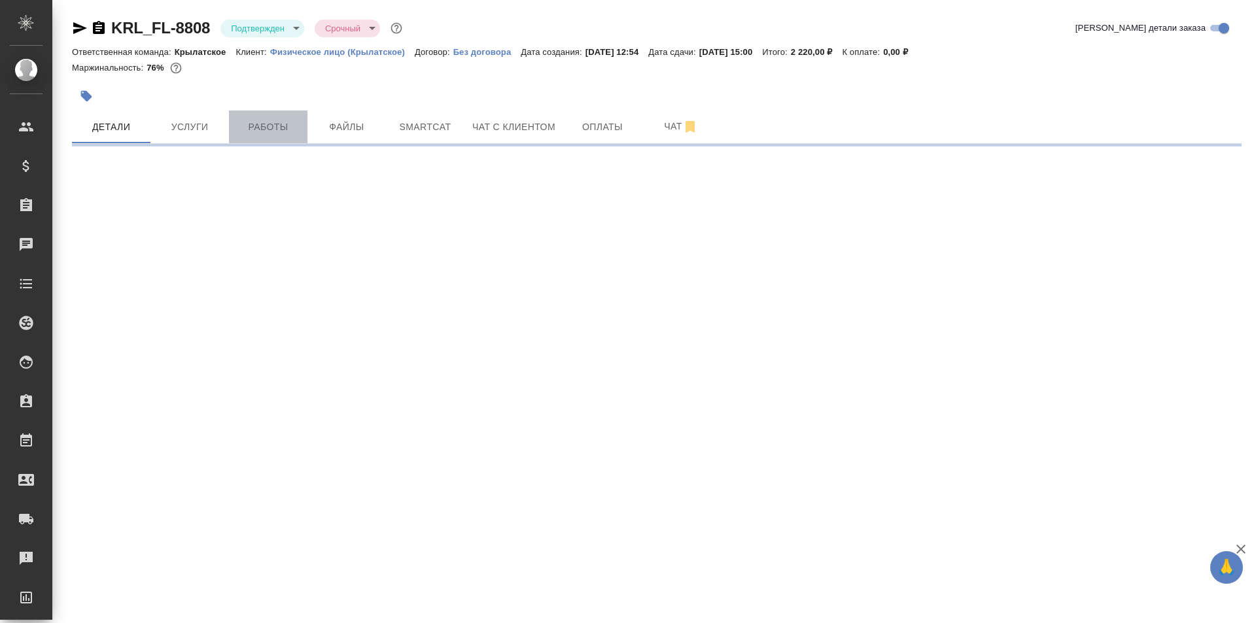
click at [280, 128] on span "Работы" at bounding box center [268, 127] width 63 height 16
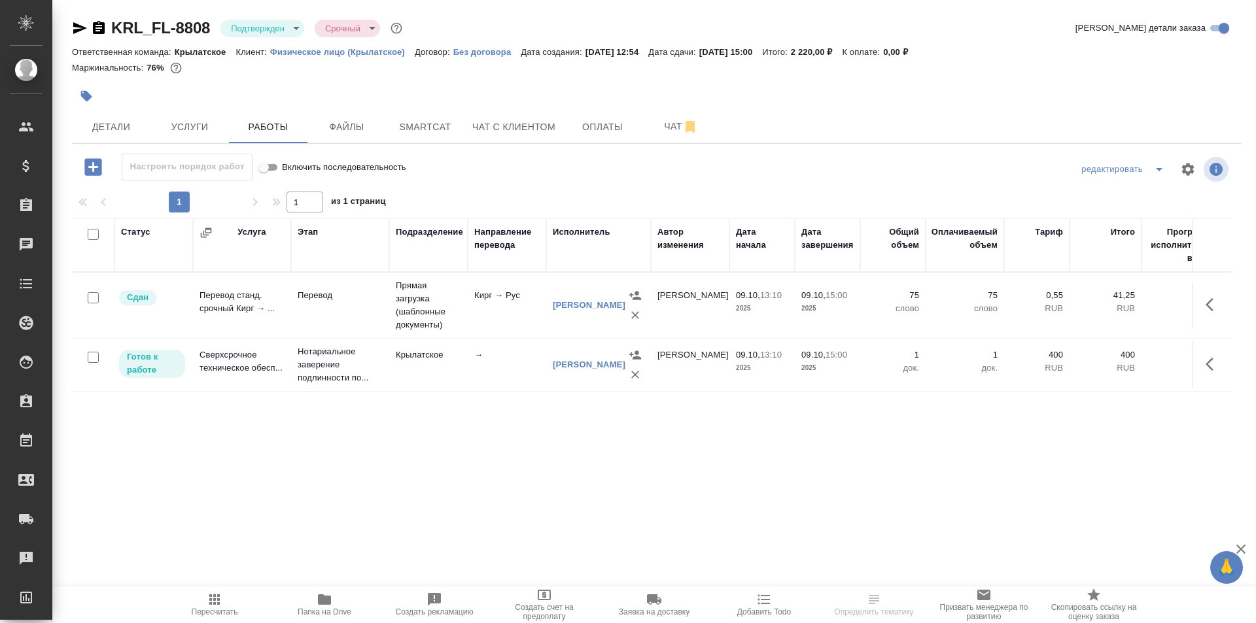
click at [224, 599] on span "Пересчитать" at bounding box center [214, 604] width 94 height 25
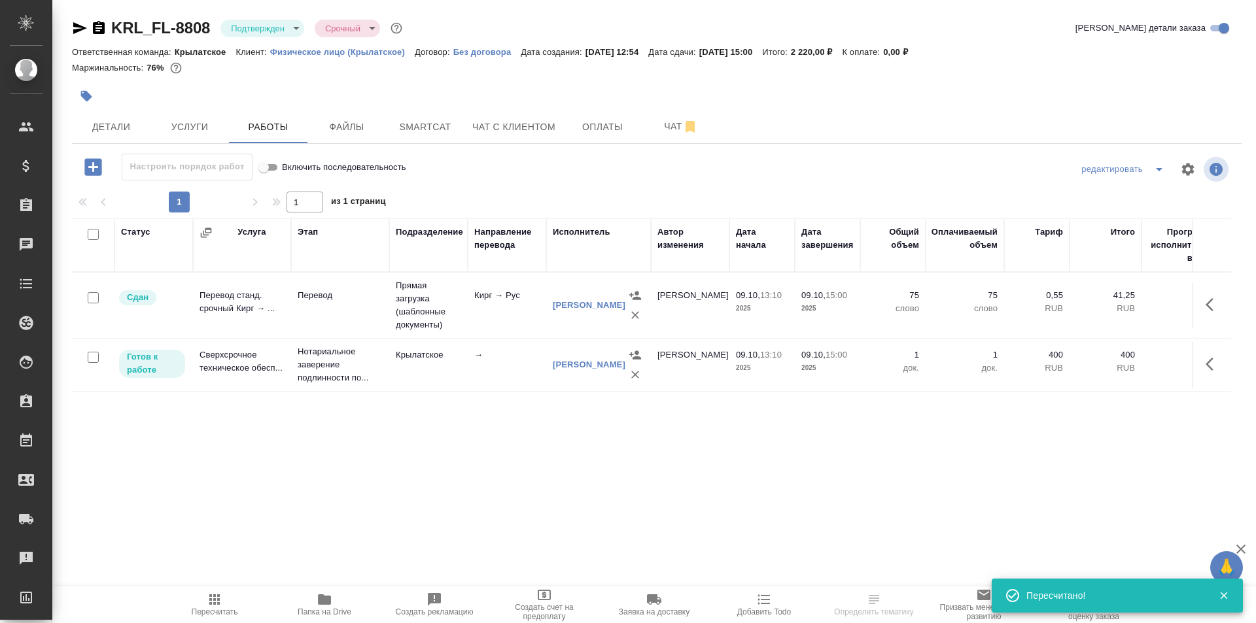
click at [1221, 371] on button "button" at bounding box center [1213, 364] width 31 height 31
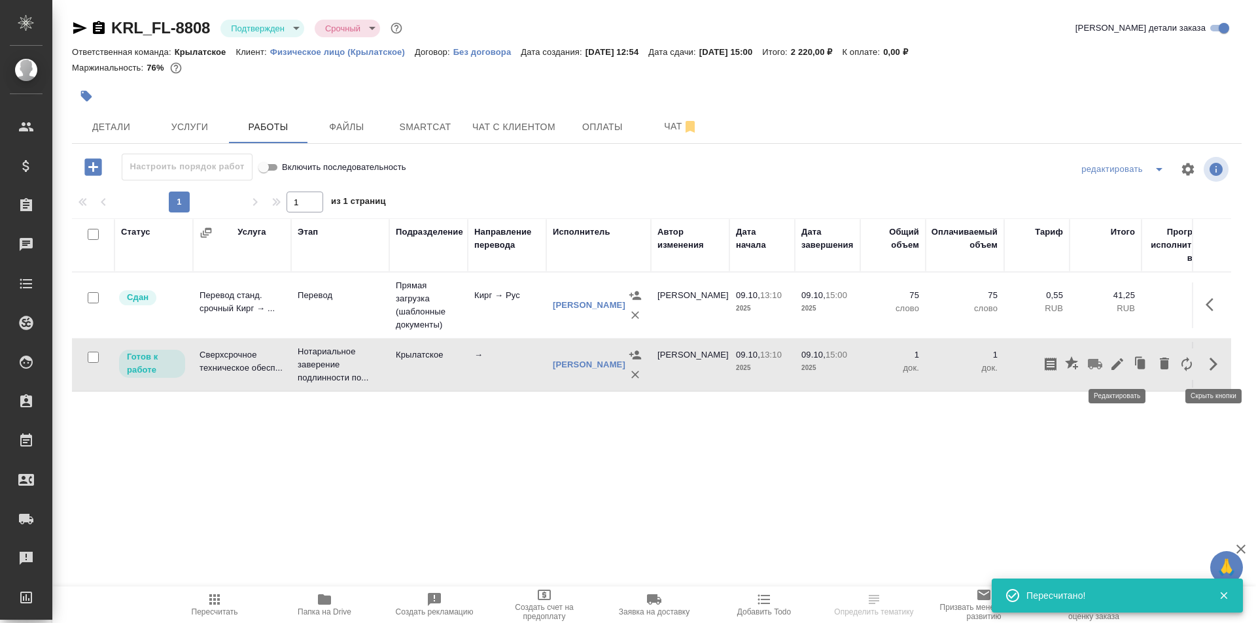
click at [1115, 358] on icon "button" at bounding box center [1117, 364] width 16 height 16
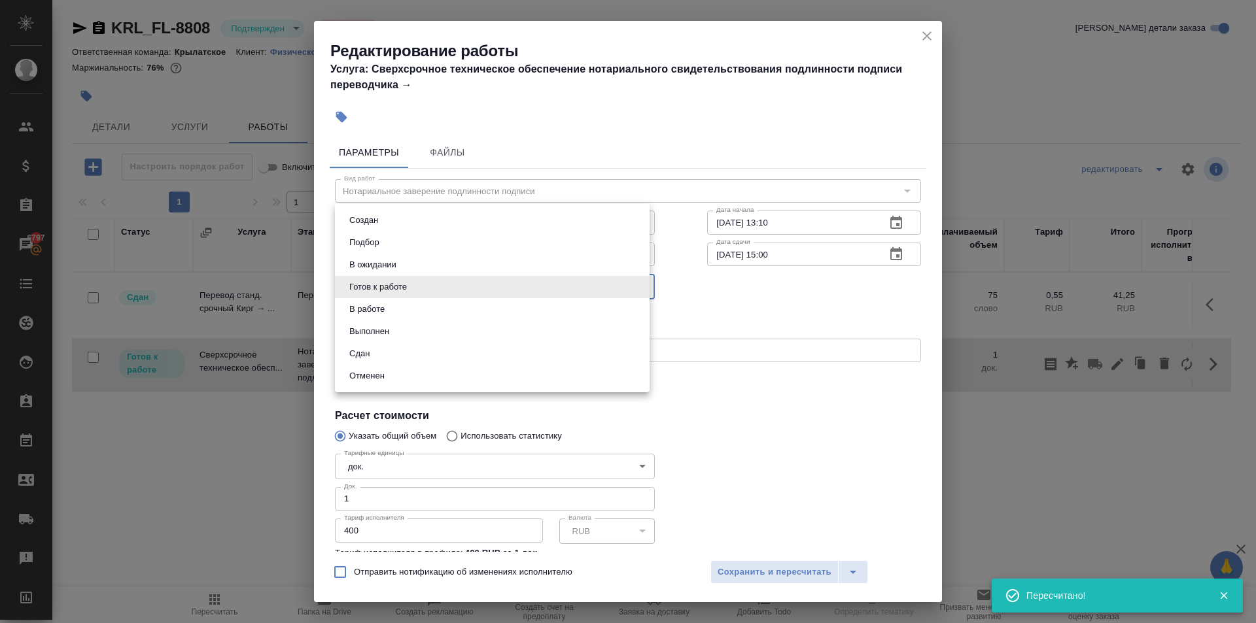
drag, startPoint x: 397, startPoint y: 292, endPoint x: 394, endPoint y: 303, distance: 12.1
click at [397, 295] on body "🙏 .cls-1 fill:#fff; AWATERA [PERSON_NAME] Спецификации Заказы 6797 Чаты Todo Пр…" at bounding box center [628, 311] width 1256 height 623
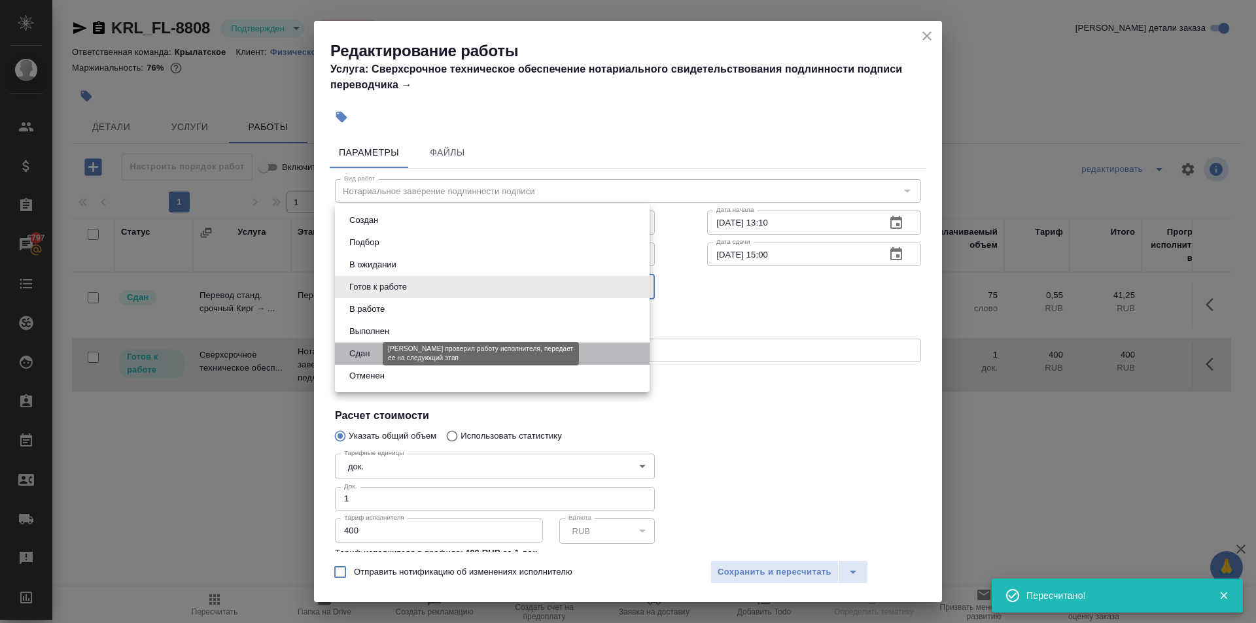
drag, startPoint x: 354, startPoint y: 351, endPoint x: 368, endPoint y: 357, distance: 14.9
click at [356, 351] on button "Сдан" at bounding box center [359, 354] width 28 height 14
type input "closed"
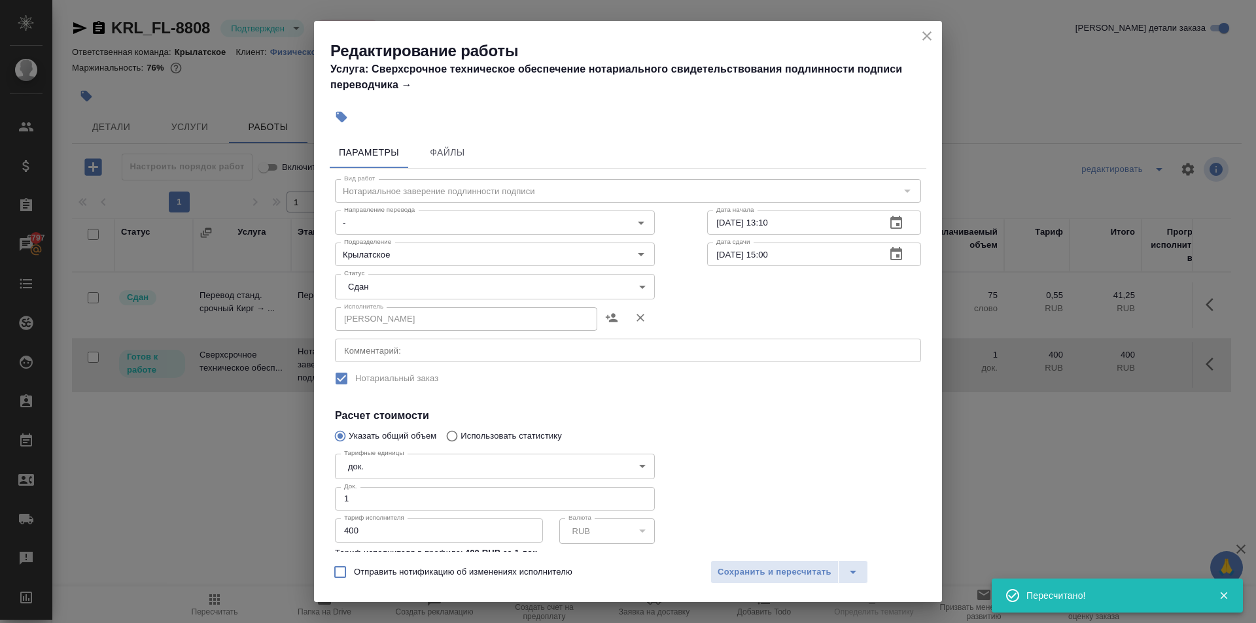
drag, startPoint x: 710, startPoint y: 567, endPoint x: 704, endPoint y: 570, distance: 7.0
click at [709, 567] on div "Отправить нотификацию об изменениях исполнителю Сохранить и пересчитать" at bounding box center [628, 577] width 628 height 50
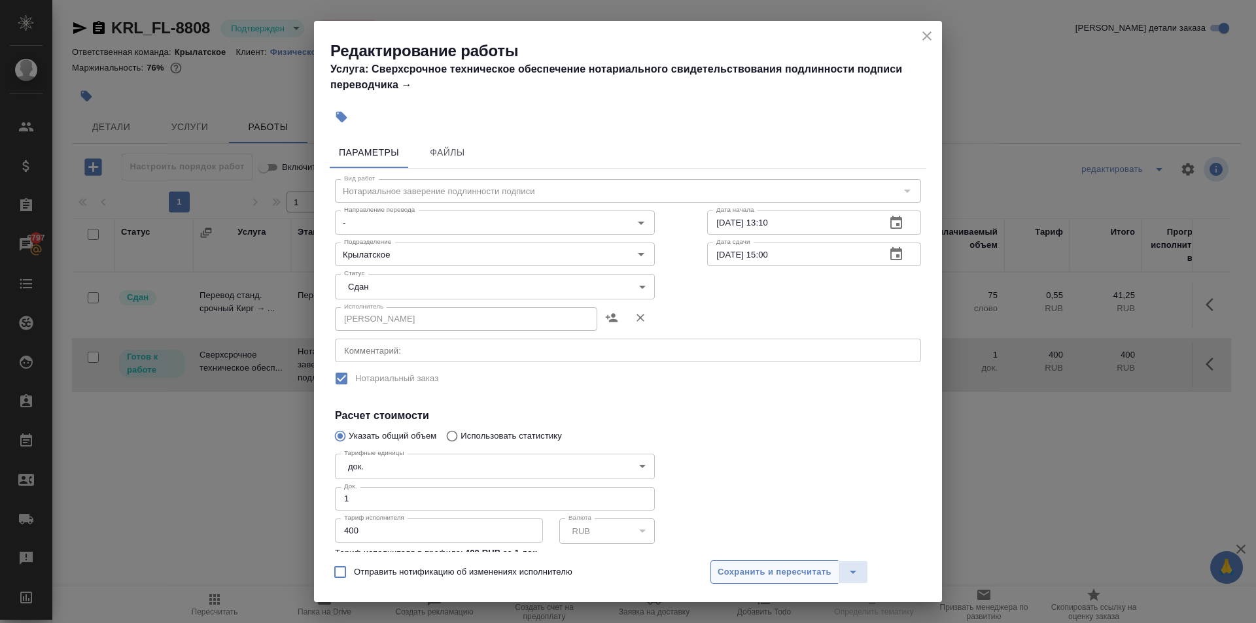
click at [731, 567] on span "Сохранить и пересчитать" at bounding box center [775, 572] width 114 height 15
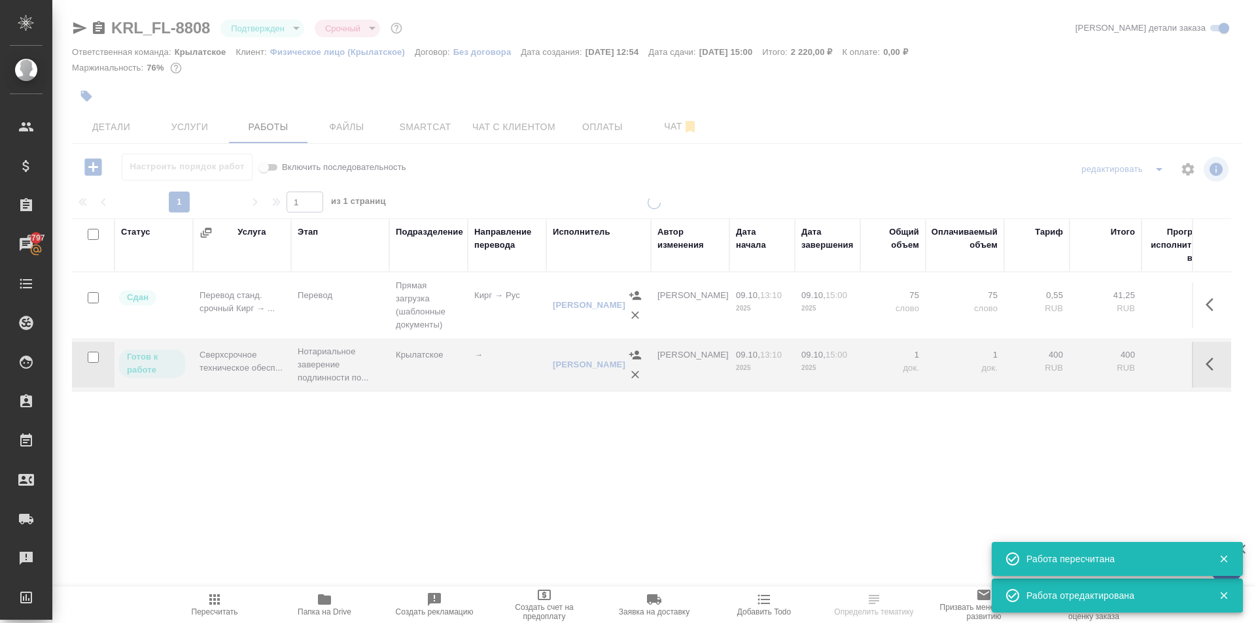
click at [224, 605] on span "Пересчитать" at bounding box center [214, 604] width 94 height 25
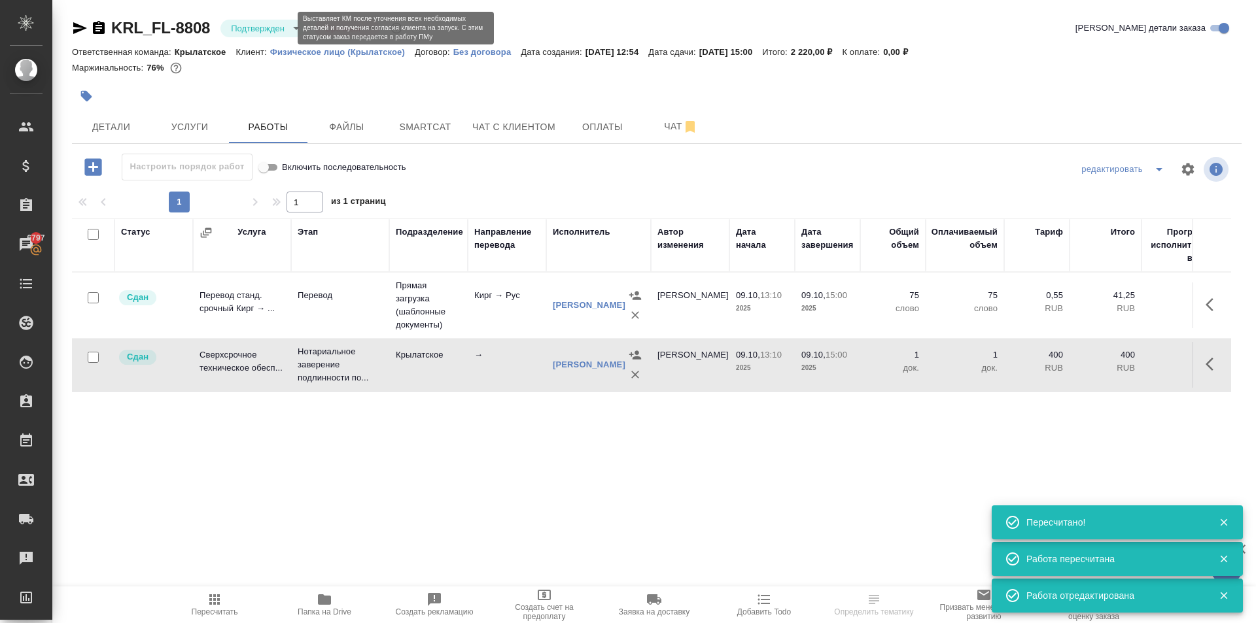
click at [268, 25] on body "🙏 .cls-1 fill:#fff; AWATERA [PERSON_NAME] Спецификации Заказы 6797 Чаты Todo Пр…" at bounding box center [628, 311] width 1256 height 623
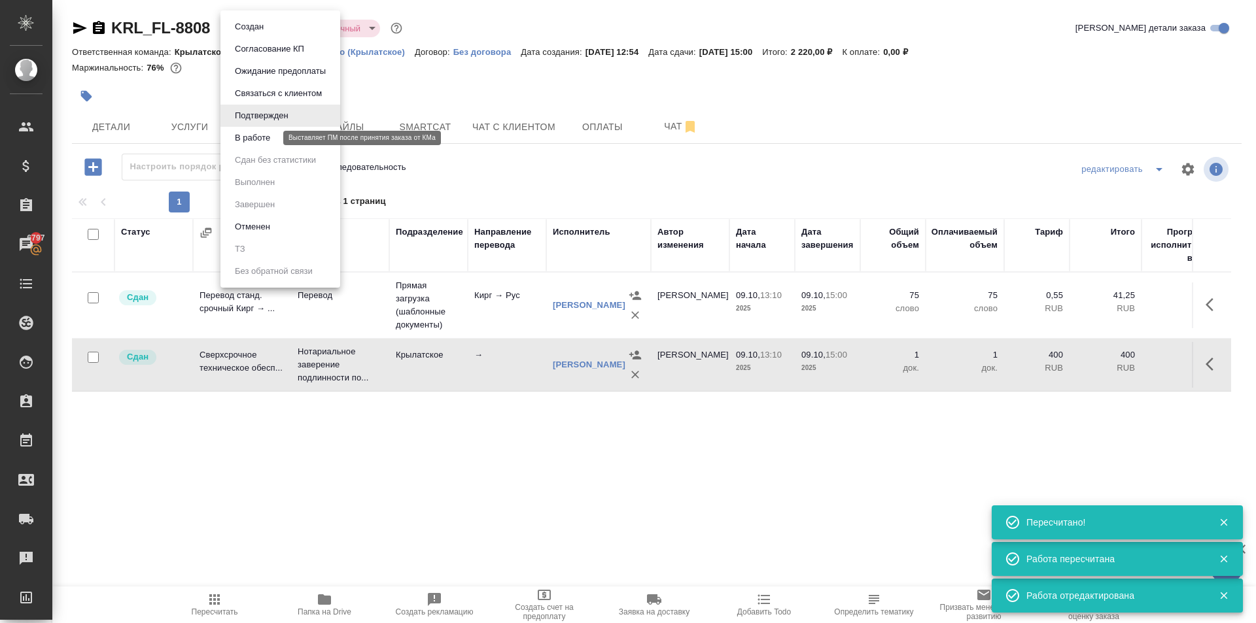
drag, startPoint x: 265, startPoint y: 139, endPoint x: 273, endPoint y: 103, distance: 37.0
click at [265, 138] on button "В работе" at bounding box center [252, 138] width 43 height 14
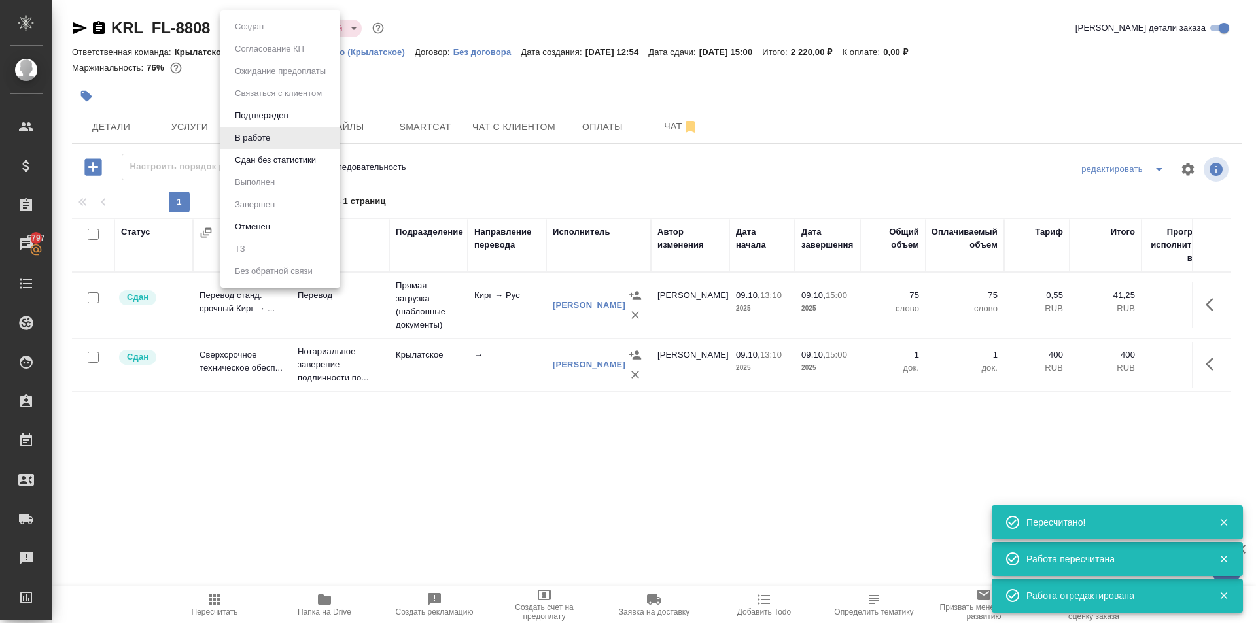
drag, startPoint x: 277, startPoint y: 26, endPoint x: 288, endPoint y: 65, distance: 40.8
click at [279, 26] on body "🙏 .cls-1 fill:#fff; AWATERA [PERSON_NAME] Спецификации Заказы 6797 Чаты Todo Пр…" at bounding box center [628, 311] width 1256 height 623
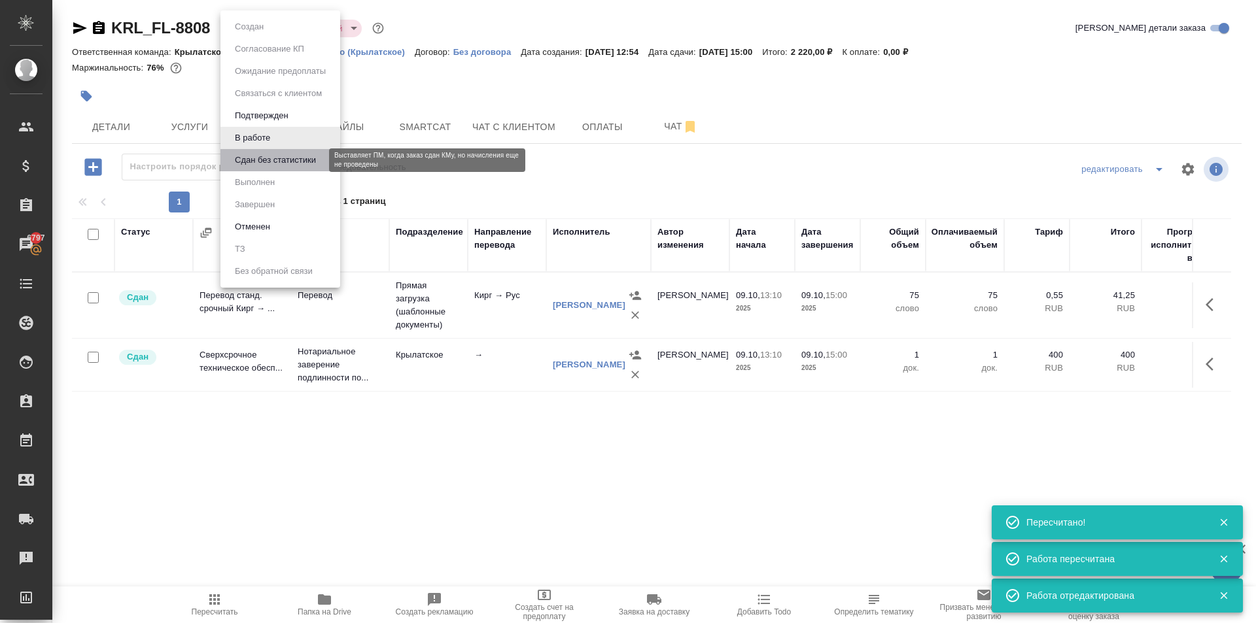
click at [277, 164] on button "Сдан без статистики" at bounding box center [275, 160] width 89 height 14
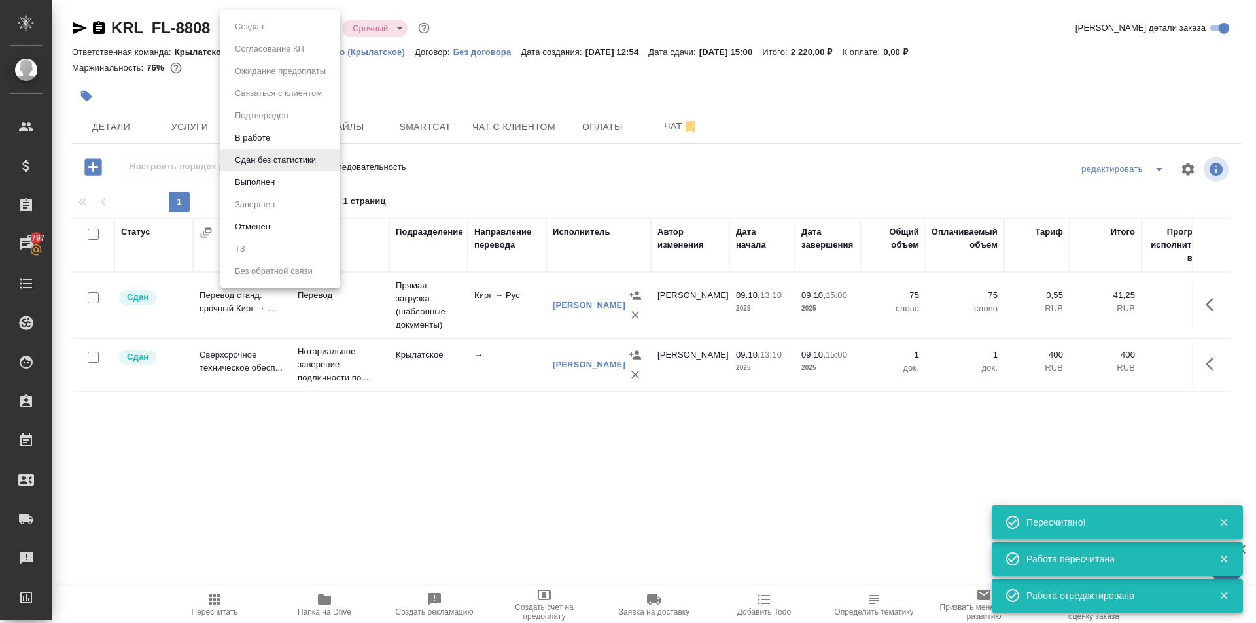
click at [279, 26] on body "🙏 .cls-1 fill:#fff; AWATERA [PERSON_NAME] Спецификации Заказы 6797 Чаты Todo Пр…" at bounding box center [628, 311] width 1256 height 623
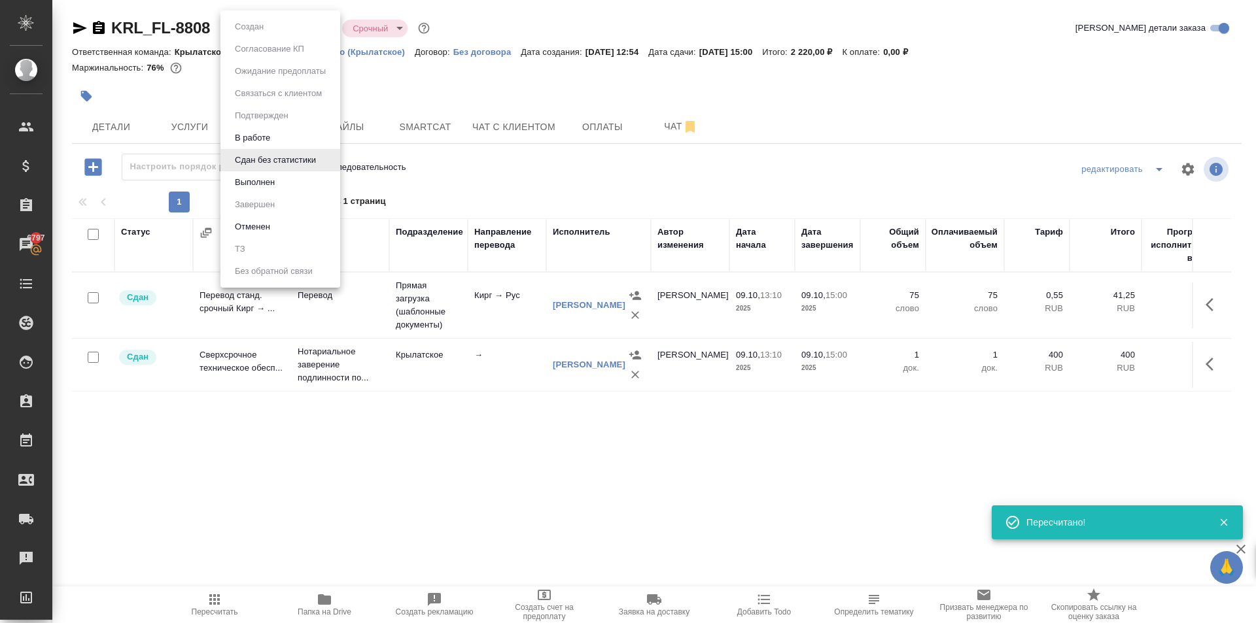
click at [267, 184] on button "Выполнен" at bounding box center [255, 182] width 48 height 14
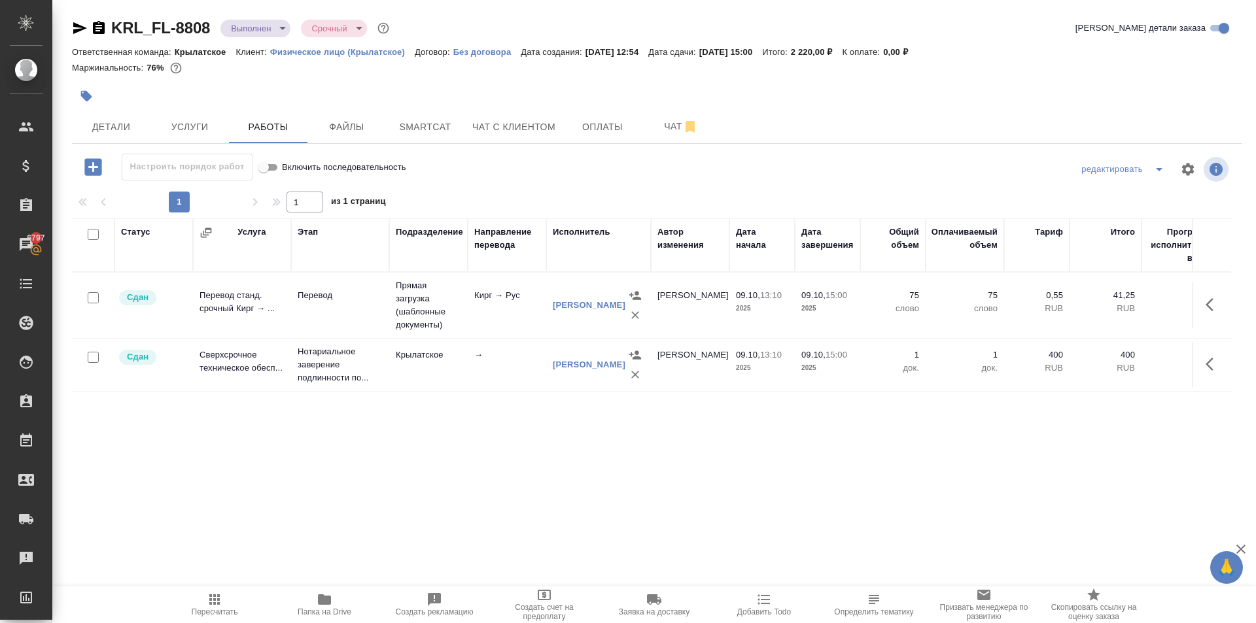
click at [194, 605] on span "Пересчитать" at bounding box center [214, 604] width 94 height 25
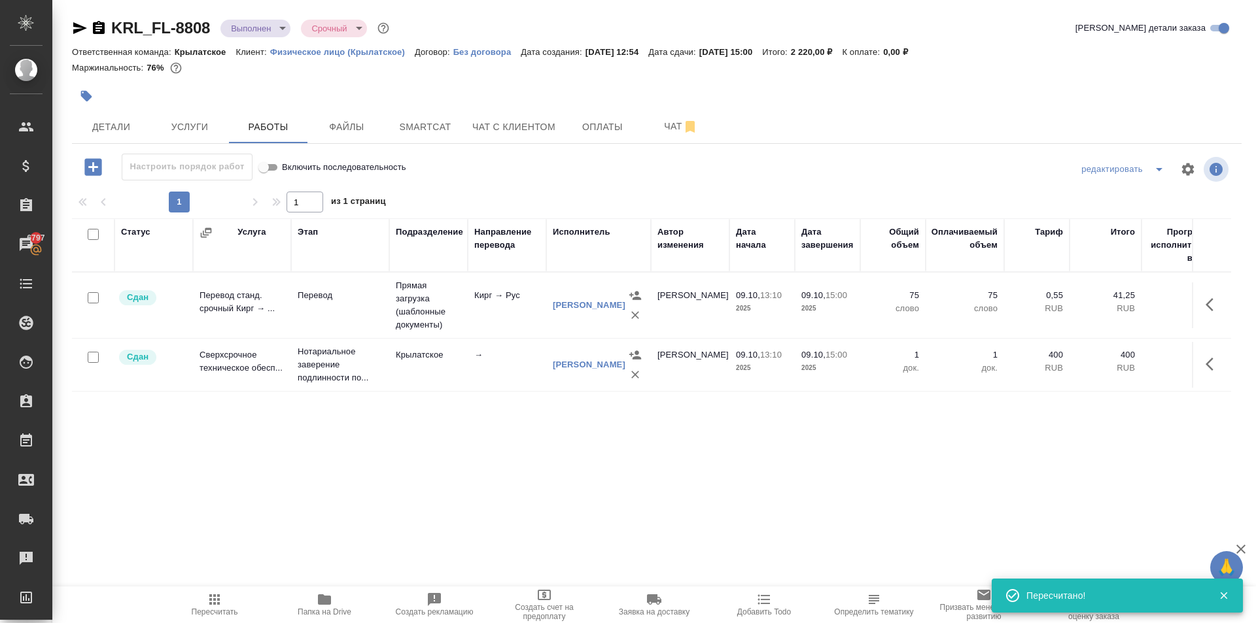
click at [277, 25] on body "🙏 .cls-1 fill:#fff; AWATERA [PERSON_NAME] Клиенты Спецификации Заказы 6797 Чаты…" at bounding box center [628, 311] width 1256 height 623
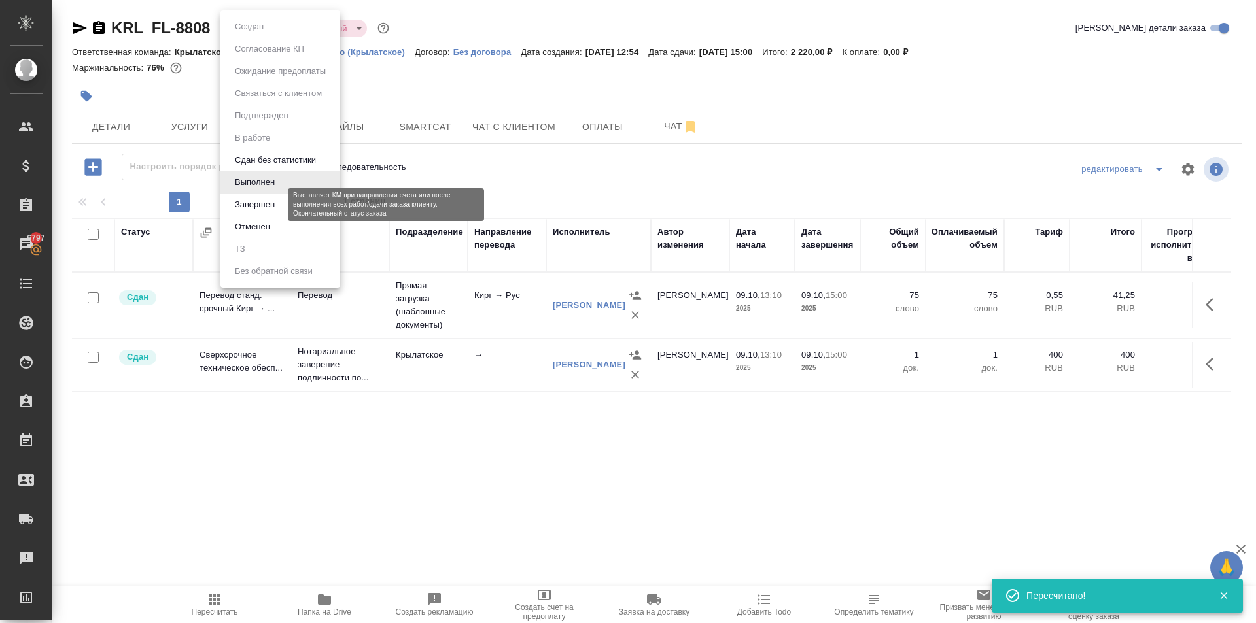
drag, startPoint x: 259, startPoint y: 203, endPoint x: 269, endPoint y: 205, distance: 10.6
click at [259, 203] on button "Завершен" at bounding box center [255, 205] width 48 height 14
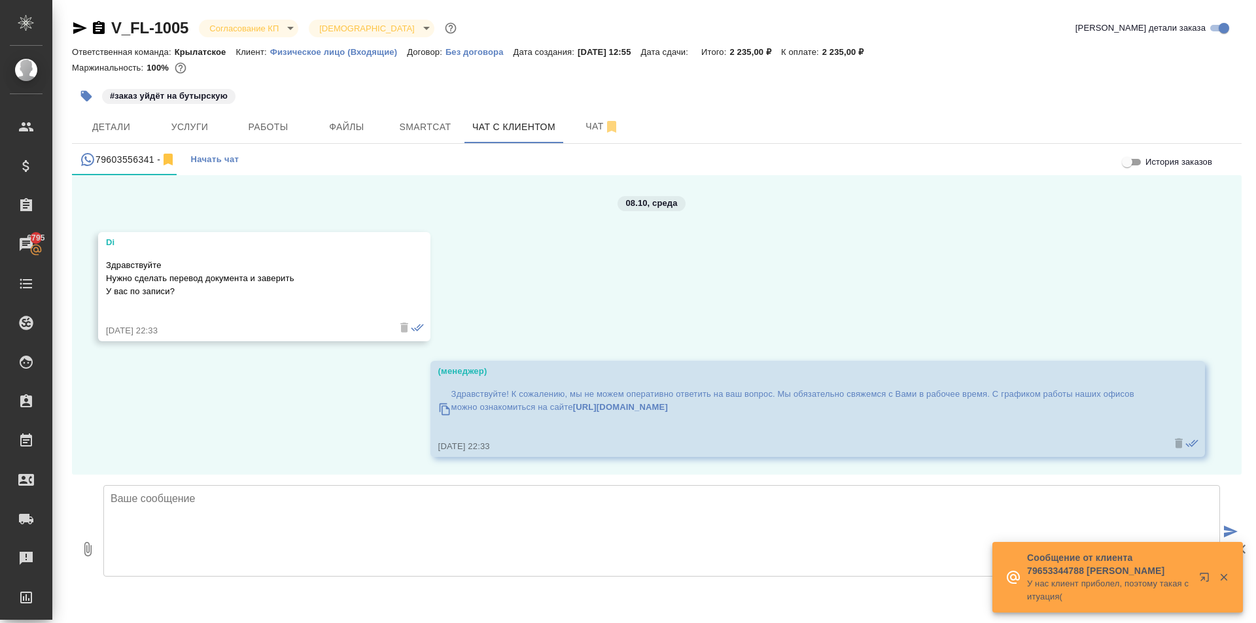
scroll to position [4364, 0]
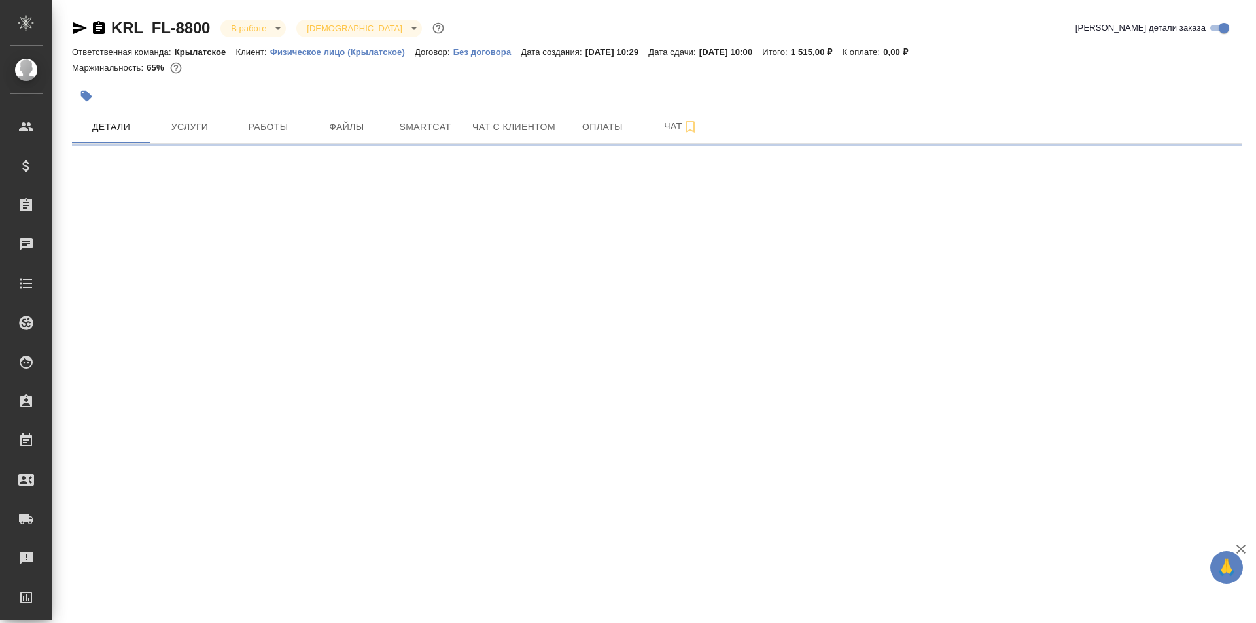
click at [275, 133] on span "Работы" at bounding box center [268, 127] width 63 height 16
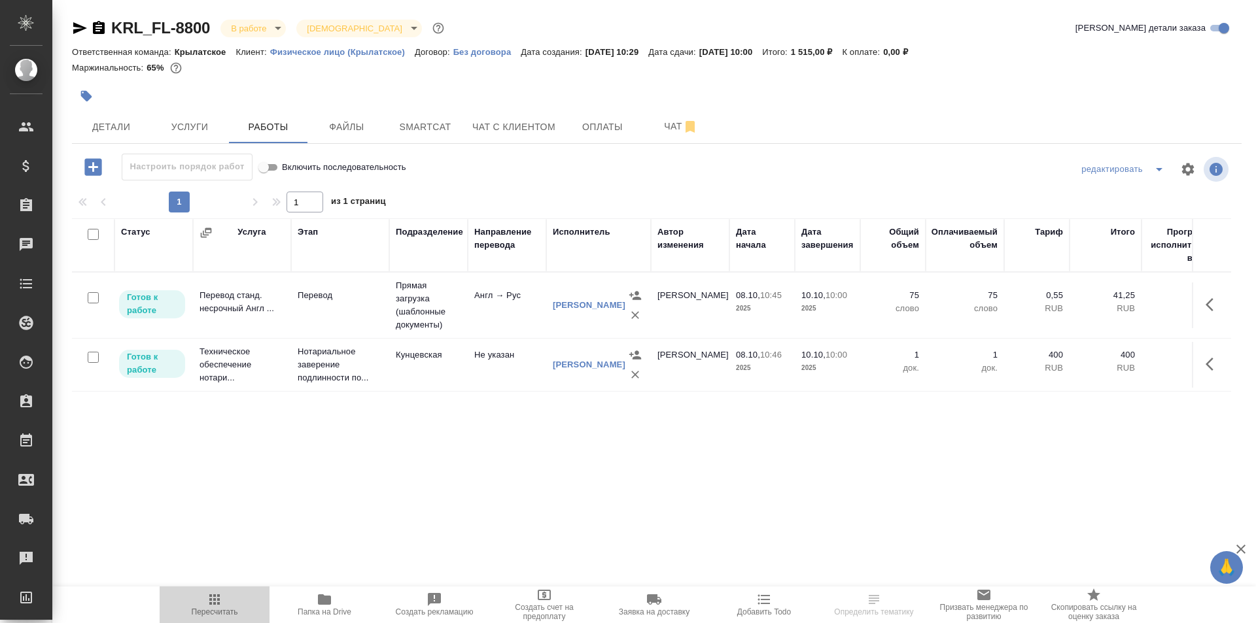
click at [216, 590] on button "Пересчитать" at bounding box center [215, 605] width 110 height 37
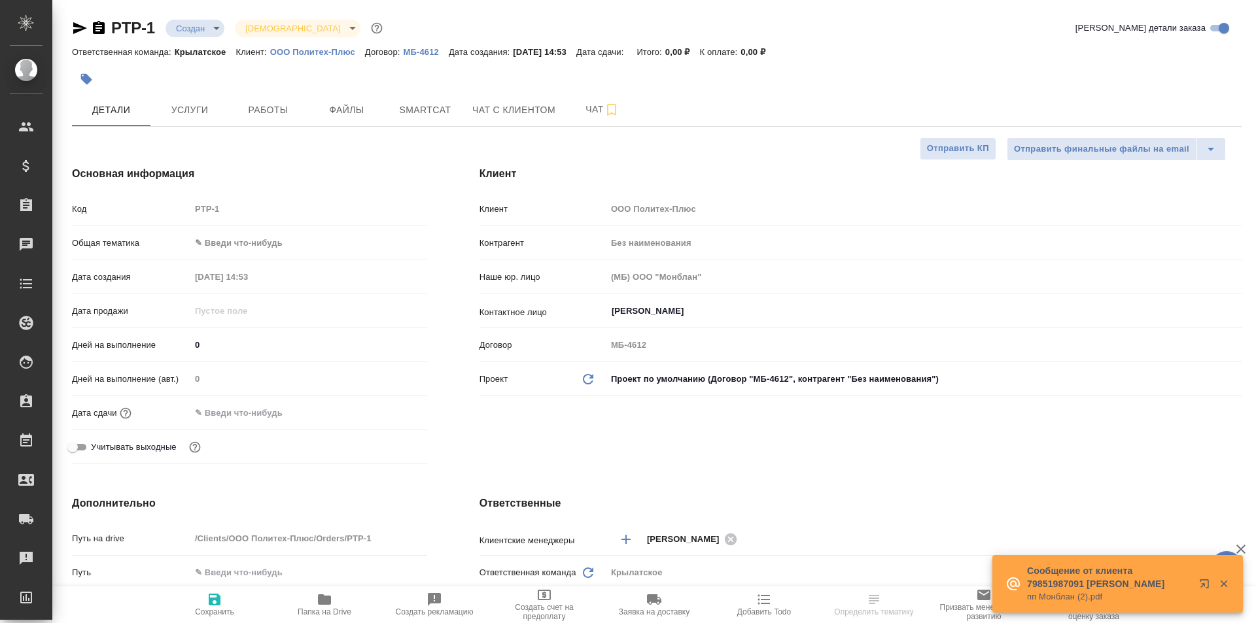
select select "RU"
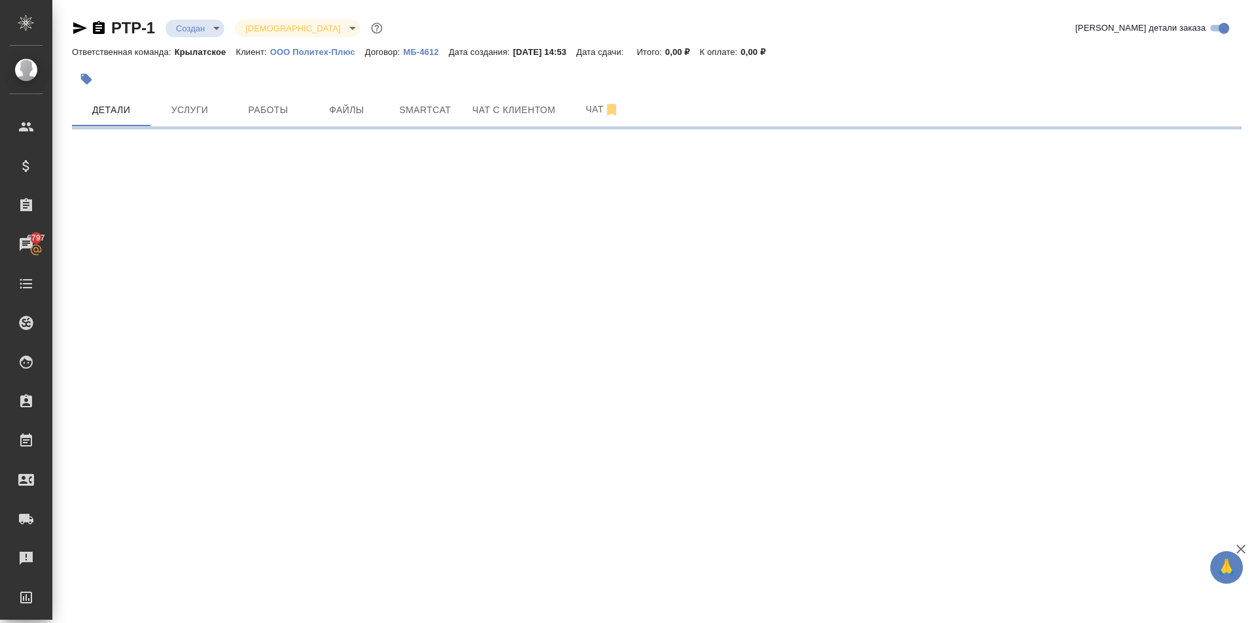
select select "RU"
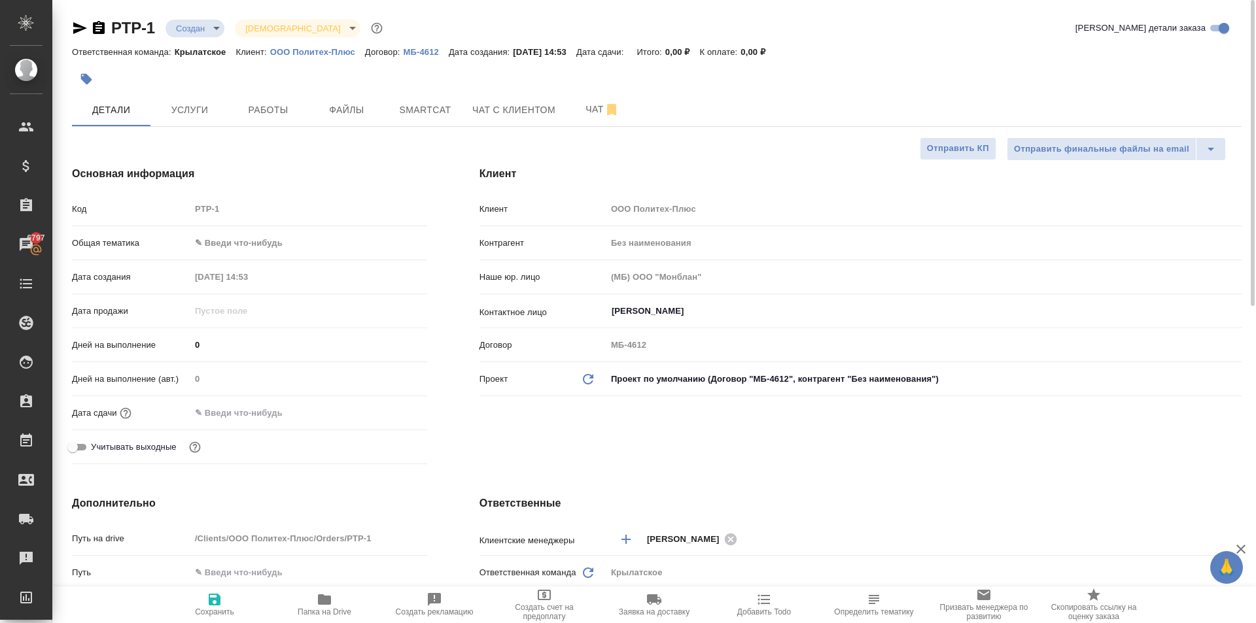
type textarea "x"
drag, startPoint x: 322, startPoint y: 58, endPoint x: 317, endPoint y: 49, distance: 10.5
click at [319, 54] on div "Ответственная команда: Крылатское Клиент: ООО Политех-Плюс Договор: МБ-4612 Дат…" at bounding box center [656, 52] width 1169 height 16
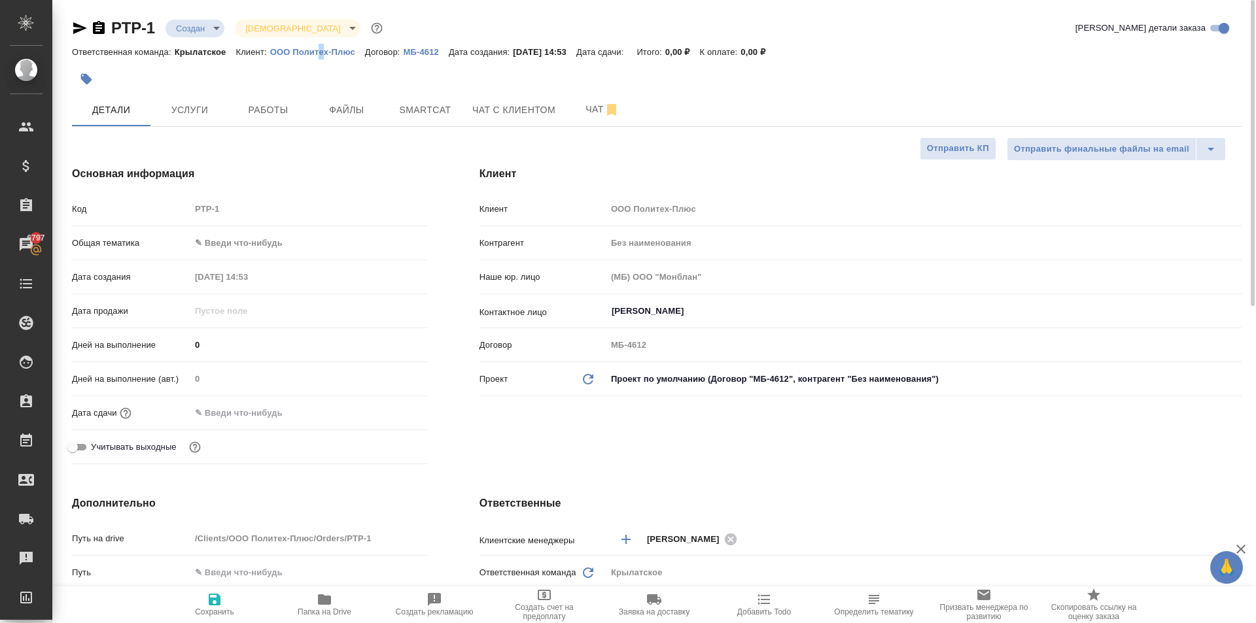
click at [317, 48] on p "ООО Политех-Плюс" at bounding box center [317, 52] width 95 height 10
type textarea "x"
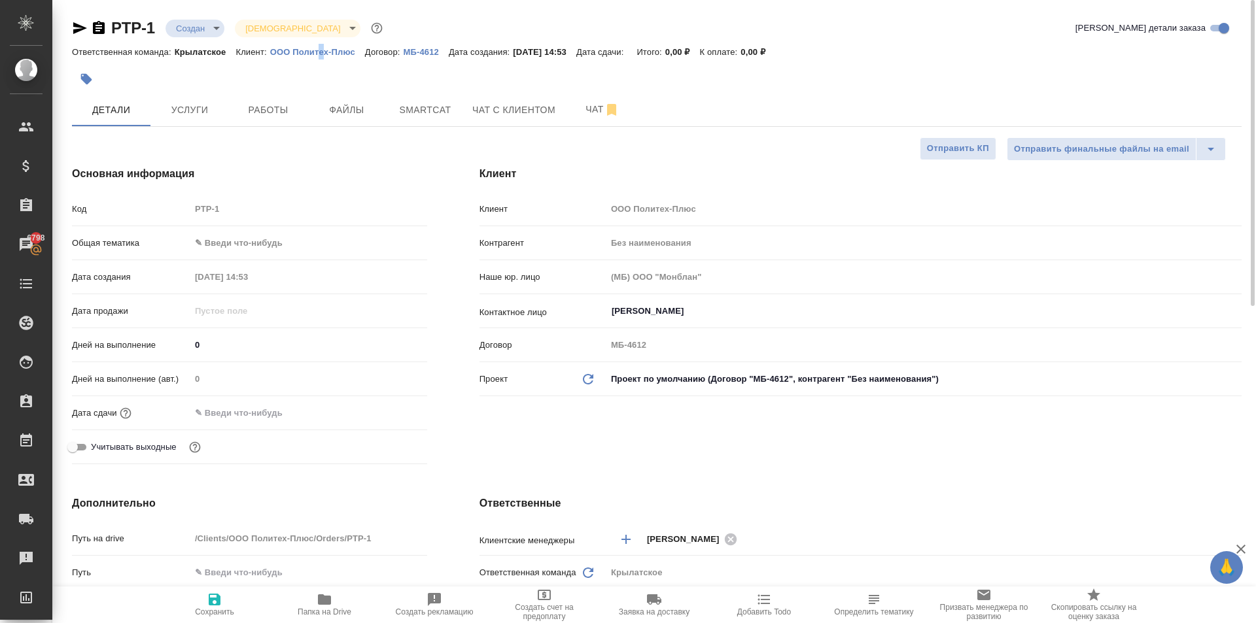
type textarea "x"
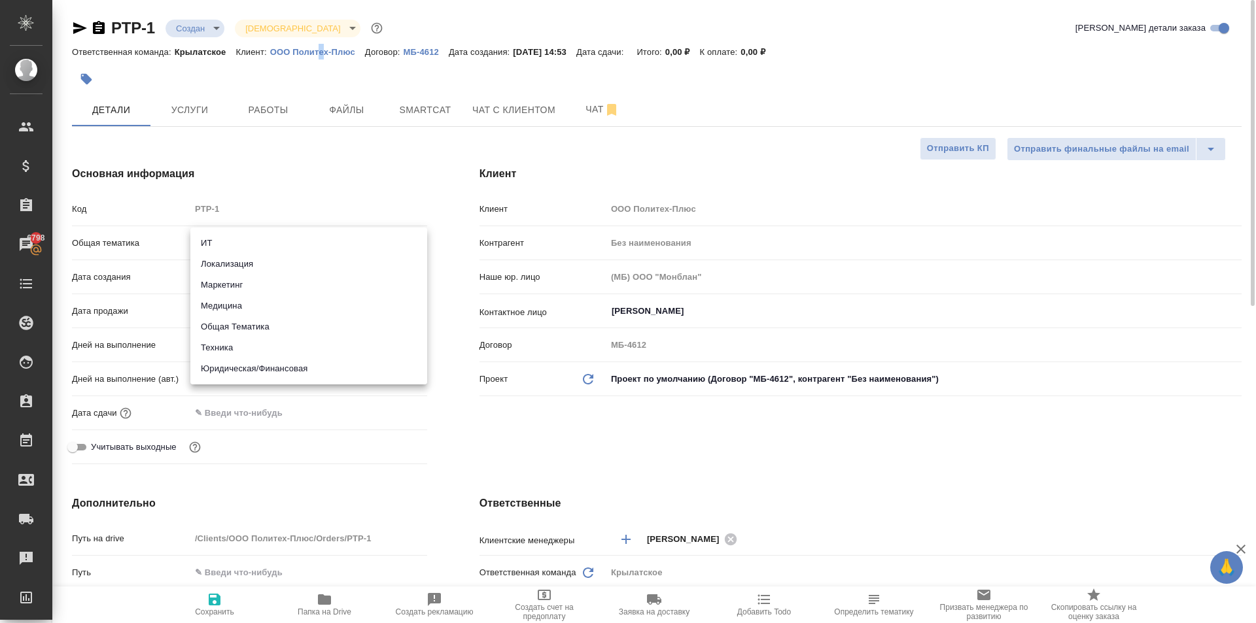
click at [300, 235] on body "🙏 .cls-1 fill:#fff; AWATERA [PERSON_NAME] Клиенты Спецификации Заказы 6798 Чаты…" at bounding box center [628, 311] width 1256 height 623
click at [517, 386] on div at bounding box center [628, 311] width 1256 height 623
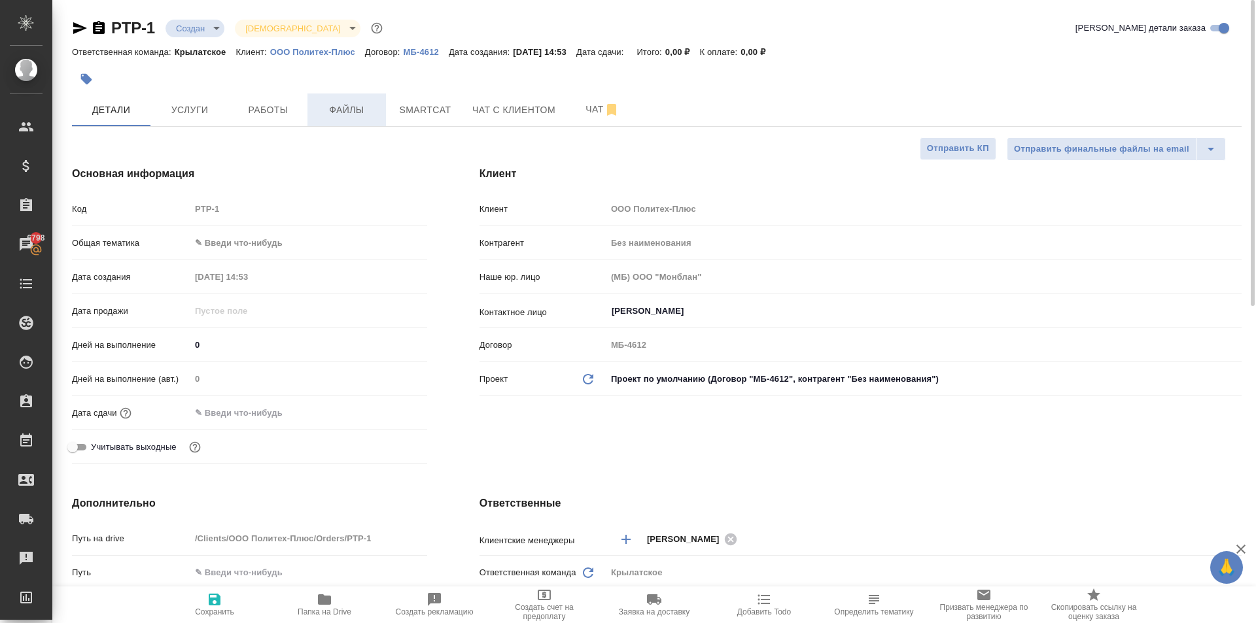
click at [347, 99] on button "Файлы" at bounding box center [346, 110] width 78 height 33
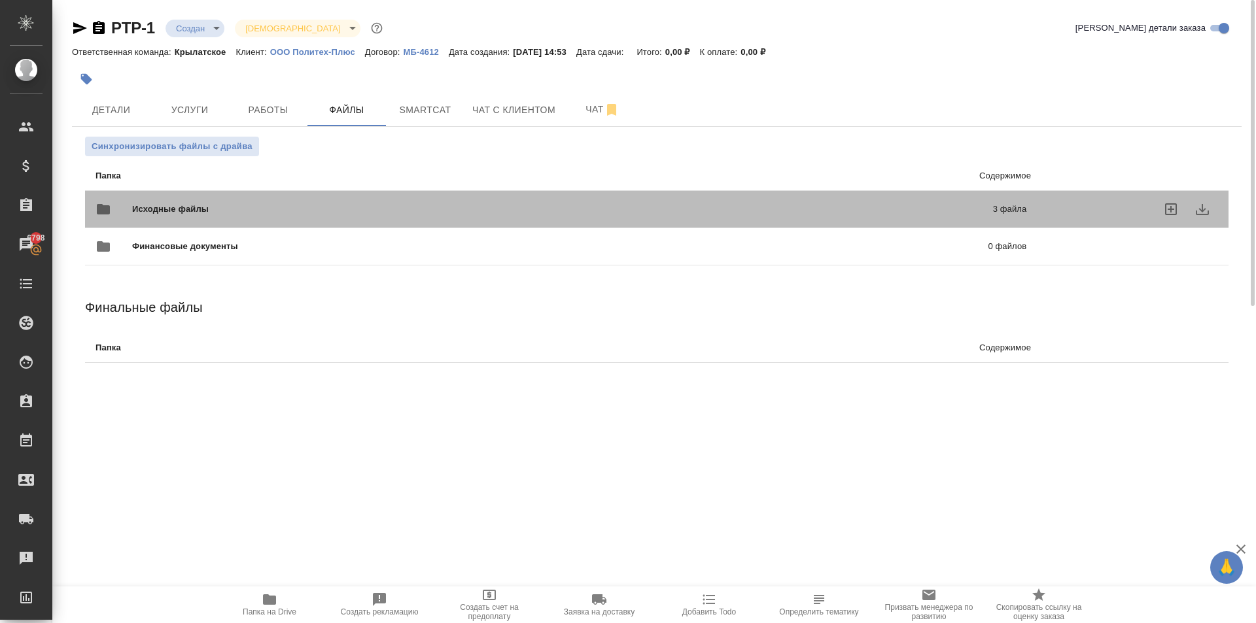
click at [263, 195] on div "Исходные файлы 3 файла" at bounding box center [560, 209] width 931 height 31
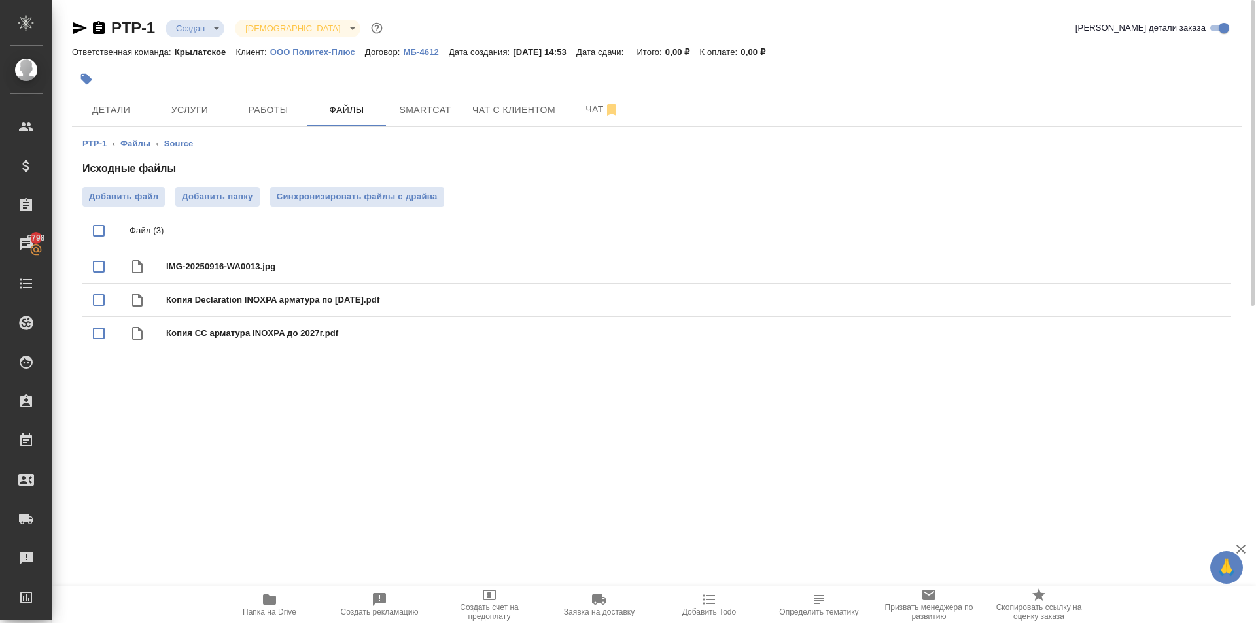
click at [277, 597] on span "Папка на Drive" at bounding box center [269, 604] width 94 height 25
click at [194, 95] on button "Услуги" at bounding box center [189, 110] width 78 height 33
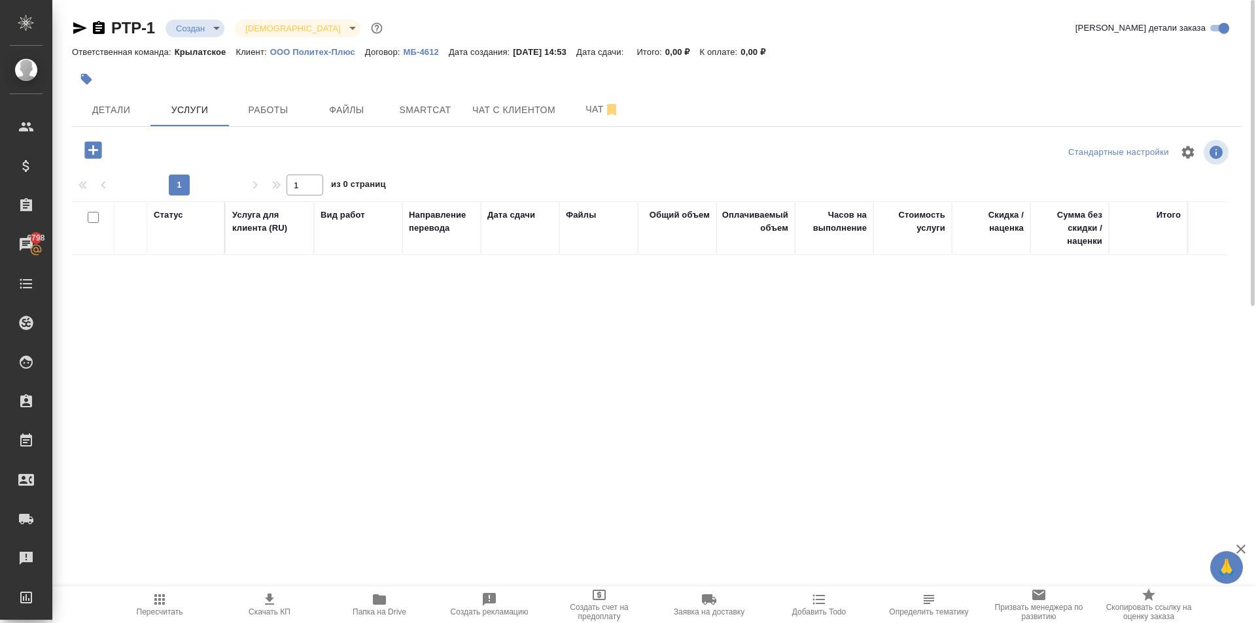
click at [100, 146] on icon "button" at bounding box center [92, 149] width 17 height 17
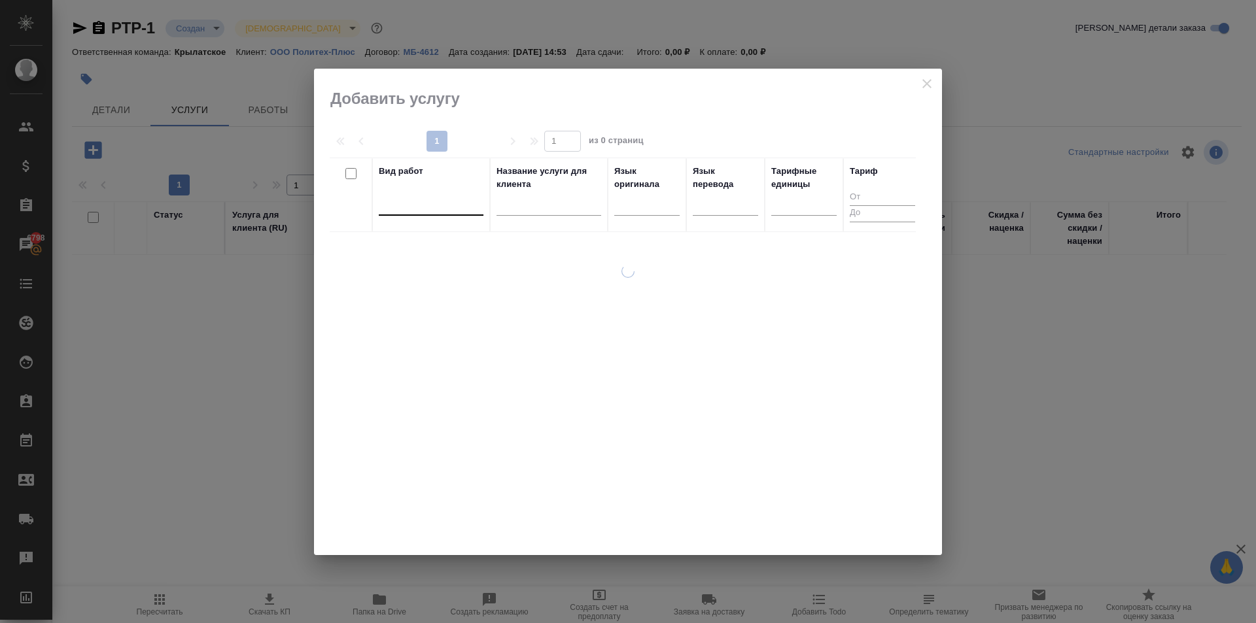
click at [447, 205] on div at bounding box center [431, 202] width 105 height 19
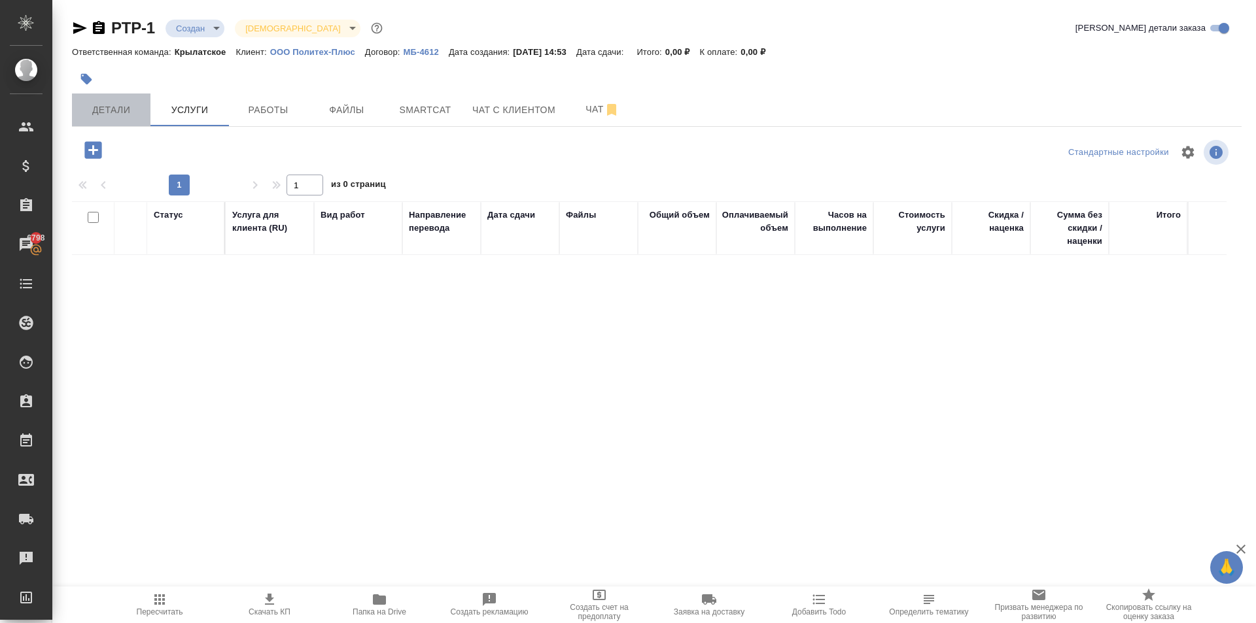
click at [82, 113] on span "Детали" at bounding box center [111, 110] width 63 height 16
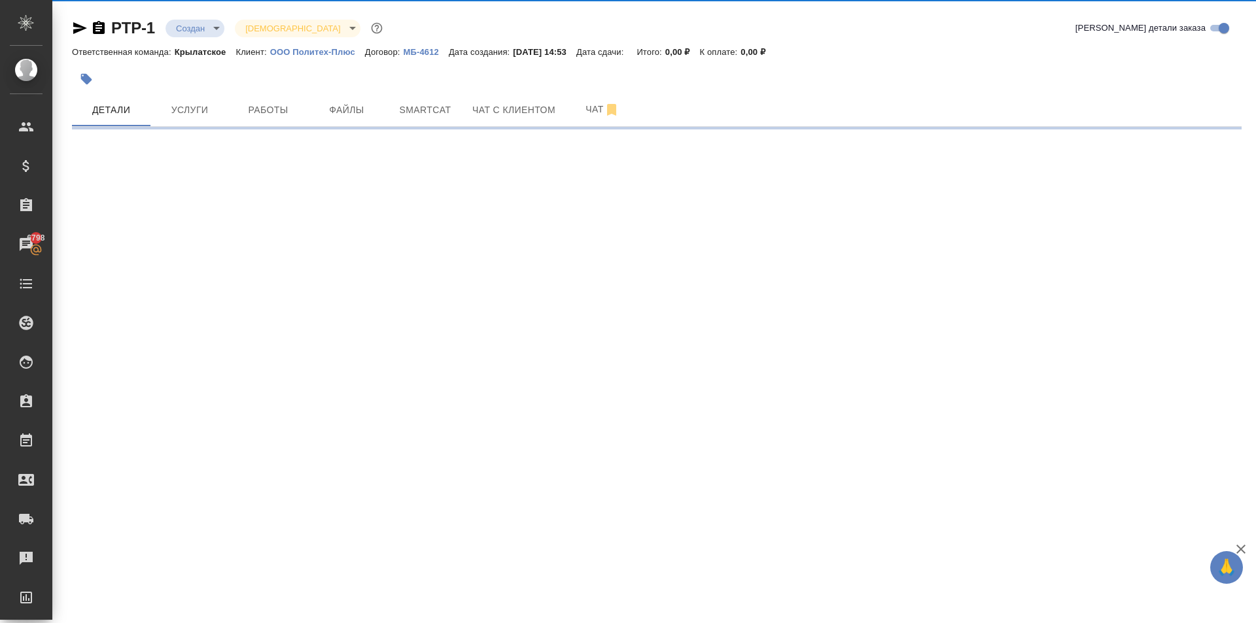
select select "RU"
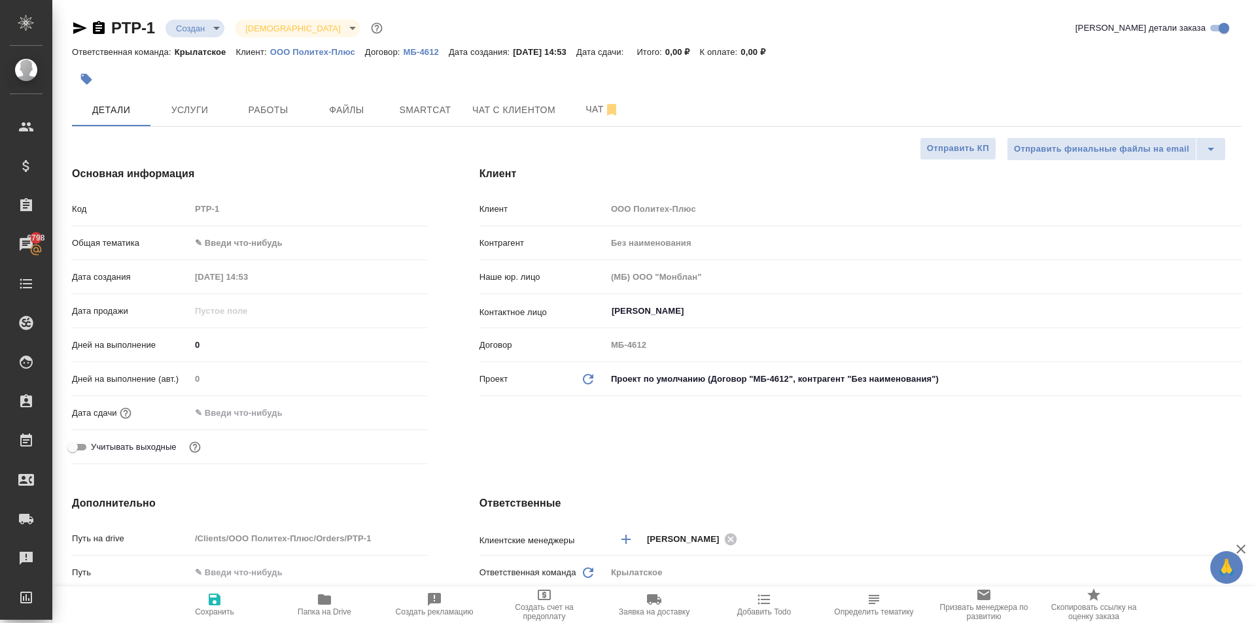
type textarea "x"
click at [239, 239] on body "🙏 .cls-1 fill:#fff; AWATERA Kasymov Timur Клиенты Спецификации Заказы 6798 Чаты…" at bounding box center [628, 311] width 1256 height 623
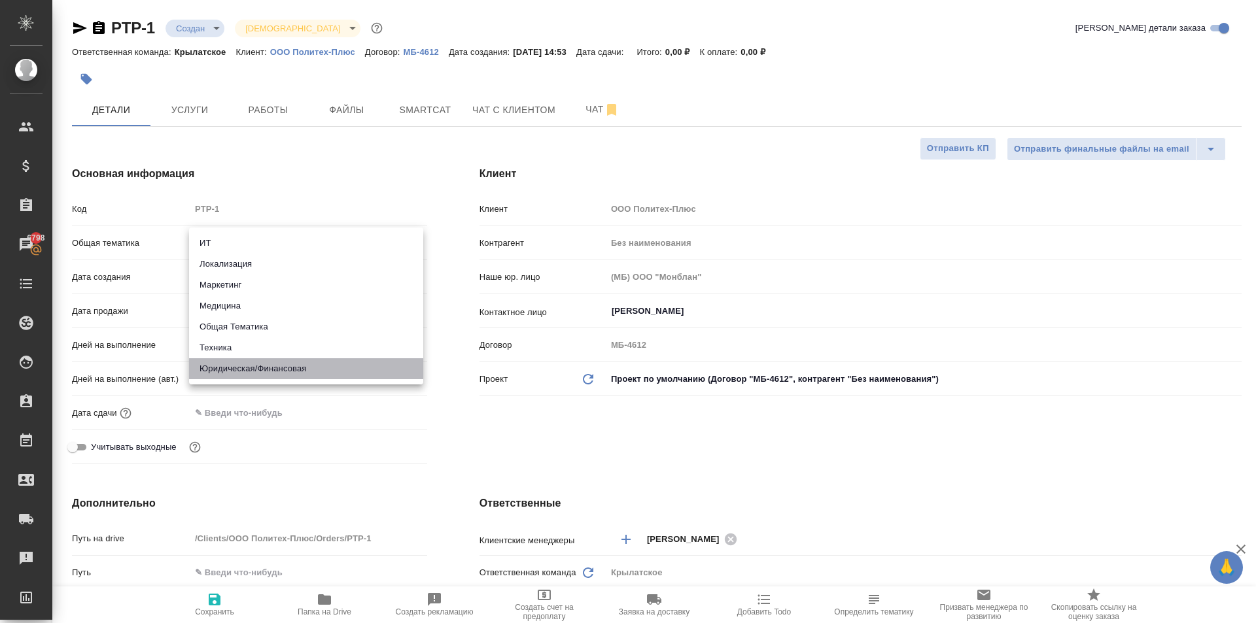
drag, startPoint x: 239, startPoint y: 371, endPoint x: 238, endPoint y: 357, distance: 13.8
click at [238, 371] on li "Юридическая/Финансовая" at bounding box center [306, 368] width 234 height 21
type input "yr-fn"
type textarea "x"
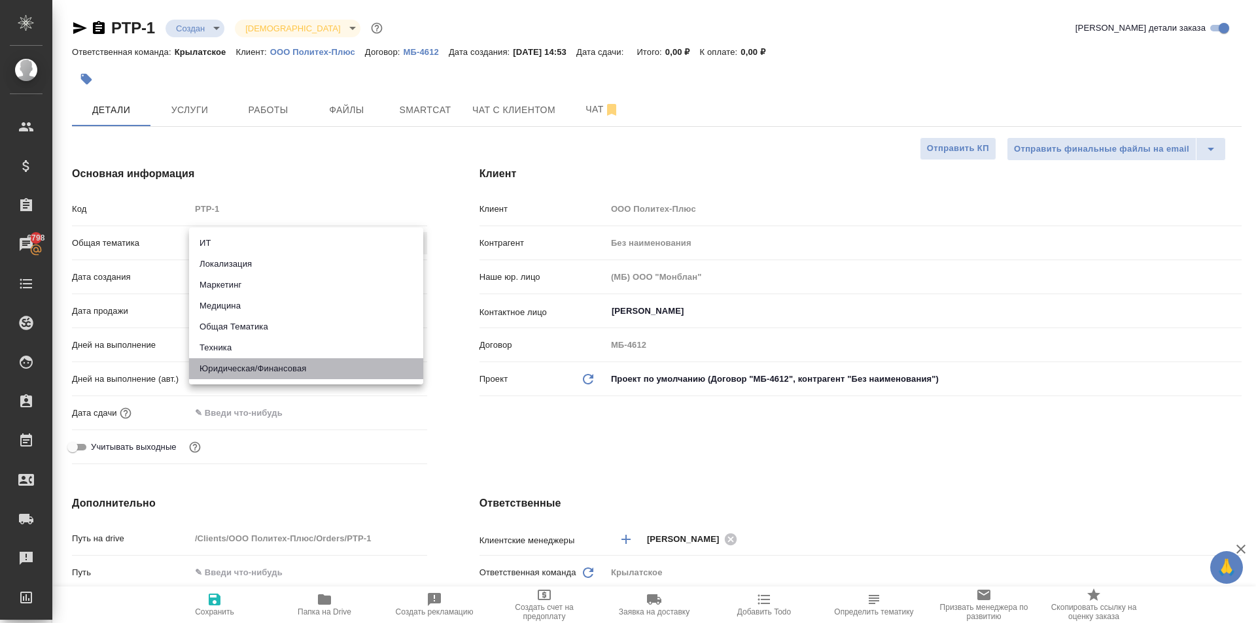
type textarea "x"
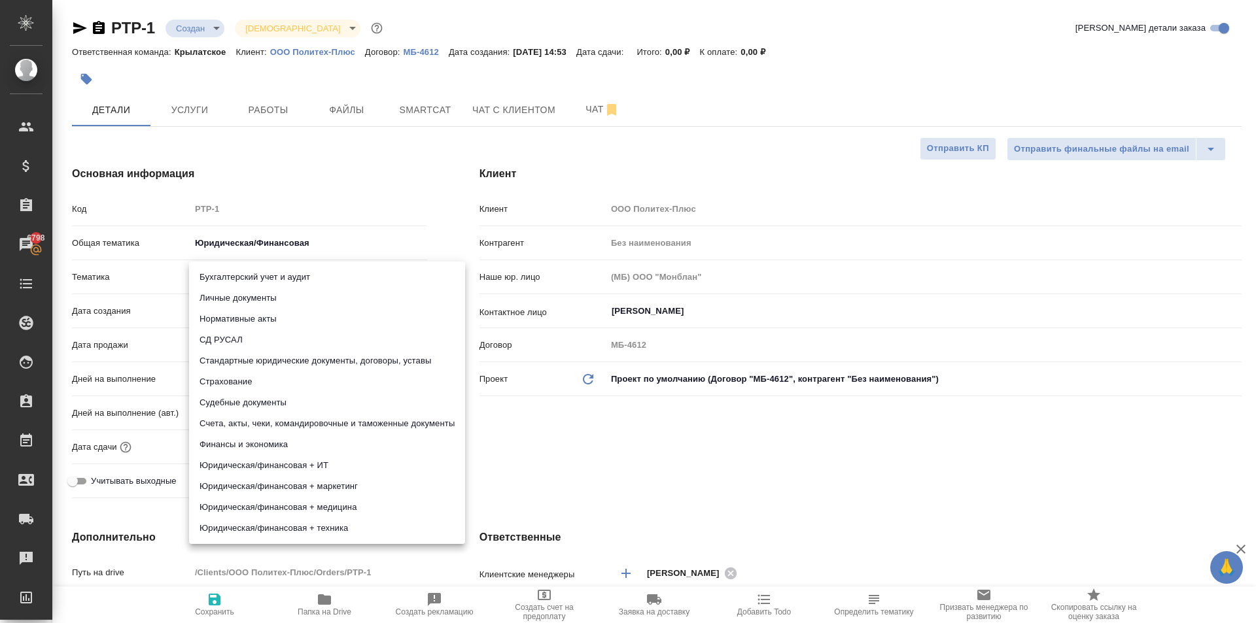
click at [225, 271] on body "🙏 .cls-1 fill:#fff; AWATERA Kasymov Timur Клиенты Спецификации Заказы 6798 Чаты…" at bounding box center [628, 311] width 1256 height 623
drag, startPoint x: 320, startPoint y: 362, endPoint x: 285, endPoint y: 365, distance: 34.8
click at [285, 365] on li "Стандартные юридические документы, договоры, уставы" at bounding box center [327, 361] width 276 height 21
type textarea "x"
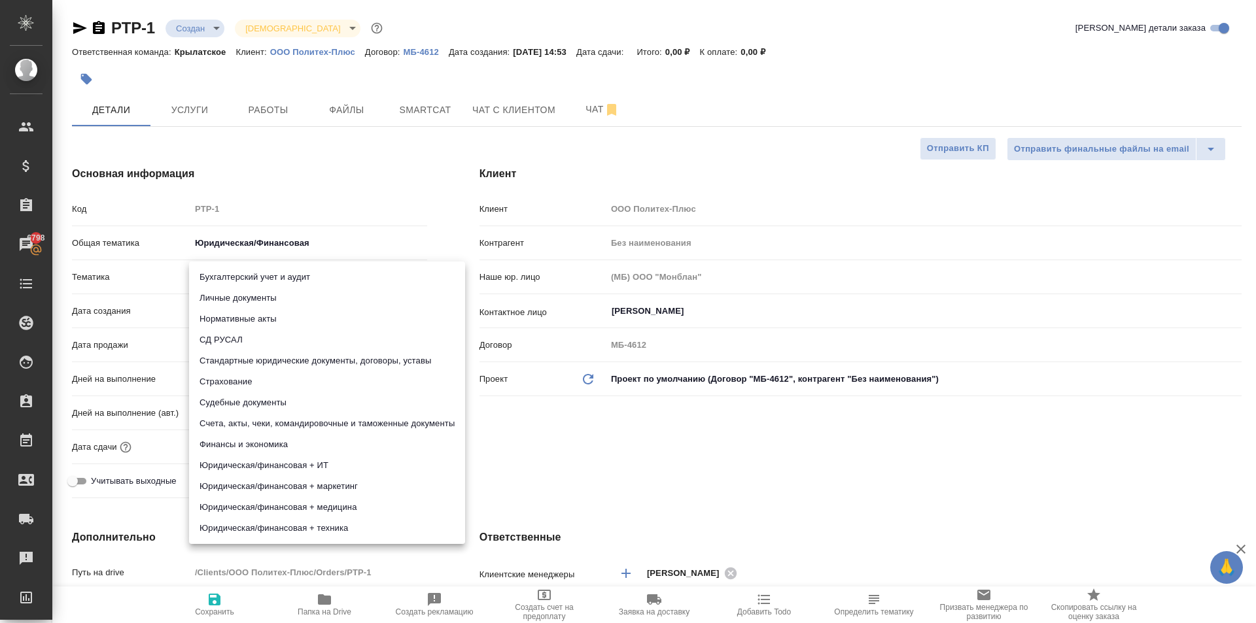
type textarea "x"
type input "5f647205b73bc97568ca66bf"
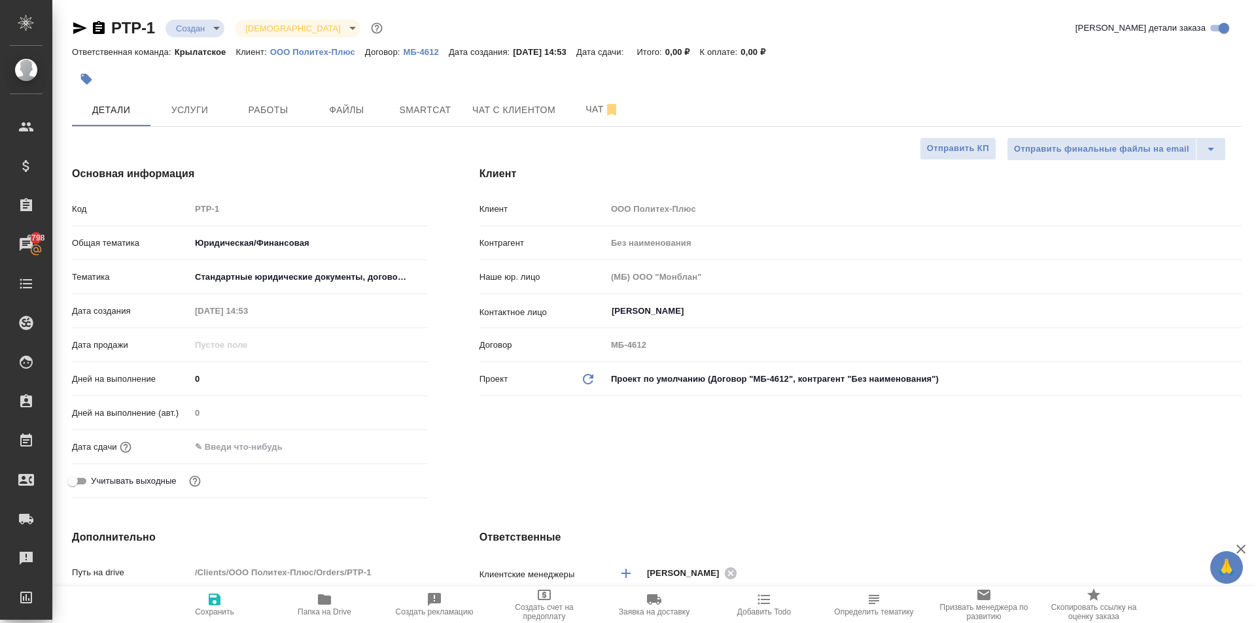
drag, startPoint x: 225, startPoint y: 591, endPoint x: 235, endPoint y: 568, distance: 25.2
click at [224, 591] on button "Сохранить" at bounding box center [215, 605] width 110 height 37
type textarea "x"
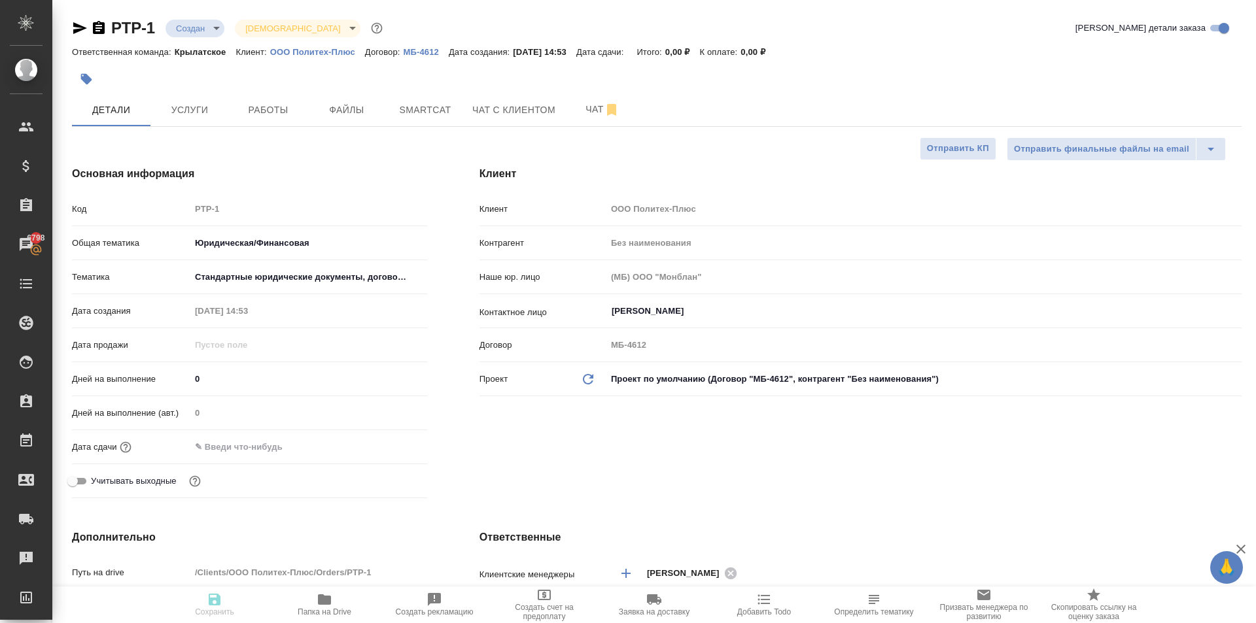
type textarea "x"
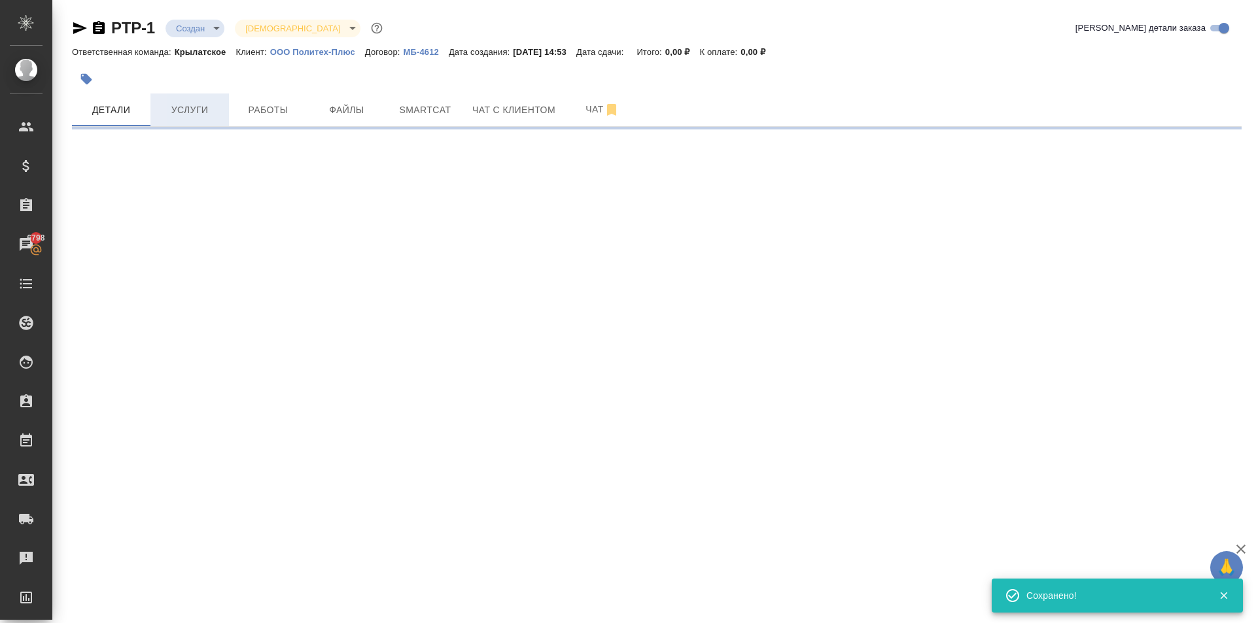
select select "RU"
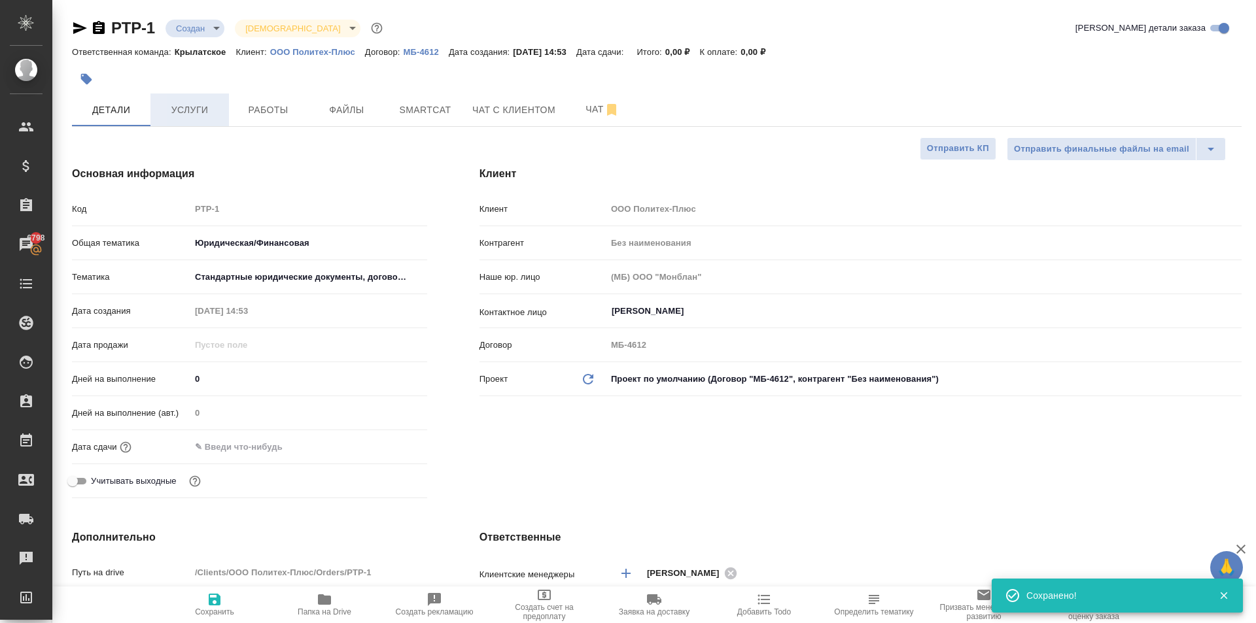
type textarea "x"
click at [200, 109] on span "Услуги" at bounding box center [189, 110] width 63 height 16
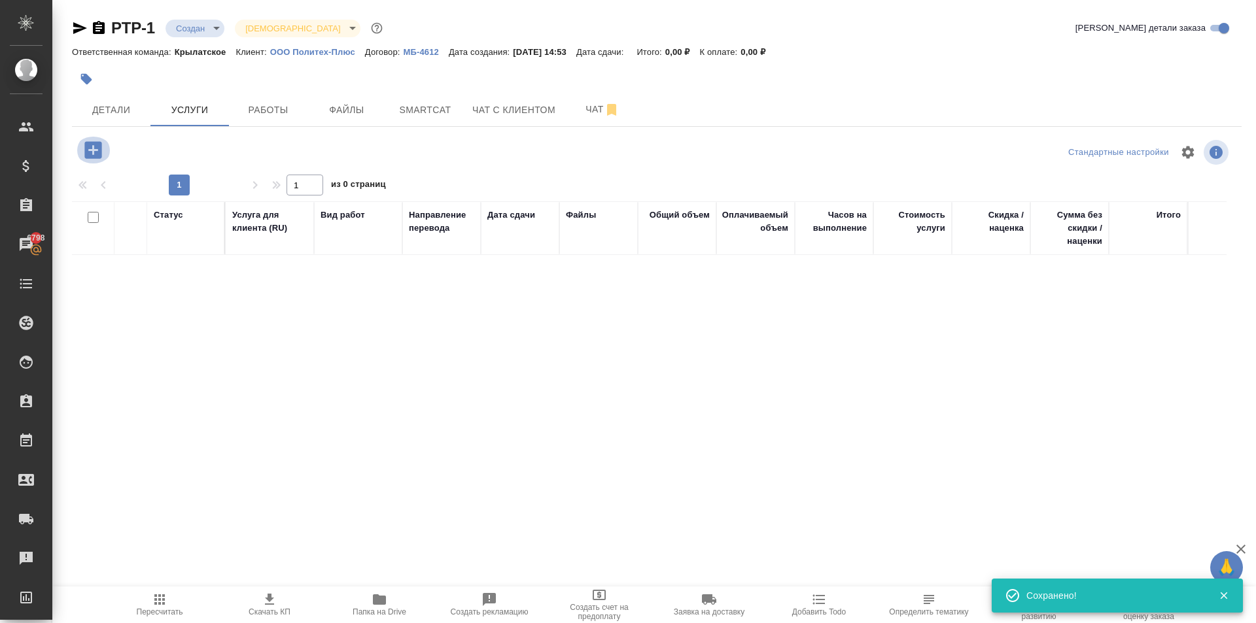
click at [89, 158] on icon "button" at bounding box center [92, 149] width 17 height 17
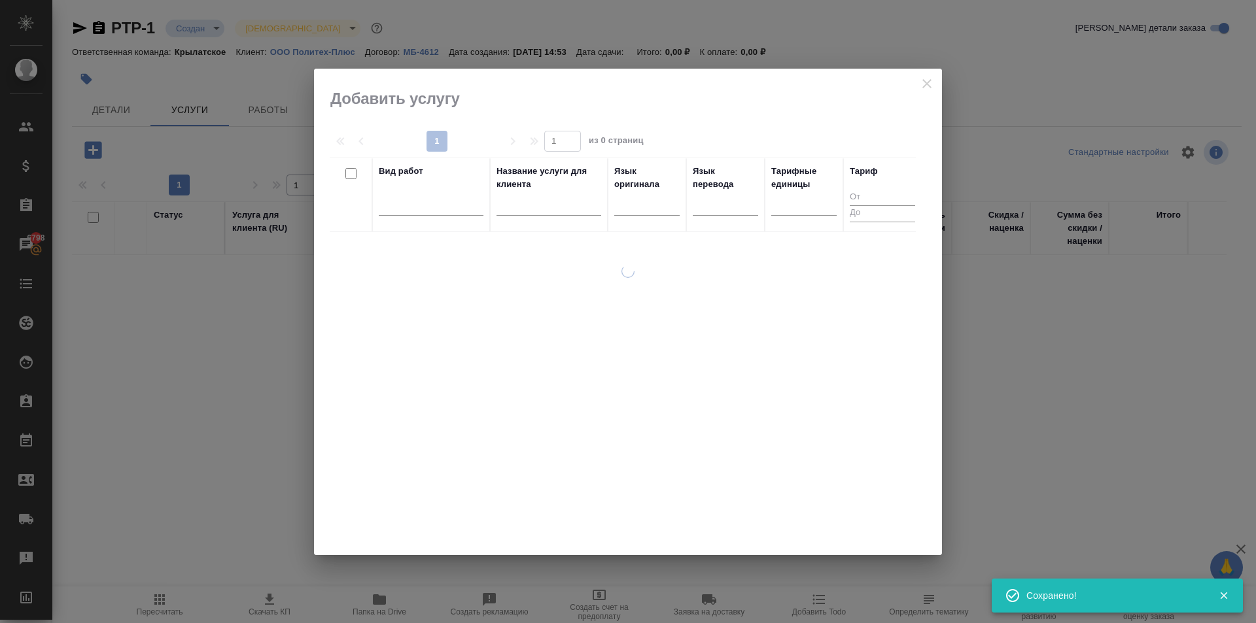
drag, startPoint x: 1075, startPoint y: 198, endPoint x: 752, endPoint y: 182, distance: 323.5
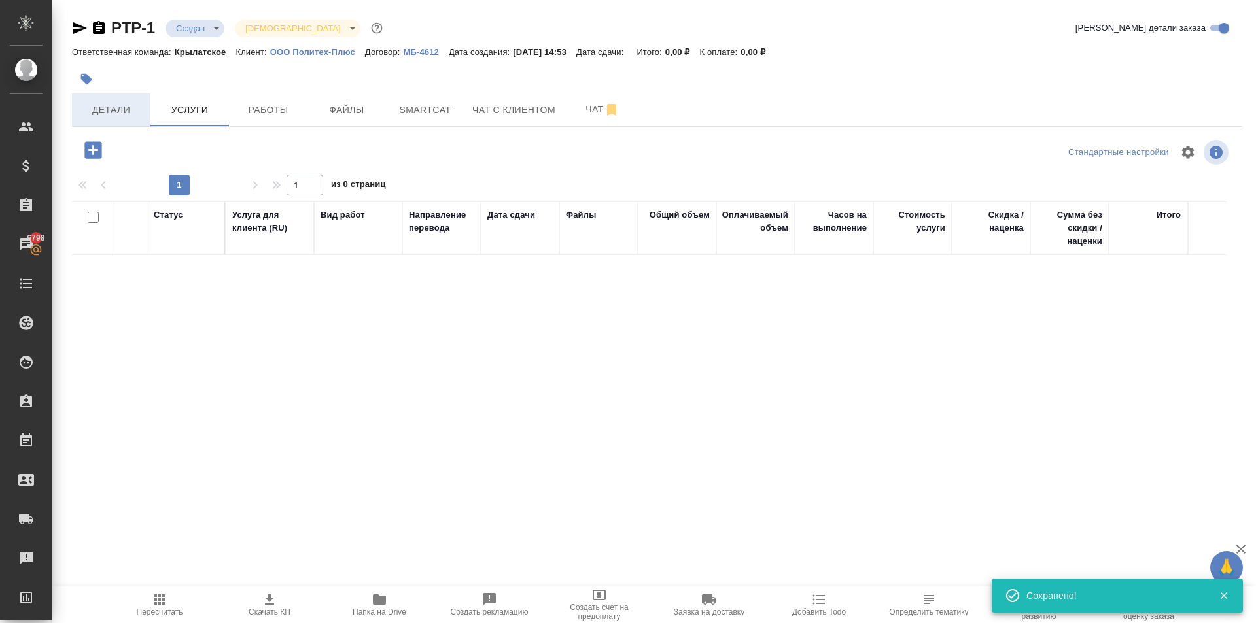
click at [118, 116] on span "Детали" at bounding box center [111, 110] width 63 height 16
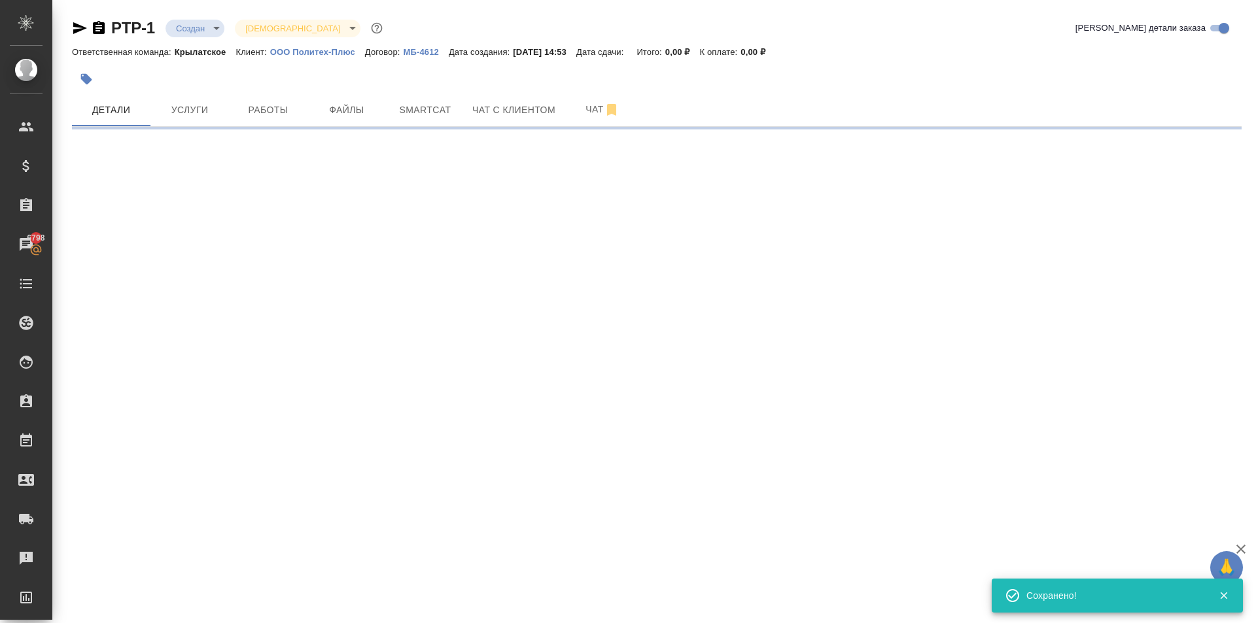
select select "RU"
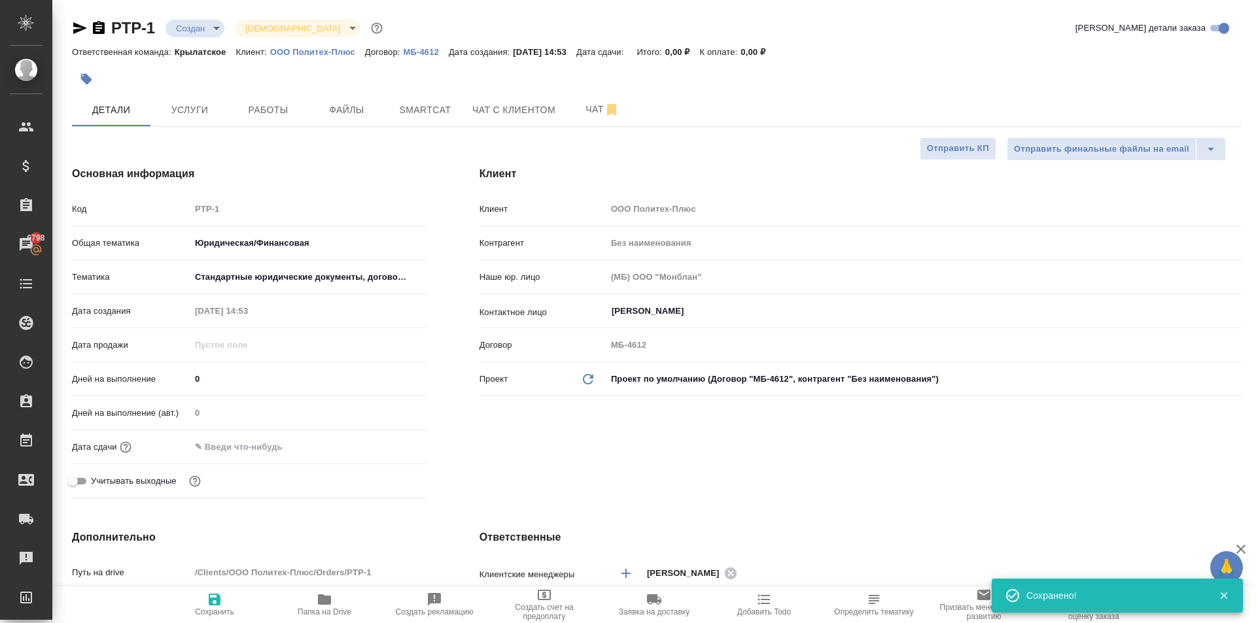
type textarea "x"
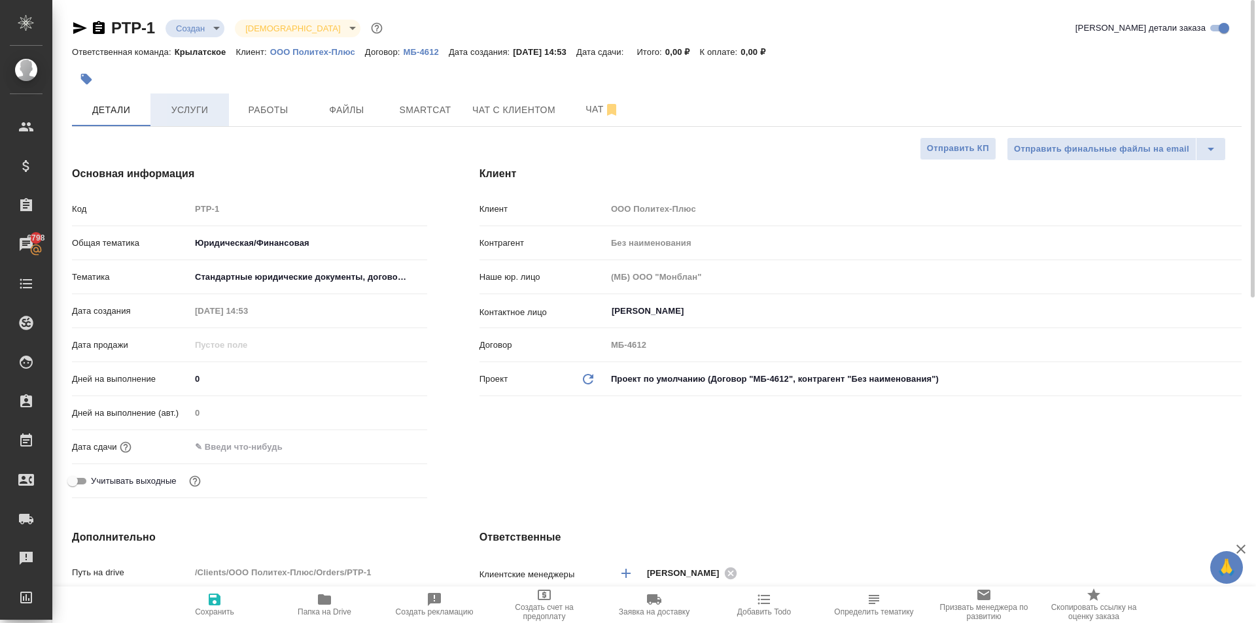
click at [186, 120] on button "Услуги" at bounding box center [189, 110] width 78 height 33
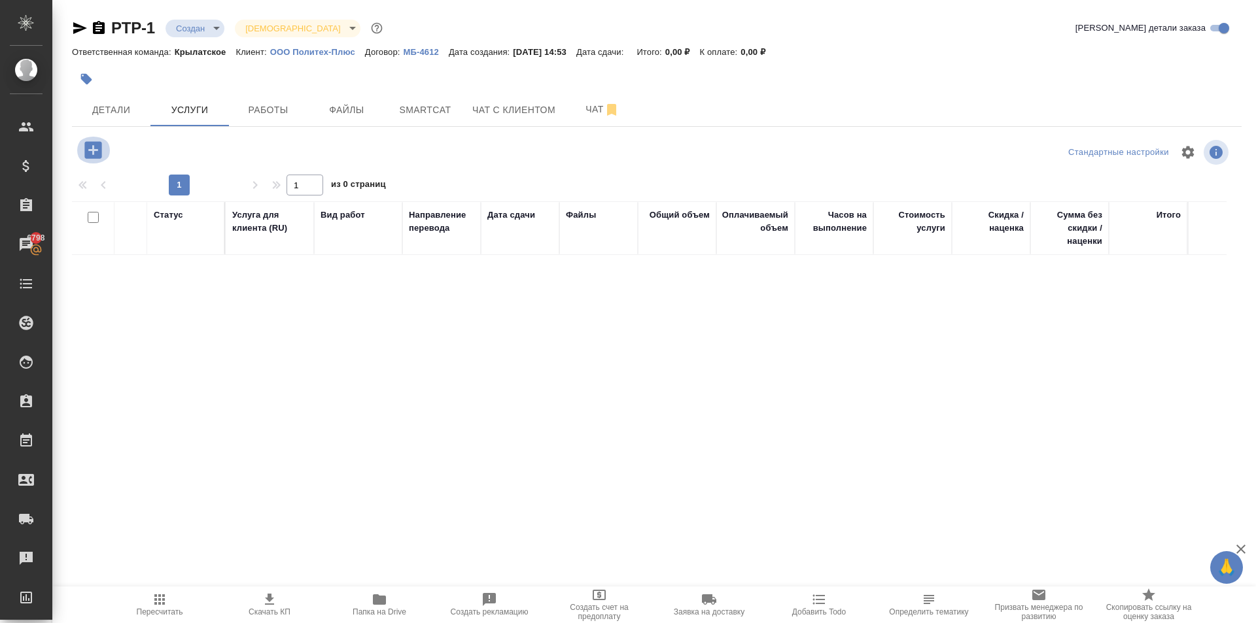
click at [101, 151] on icon "button" at bounding box center [92, 149] width 17 height 17
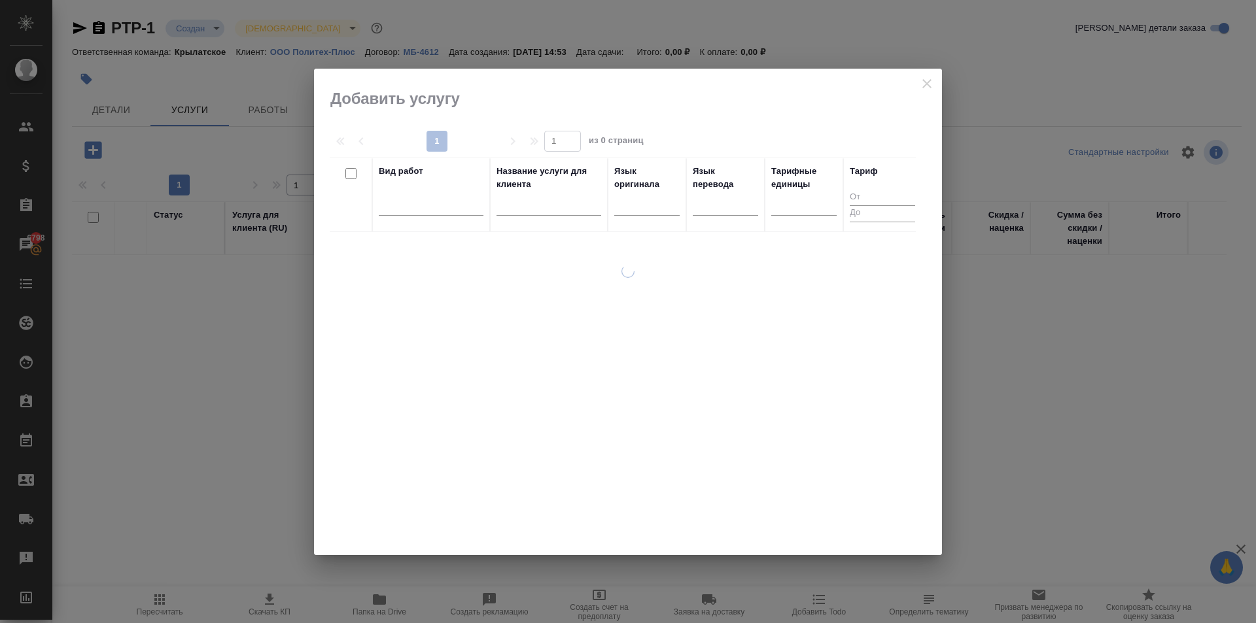
click at [643, 222] on div at bounding box center [646, 208] width 65 height 34
click at [644, 215] on div at bounding box center [646, 203] width 65 height 25
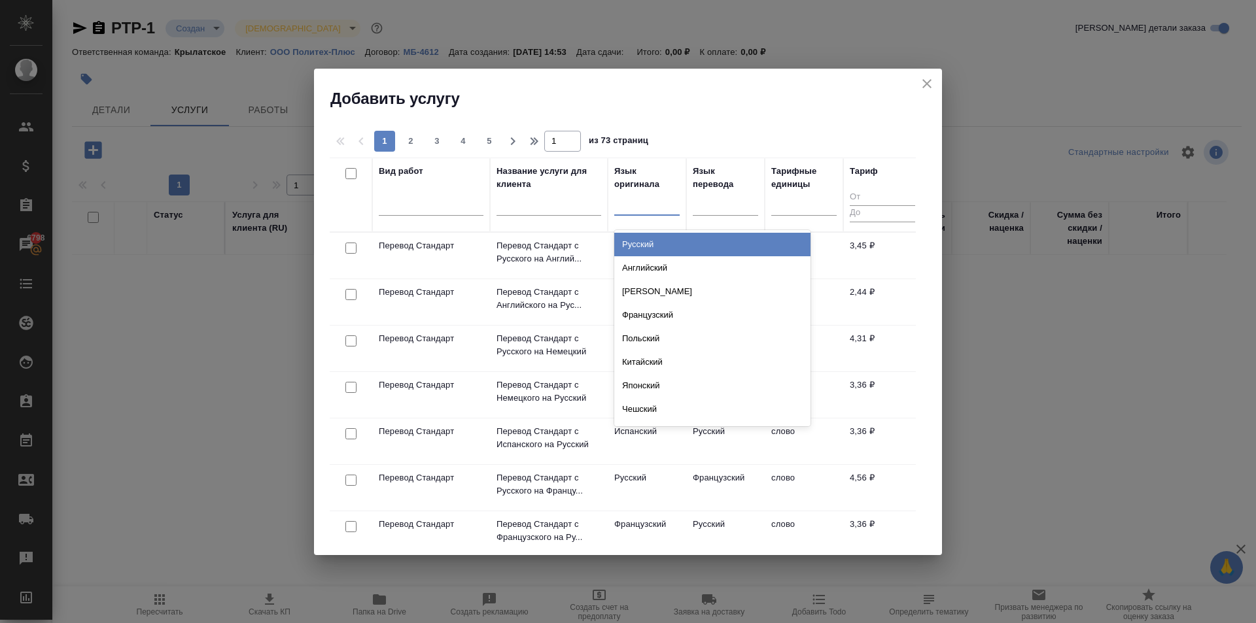
click at [649, 241] on div "Русский" at bounding box center [712, 245] width 196 height 24
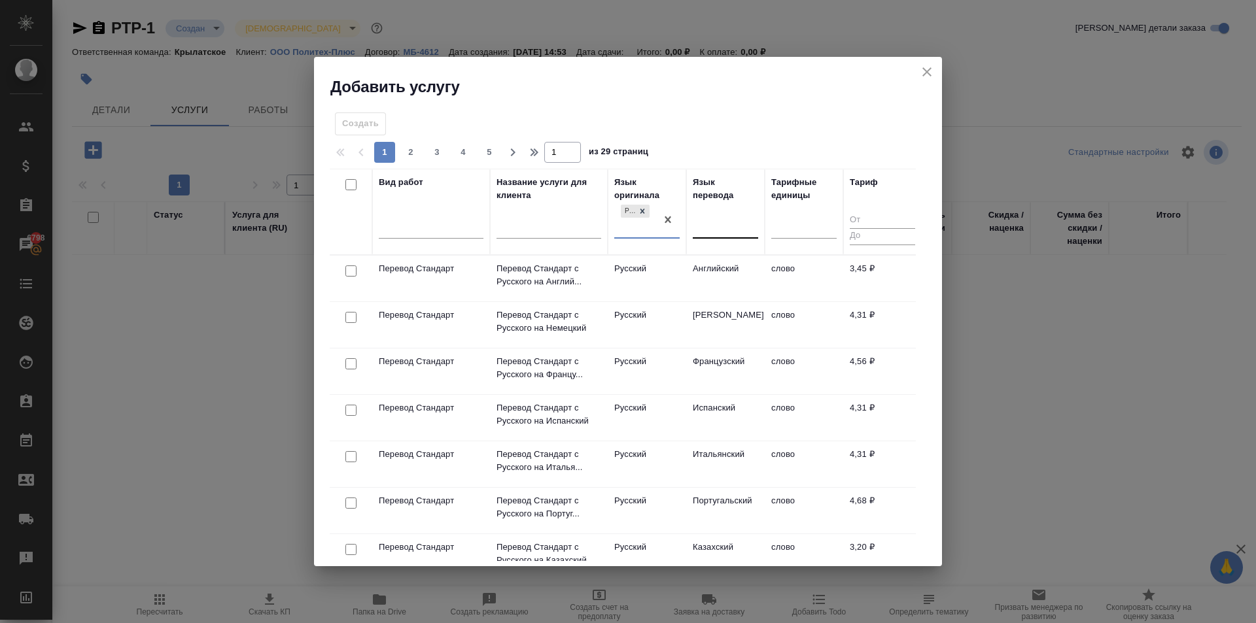
click at [715, 231] on div at bounding box center [725, 225] width 65 height 19
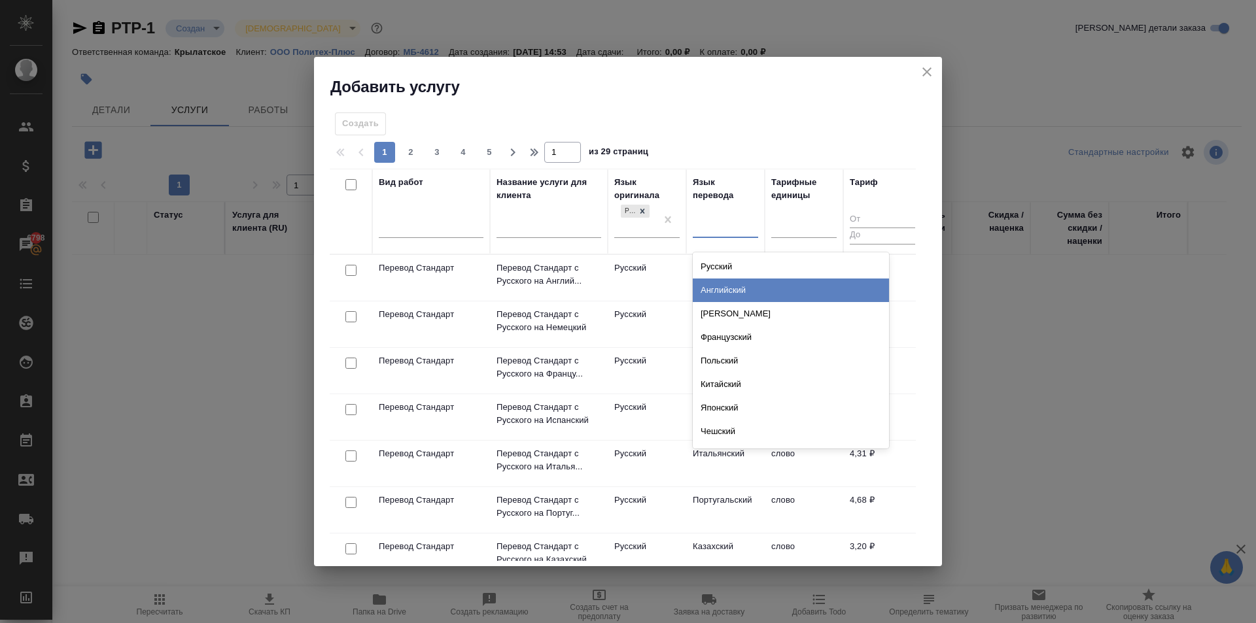
drag, startPoint x: 721, startPoint y: 276, endPoint x: 714, endPoint y: 289, distance: 14.9
click at [714, 289] on div "Русский Английский Немецкий Французский Польский Китайский Японский Чешский Сер…" at bounding box center [791, 350] width 196 height 196
click at [714, 288] on div "Английский" at bounding box center [791, 291] width 196 height 24
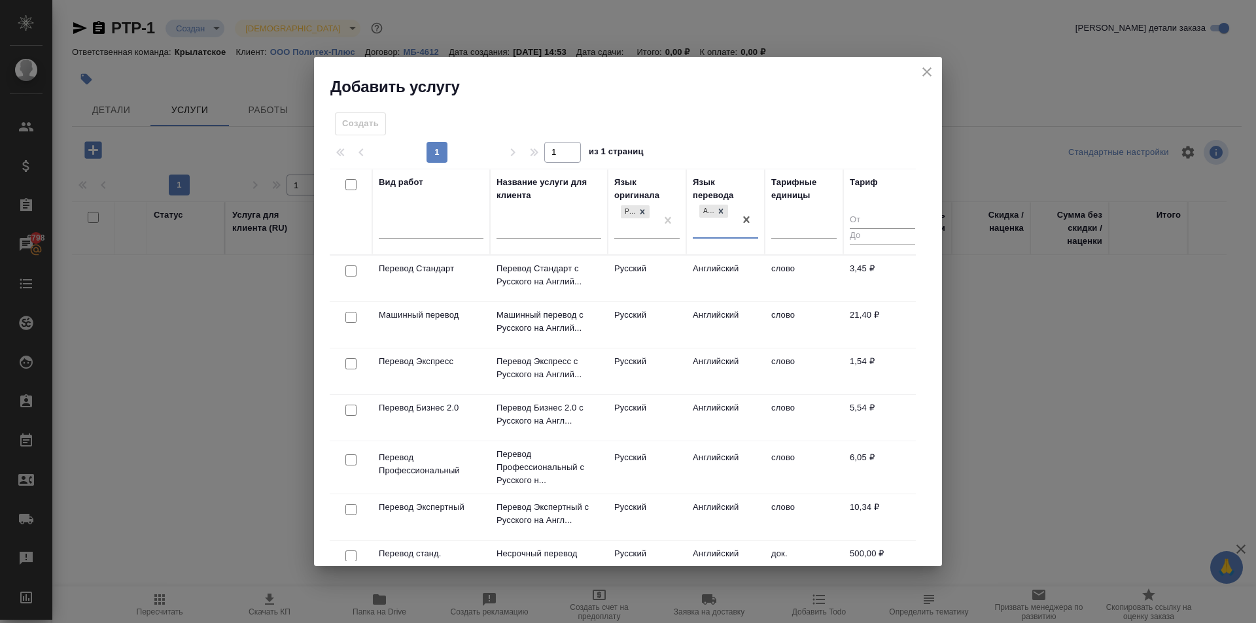
click at [697, 273] on td "Английский" at bounding box center [725, 279] width 78 height 46
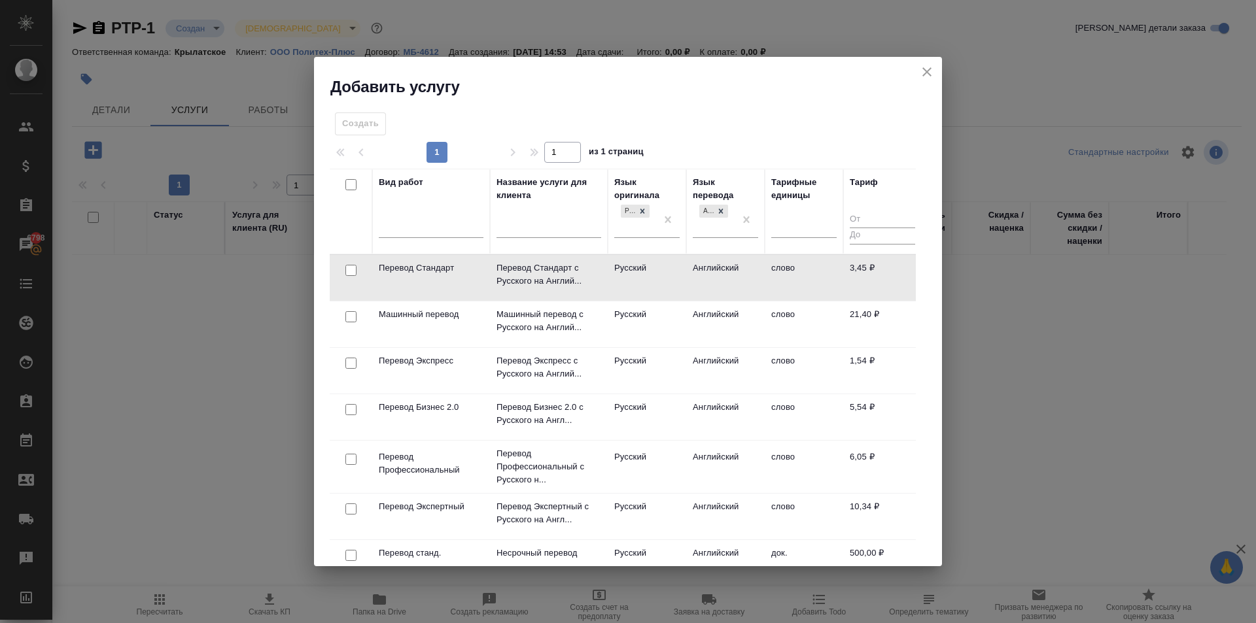
click at [696, 273] on td "Английский" at bounding box center [725, 278] width 78 height 46
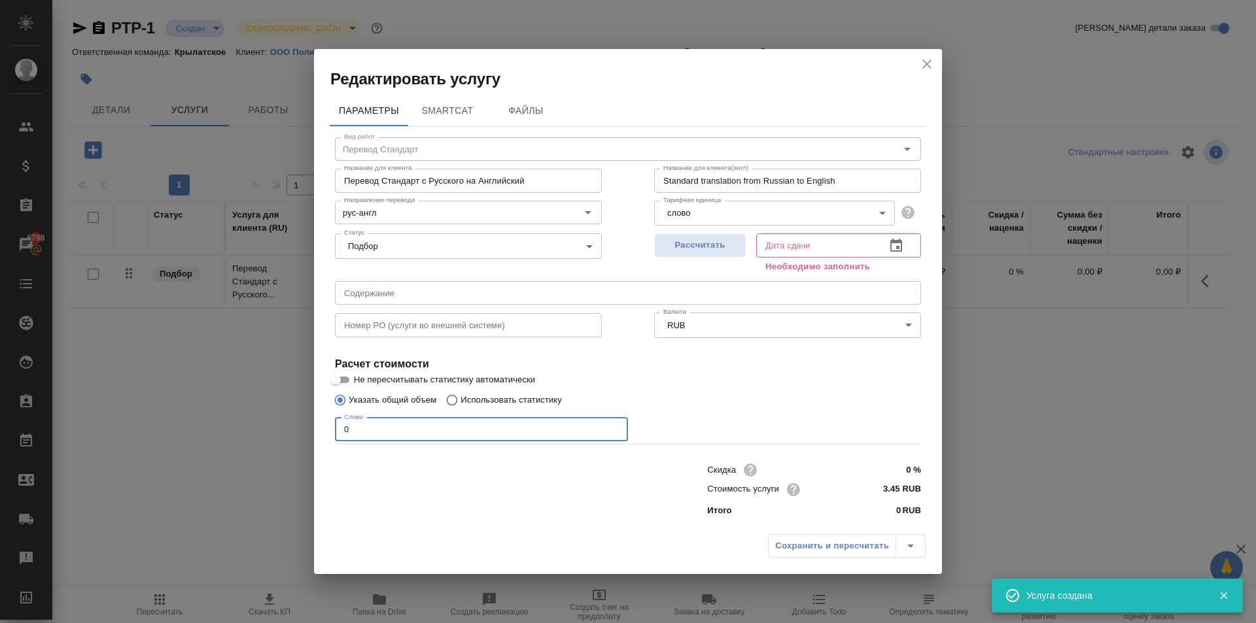
drag, startPoint x: 379, startPoint y: 428, endPoint x: 300, endPoint y: 436, distance: 80.2
click at [300, 436] on div "Редактировать услугу Параметры SmartCat Файлы Вид работ Перевод Стандарт Вид ра…" at bounding box center [628, 311] width 1256 height 623
type input "1"
click at [717, 245] on span "Рассчитать" at bounding box center [699, 245] width 77 height 15
type input "09.10.2025 15:31"
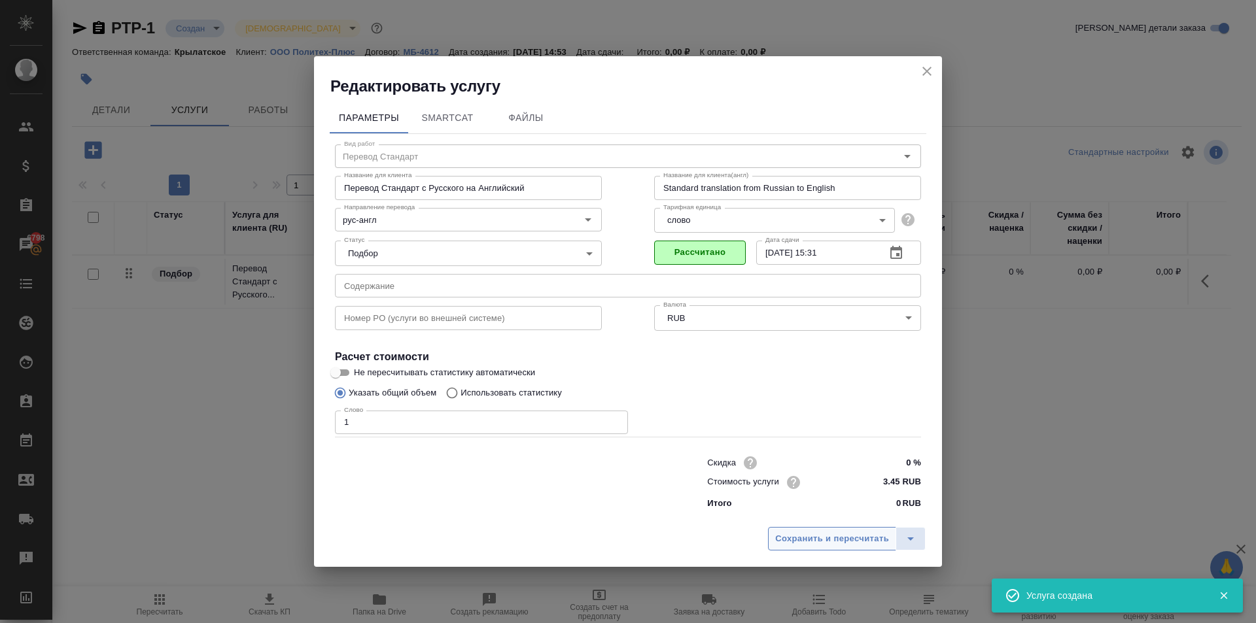
click at [812, 549] on button "Сохранить и пересчитать" at bounding box center [832, 539] width 128 height 24
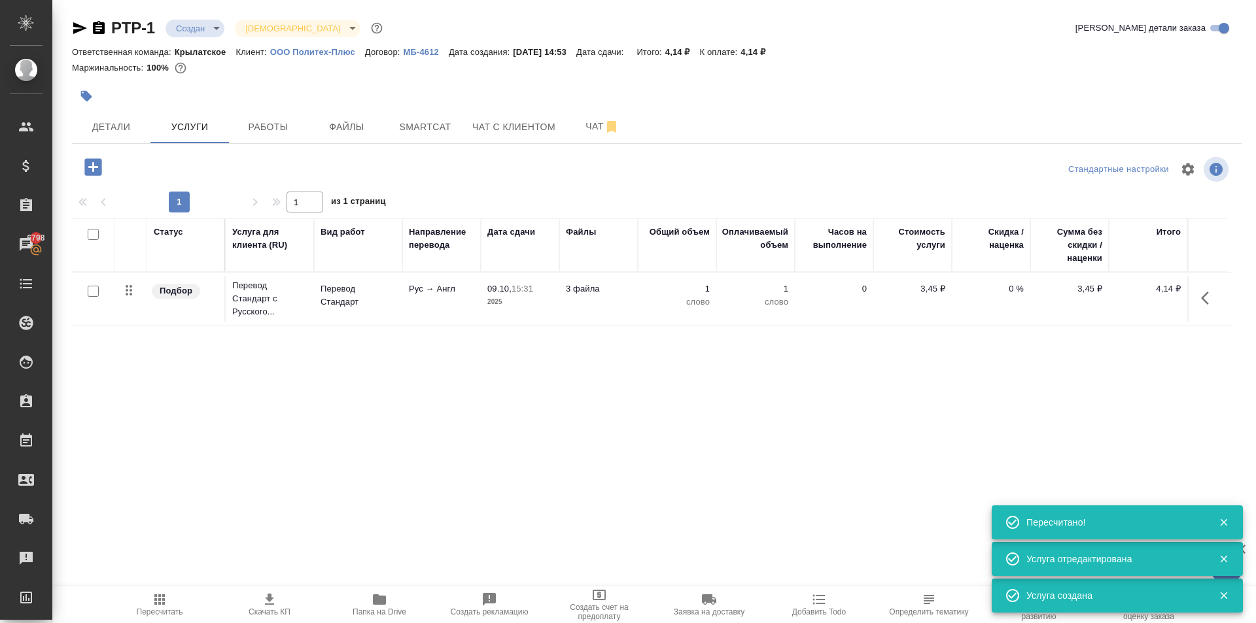
click at [93, 292] on input "checkbox" at bounding box center [93, 291] width 11 height 11
checkbox input "true"
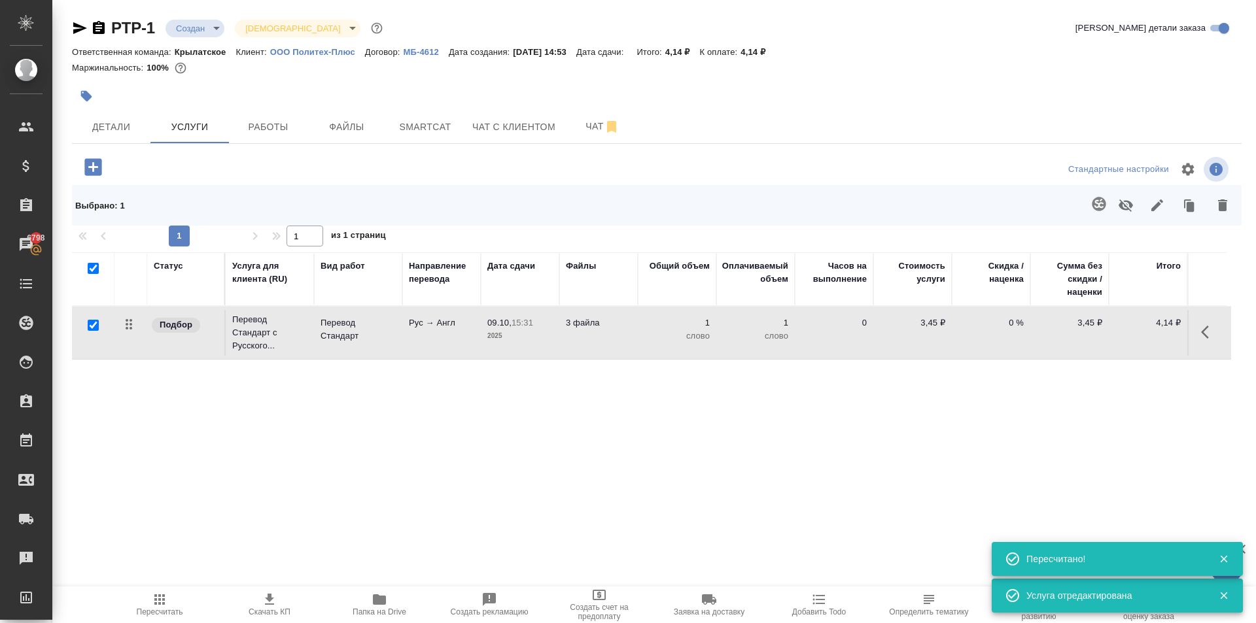
click at [95, 327] on input "checkbox" at bounding box center [93, 325] width 11 height 11
checkbox input "false"
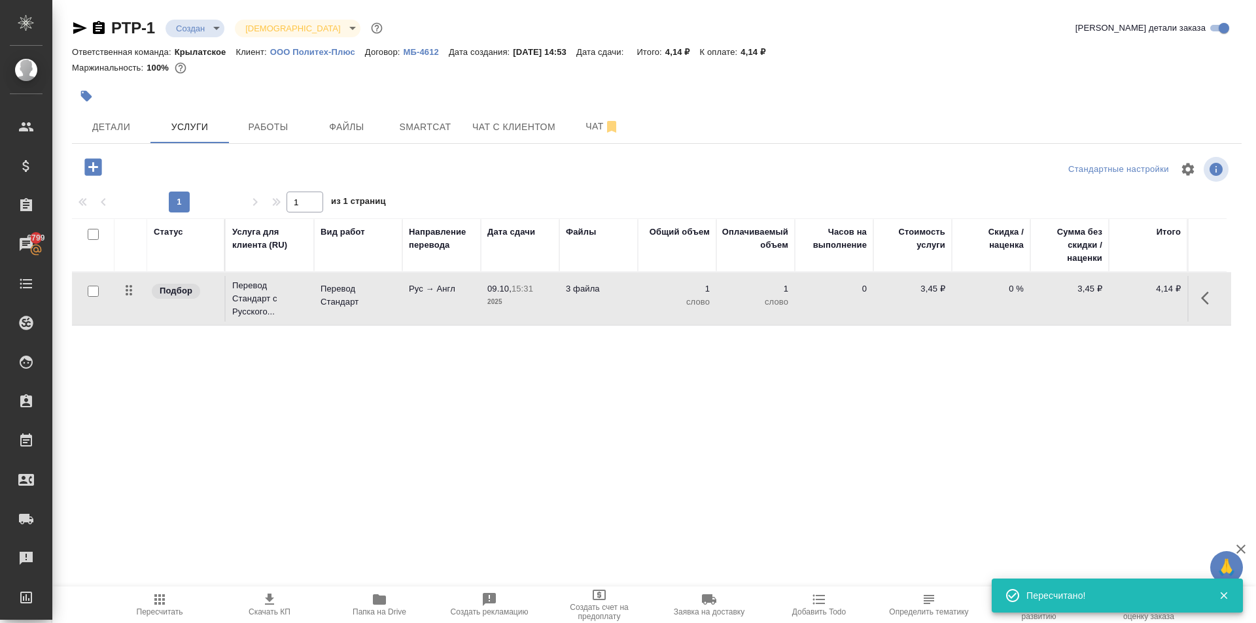
click at [95, 33] on icon "button" at bounding box center [99, 27] width 12 height 13
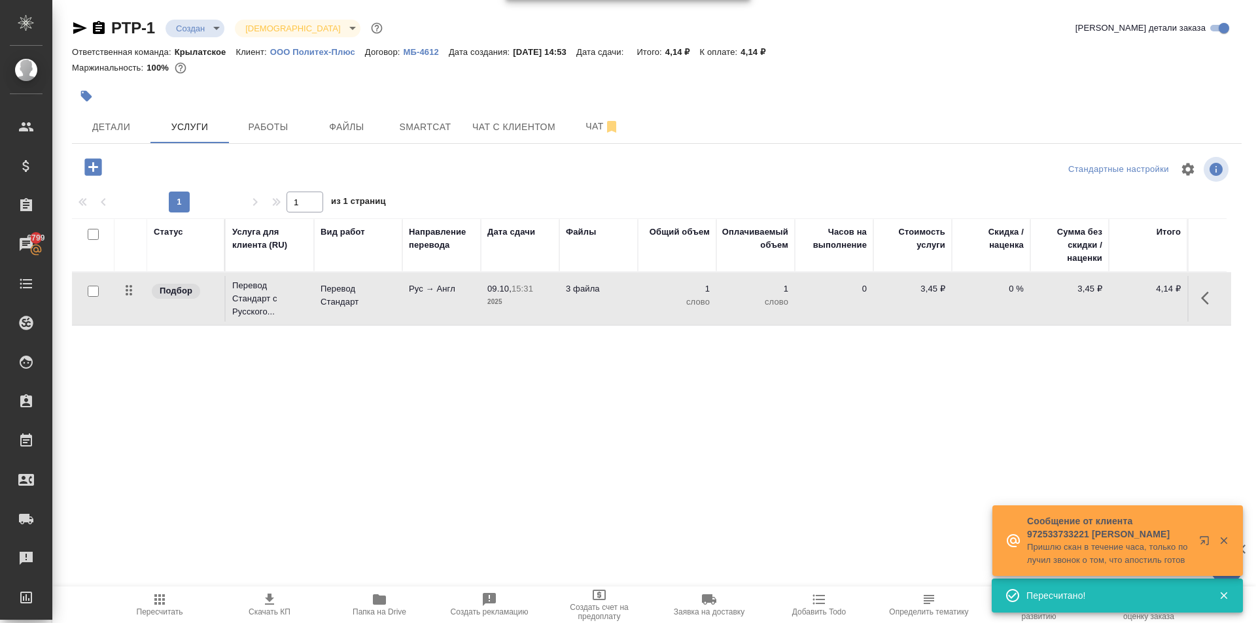
click at [88, 171] on icon "button" at bounding box center [92, 166] width 17 height 17
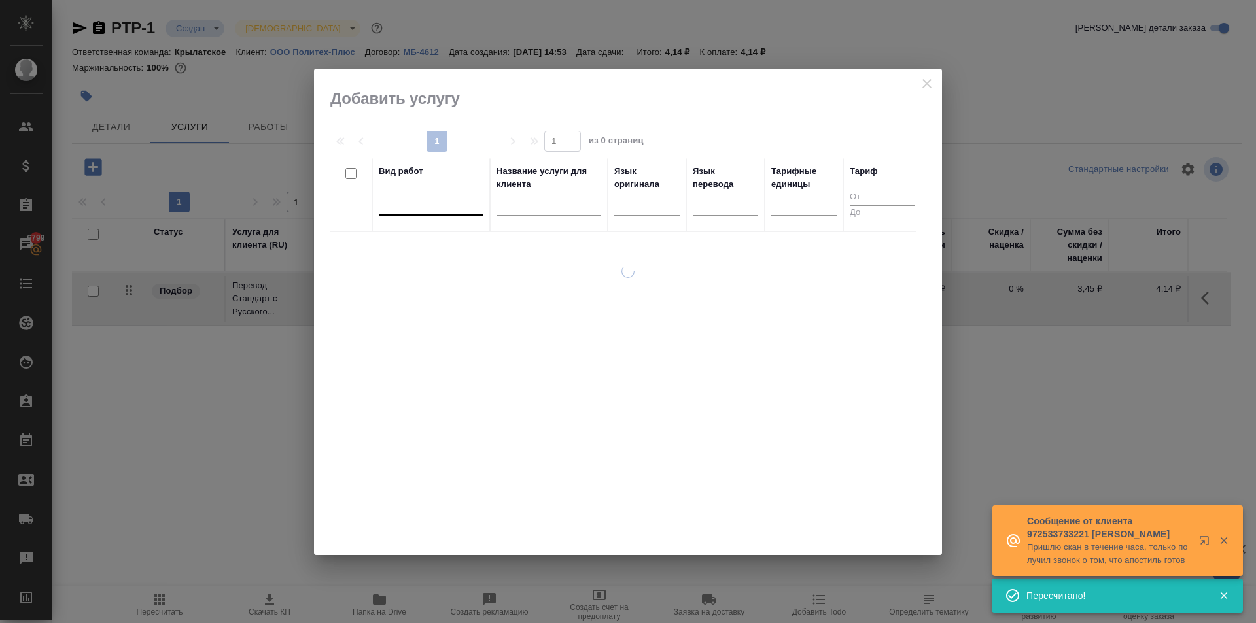
click at [399, 201] on div at bounding box center [431, 202] width 105 height 19
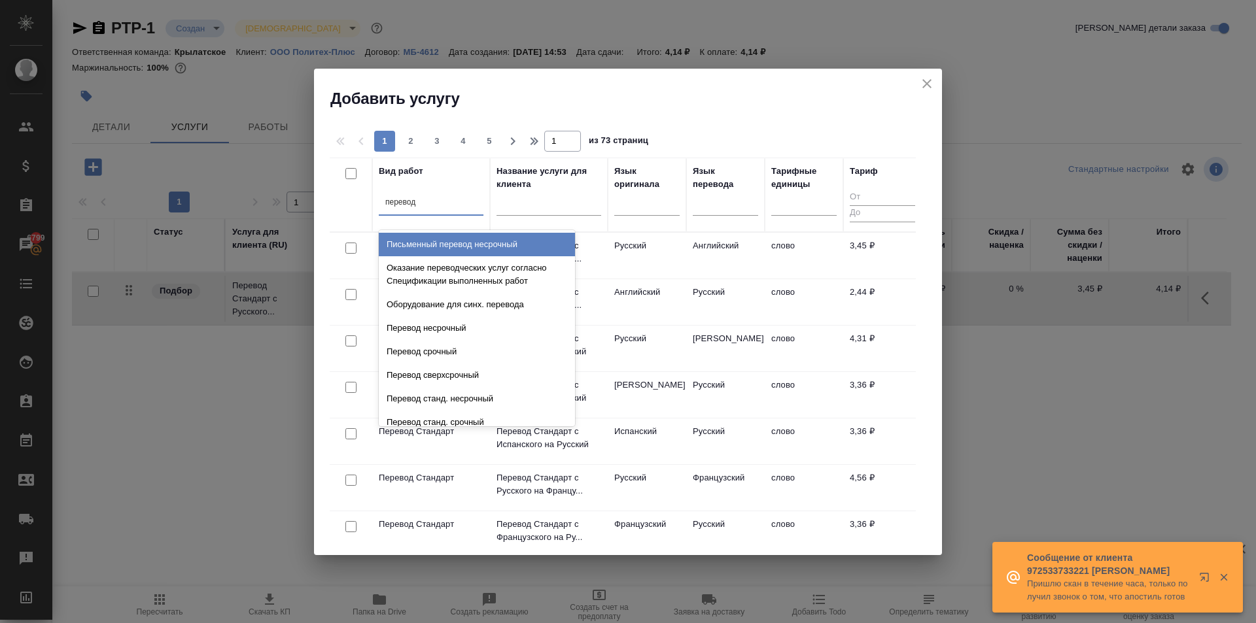
type input "перевод ст"
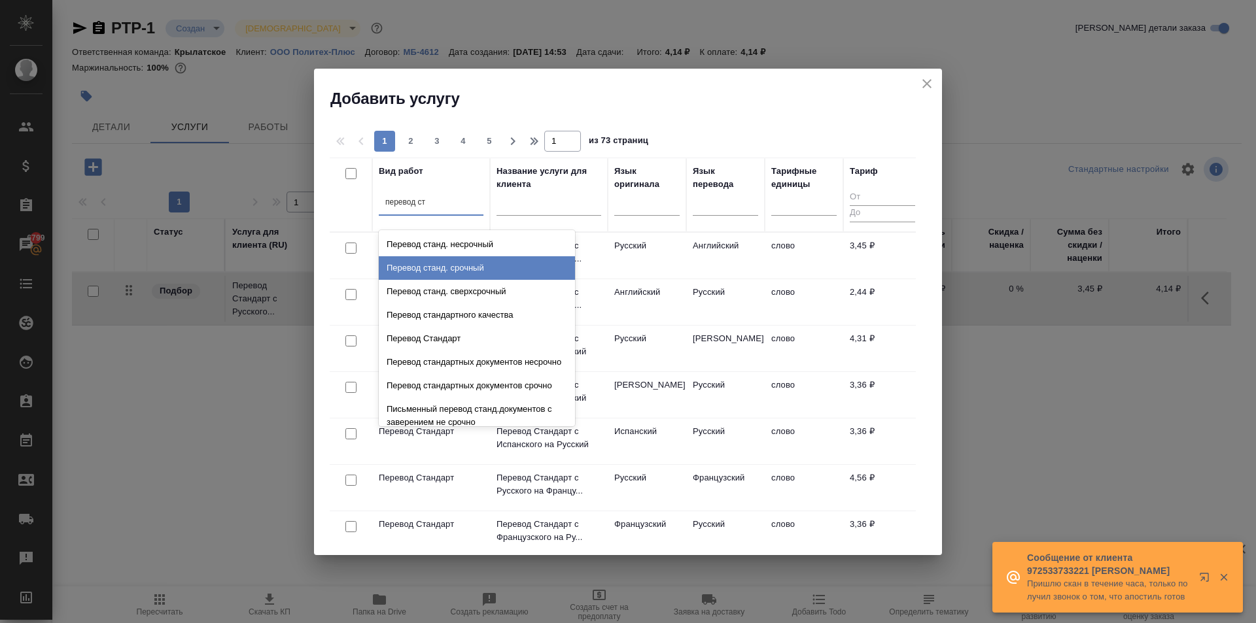
click at [476, 268] on div "Перевод станд. срочный" at bounding box center [477, 268] width 196 height 24
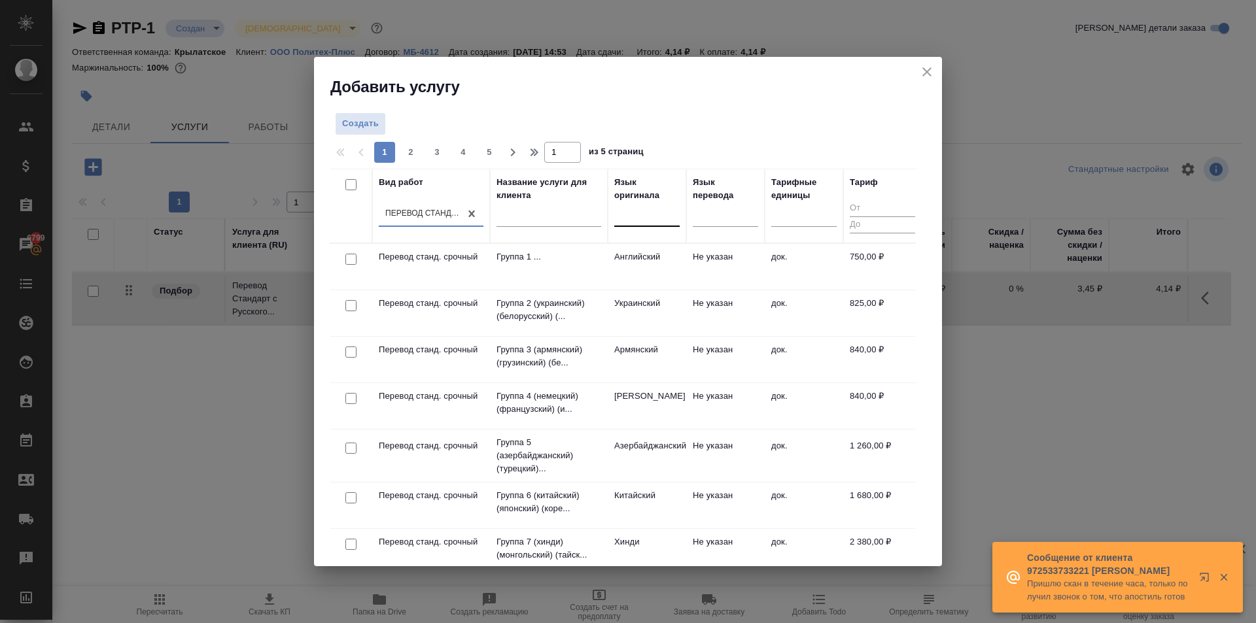
click at [636, 220] on div at bounding box center [646, 213] width 65 height 19
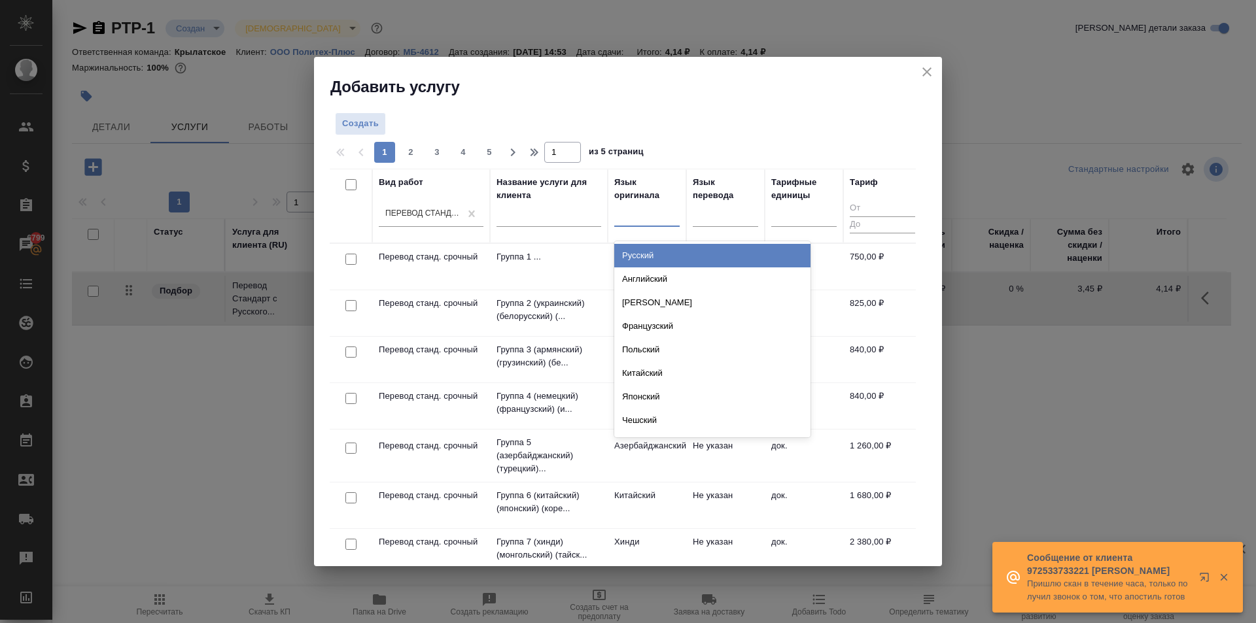
click at [646, 257] on div "Русский" at bounding box center [712, 256] width 196 height 24
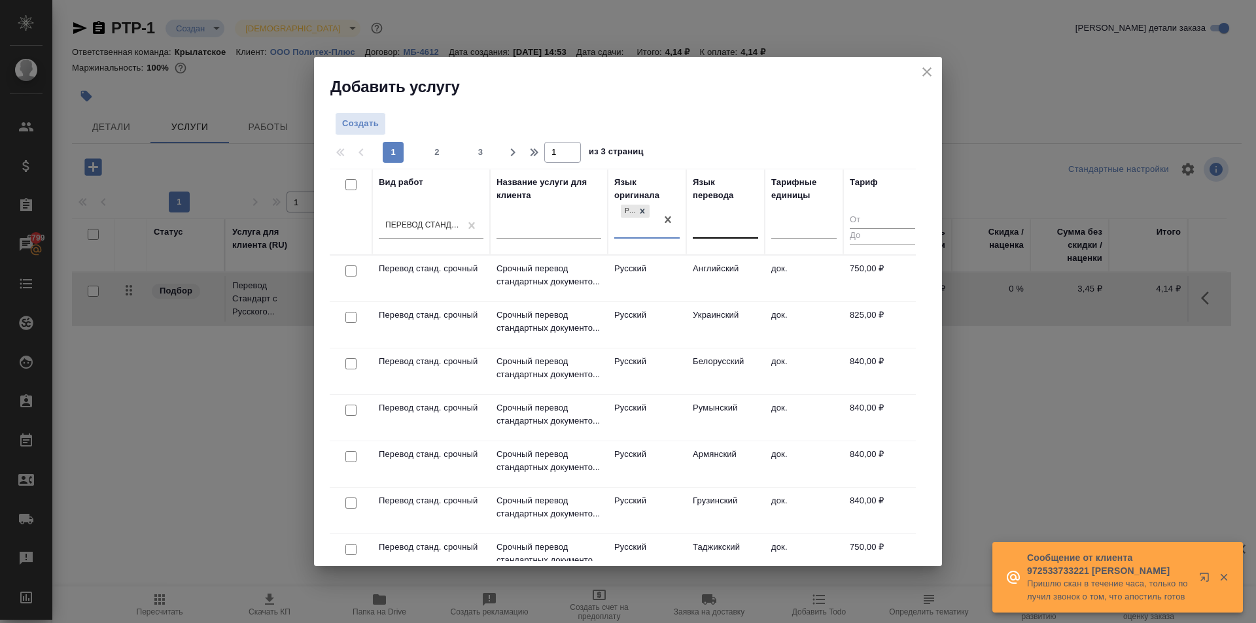
click at [716, 229] on div at bounding box center [725, 225] width 65 height 19
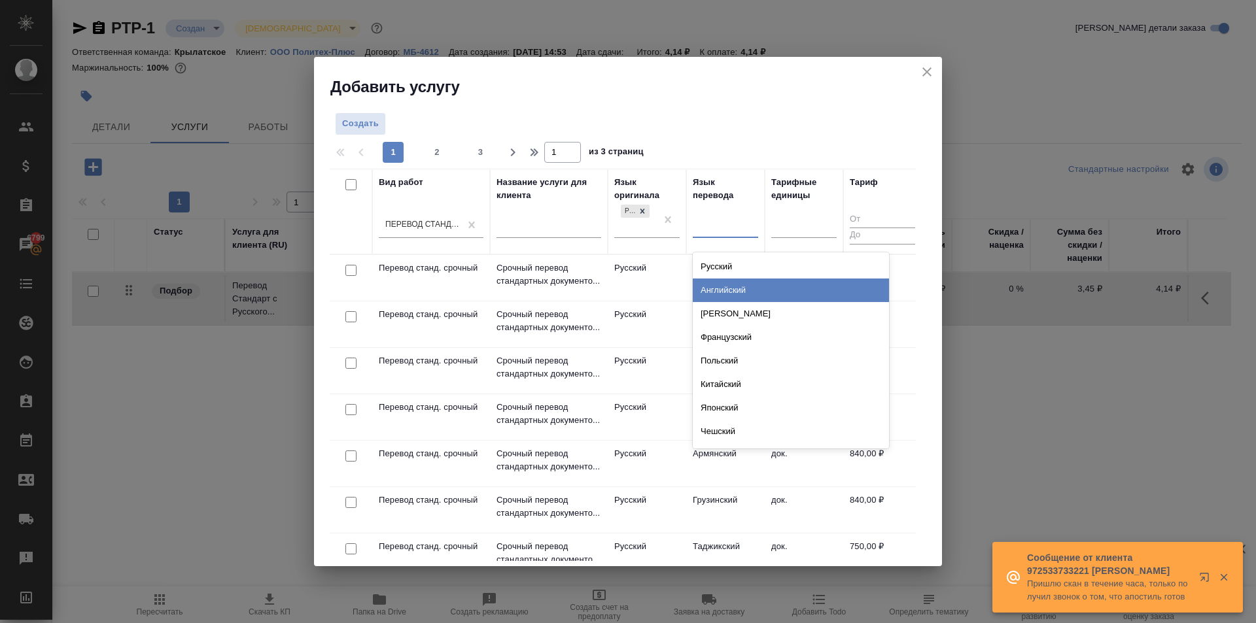
click at [725, 285] on div "Английский" at bounding box center [791, 291] width 196 height 24
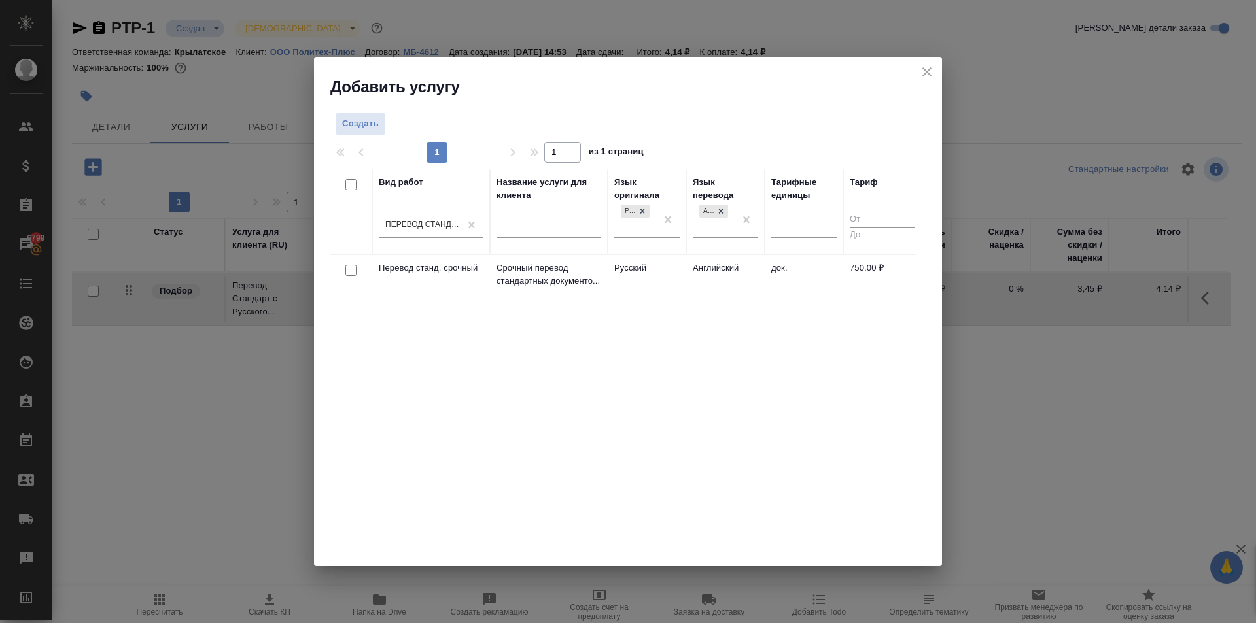
click at [711, 272] on td "Английский" at bounding box center [725, 278] width 78 height 46
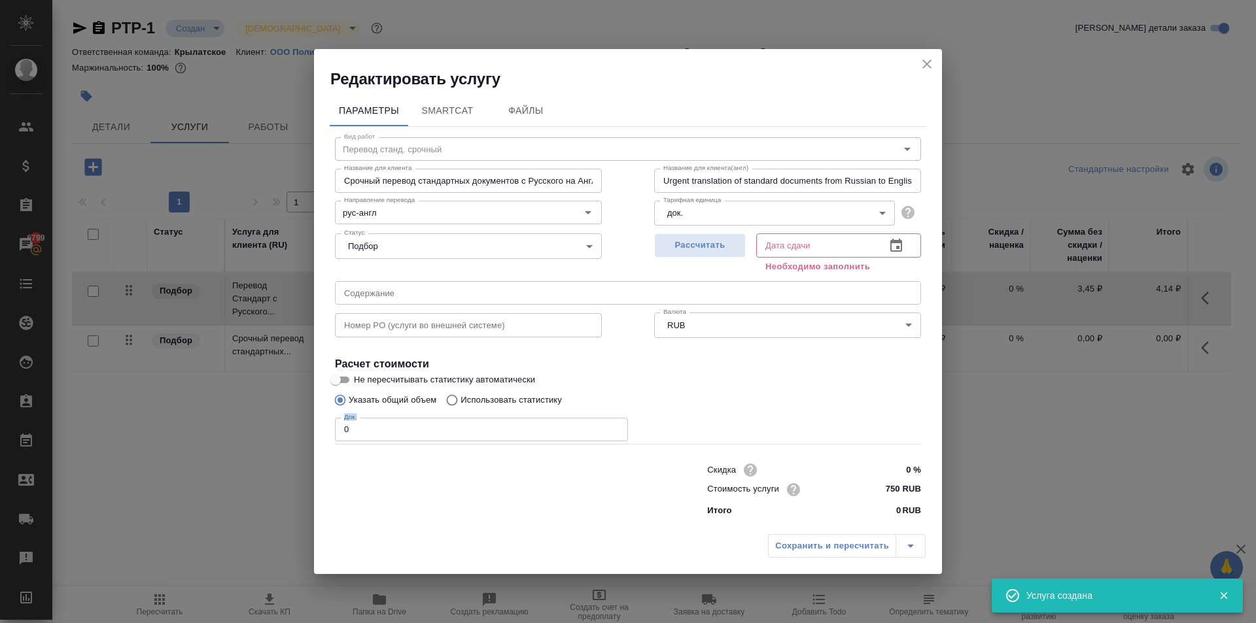
drag, startPoint x: 378, startPoint y: 417, endPoint x: 368, endPoint y: 419, distance: 10.0
click at [368, 419] on div "Док. 0 Док." at bounding box center [481, 428] width 293 height 31
drag, startPoint x: 336, startPoint y: 427, endPoint x: 285, endPoint y: 421, distance: 50.7
click at [285, 421] on div "Редактировать услугу Параметры SmartCat Файлы Вид работ Перевод станд. срочный …" at bounding box center [628, 311] width 1256 height 623
type input "1"
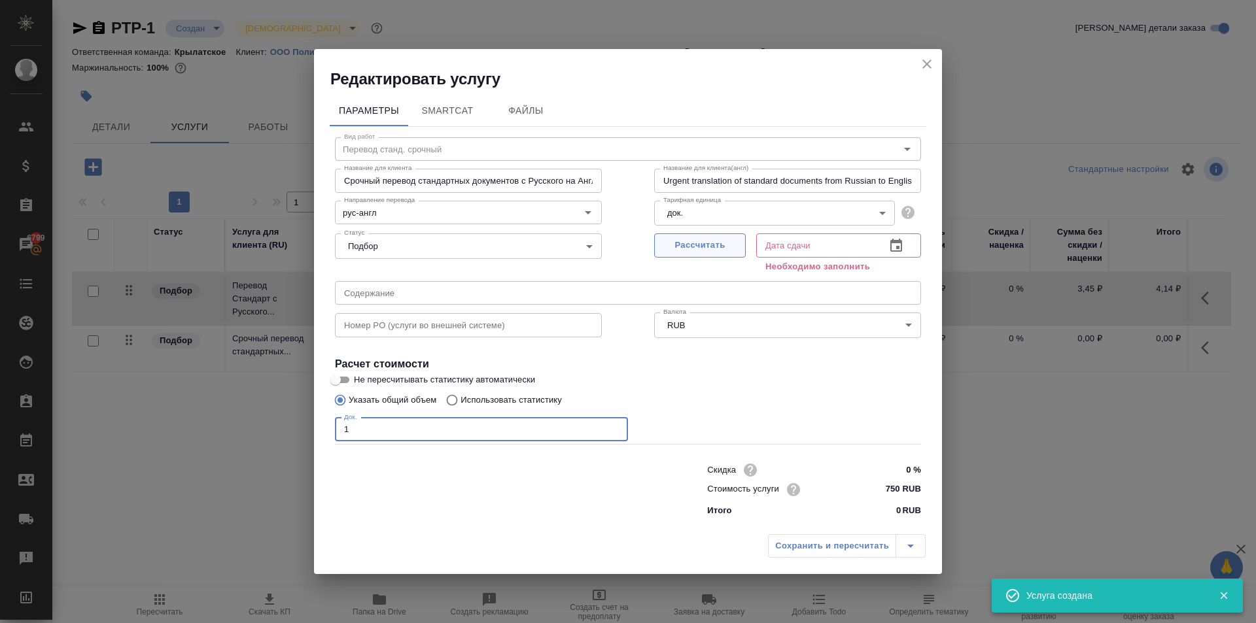
click at [742, 243] on button "Рассчитать" at bounding box center [700, 246] width 92 height 24
type input "09.10.2025 15:33"
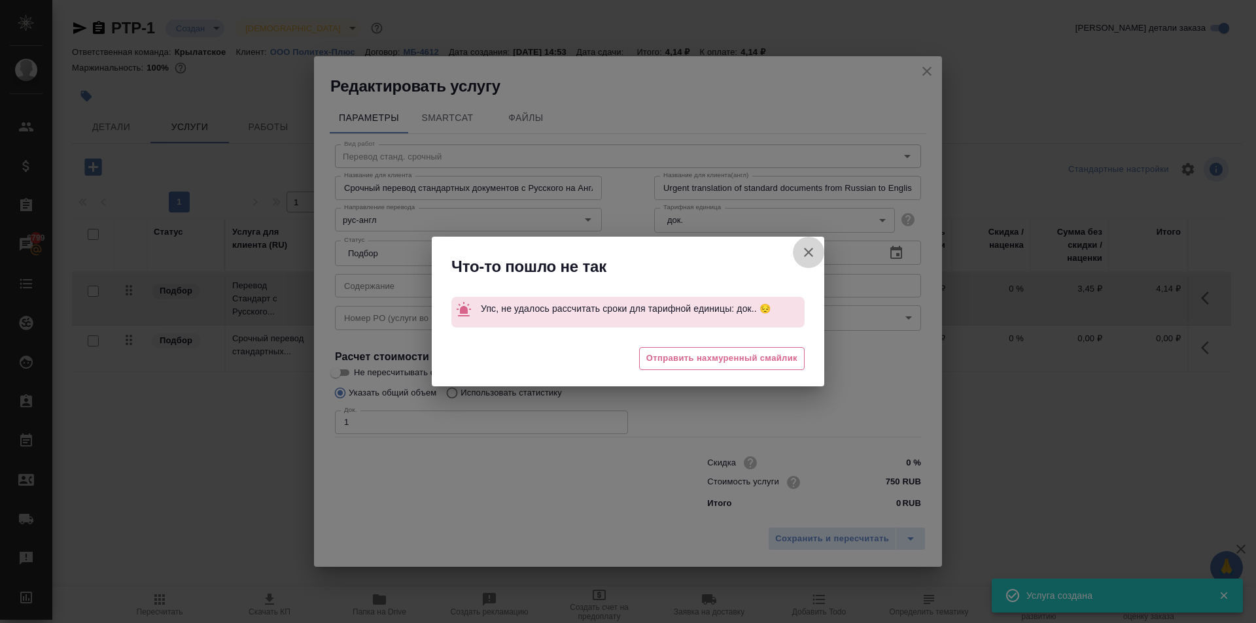
drag, startPoint x: 811, startPoint y: 247, endPoint x: 829, endPoint y: 355, distance: 108.8
click at [812, 247] on icon "button" at bounding box center [809, 253] width 16 height 16
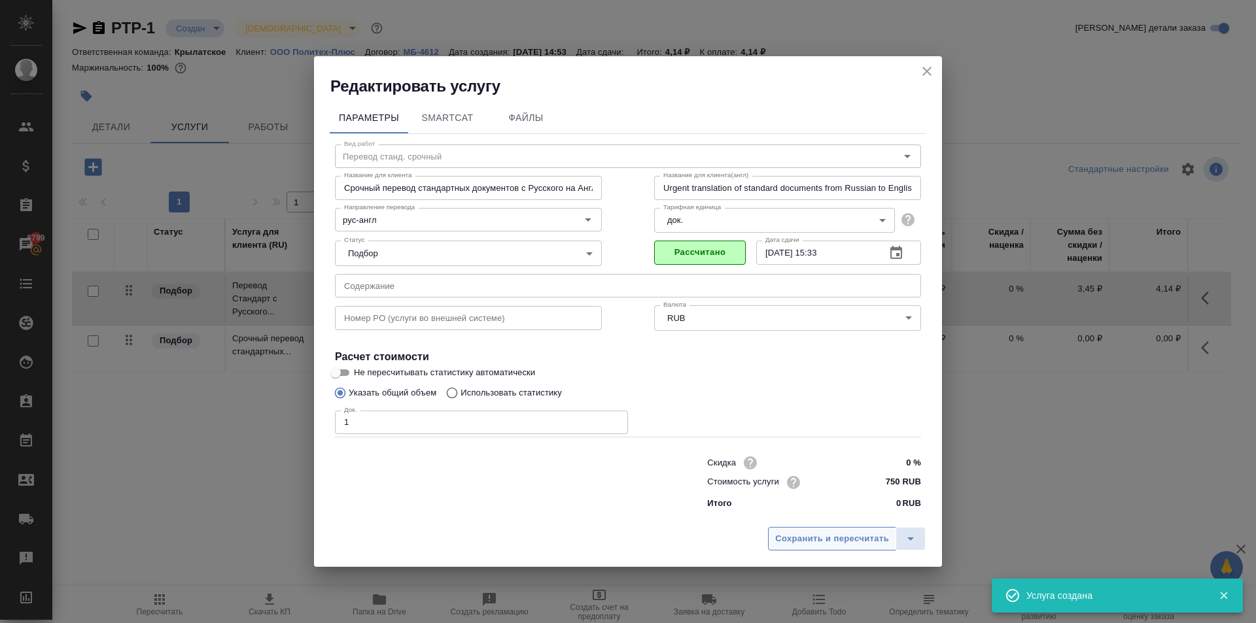
click at [877, 535] on span "Сохранить и пересчитать" at bounding box center [832, 539] width 114 height 15
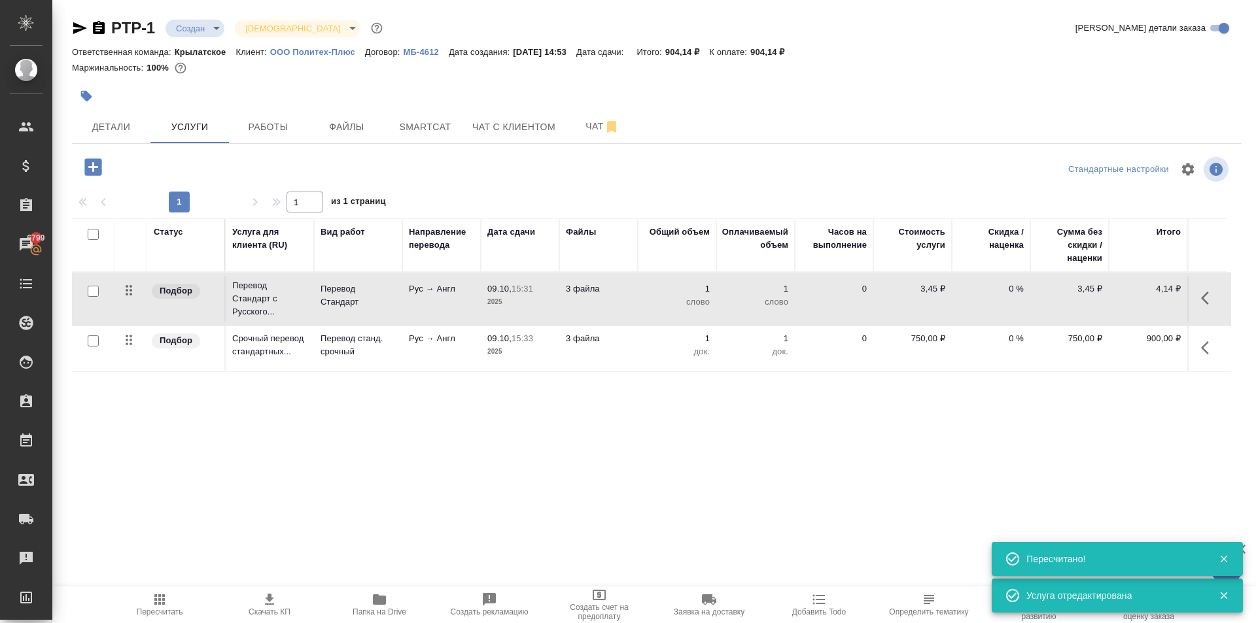
click at [1201, 294] on icon "button" at bounding box center [1205, 298] width 8 height 13
click at [1129, 305] on icon "button" at bounding box center [1135, 298] width 16 height 16
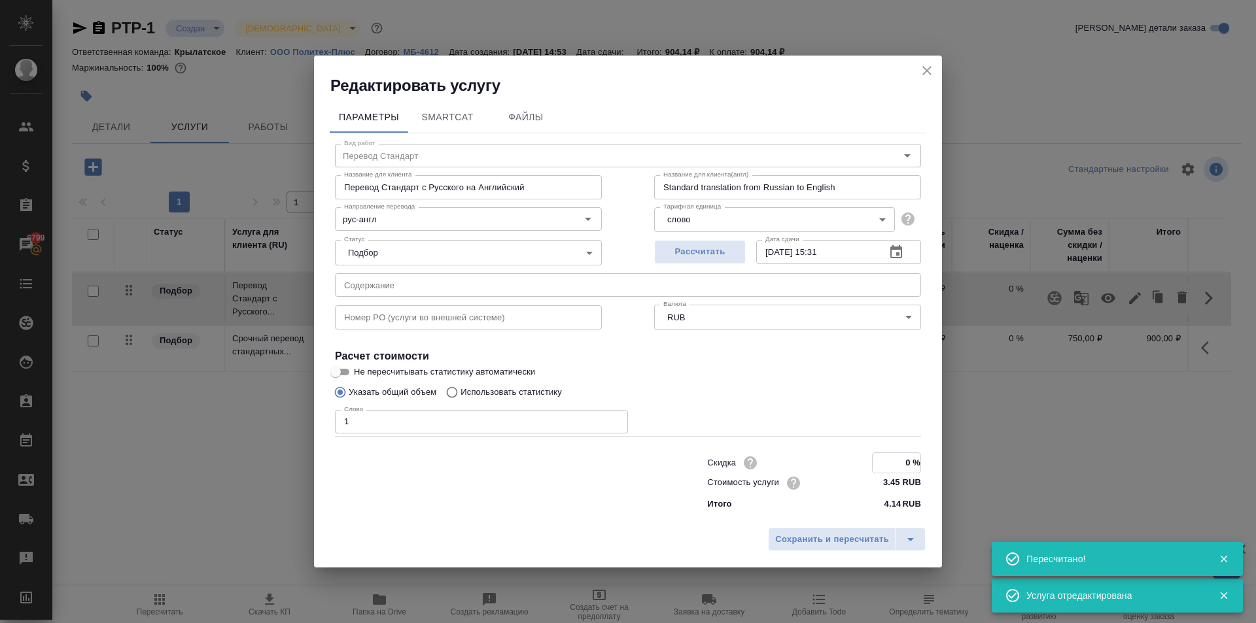
drag, startPoint x: 900, startPoint y: 454, endPoint x: 977, endPoint y: 455, distance: 76.5
click at [977, 455] on div "Редактировать услугу Параметры SmartCat Файлы Вид работ Перевод Стандарт Вид ра…" at bounding box center [628, 311] width 1256 height 623
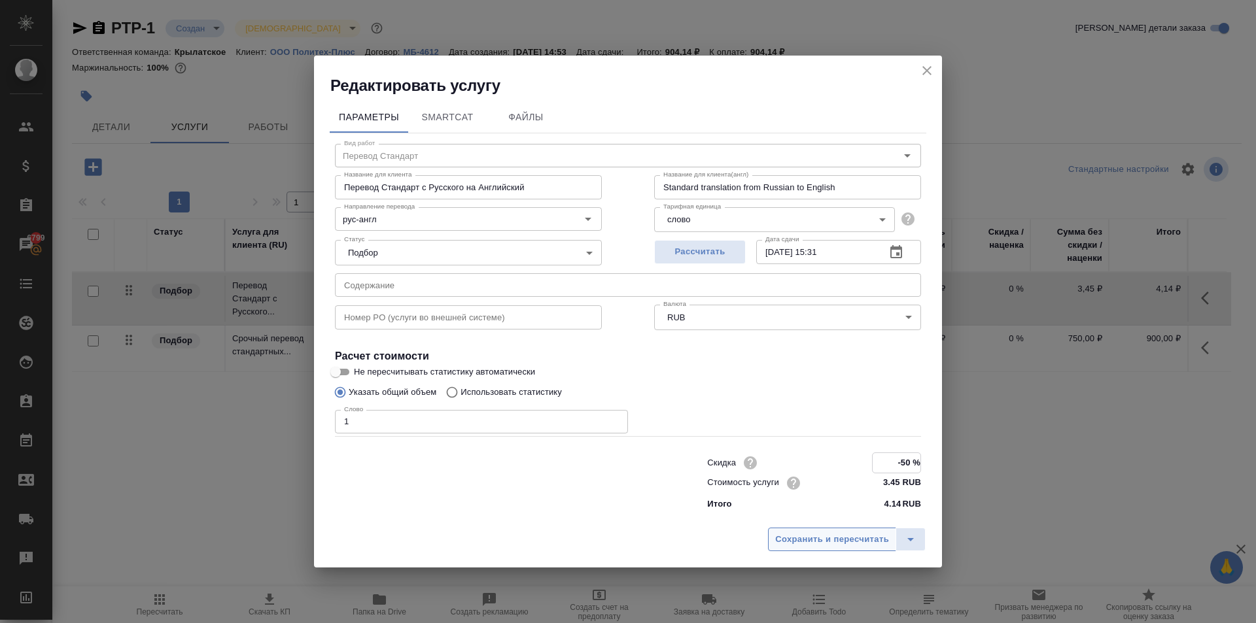
type input "-50 %"
click at [856, 538] on span "Сохранить и пересчитать" at bounding box center [832, 539] width 114 height 15
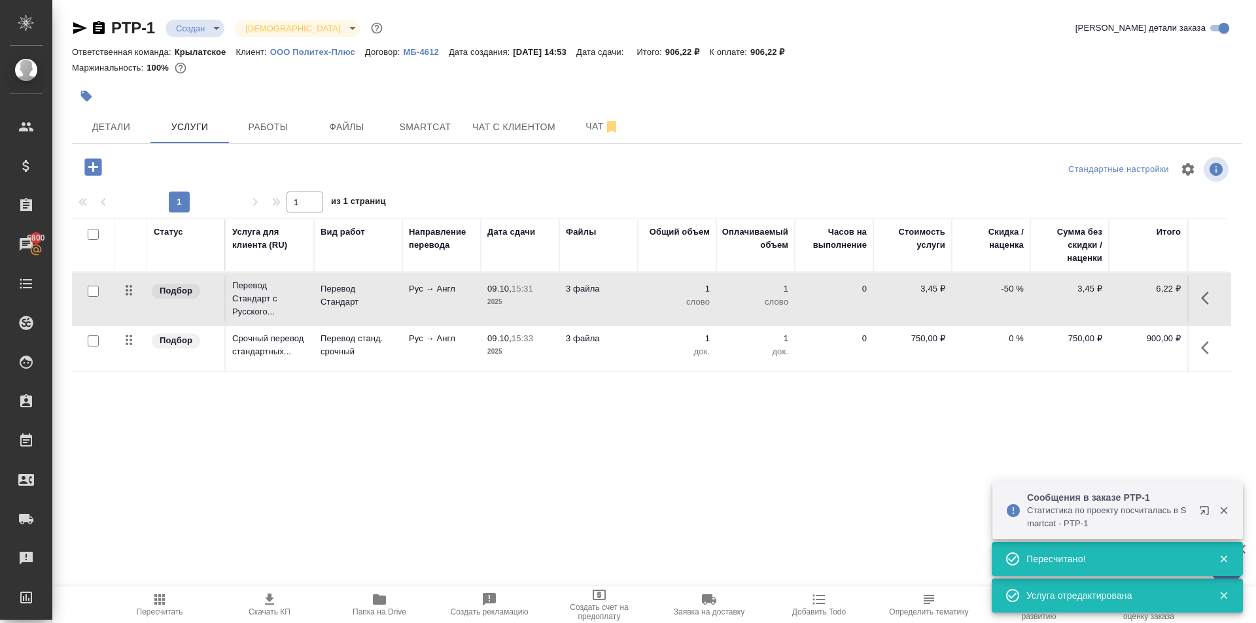
click at [1201, 293] on icon "button" at bounding box center [1209, 298] width 16 height 16
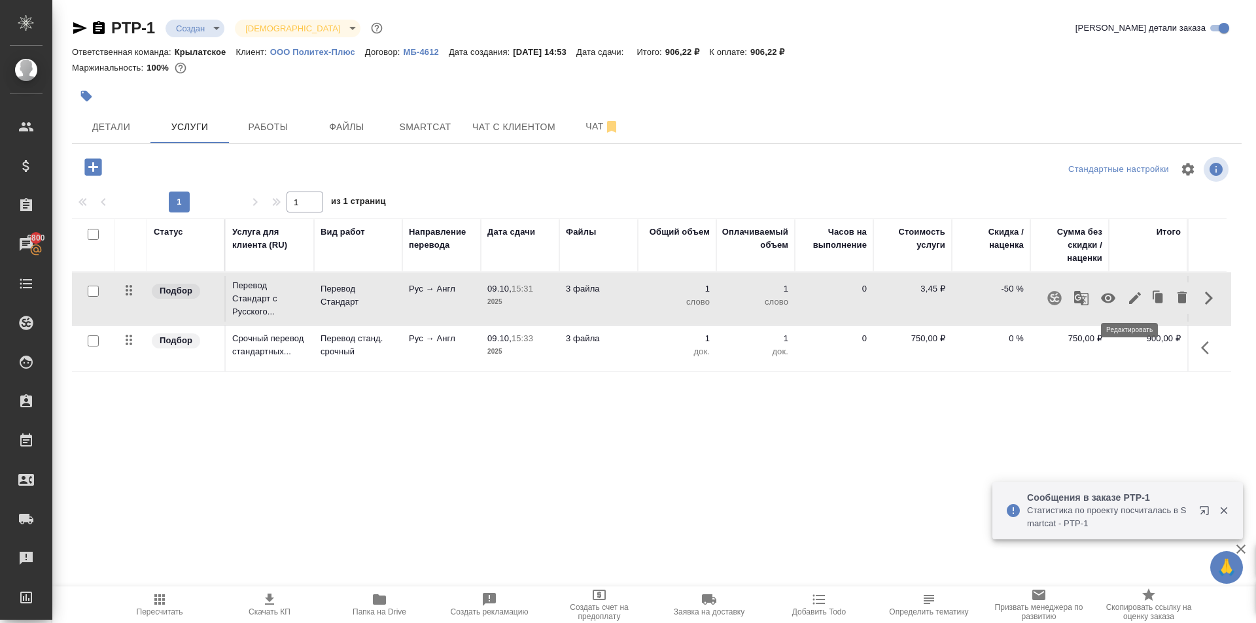
click at [1128, 304] on icon "button" at bounding box center [1135, 298] width 16 height 16
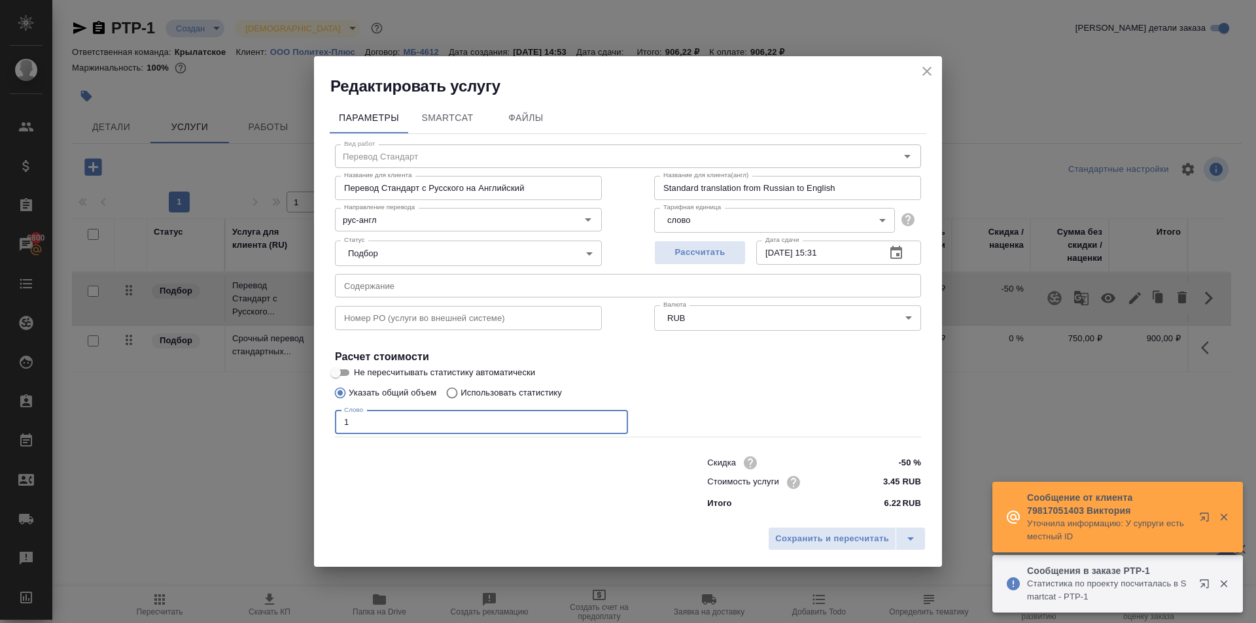
drag, startPoint x: 394, startPoint y: 427, endPoint x: 317, endPoint y: 425, distance: 76.6
click at [317, 425] on div "Параметры SmartCat Файлы Вид работ Перевод Стандарт Вид работ Название для клие…" at bounding box center [628, 309] width 628 height 424
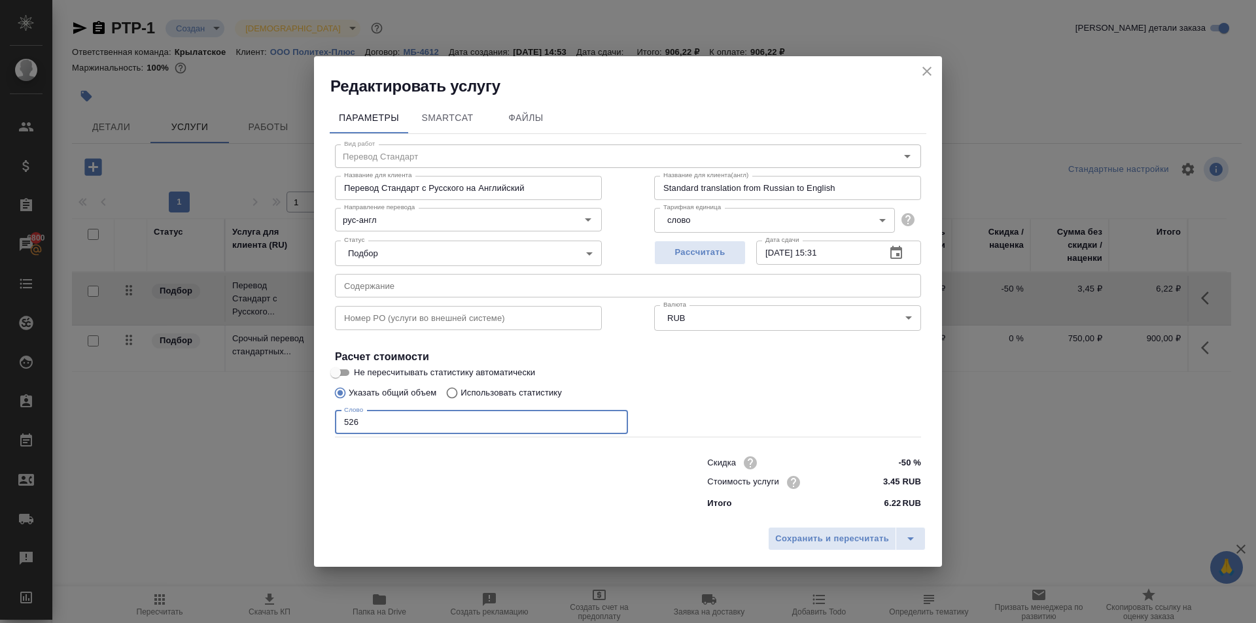
drag, startPoint x: 379, startPoint y: 428, endPoint x: 336, endPoint y: 417, distance: 44.7
click at [336, 417] on input "526" at bounding box center [481, 423] width 293 height 24
type input "2550"
click at [795, 518] on div "Параметры SmartCat Файлы Вид работ Перевод Стандарт Вид работ Название для клие…" at bounding box center [628, 309] width 628 height 424
click at [798, 539] on span "Сохранить и пересчитать" at bounding box center [832, 539] width 114 height 15
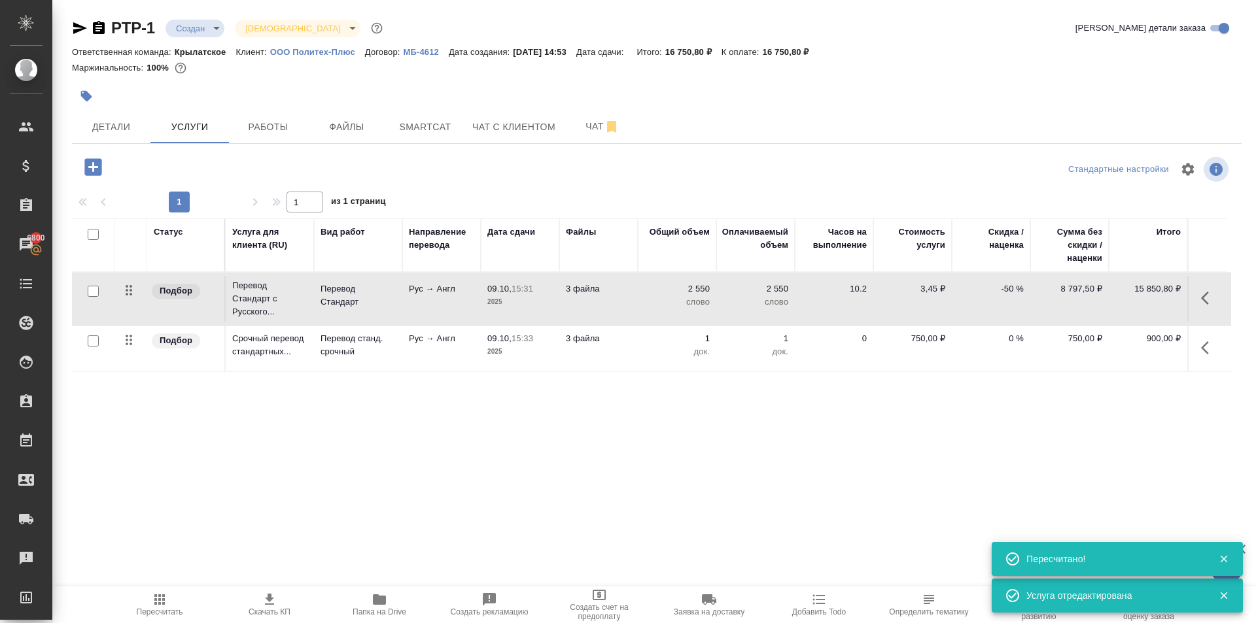
click at [151, 612] on span "Пересчитать" at bounding box center [160, 612] width 46 height 9
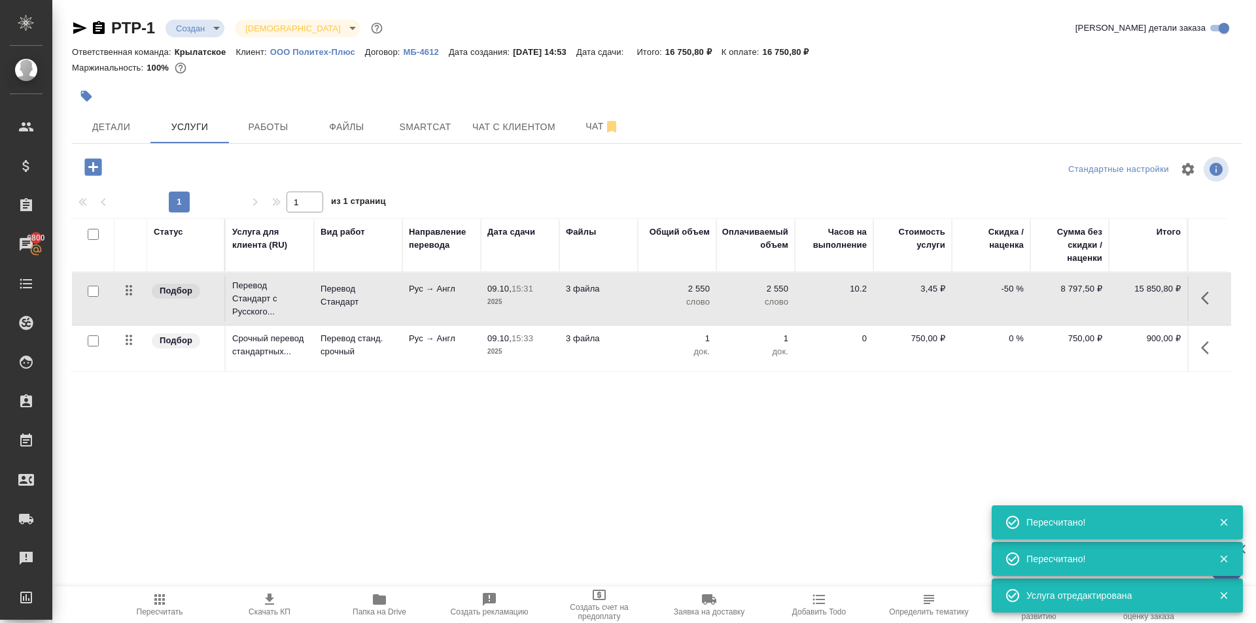
click at [215, 29] on body "🙏 .cls-1 fill:#fff; AWATERA Kasymov Timur Клиенты Спецификации Заказы 6800 Чаты…" at bounding box center [628, 311] width 1256 height 623
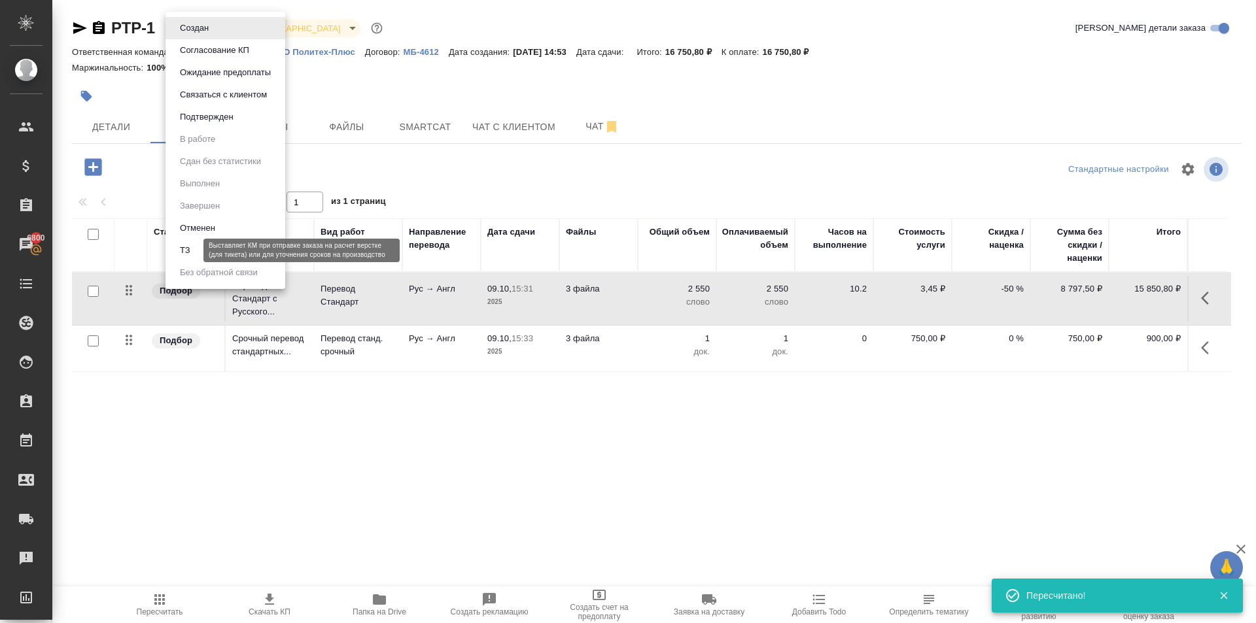
click at [188, 250] on button "ТЗ" at bounding box center [185, 250] width 18 height 14
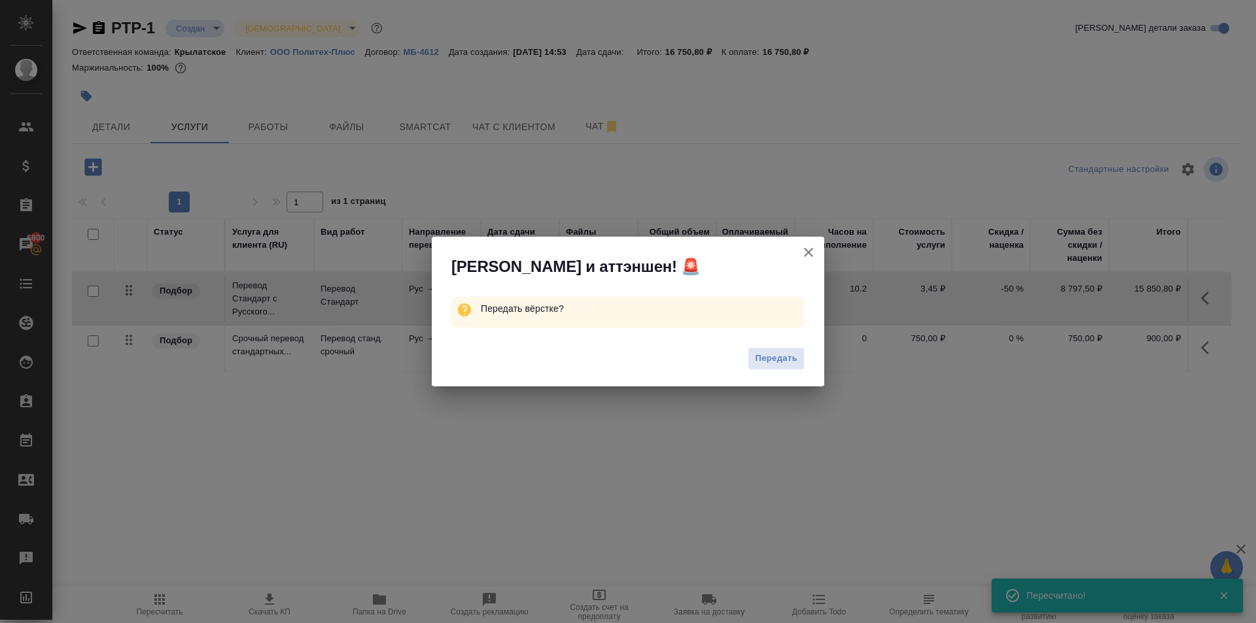
click at [771, 358] on span "Передать" at bounding box center [776, 358] width 43 height 15
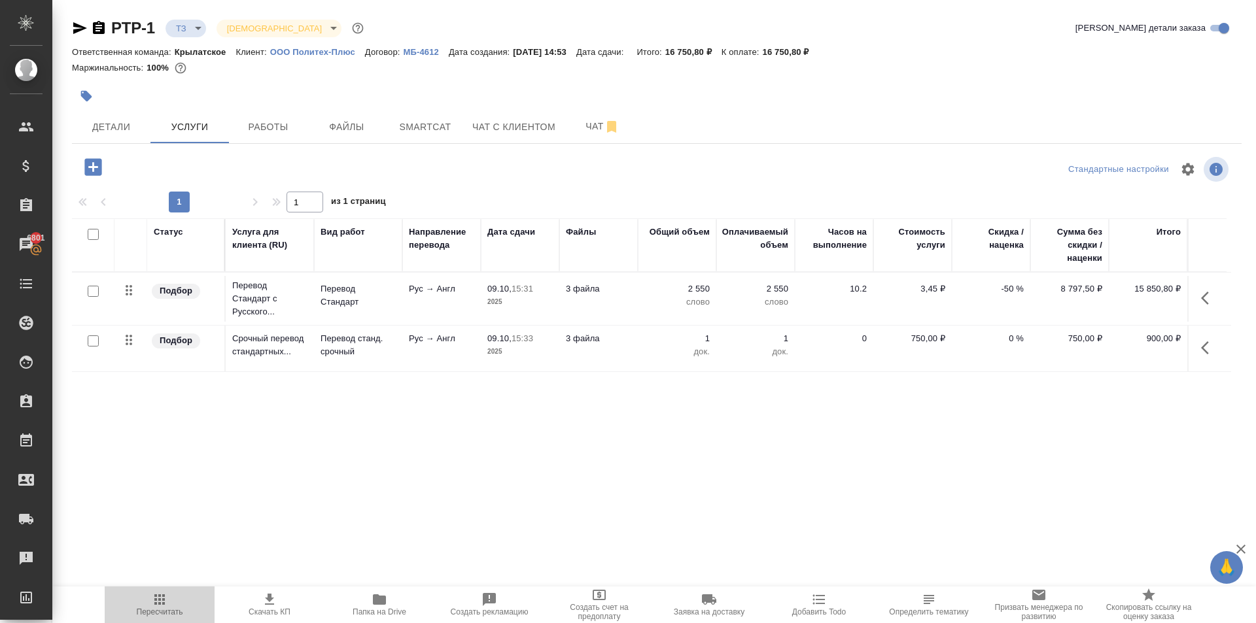
click at [140, 589] on button "Пересчитать" at bounding box center [160, 605] width 110 height 37
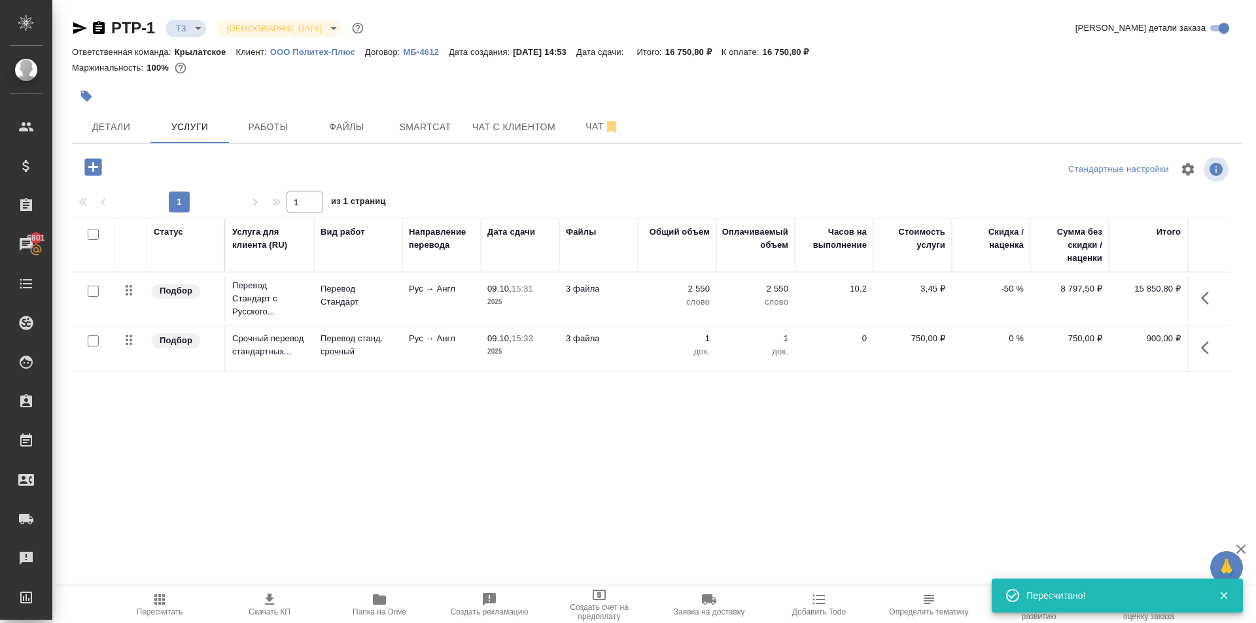
type input "new"
drag, startPoint x: 584, startPoint y: 122, endPoint x: 584, endPoint y: 134, distance: 12.4
click at [584, 123] on span "Чат" at bounding box center [602, 126] width 63 height 16
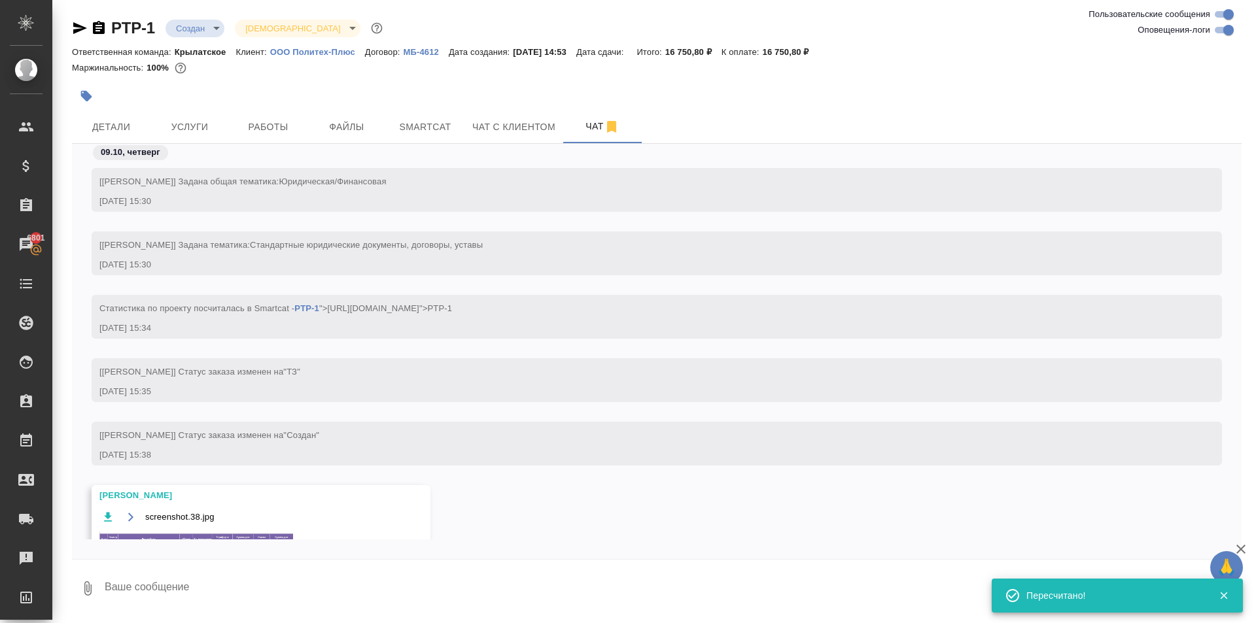
scroll to position [52, 0]
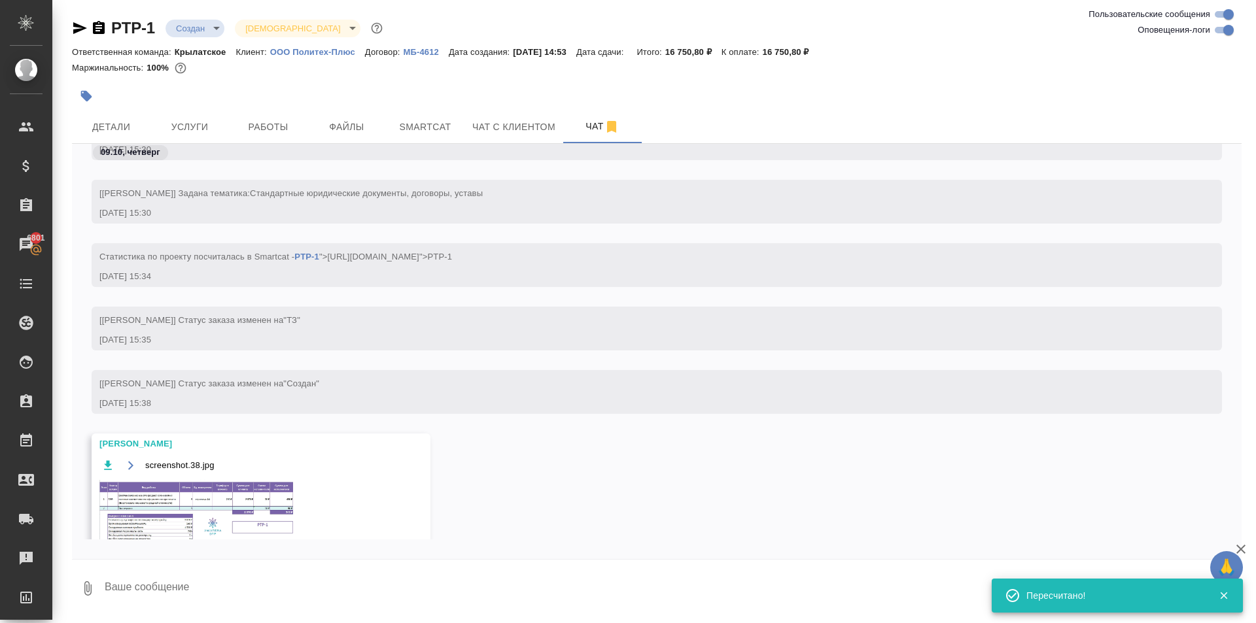
click at [275, 485] on img at bounding box center [197, 513] width 196 height 67
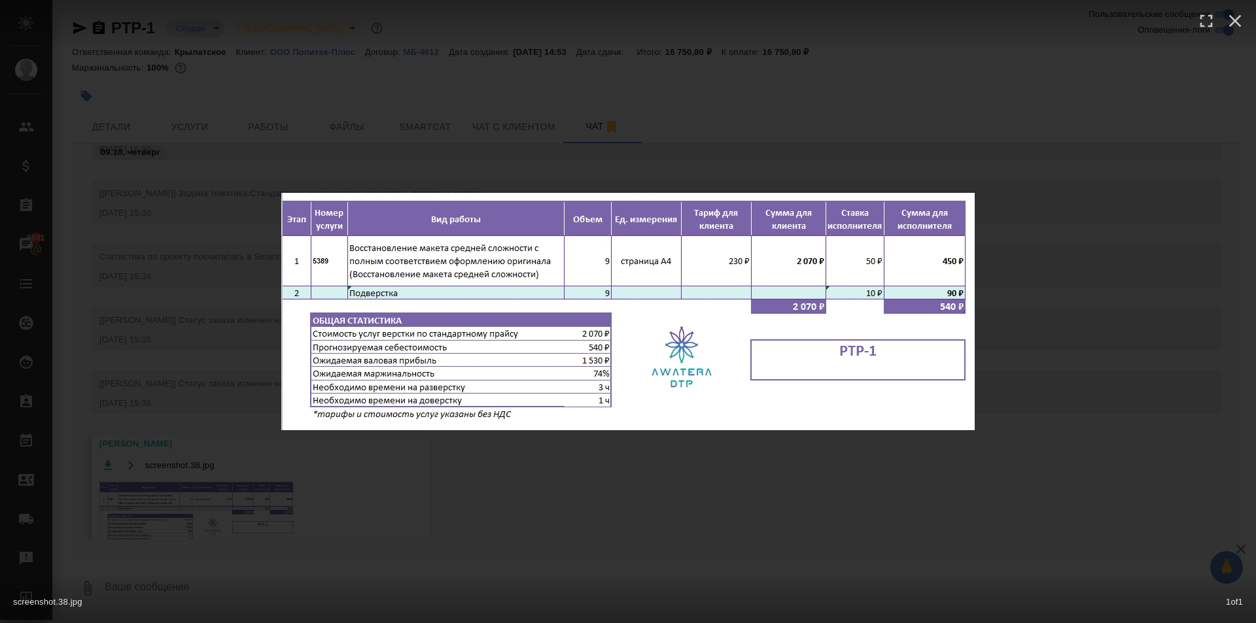
click at [576, 479] on div "screenshot.38.jpg 1 of 1" at bounding box center [628, 311] width 1256 height 623
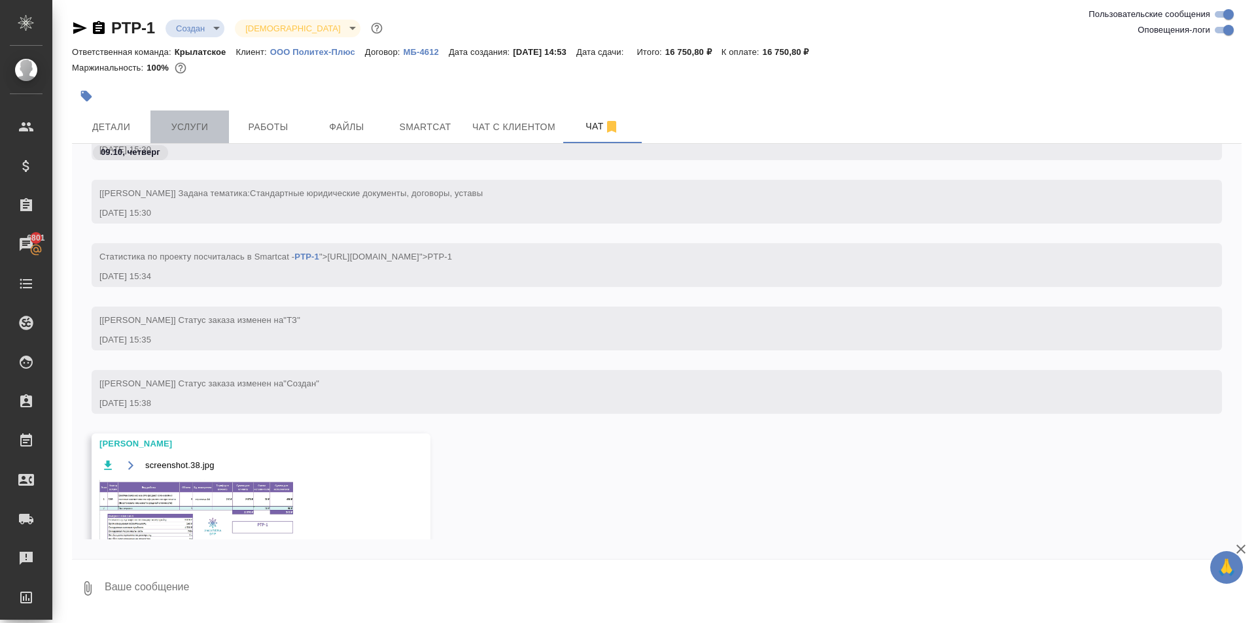
click at [161, 115] on button "Услуги" at bounding box center [189, 127] width 78 height 33
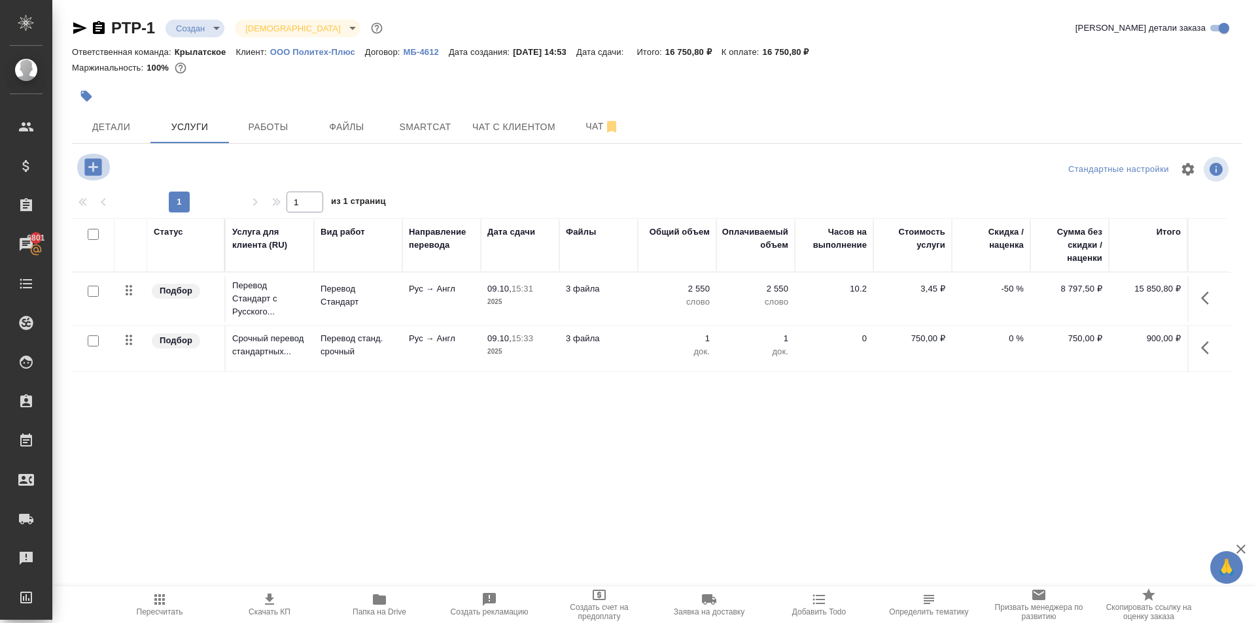
click at [91, 164] on icon "button" at bounding box center [92, 166] width 17 height 17
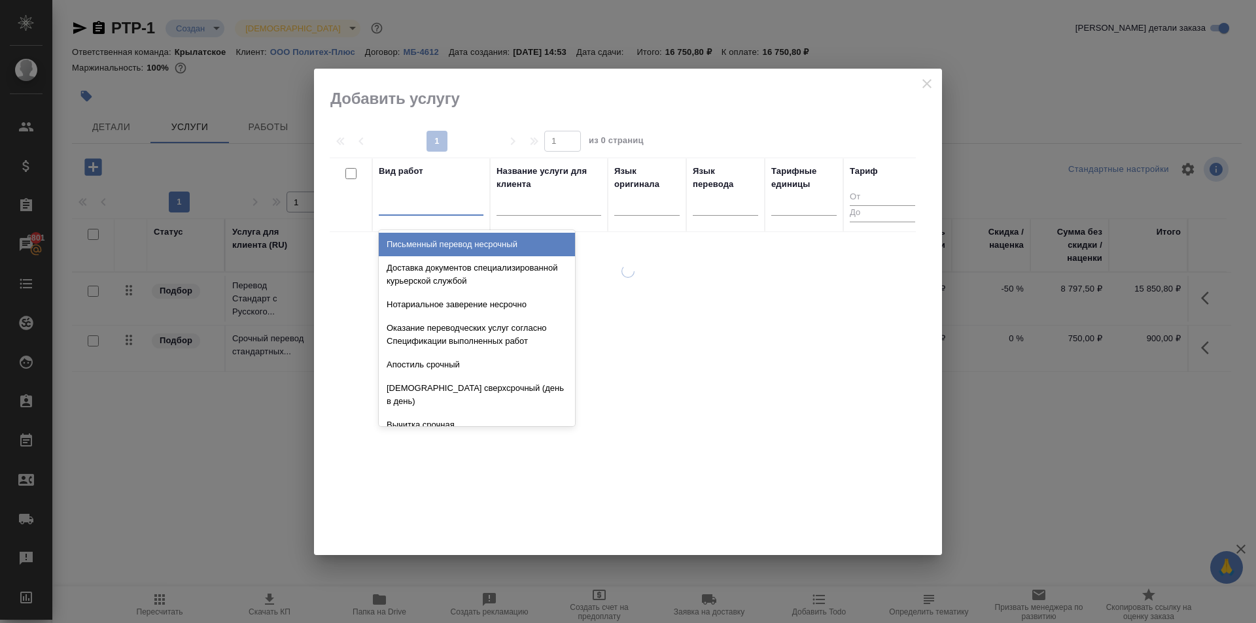
click at [433, 205] on div at bounding box center [431, 202] width 105 height 19
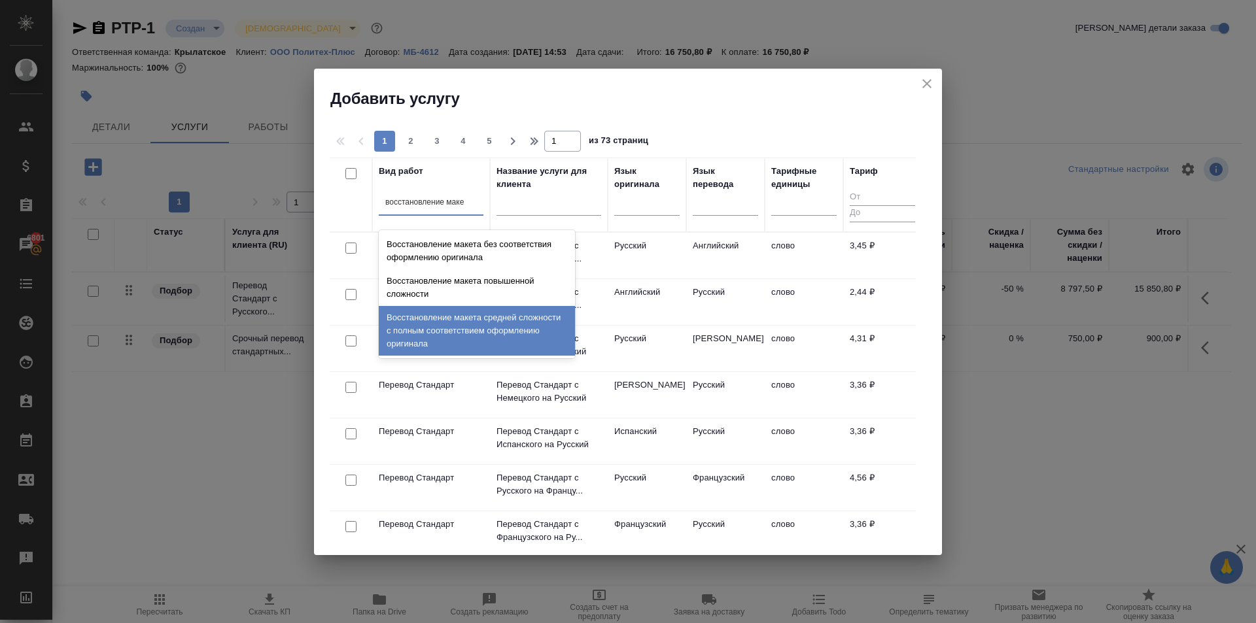
type input "восстановление маке"
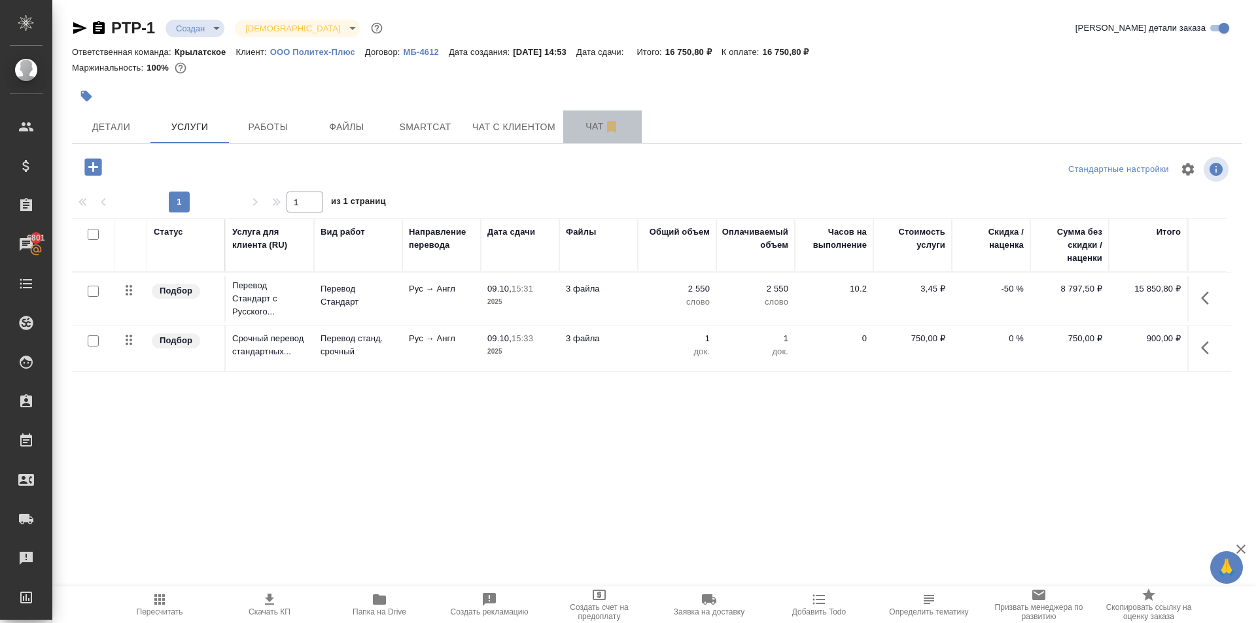
click at [576, 113] on button "Чат" at bounding box center [602, 127] width 78 height 33
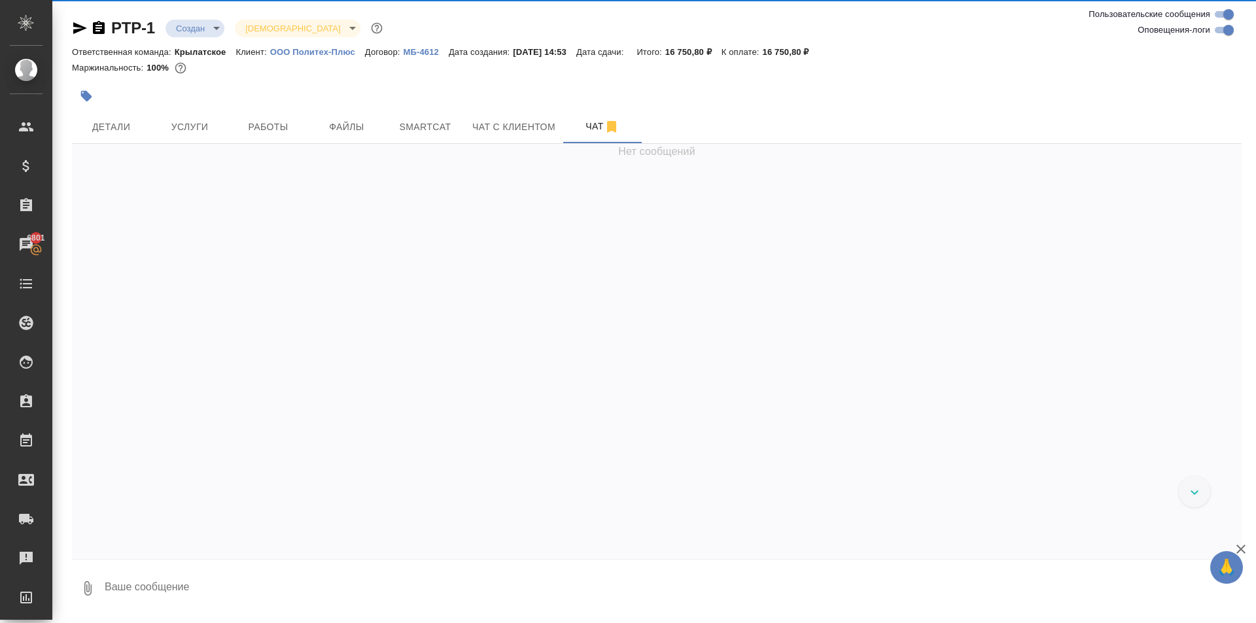
scroll to position [119, 0]
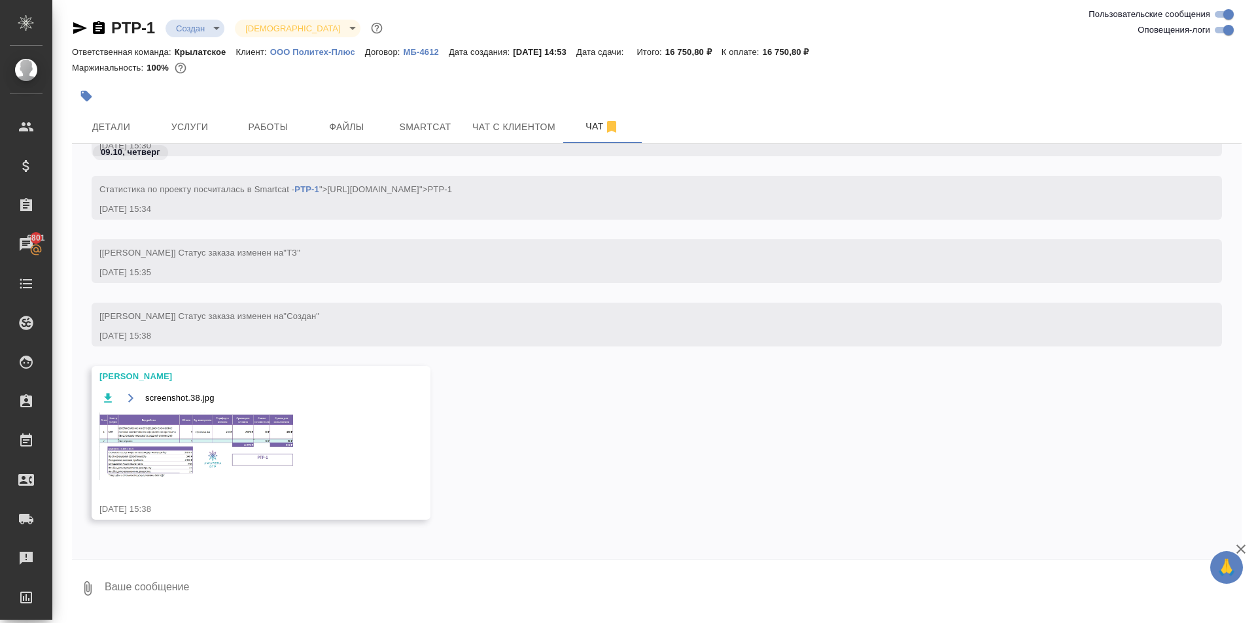
click at [261, 381] on div "Арсеньева Вера" at bounding box center [241, 376] width 285 height 13
click at [258, 417] on img at bounding box center [197, 446] width 196 height 67
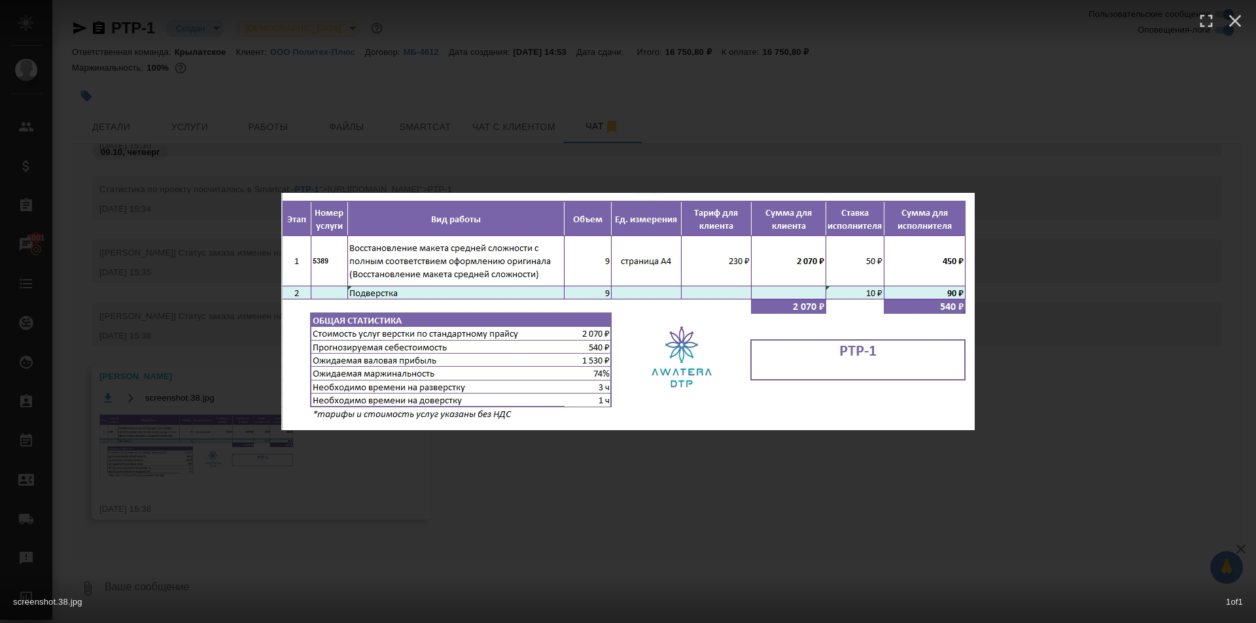
click at [547, 480] on div "screenshot.38.jpg 1 of 1" at bounding box center [628, 311] width 1256 height 623
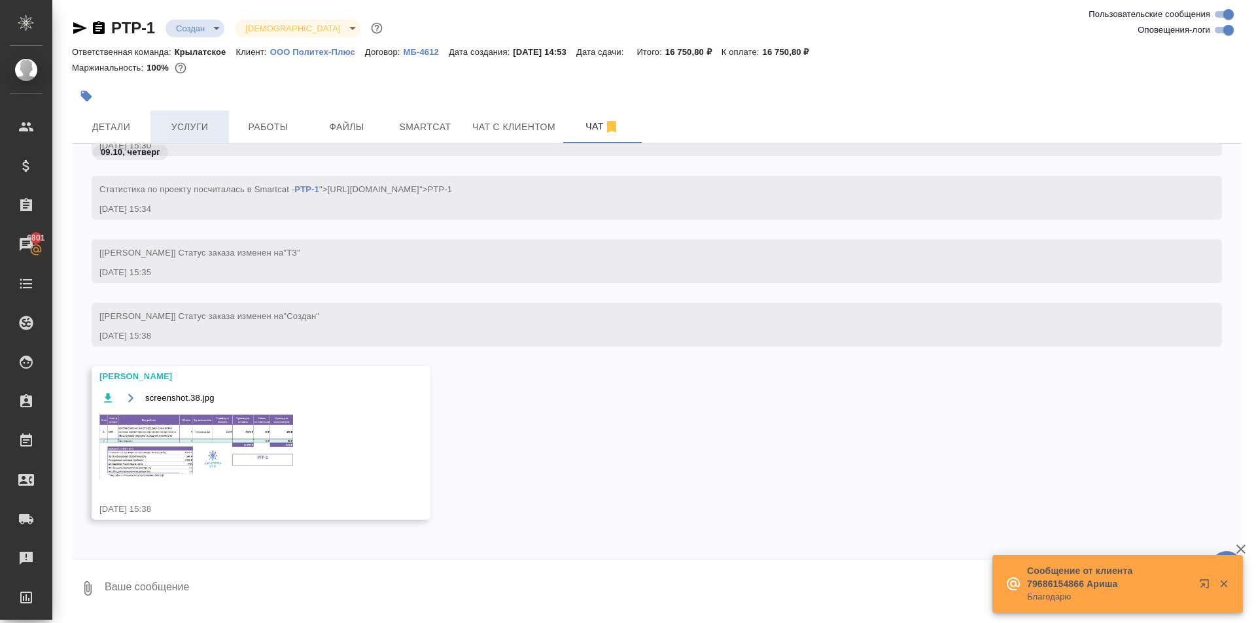
click at [192, 122] on span "Услуги" at bounding box center [189, 127] width 63 height 16
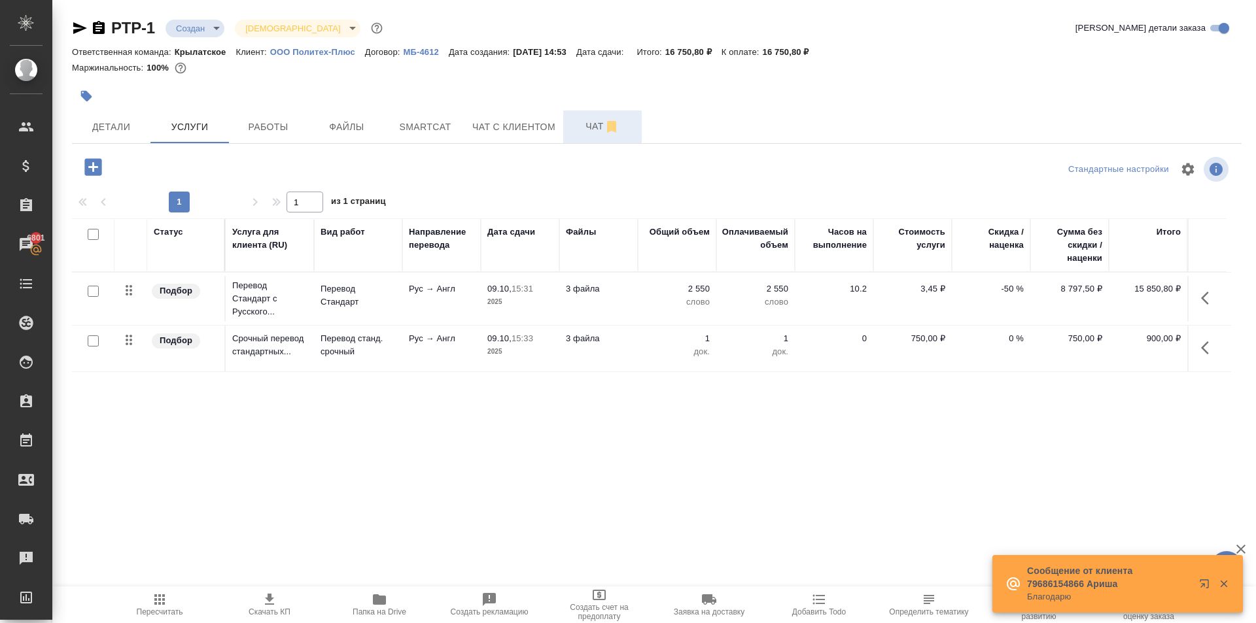
click at [575, 140] on button "Чат" at bounding box center [602, 127] width 78 height 33
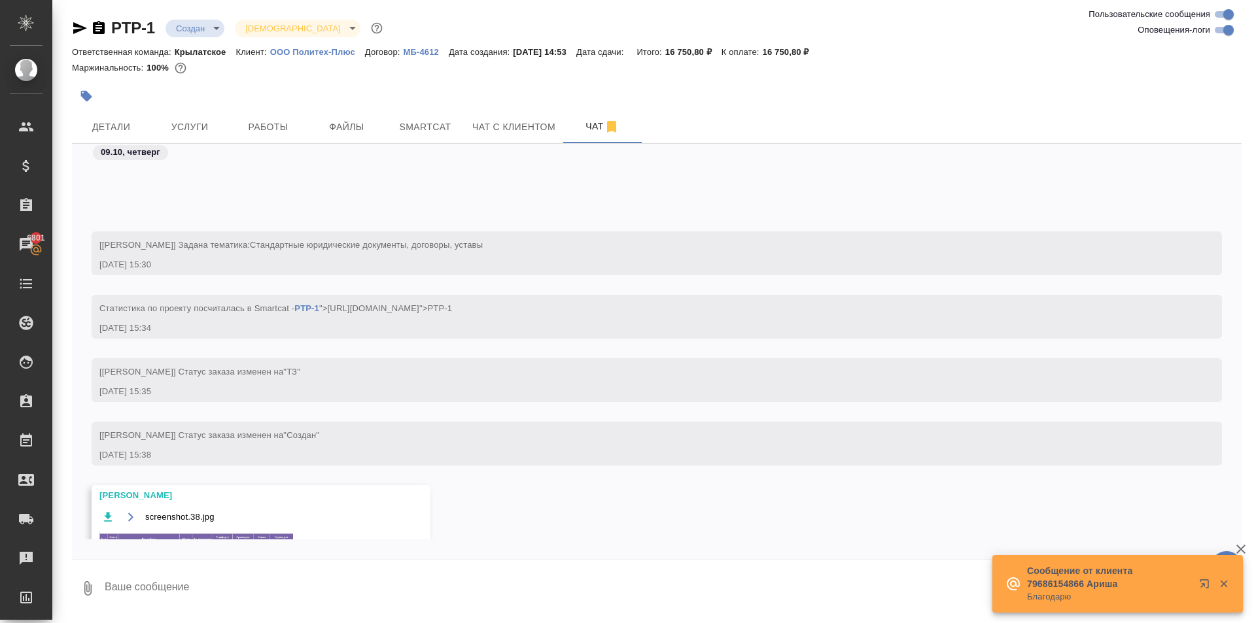
scroll to position [119, 0]
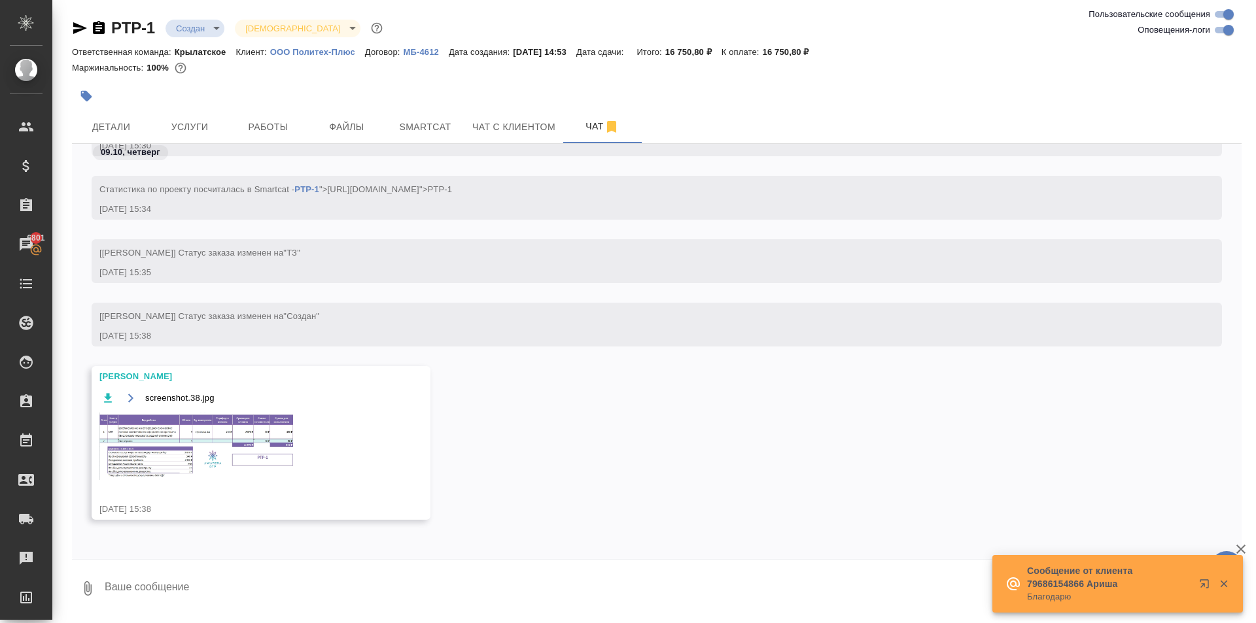
click at [236, 433] on img at bounding box center [197, 446] width 196 height 67
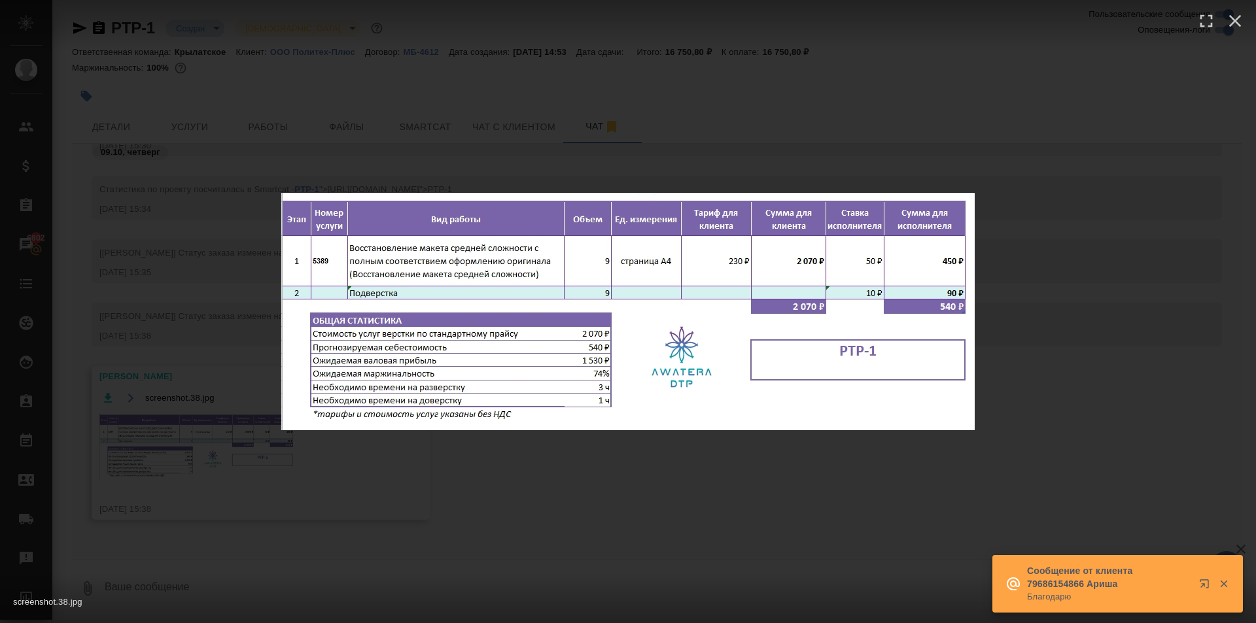
click at [663, 502] on div "screenshot.38.jpg 1 of 1" at bounding box center [628, 311] width 1256 height 623
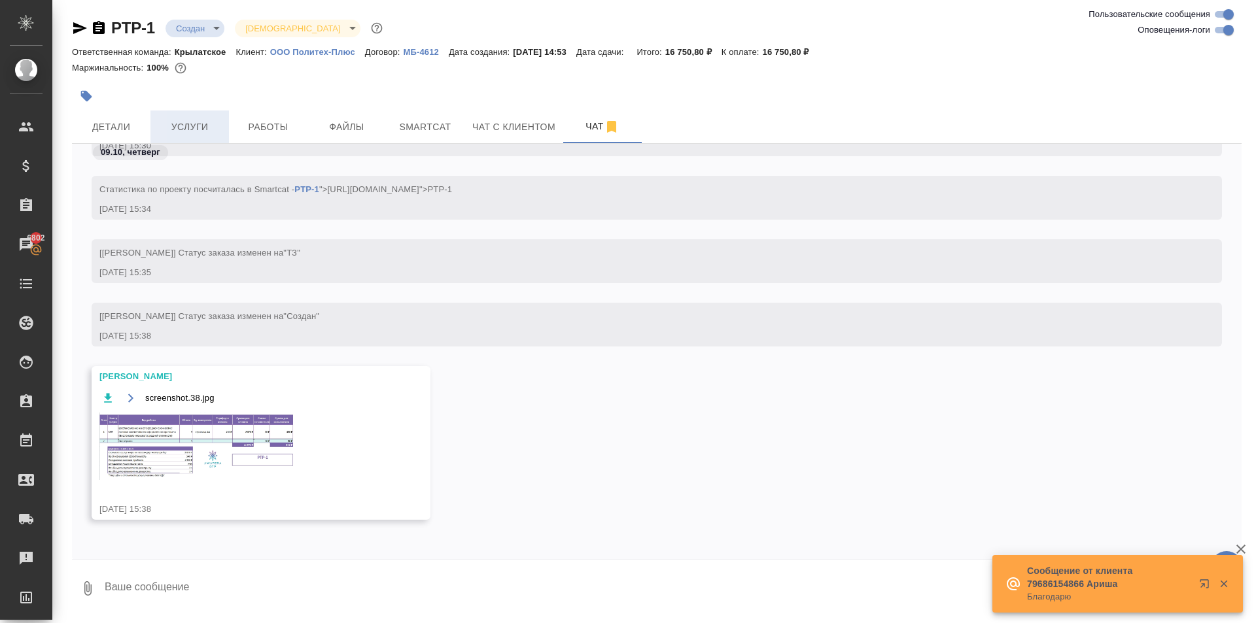
click at [198, 124] on span "Услуги" at bounding box center [189, 127] width 63 height 16
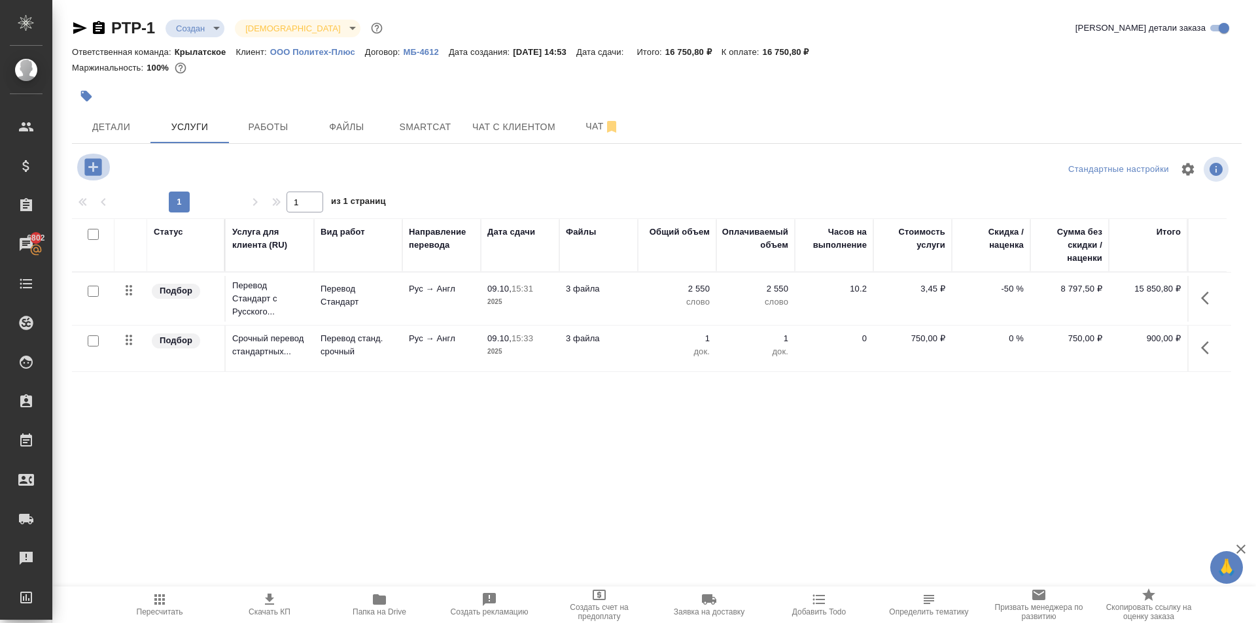
click at [103, 165] on icon "button" at bounding box center [93, 167] width 23 height 23
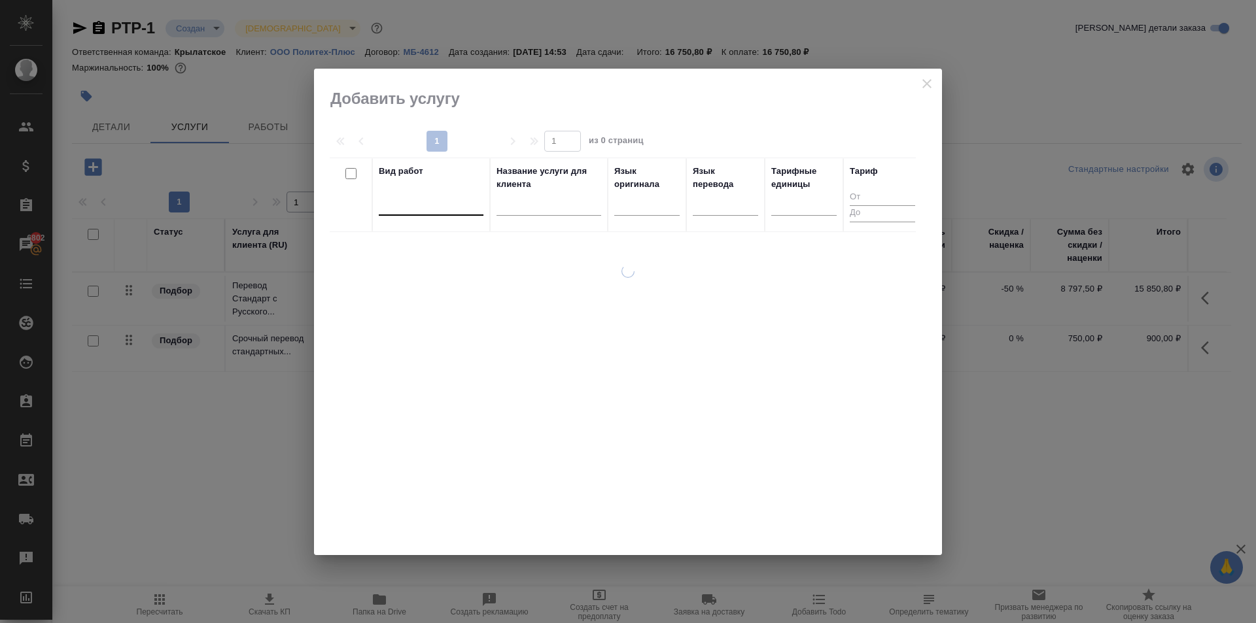
click at [466, 196] on div at bounding box center [431, 202] width 105 height 19
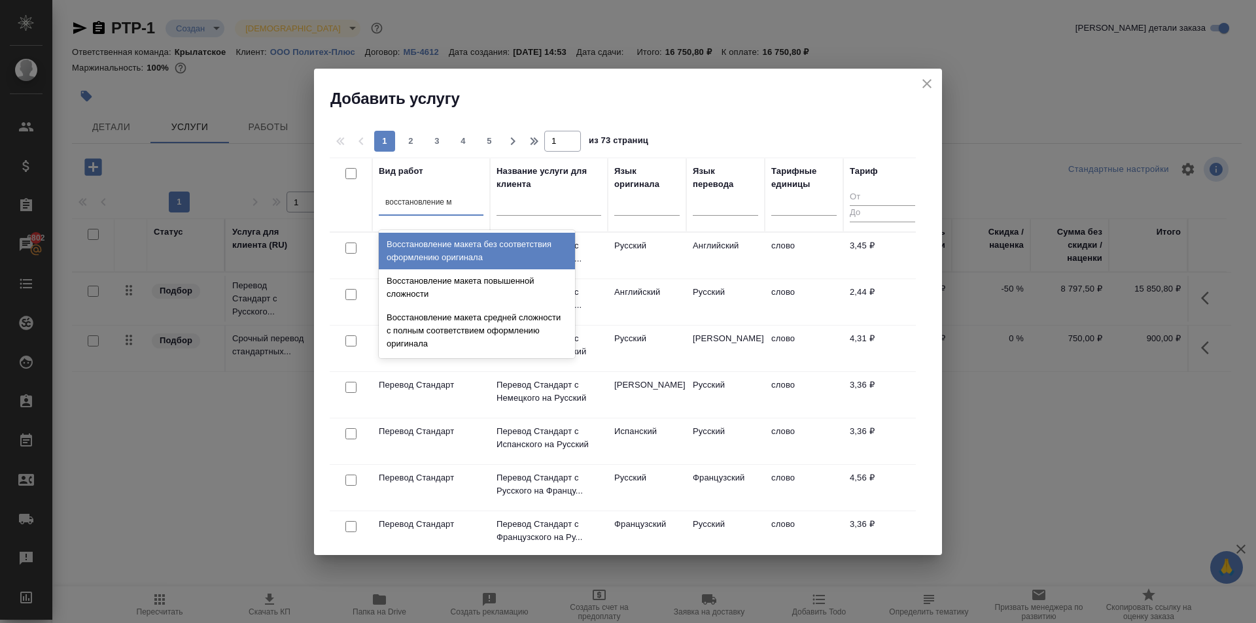
type input "восстановление ма"
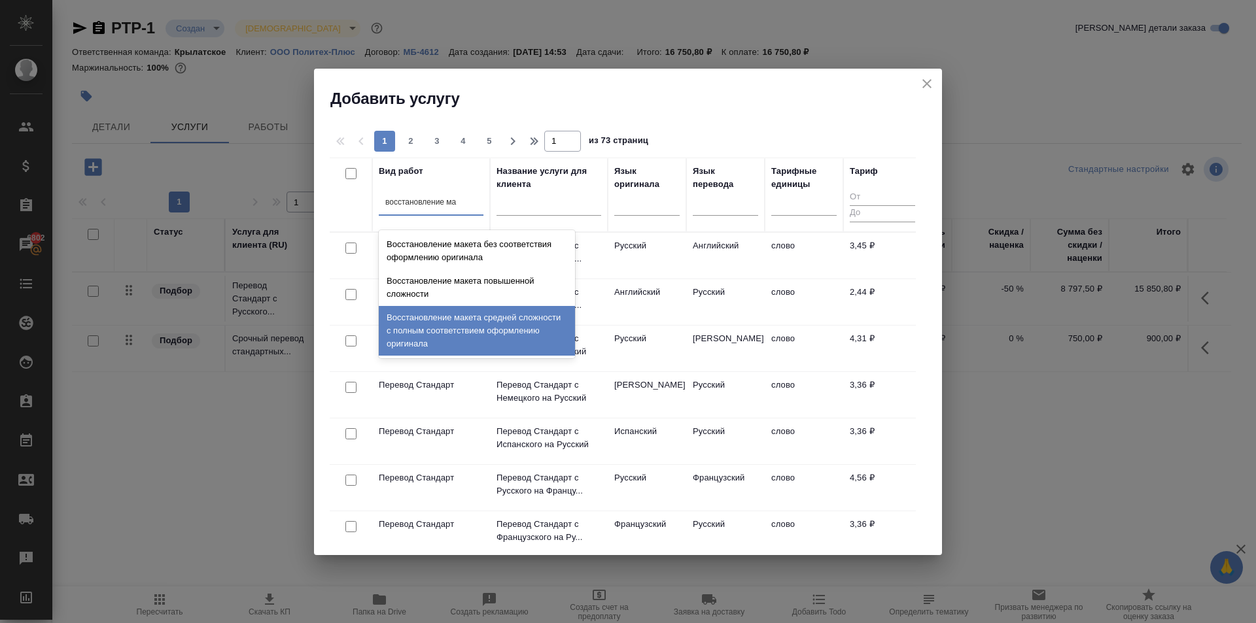
click at [493, 322] on div "Восстановление макета средней сложности с полным соответствием оформлению ориги…" at bounding box center [477, 331] width 196 height 50
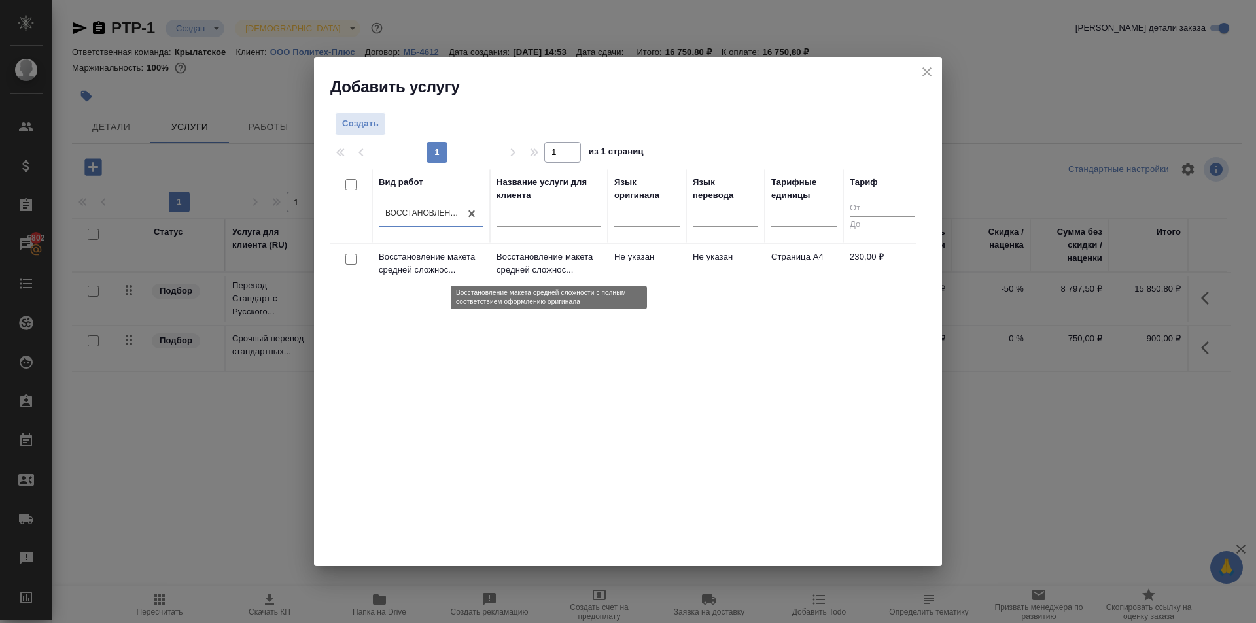
click at [538, 257] on p "Восстановление макета средней сложнос..." at bounding box center [548, 264] width 105 height 26
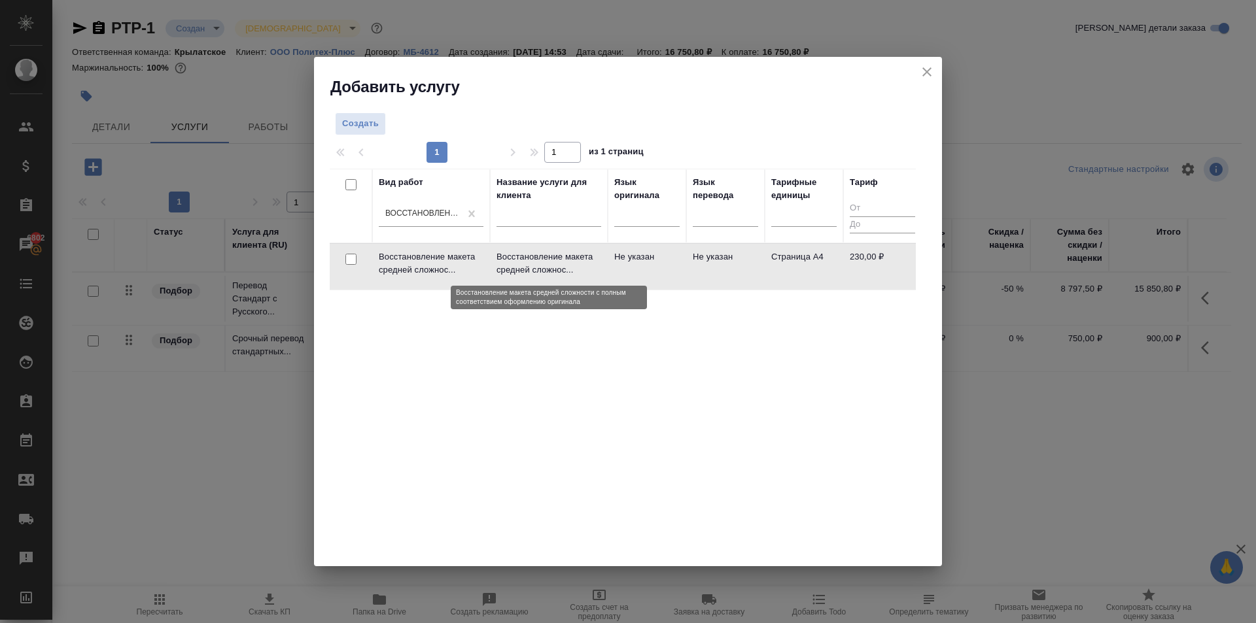
click at [538, 257] on p "Восстановление макета средней сложнос..." at bounding box center [548, 264] width 105 height 26
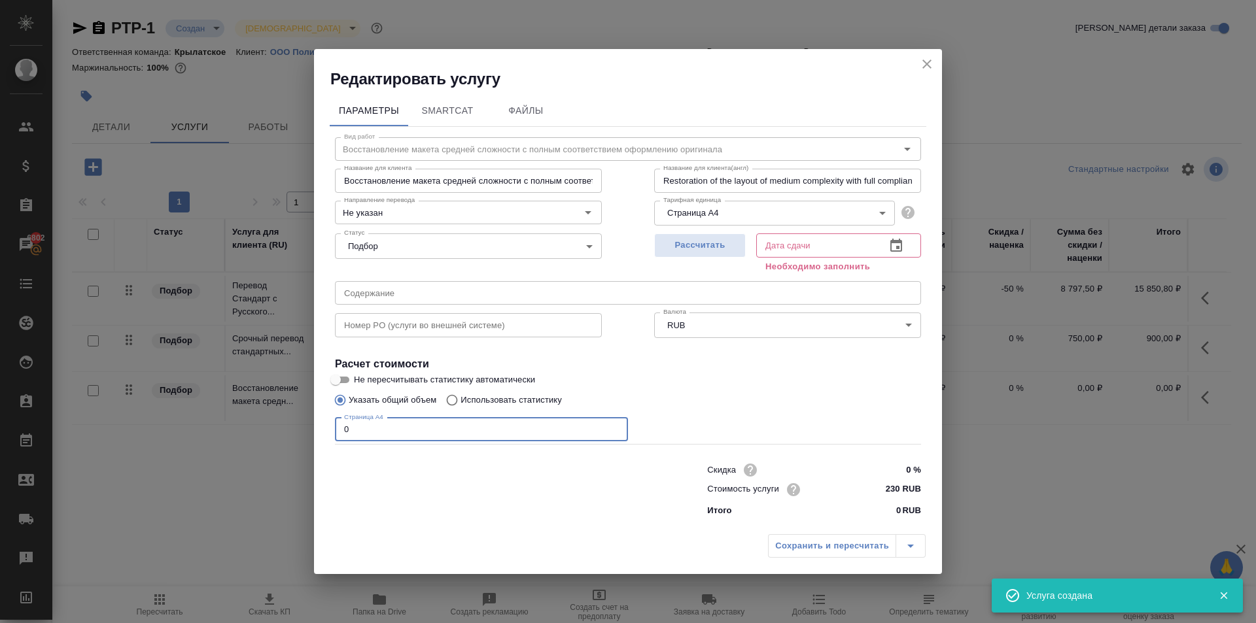
drag, startPoint x: 358, startPoint y: 431, endPoint x: 303, endPoint y: 409, distance: 59.6
click at [303, 409] on div "Редактировать услугу Параметры SmartCat Файлы Вид работ Восстановление макета с…" at bounding box center [628, 311] width 1256 height 623
type input "9"
click at [893, 486] on input "230 RUB" at bounding box center [896, 489] width 49 height 19
click at [894, 486] on input "230 RUB" at bounding box center [897, 489] width 48 height 19
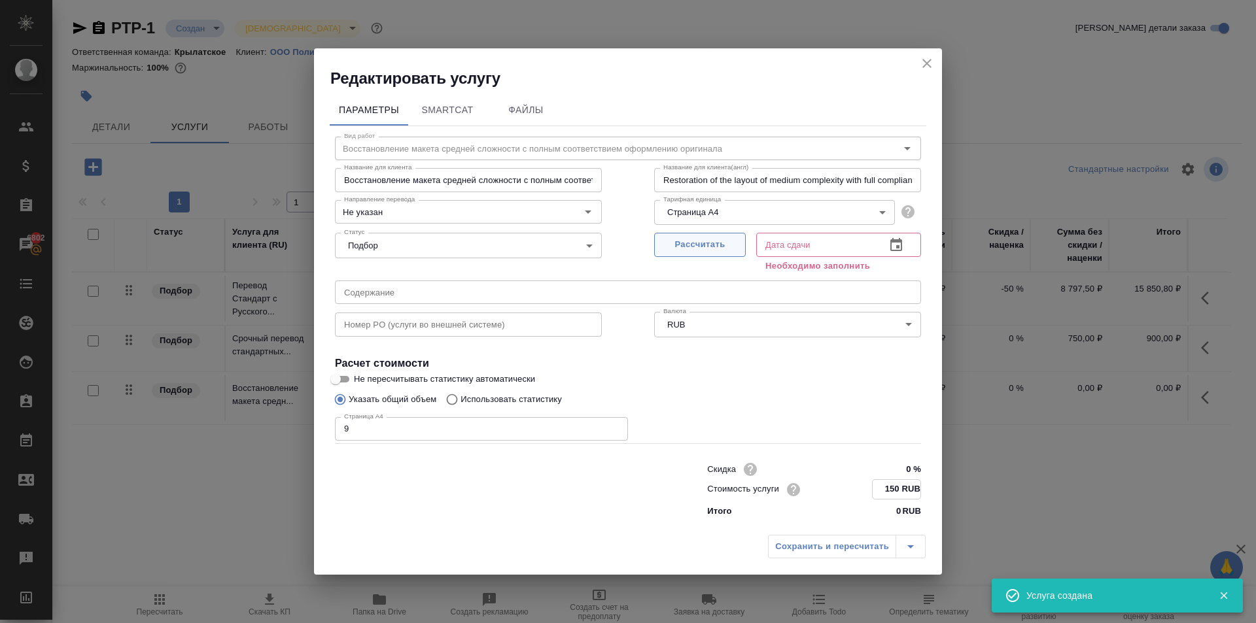
type input "150 RUB"
click at [738, 243] on button "Рассчитать" at bounding box center [700, 245] width 92 height 24
type input "09.10.2025 16:34"
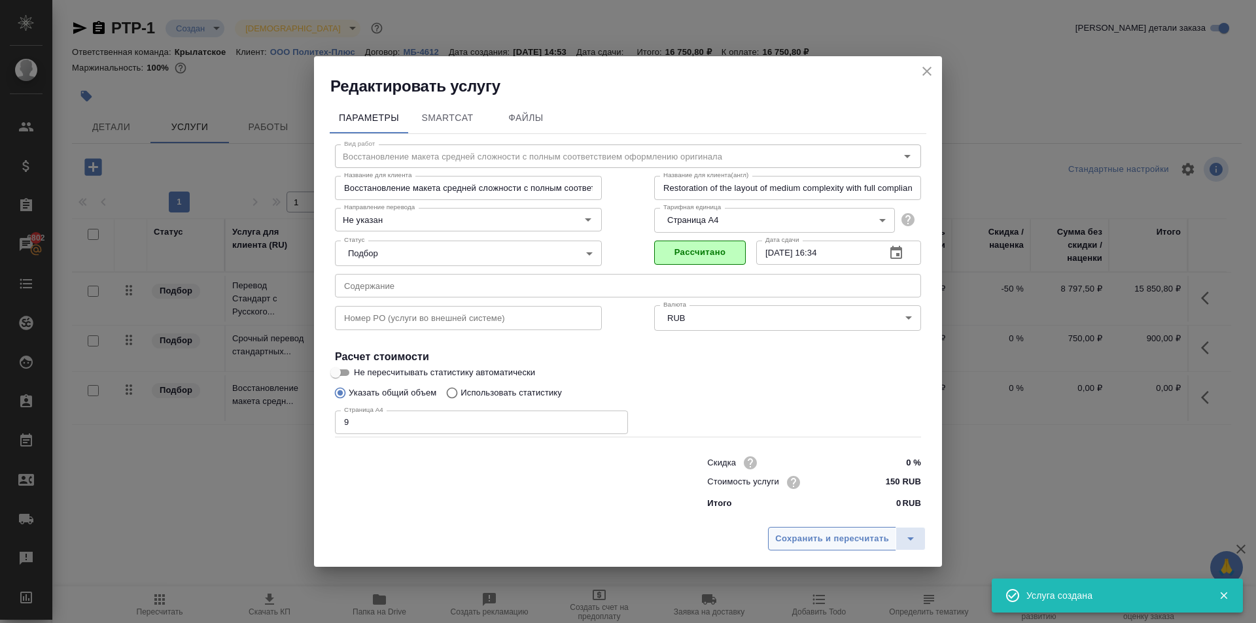
click at [823, 542] on span "Сохранить и пересчитать" at bounding box center [832, 539] width 114 height 15
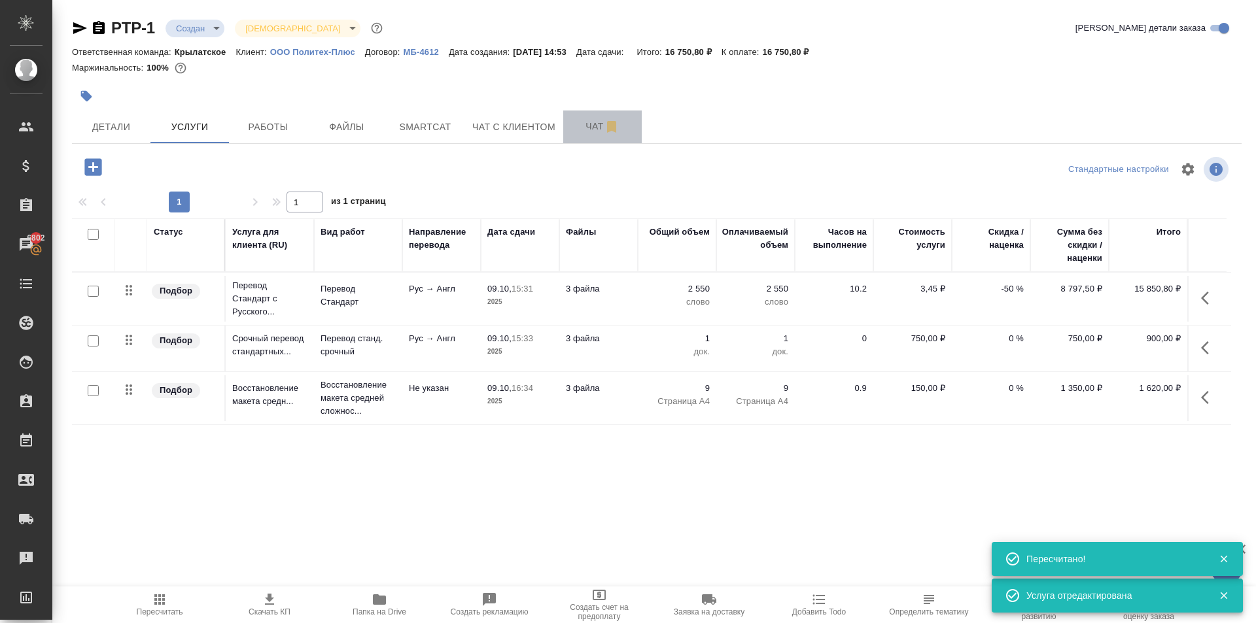
click at [586, 133] on span "Чат" at bounding box center [602, 126] width 63 height 16
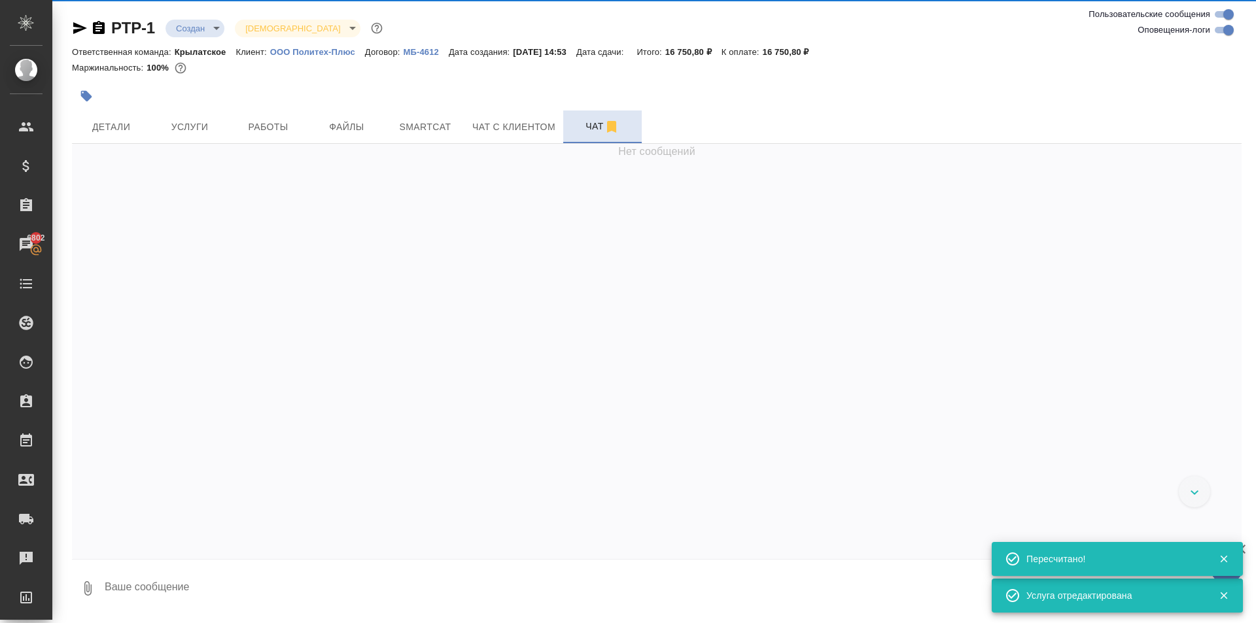
scroll to position [119, 0]
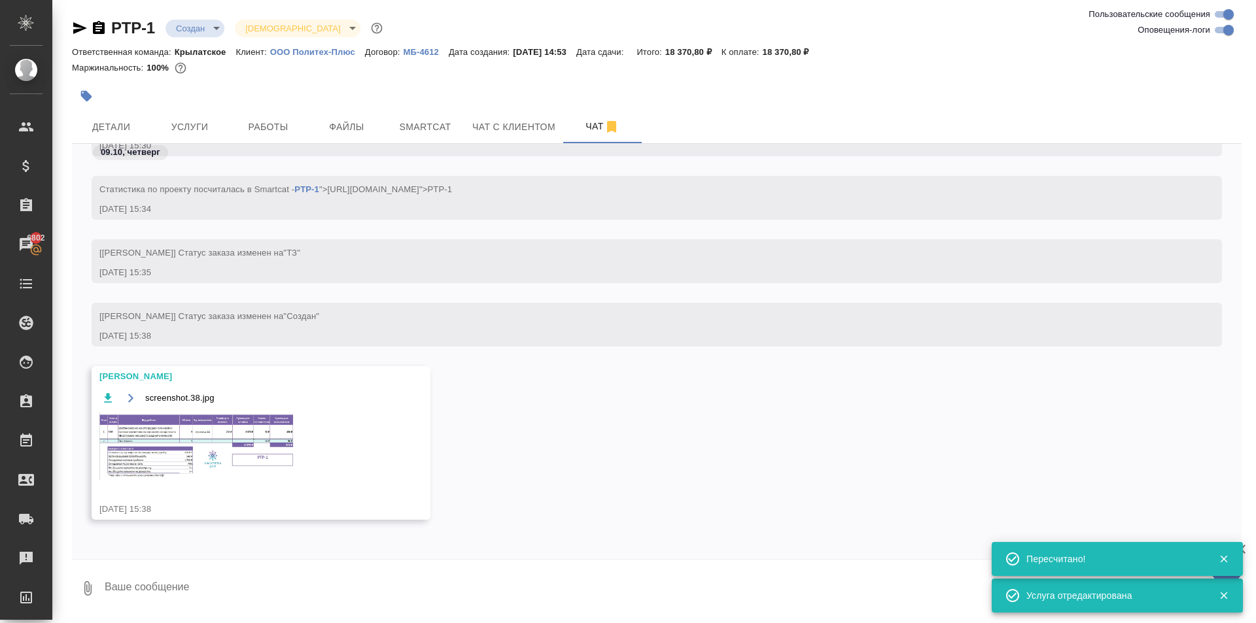
click at [279, 429] on img at bounding box center [197, 446] width 196 height 67
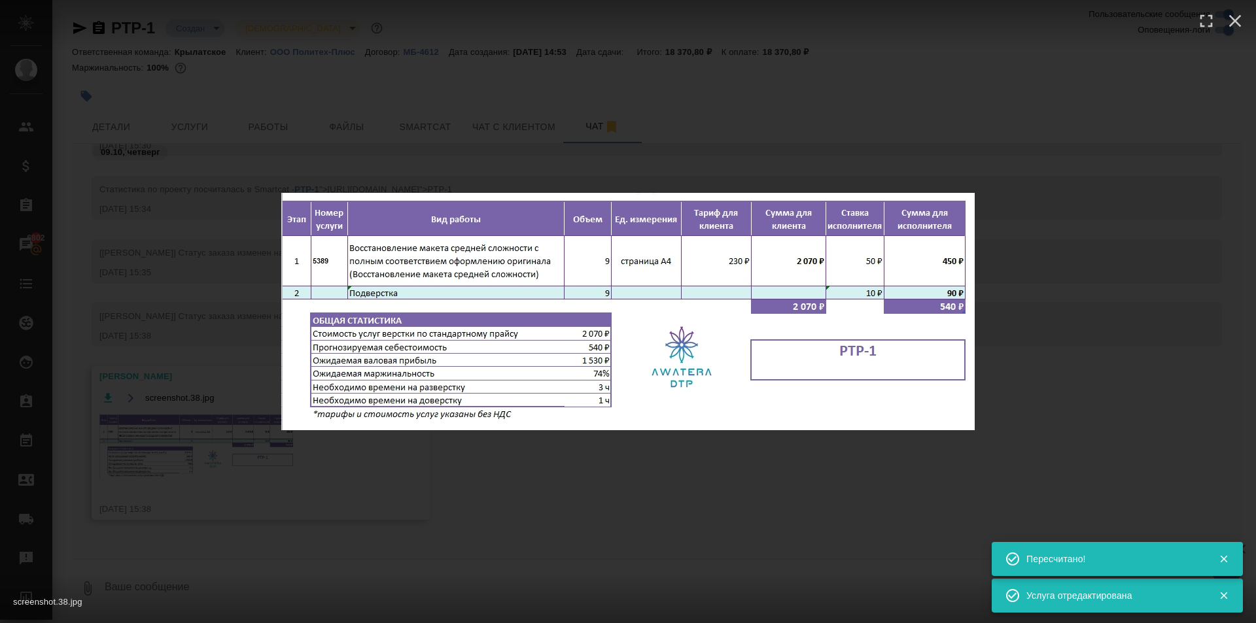
click at [835, 504] on div "screenshot.38.jpg 1 of 1" at bounding box center [628, 311] width 1256 height 623
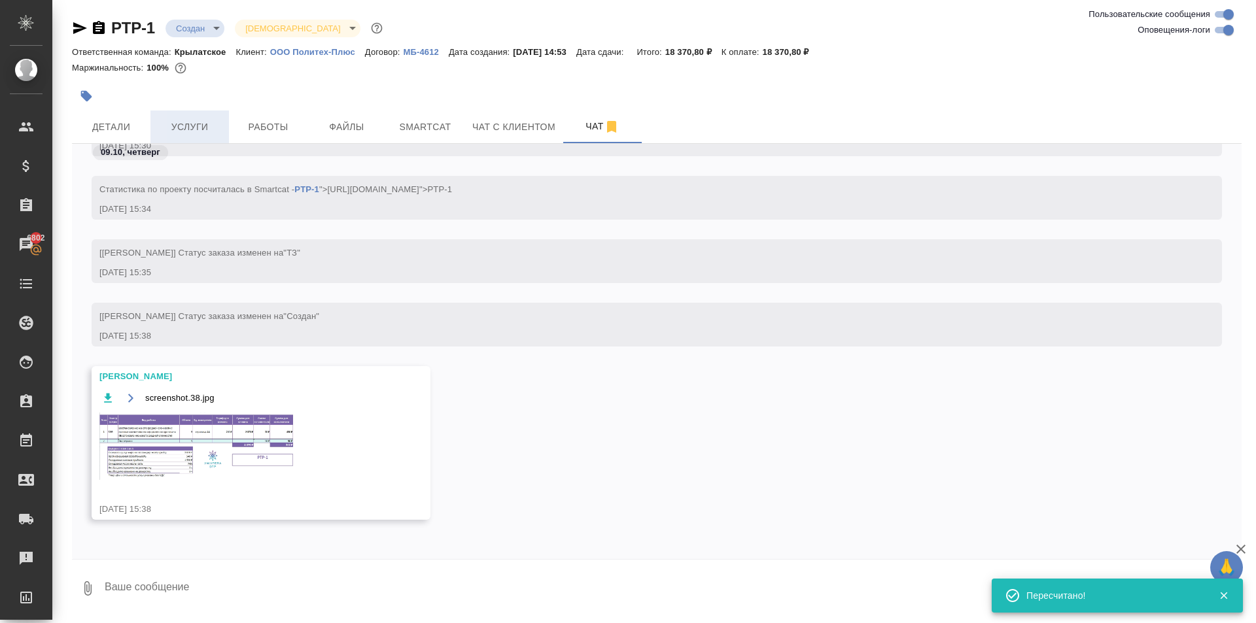
click at [192, 126] on span "Услуги" at bounding box center [189, 127] width 63 height 16
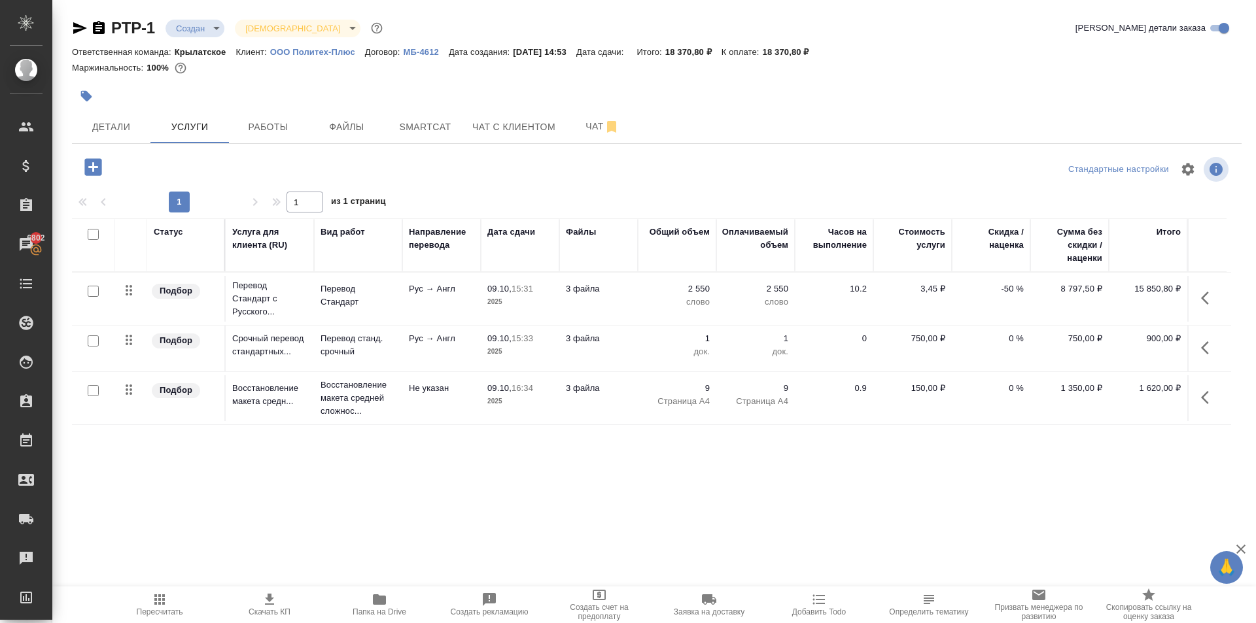
click at [88, 171] on icon "button" at bounding box center [92, 166] width 17 height 17
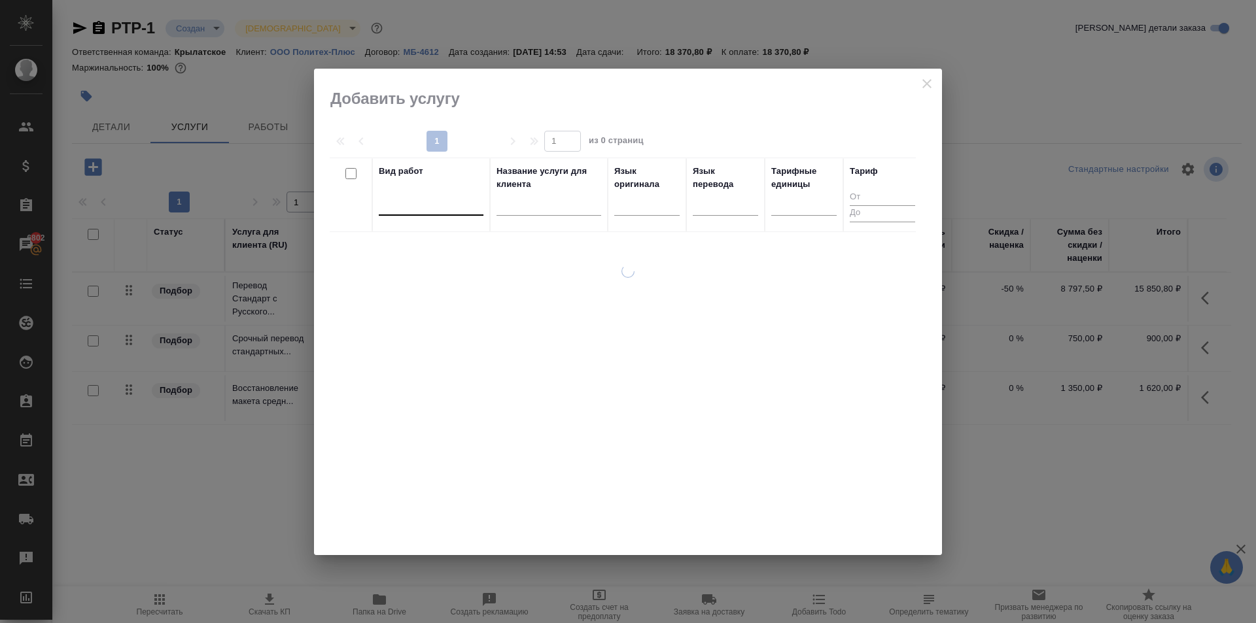
click at [406, 211] on div at bounding box center [431, 202] width 105 height 19
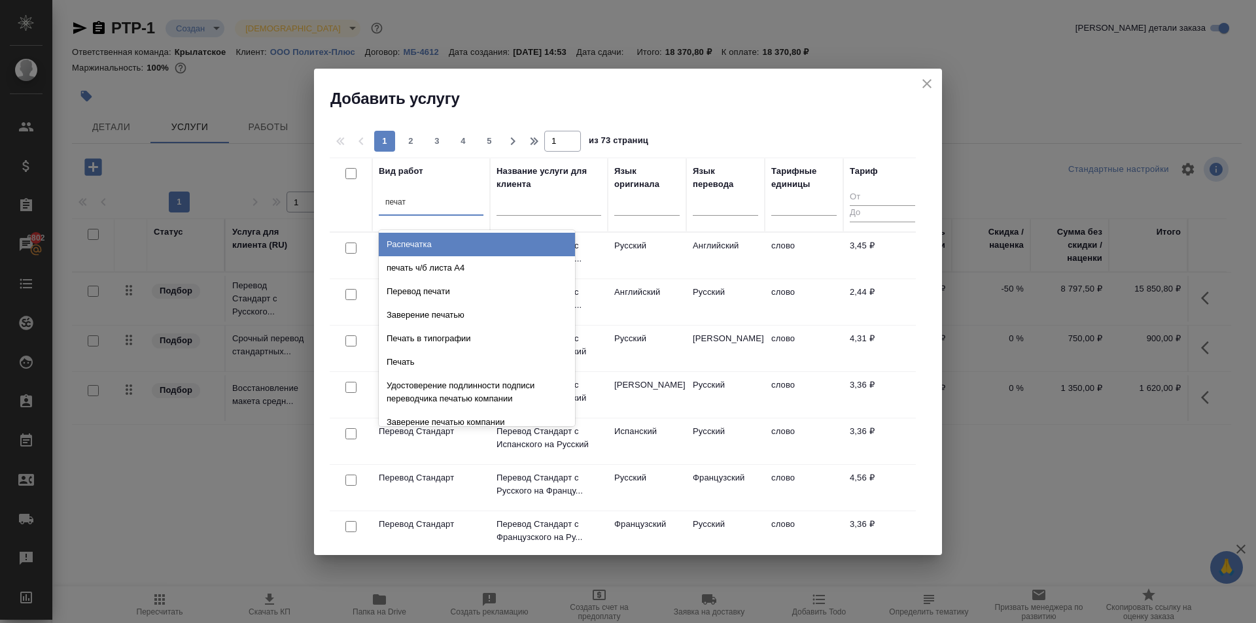
type input "печать"
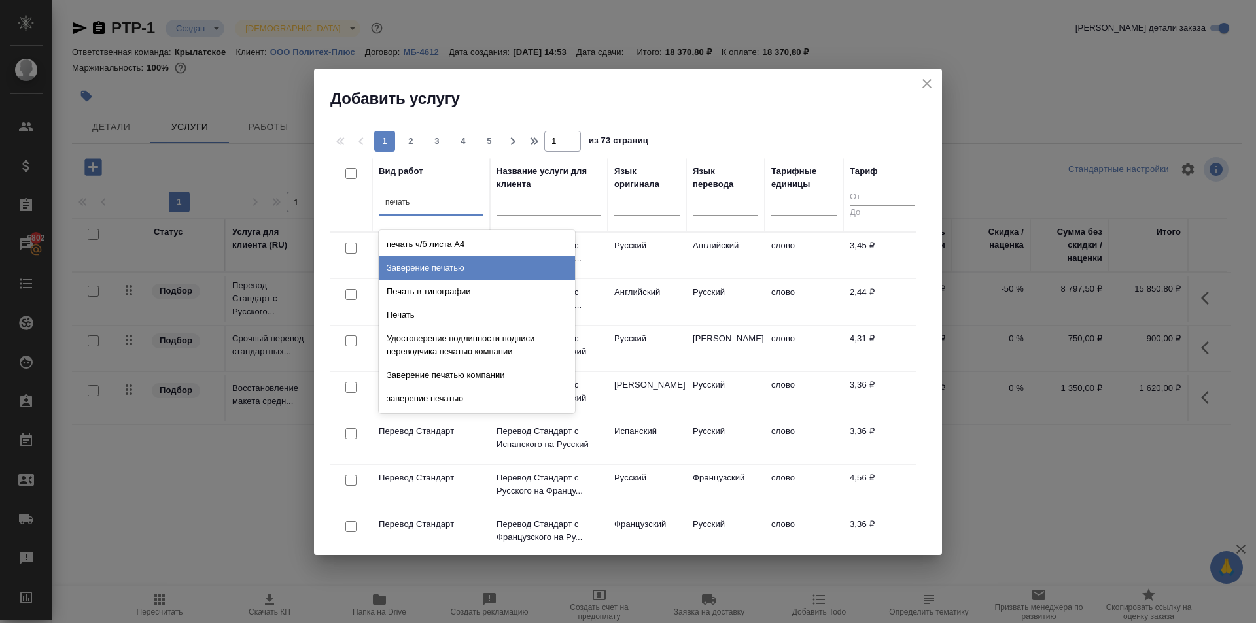
click at [511, 266] on div "Заверение печатью" at bounding box center [477, 268] width 196 height 24
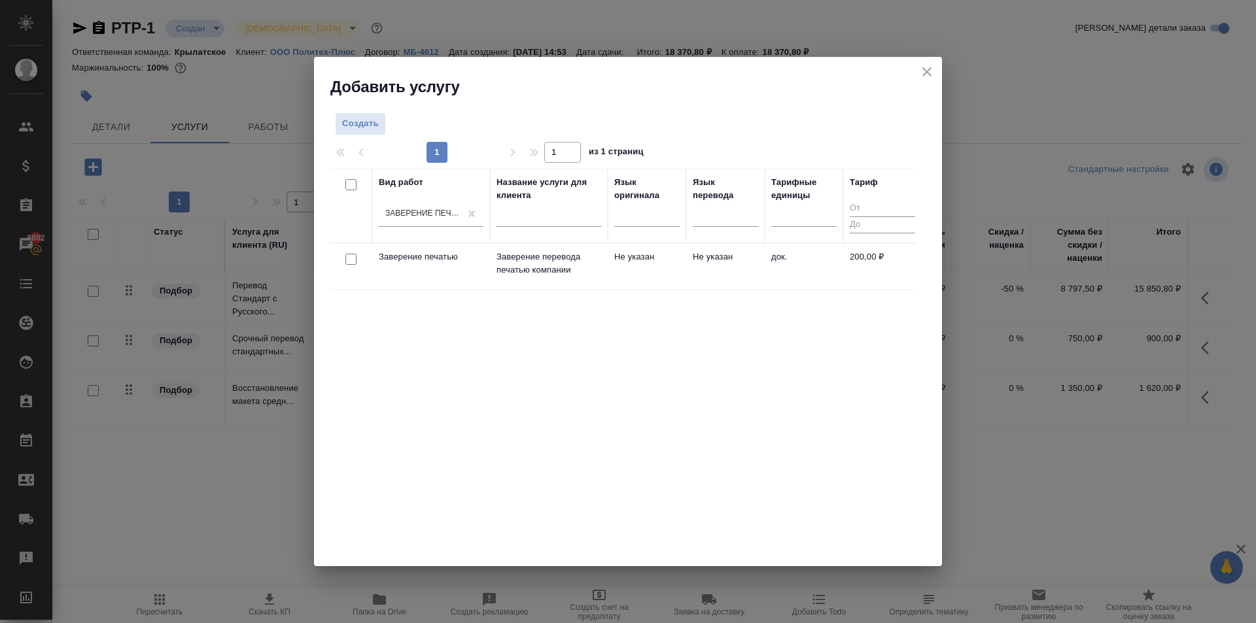
click at [678, 282] on td "Не указан" at bounding box center [647, 267] width 78 height 46
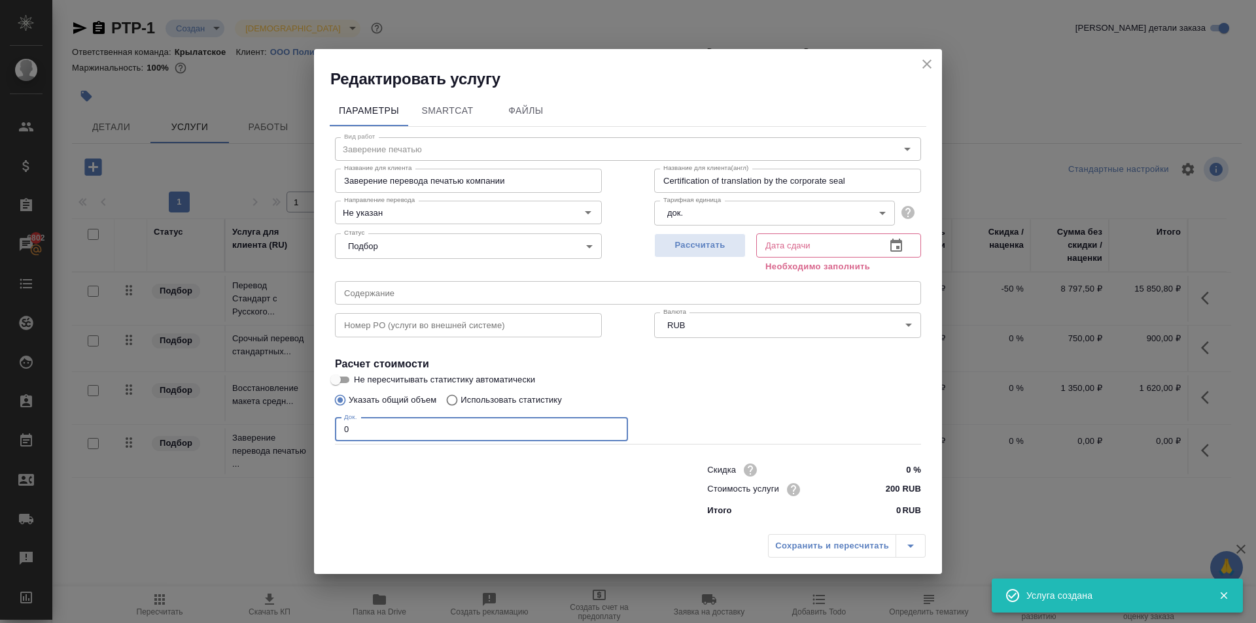
drag, startPoint x: 376, startPoint y: 428, endPoint x: 279, endPoint y: 417, distance: 97.4
click at [279, 417] on div "Редактировать услугу Параметры SmartCat Файлы Вид работ Заверение печатью Вид р…" at bounding box center [628, 311] width 1256 height 623
type input "3"
click at [701, 248] on span "Рассчитать" at bounding box center [699, 245] width 77 height 15
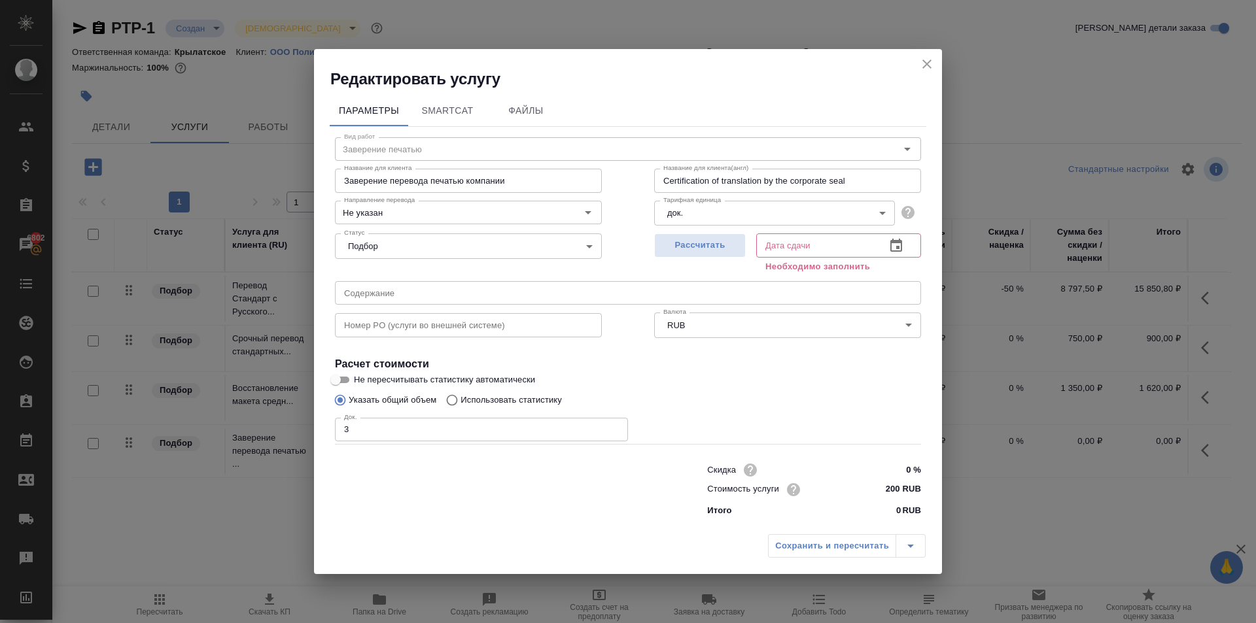
type input "09.10.2025 15:48"
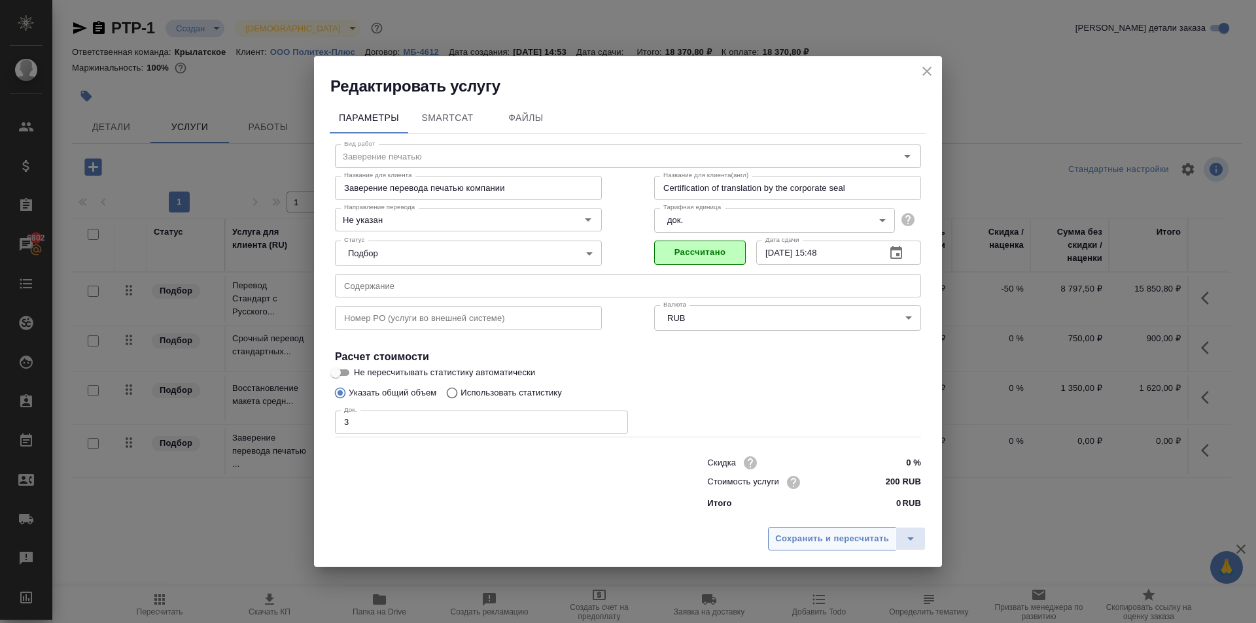
click at [805, 538] on span "Сохранить и пересчитать" at bounding box center [832, 539] width 114 height 15
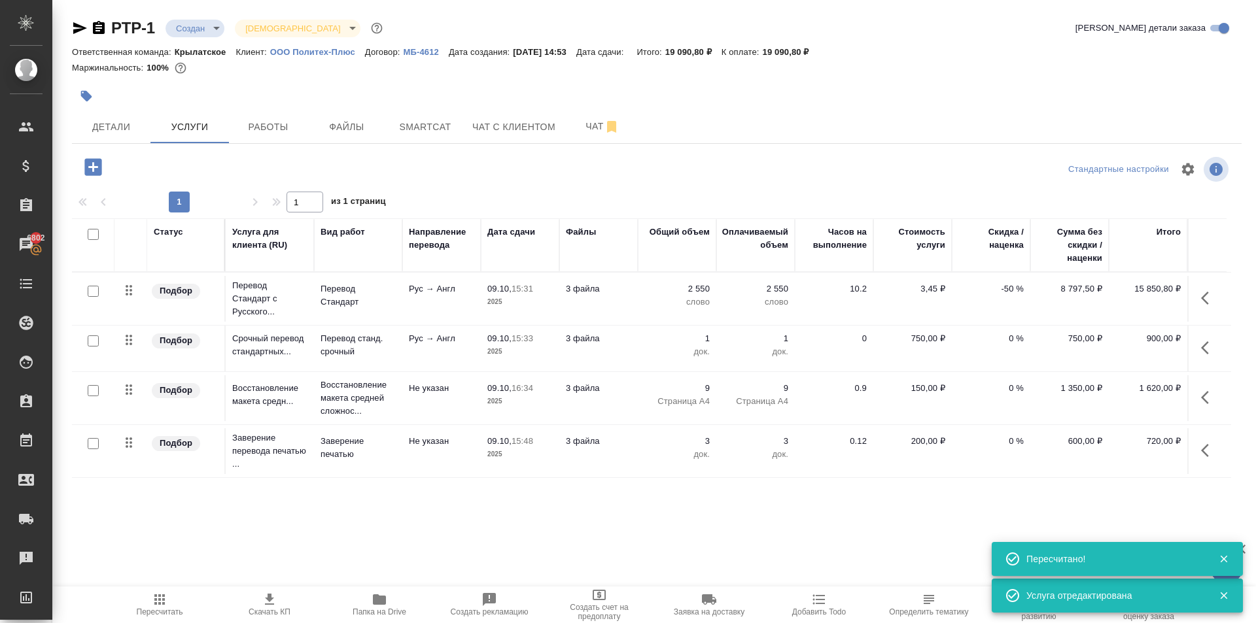
click at [137, 601] on span "Пересчитать" at bounding box center [160, 604] width 94 height 25
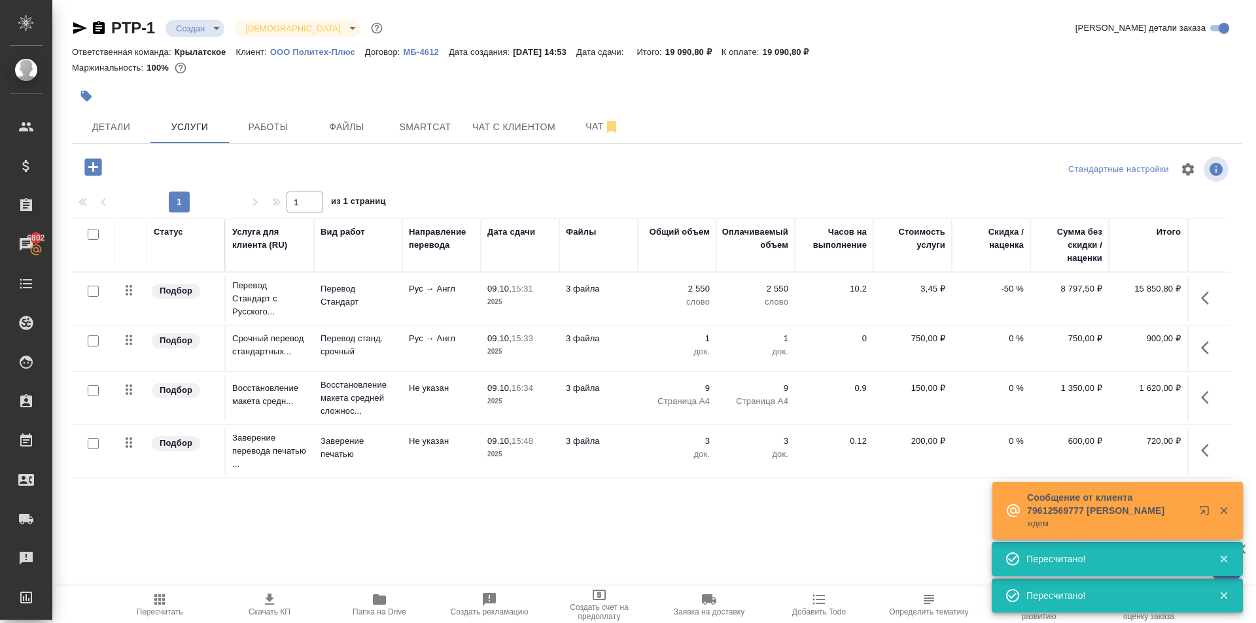
click at [78, 21] on icon "button" at bounding box center [80, 28] width 16 height 16
click at [585, 113] on button "Чат" at bounding box center [602, 127] width 78 height 33
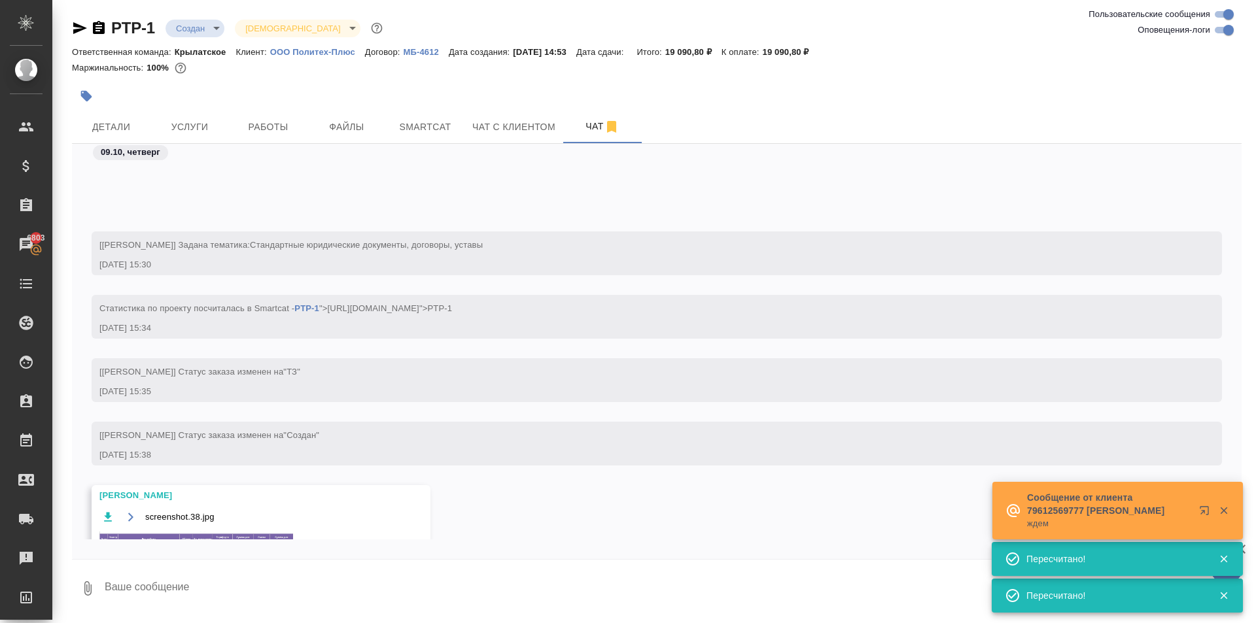
scroll to position [119, 0]
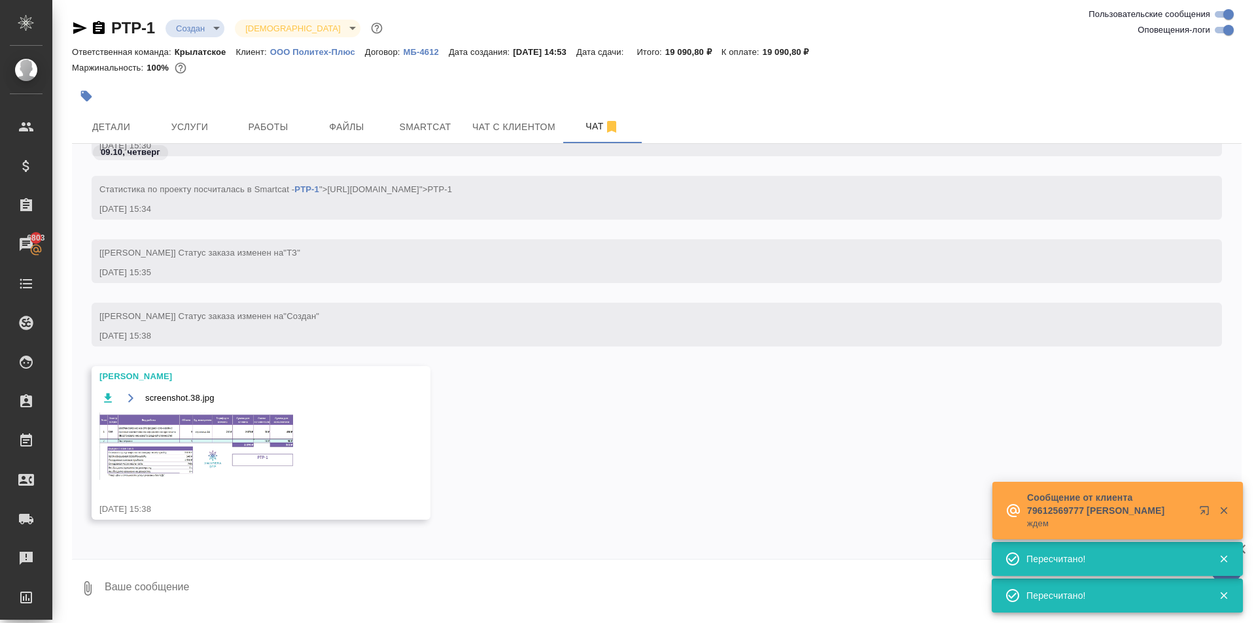
click at [224, 452] on img at bounding box center [197, 446] width 196 height 67
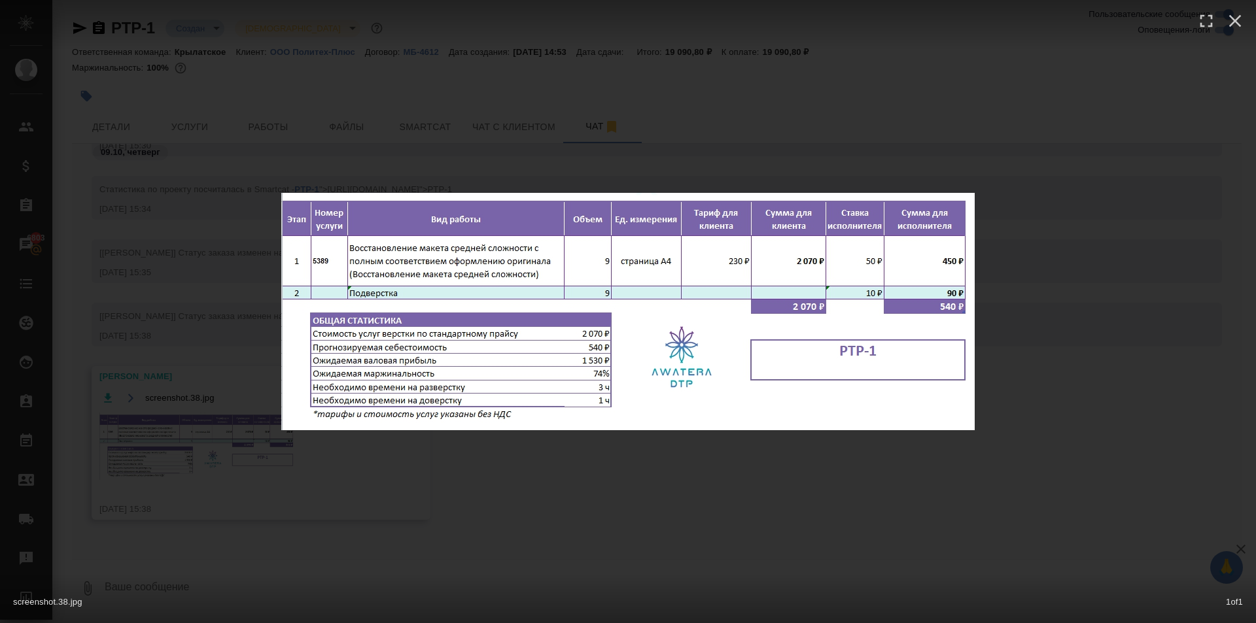
click at [222, 278] on div "screenshot.38.jpg 1 of 1" at bounding box center [628, 311] width 1256 height 623
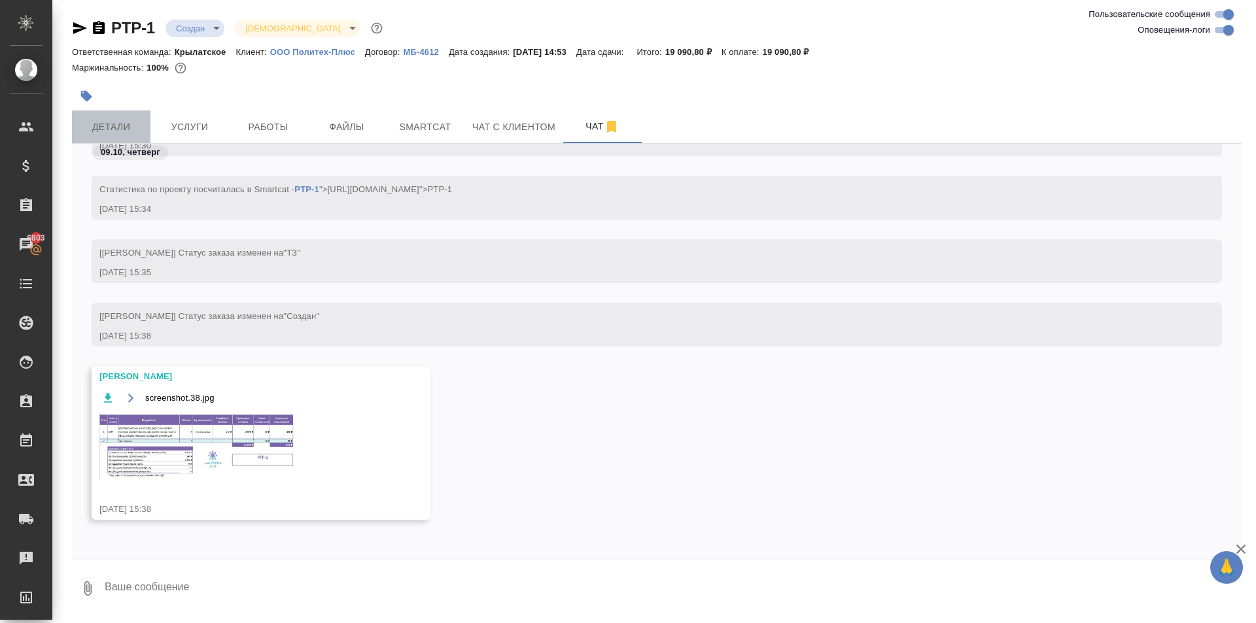
click at [126, 114] on button "Детали" at bounding box center [111, 127] width 78 height 33
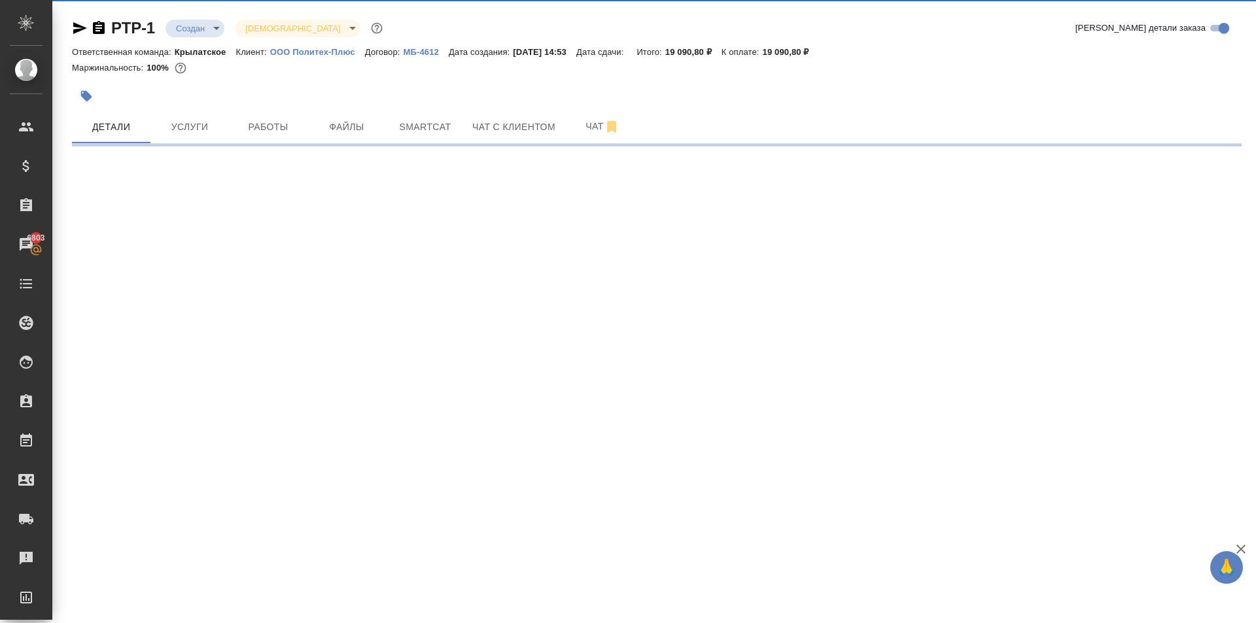
select select "RU"
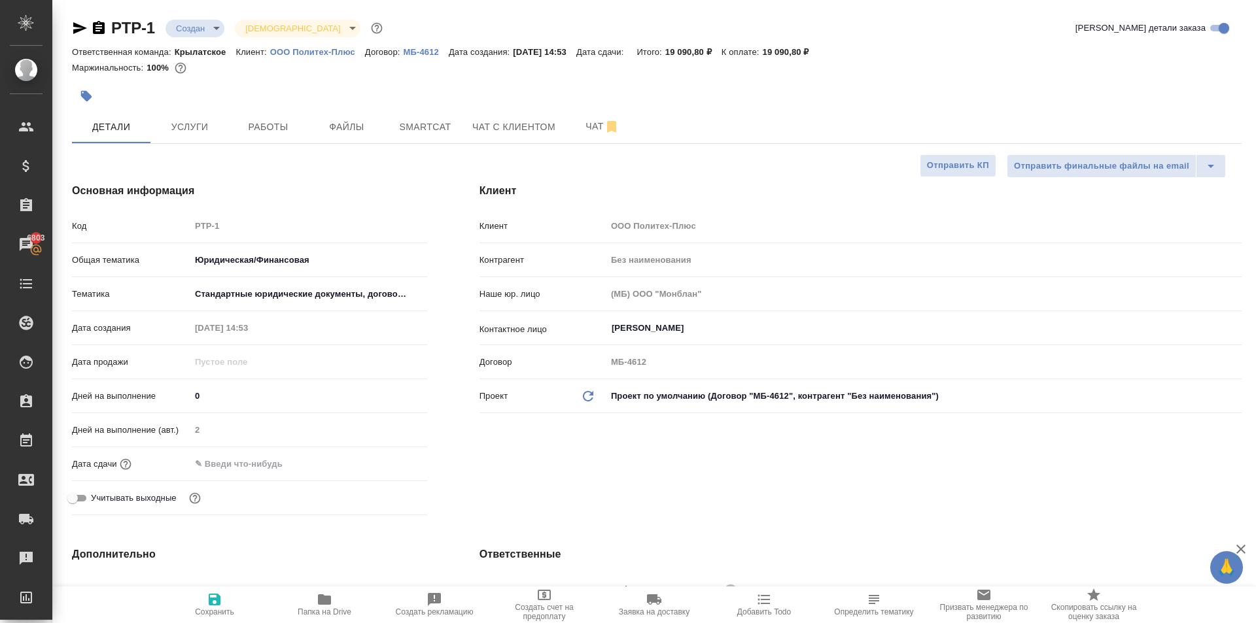
type textarea "x"
click at [530, 112] on button "Чат с клиентом" at bounding box center [513, 127] width 99 height 33
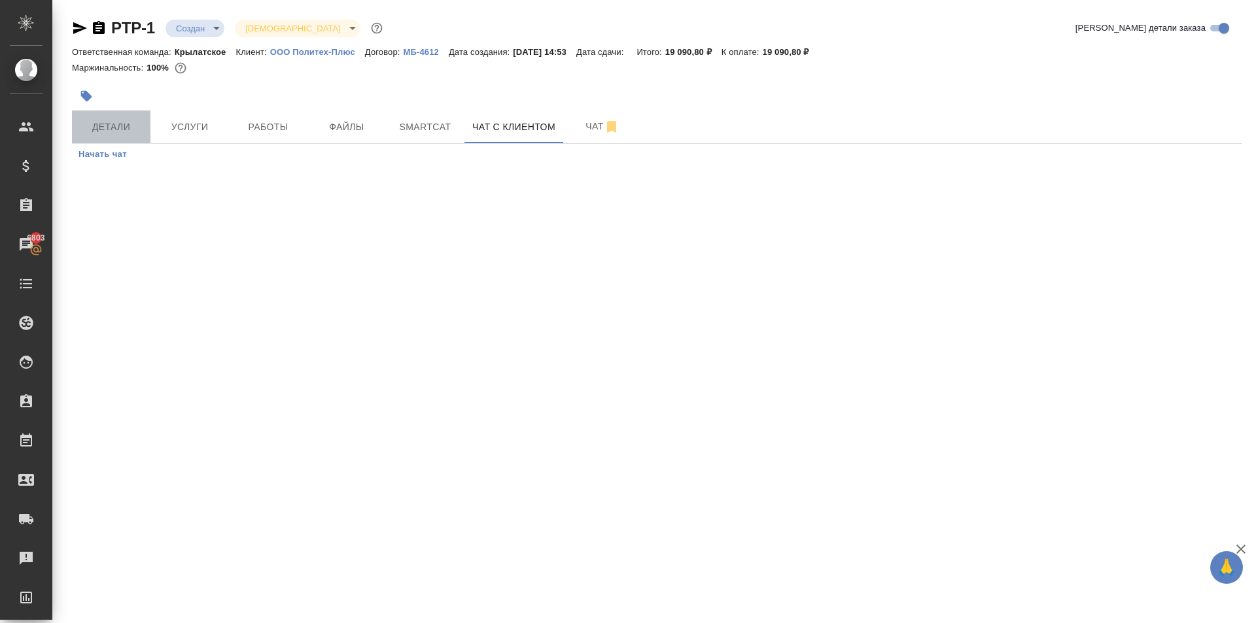
click at [143, 122] on button "Детали" at bounding box center [111, 127] width 78 height 33
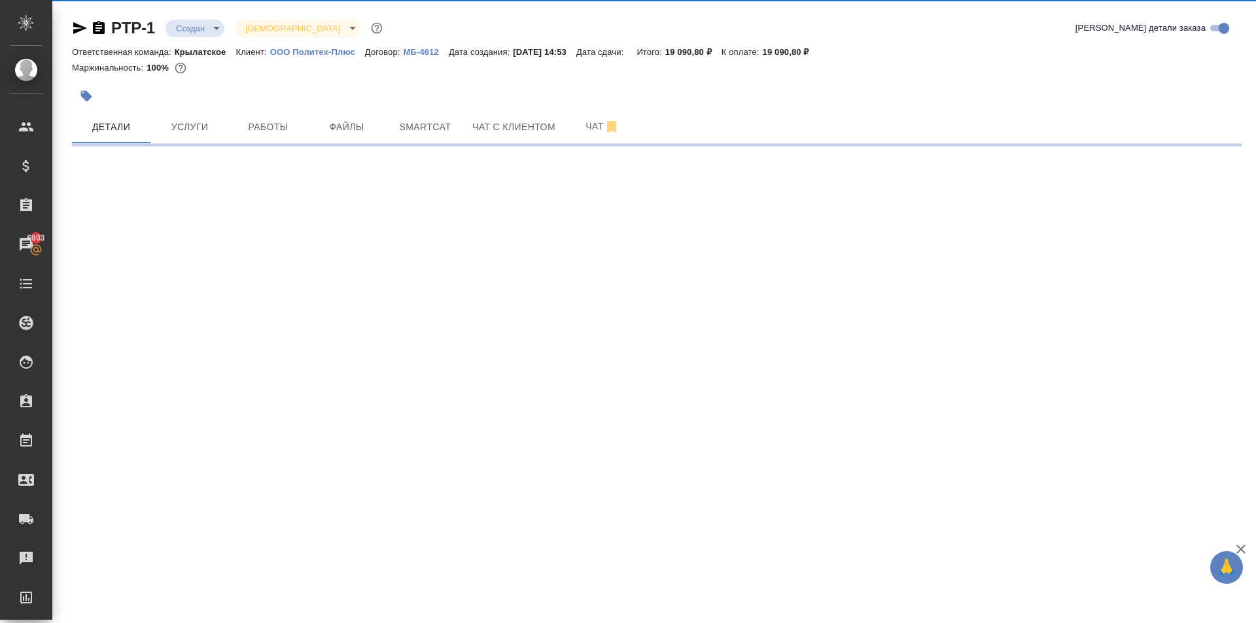
select select "RU"
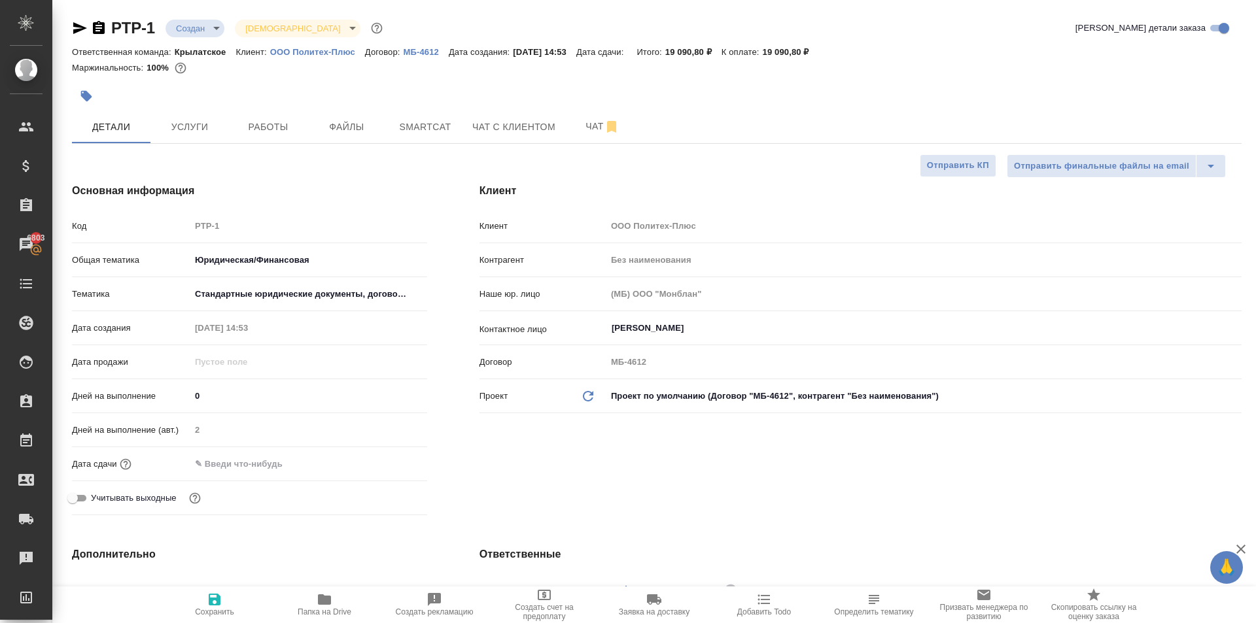
type textarea "x"
click at [228, 459] on input "text" at bounding box center [247, 464] width 114 height 19
click at [396, 466] on div at bounding box center [404, 463] width 46 height 16
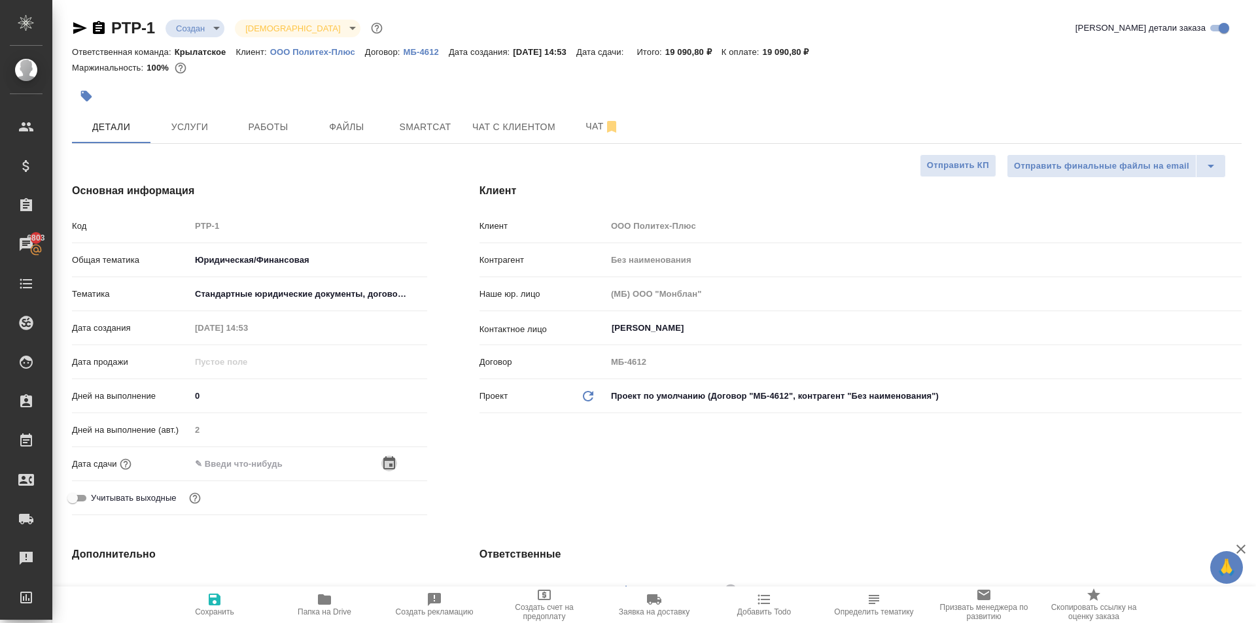
click at [385, 462] on icon "button" at bounding box center [389, 464] width 16 height 16
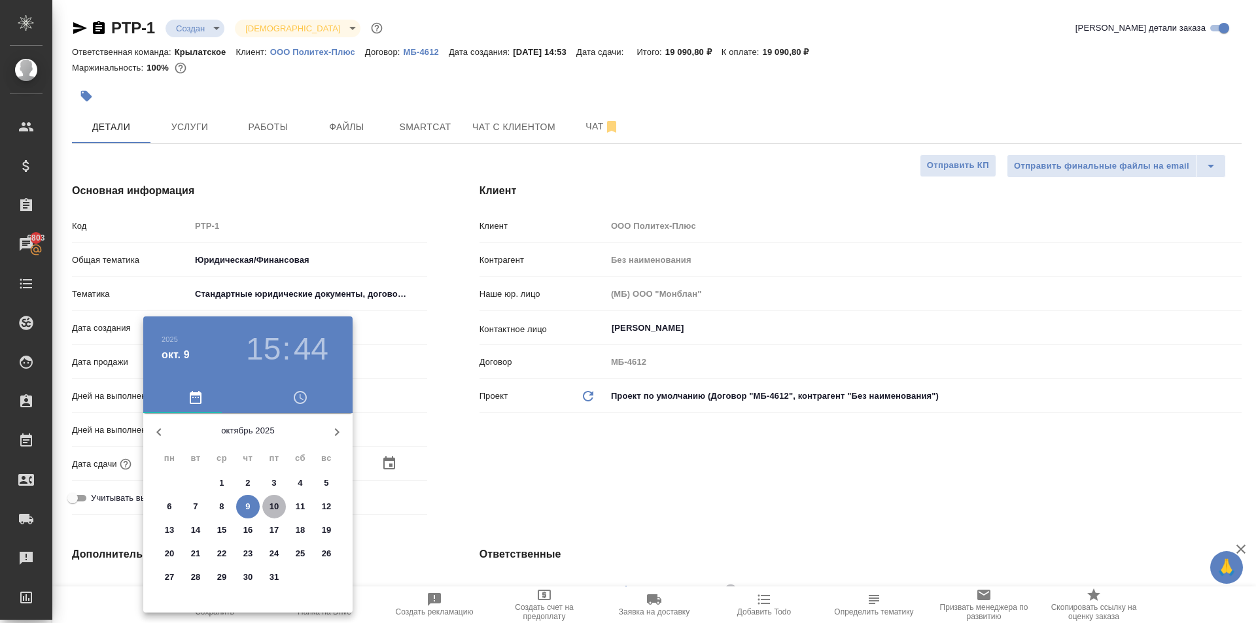
click at [267, 504] on span "10" at bounding box center [274, 506] width 24 height 13
type input "10.10.2025 15:44"
type textarea "x"
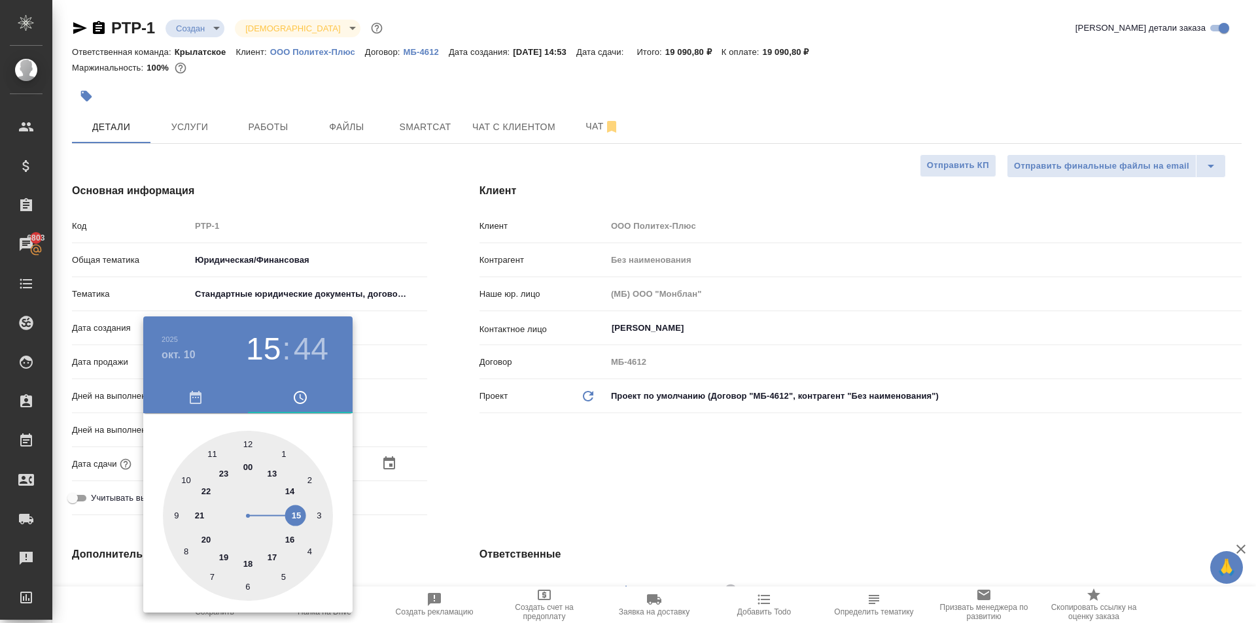
click at [182, 477] on div at bounding box center [248, 516] width 170 height 170
type input "10.10.2025 10:44"
type textarea "x"
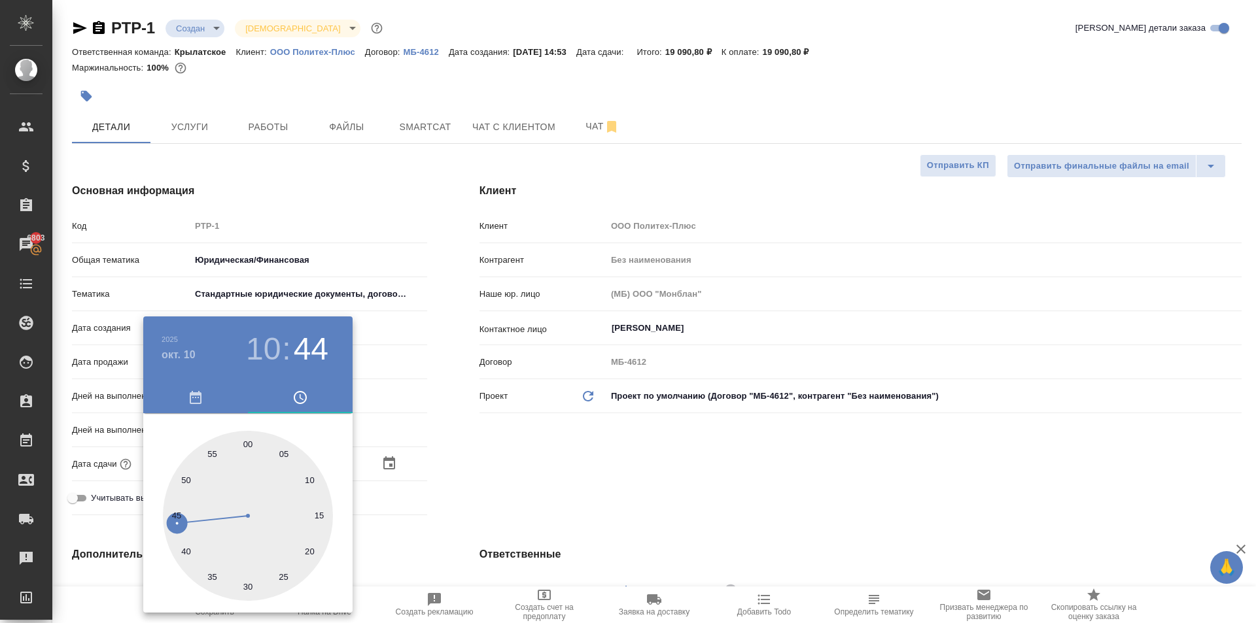
click at [245, 445] on div at bounding box center [248, 516] width 170 height 170
type input "10.10.2025 10:00"
type textarea "x"
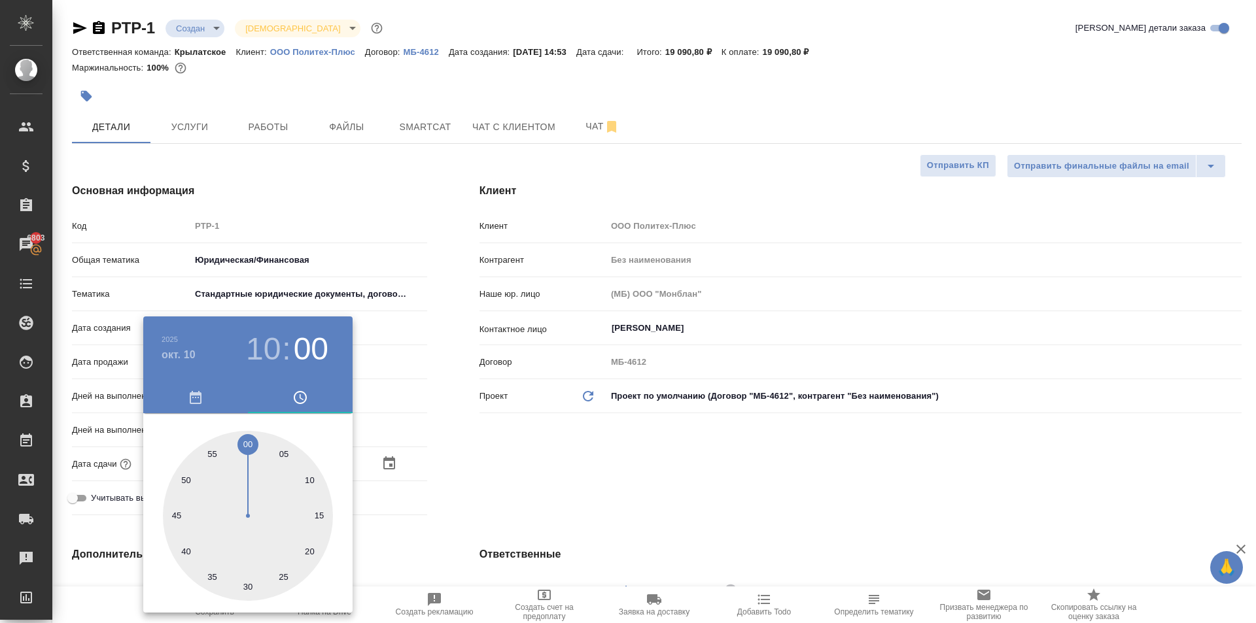
click at [429, 451] on div at bounding box center [628, 311] width 1256 height 623
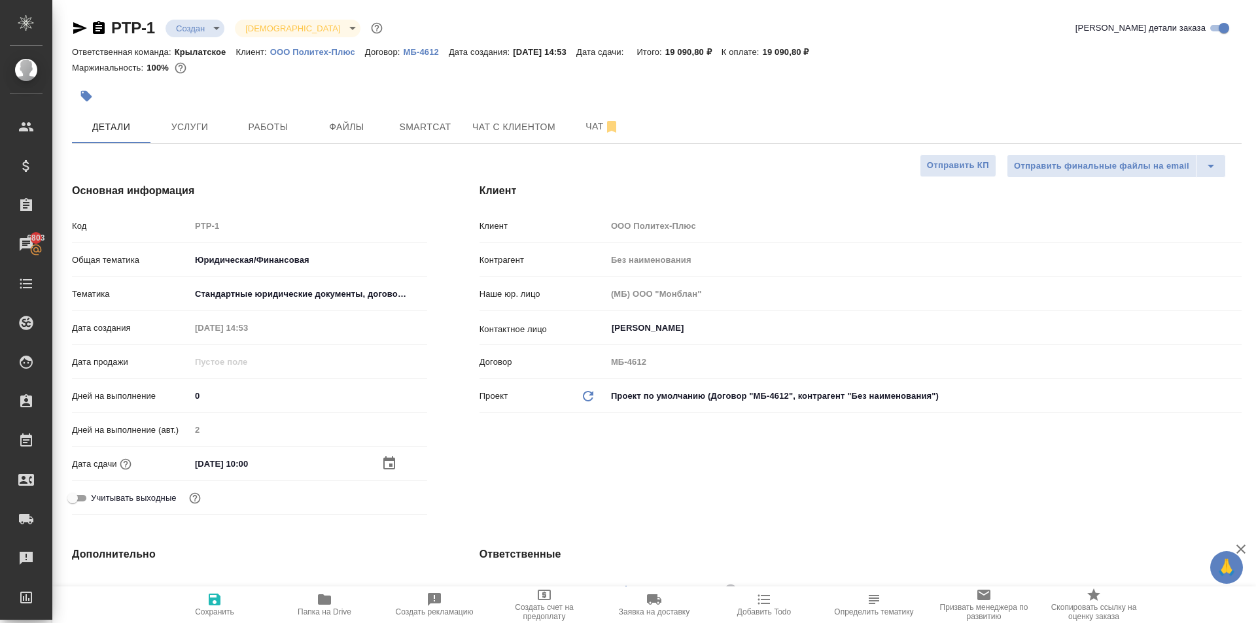
click at [212, 600] on icon "button" at bounding box center [215, 600] width 12 height 12
type textarea "x"
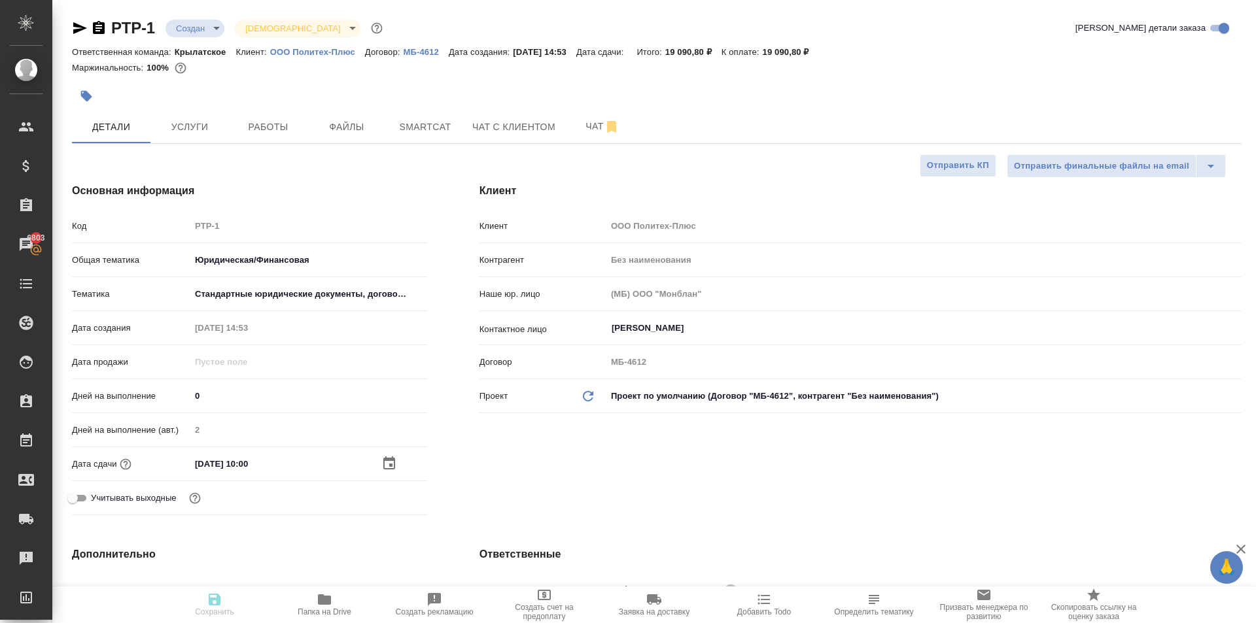
type textarea "x"
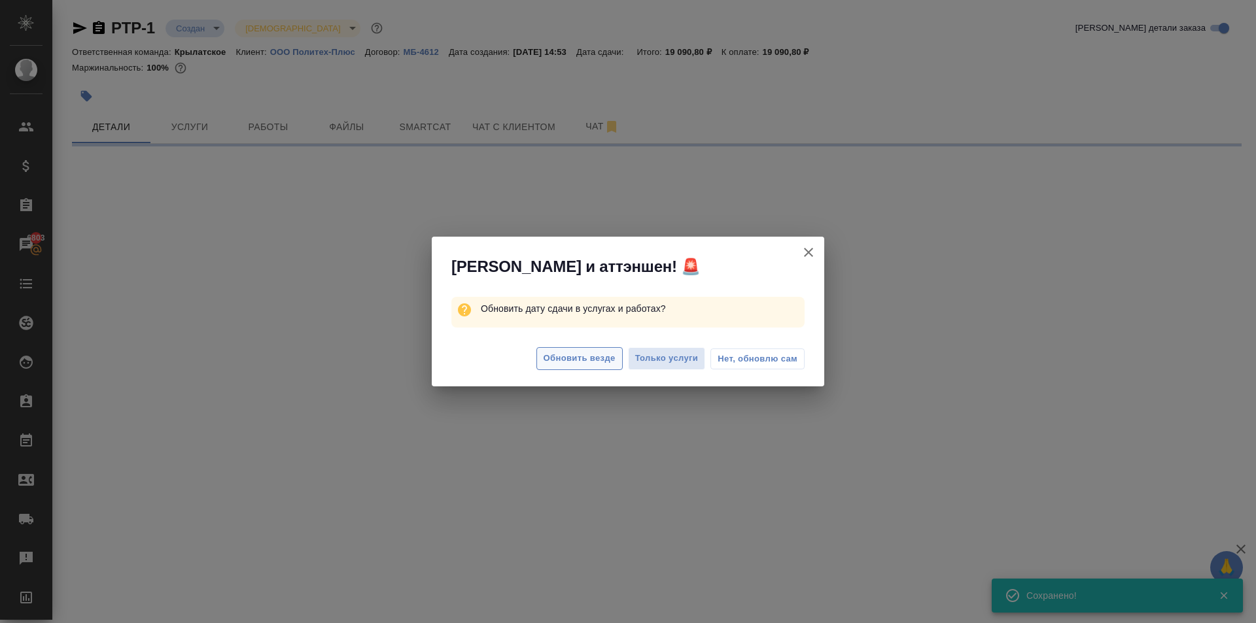
select select "RU"
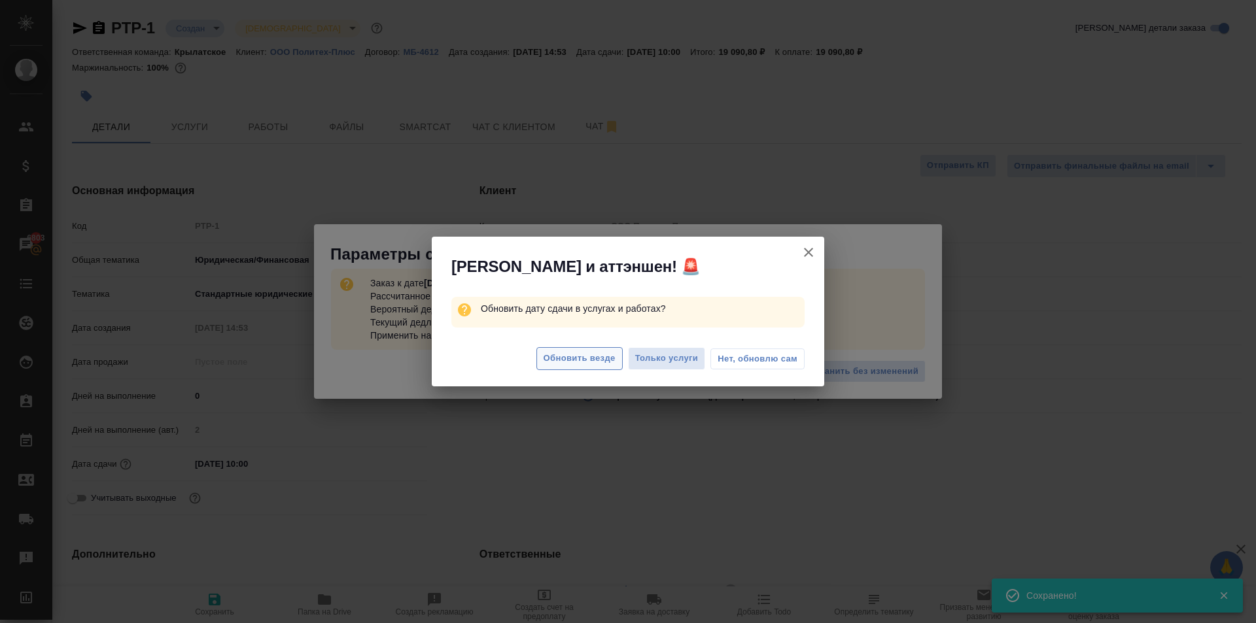
type textarea "x"
click at [591, 352] on span "Обновить везде" at bounding box center [580, 358] width 72 height 15
type textarea "x"
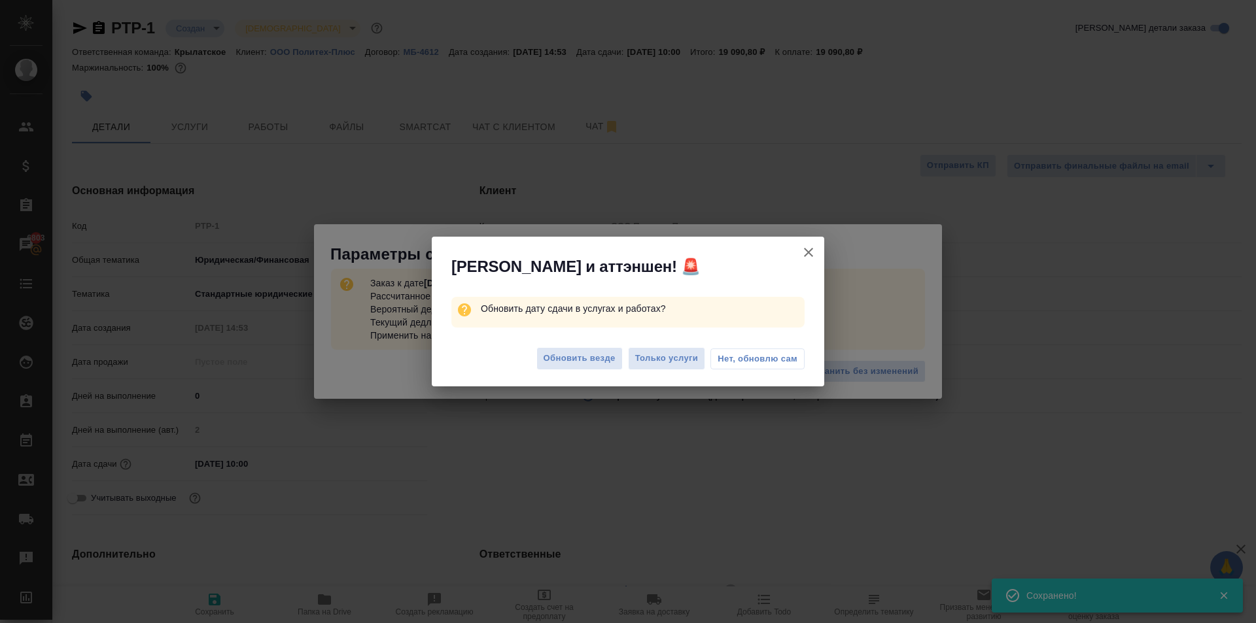
type textarea "x"
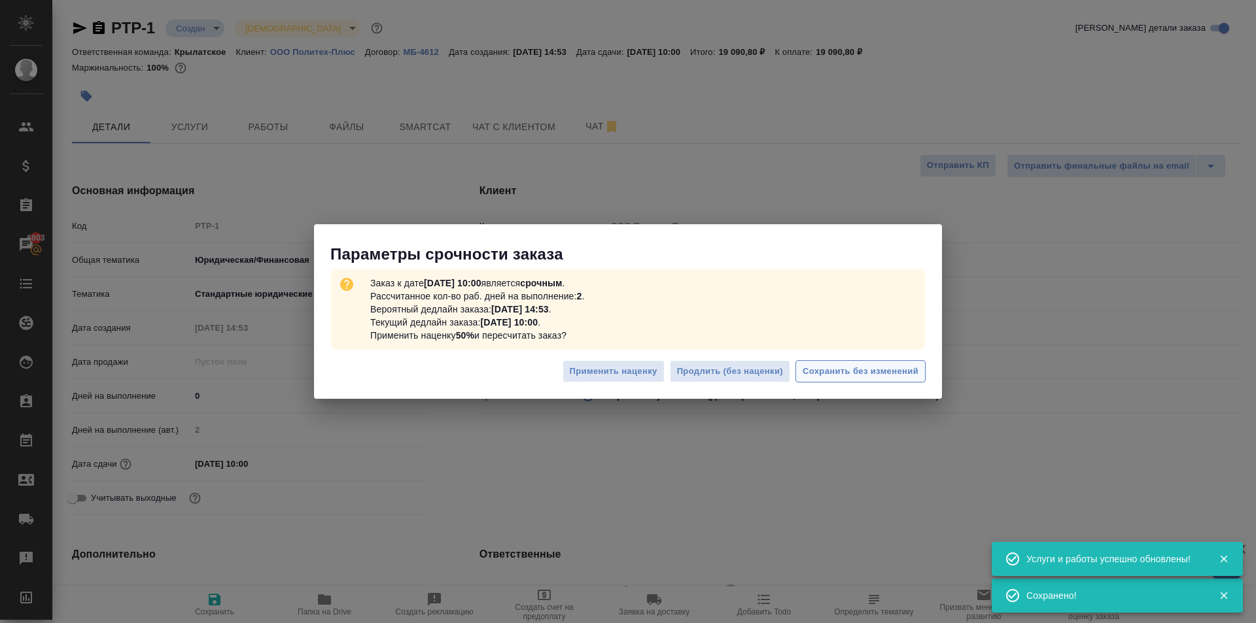
click at [869, 373] on span "Сохранить без изменений" at bounding box center [861, 371] width 116 height 15
type textarea "x"
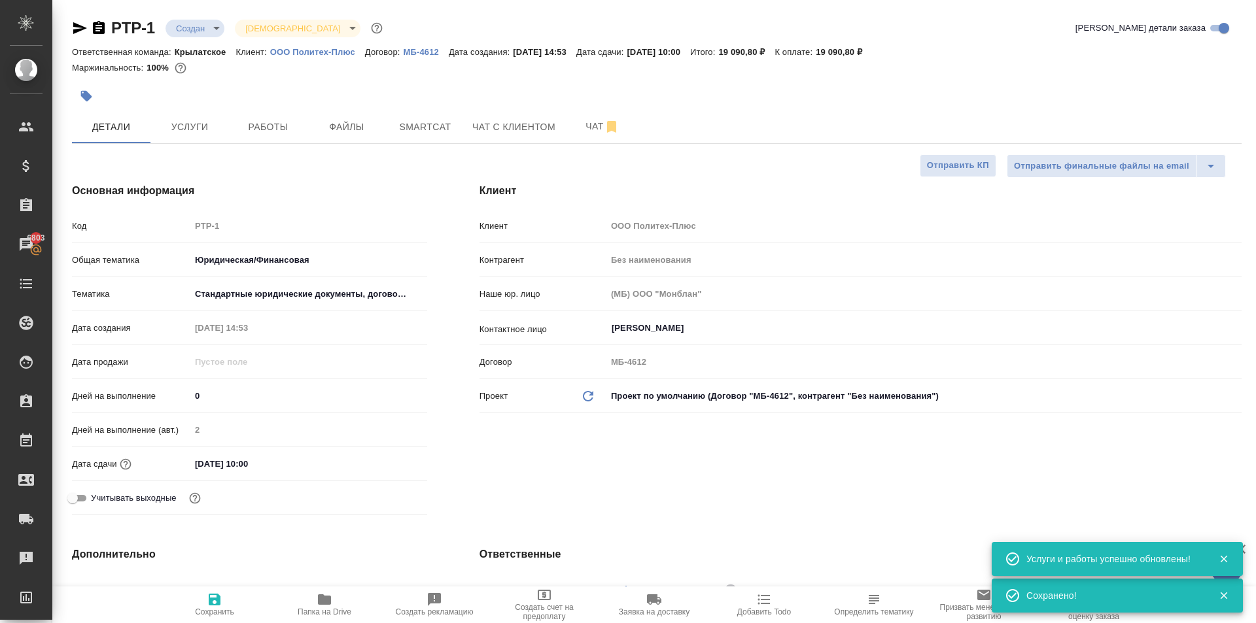
type textarea "x"
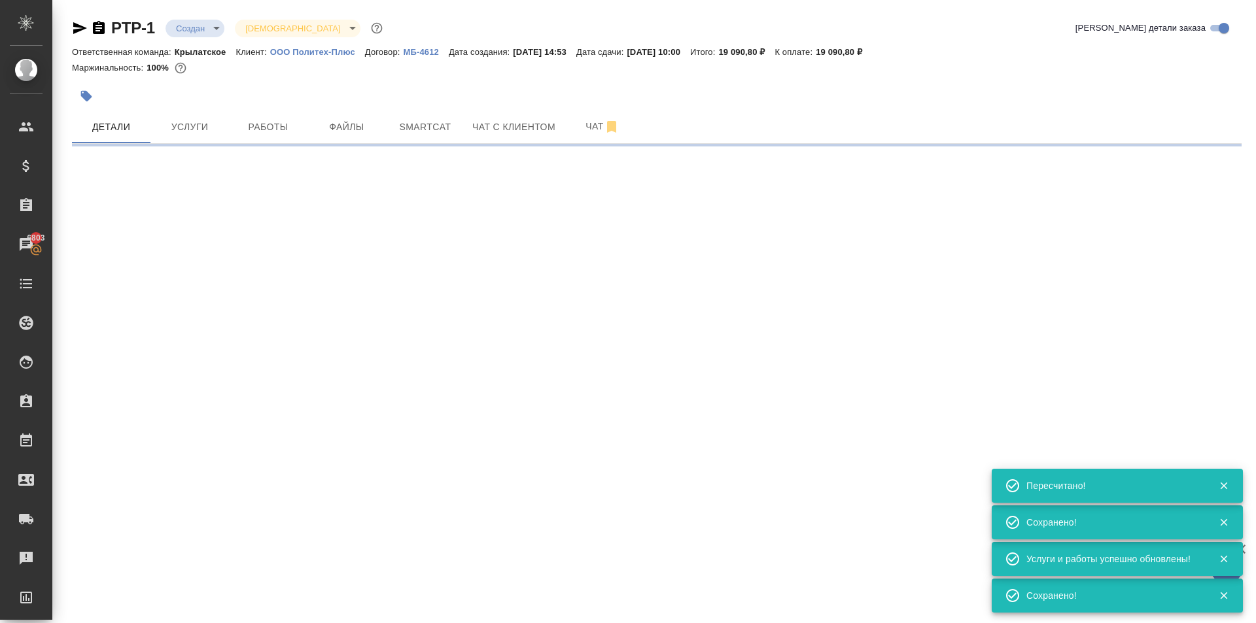
type input "urgent"
select select "RU"
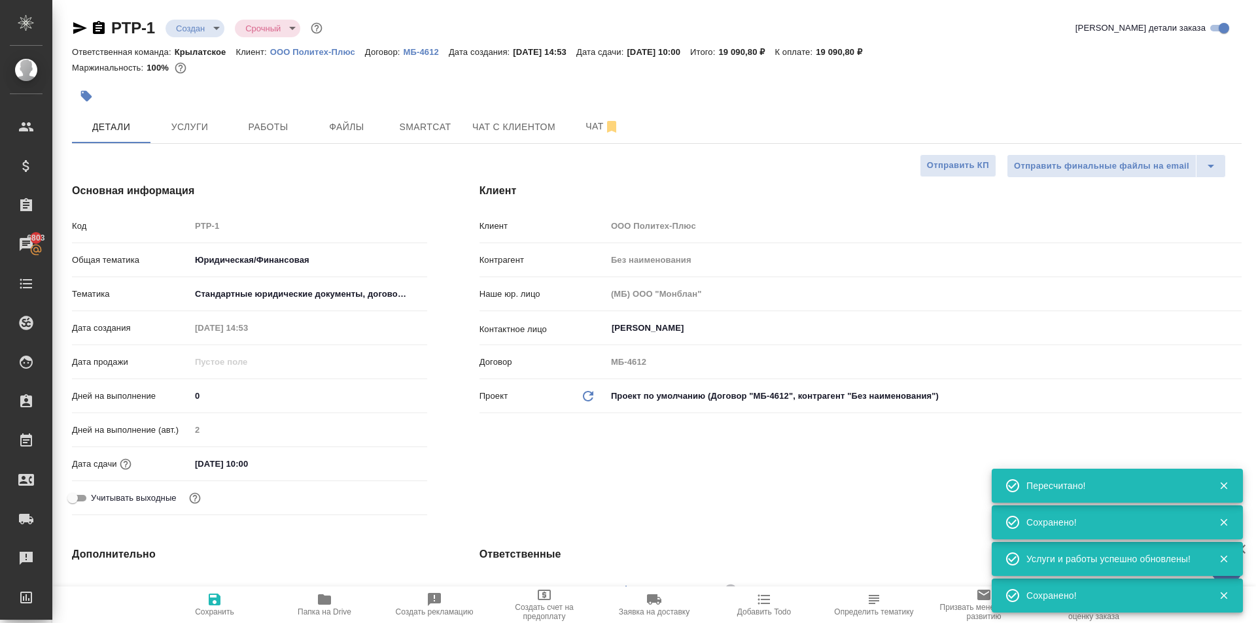
type textarea "x"
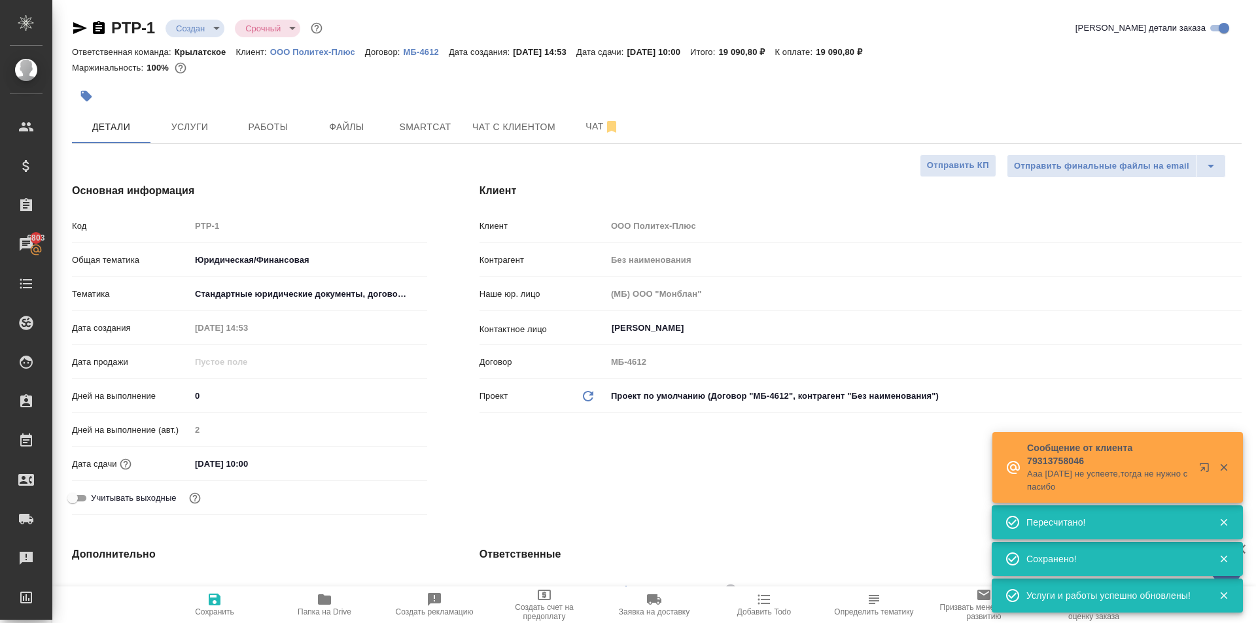
type textarea "x"
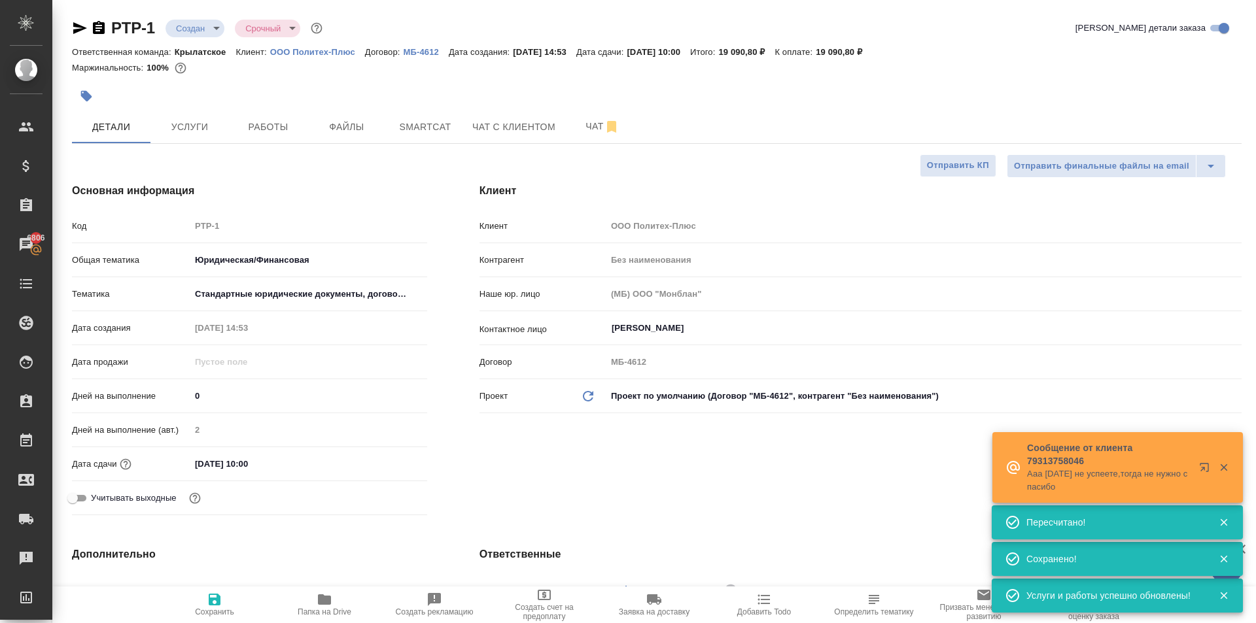
type textarea "x"
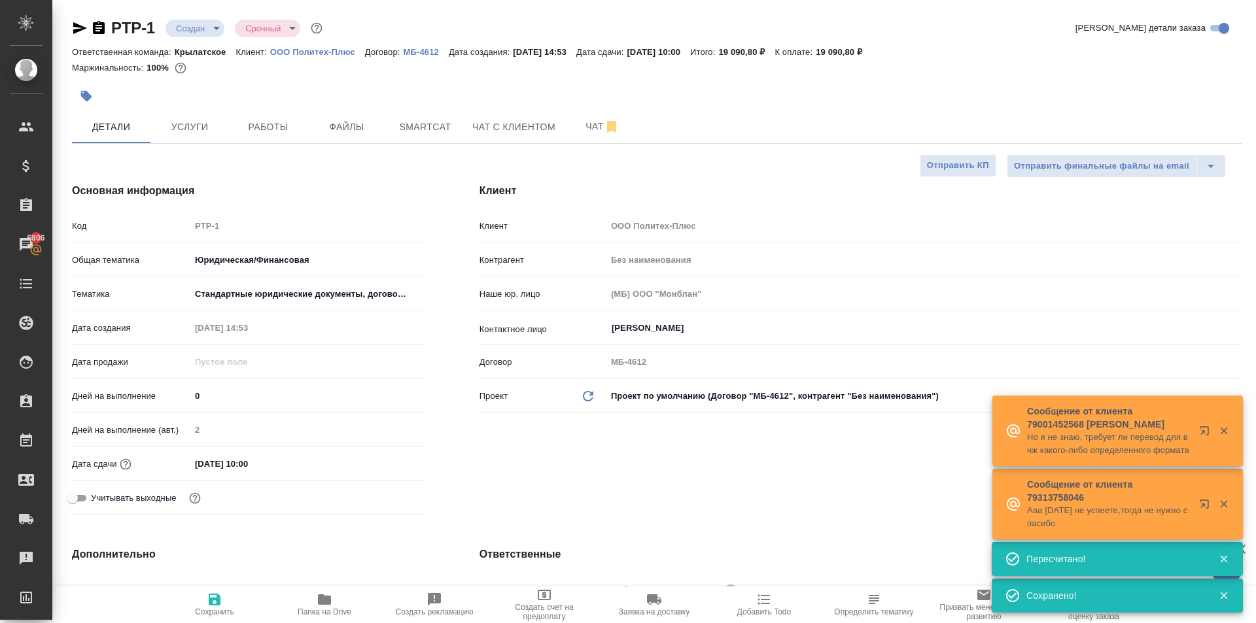
type textarea "x"
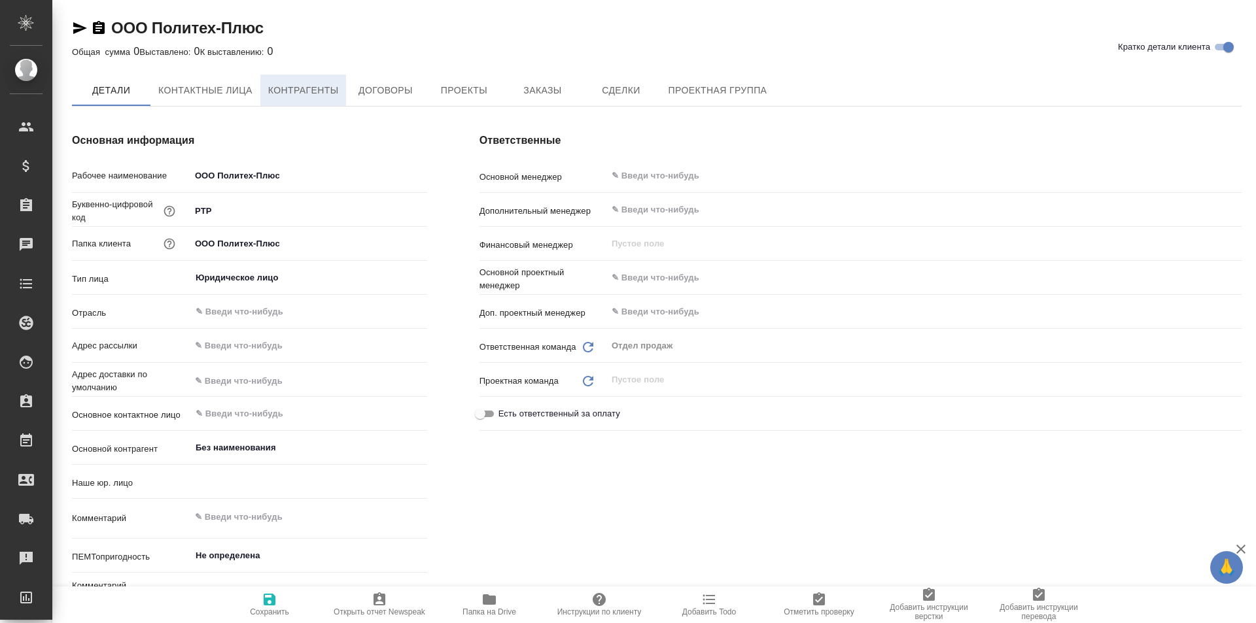
type input "(МБ) ООО "Монблан""
click at [312, 90] on span "Контрагенты" at bounding box center [303, 90] width 71 height 16
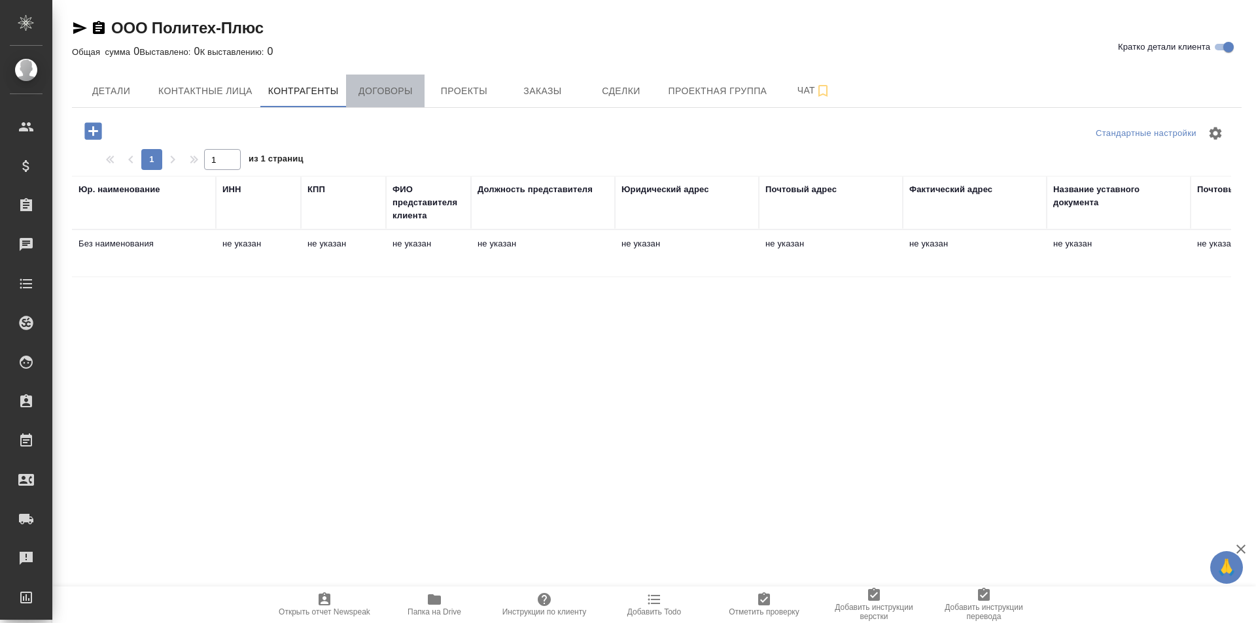
click at [373, 88] on span "Договоры" at bounding box center [385, 91] width 63 height 16
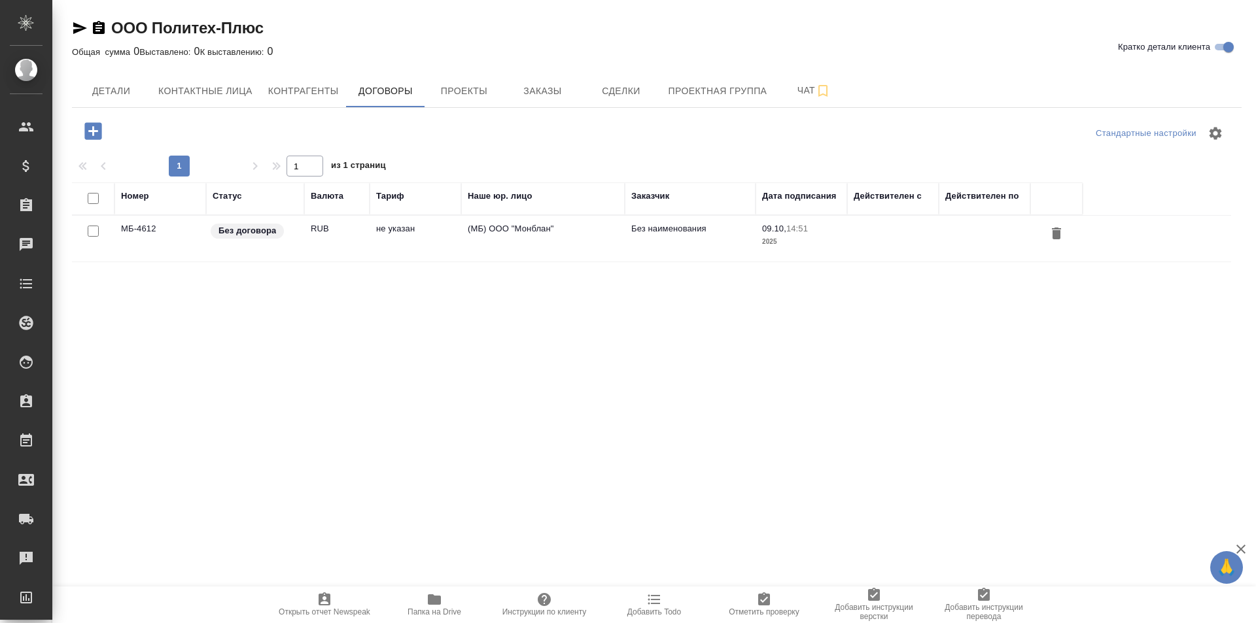
click at [402, 235] on td "не указан" at bounding box center [416, 239] width 92 height 46
click at [400, 235] on td "не указан" at bounding box center [416, 239] width 92 height 46
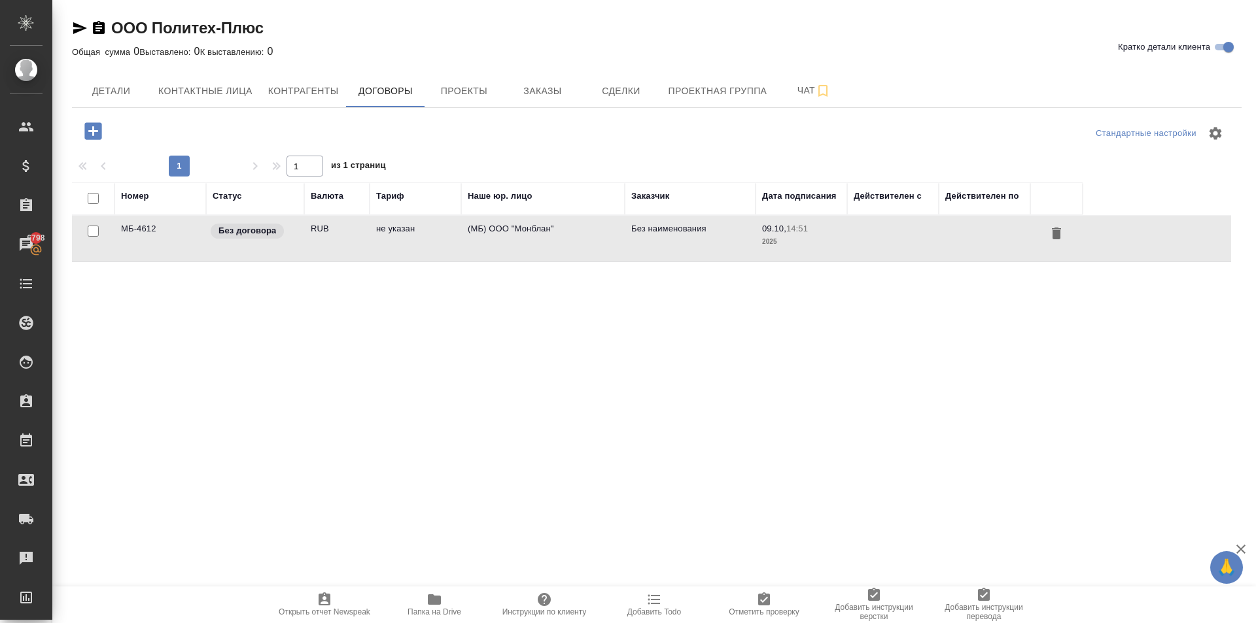
click at [401, 233] on td "не указан" at bounding box center [416, 239] width 92 height 46
click at [402, 233] on td "не указан" at bounding box center [416, 239] width 92 height 46
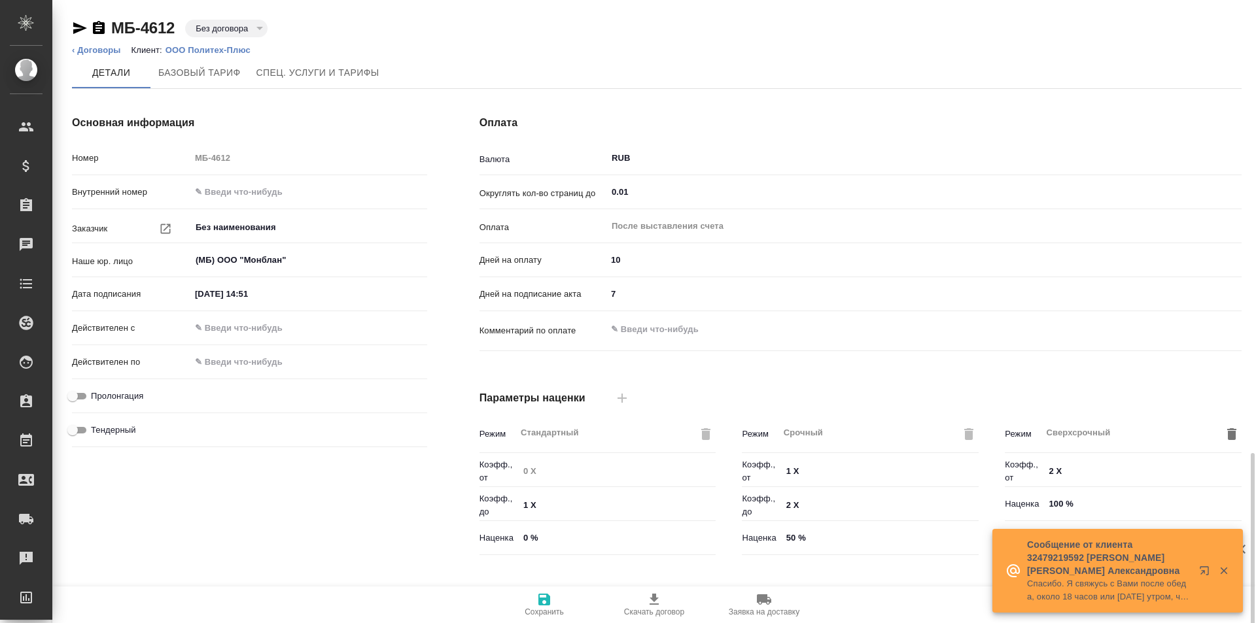
scroll to position [266, 0]
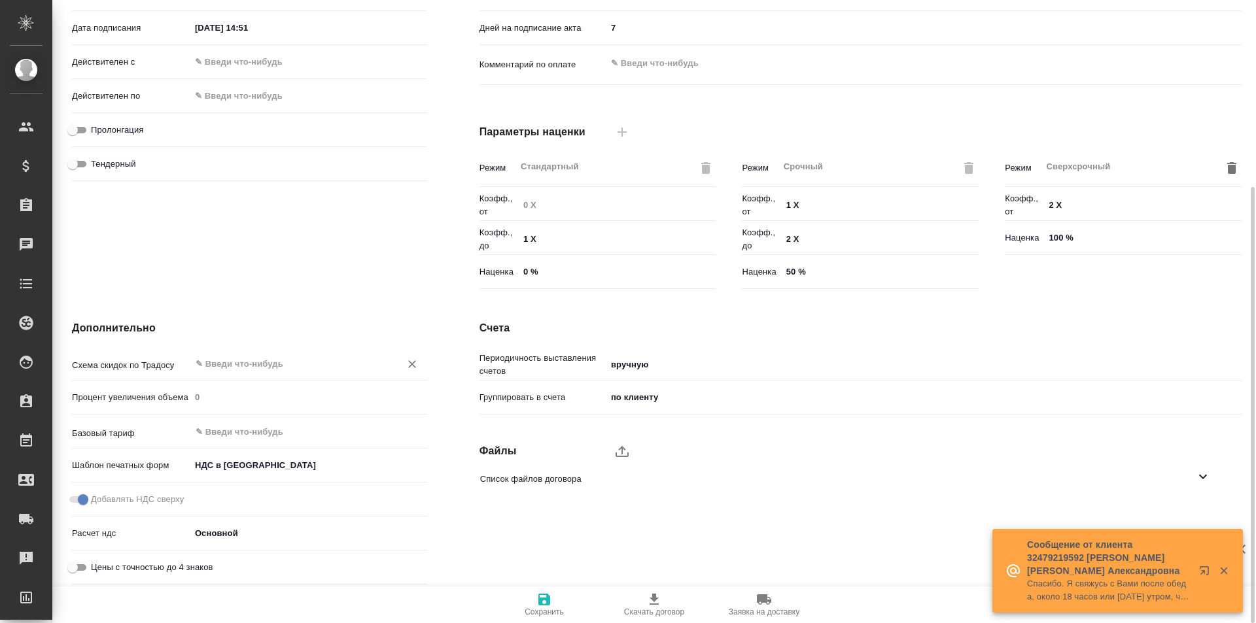
click at [276, 356] on input "text" at bounding box center [286, 364] width 185 height 16
click at [304, 412] on div "Процент увеличения объема 0" at bounding box center [249, 403] width 355 height 34
click at [281, 372] on input "выб" at bounding box center [286, 364] width 185 height 16
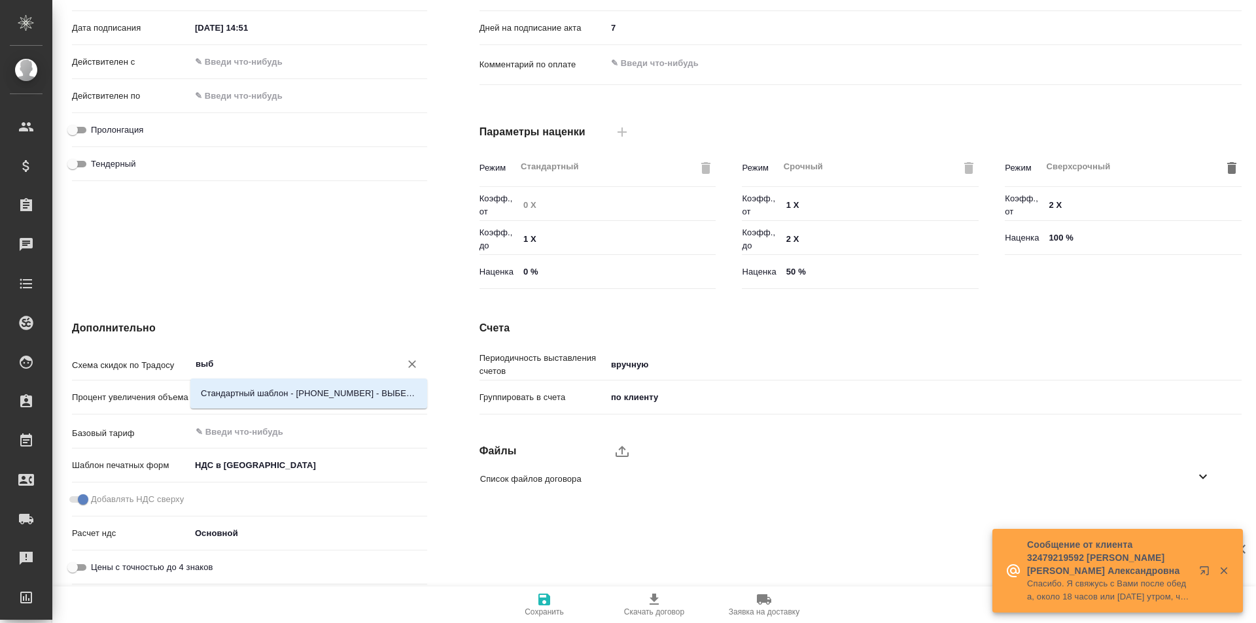
drag, startPoint x: 287, startPoint y: 381, endPoint x: 289, endPoint y: 392, distance: 10.6
click at [289, 384] on div "Стандартный шаблон - [PHONE_NUMBER] - ВЫБЕРИ МЕНЯ!" at bounding box center [308, 394] width 237 height 30
click at [289, 394] on p "Стандартный шаблон - [PHONE_NUMBER] - ВЫБЕРИ МЕНЯ!" at bounding box center [309, 393] width 216 height 13
type input "Стандартный шаблон - [PHONE_NUMBER] - ВЫБЕРИ МЕНЯ!"
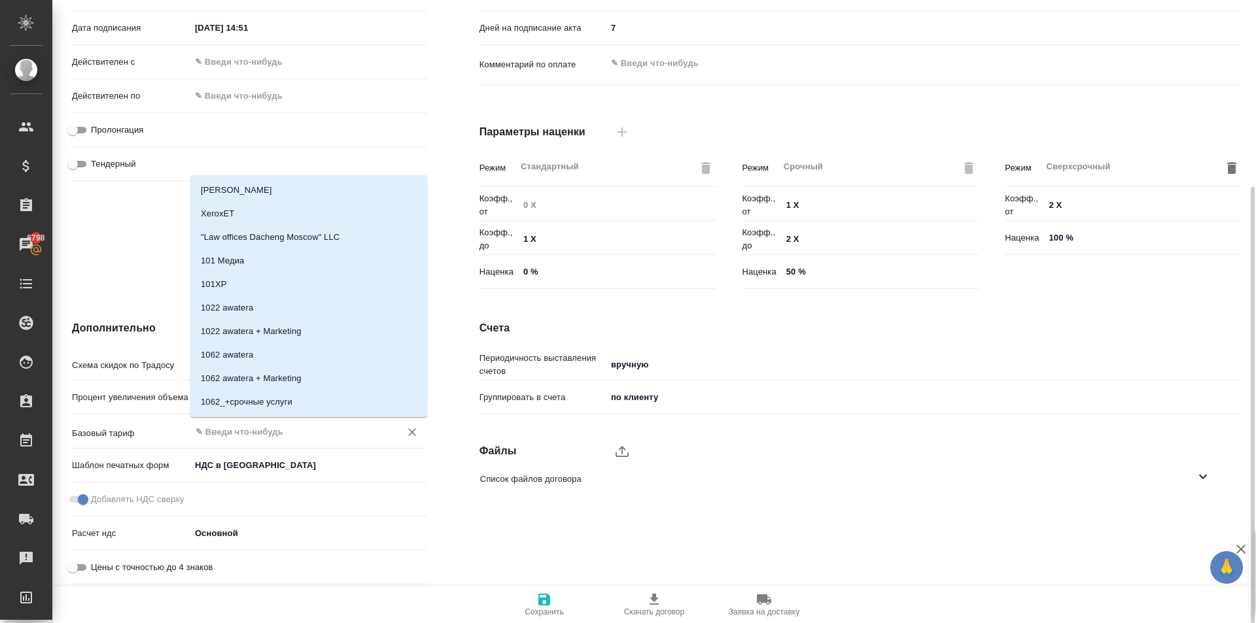
click at [221, 432] on input "text" at bounding box center [286, 432] width 185 height 16
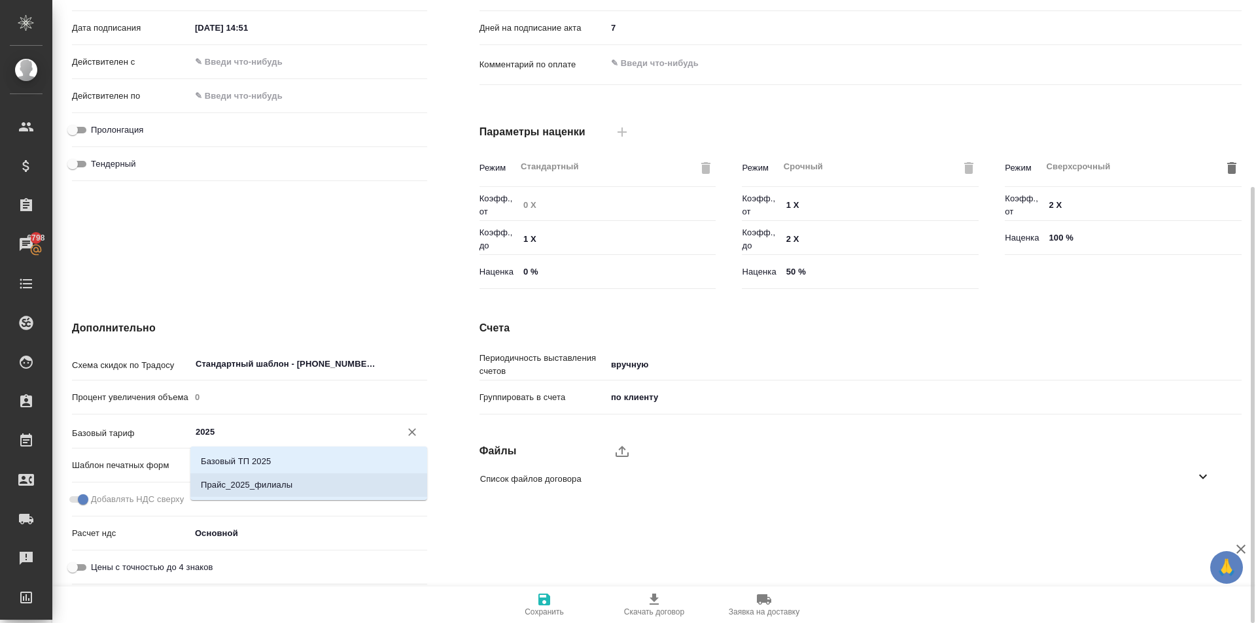
click at [260, 489] on p "Прайс_2025_филиалы" at bounding box center [247, 485] width 92 height 13
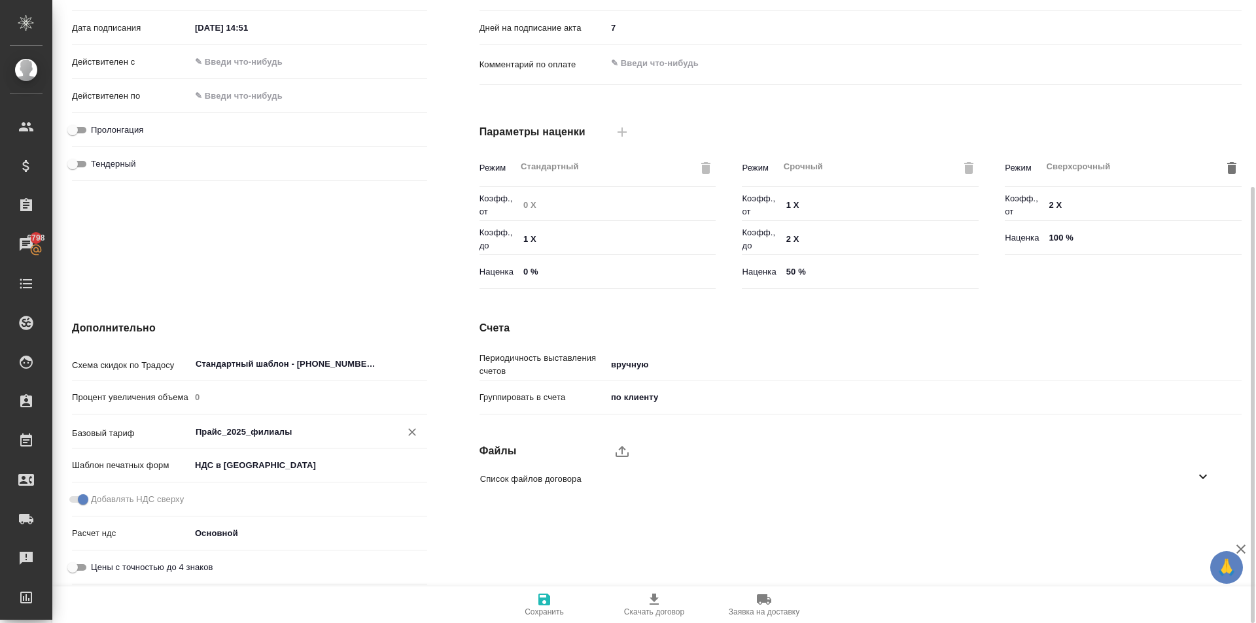
type input "Прайс_2025_филиалы"
click at [530, 614] on span "Сохранить" at bounding box center [544, 612] width 39 height 9
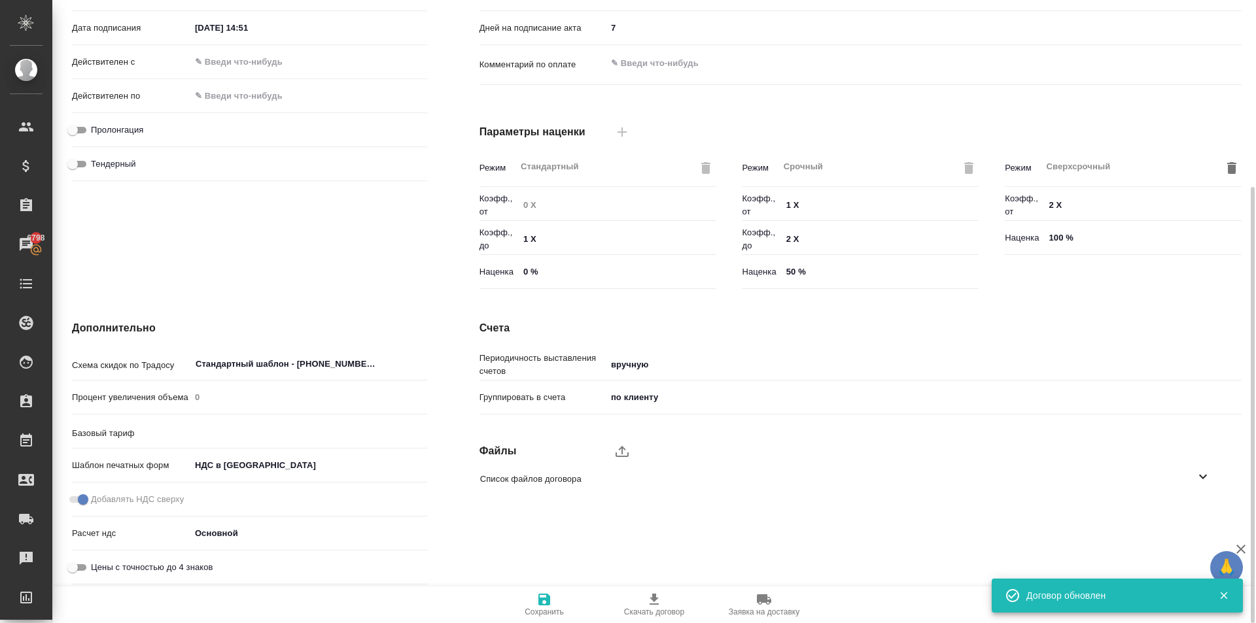
type input "Прайс_2025_филиалы"
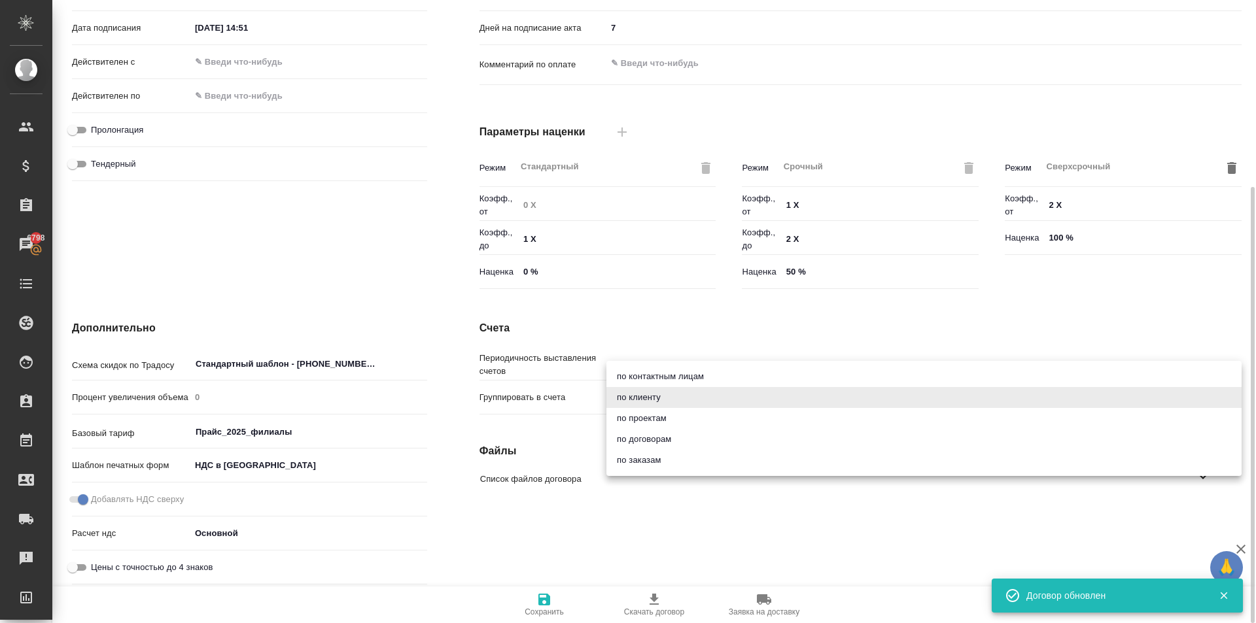
click at [629, 402] on body "🙏 .cls-1 fill:#fff; AWATERA [PERSON_NAME] Спецификации Заказы 6798 Чаты Todo Пр…" at bounding box center [628, 311] width 1256 height 623
click at [624, 460] on li "по заказам" at bounding box center [923, 460] width 635 height 21
type textarea "x"
type input "order"
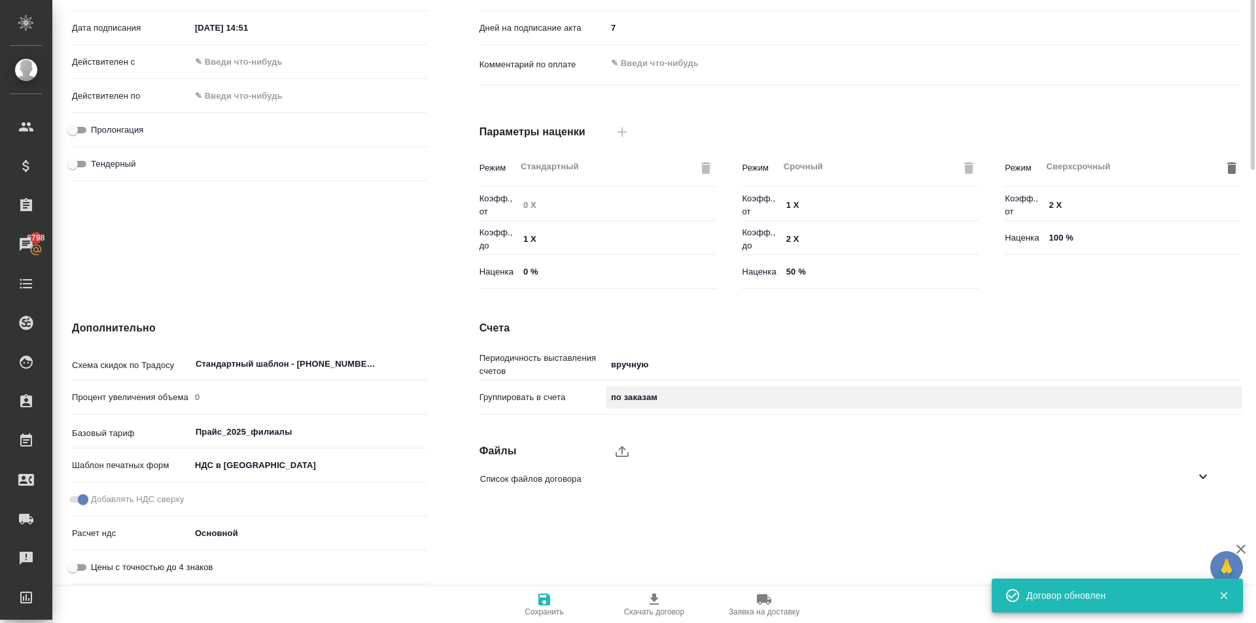
scroll to position [0, 0]
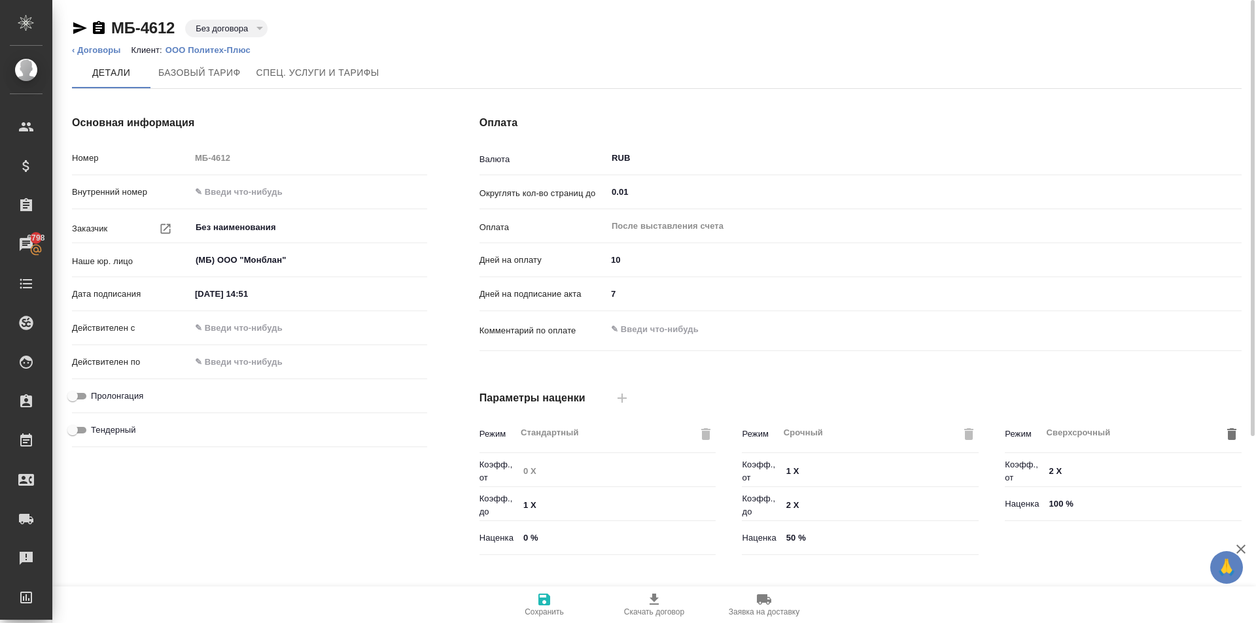
click at [542, 599] on icon "button" at bounding box center [544, 600] width 12 height 12
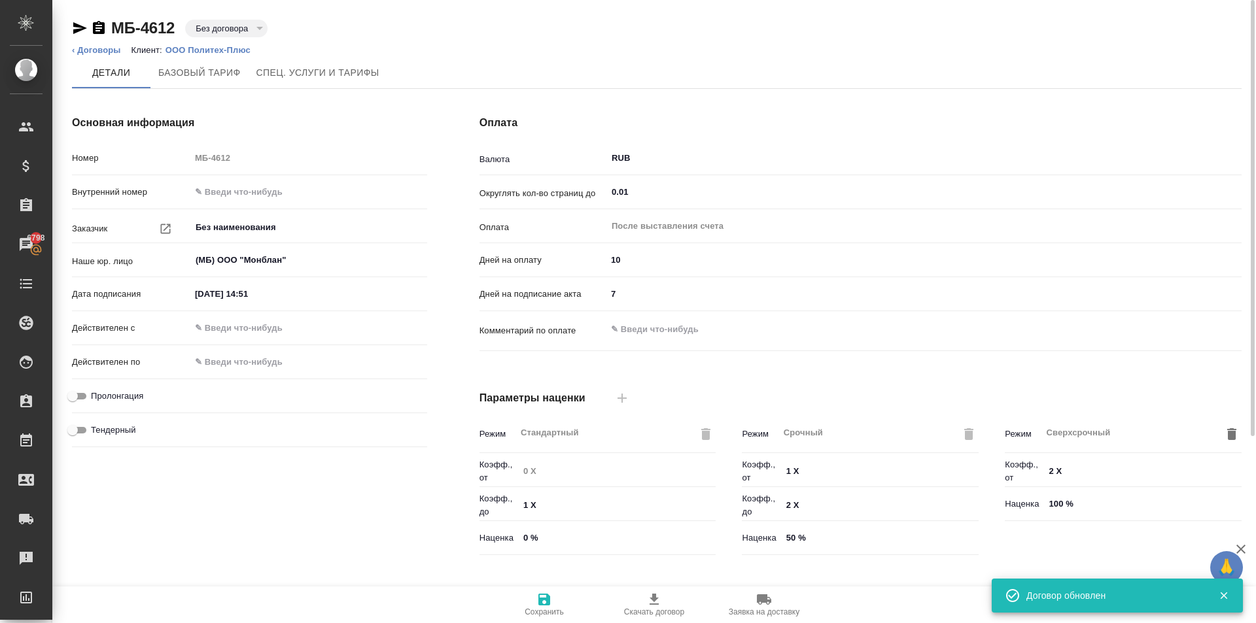
type input "Прайс_2025_филиалы"
